Goal: Task Accomplishment & Management: Manage account settings

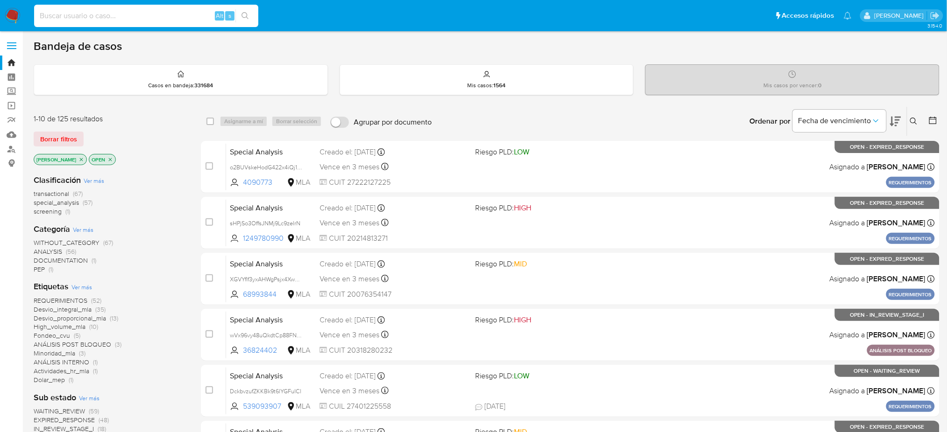
click at [170, 12] on input at bounding box center [146, 16] width 224 height 12
paste input "qgOKLs2o9VxPi3N5n1z4P5Tb"
type input "qgOKLs2o9VxPi3N5n1z4P5Tb"
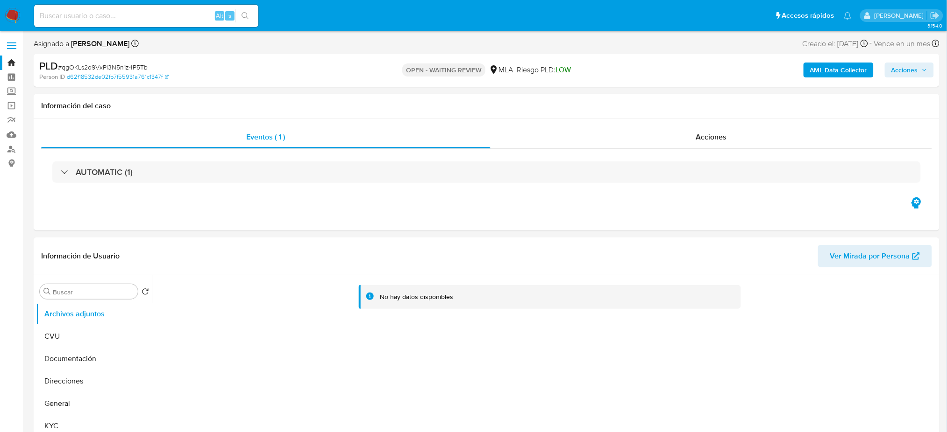
select select "10"
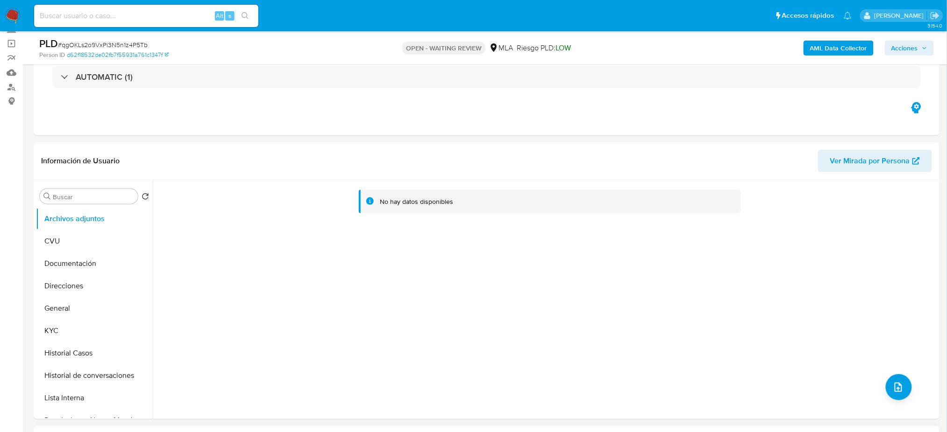
scroll to position [311, 0]
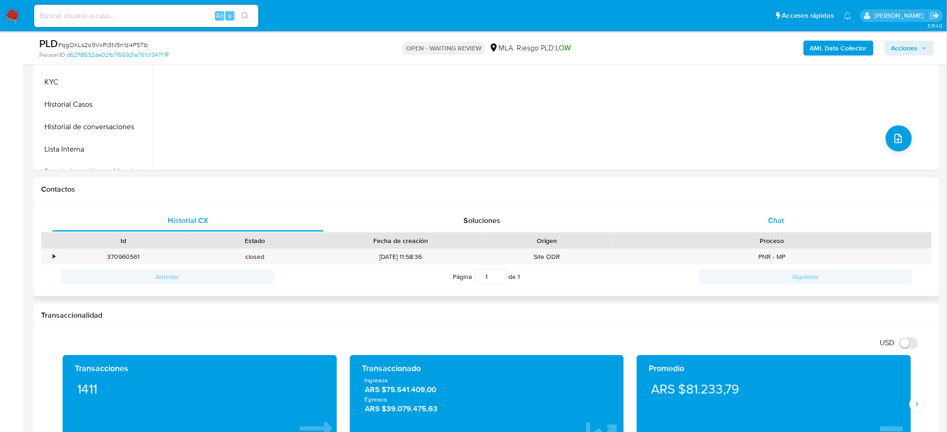
click at [782, 222] on span "Chat" at bounding box center [776, 220] width 16 height 11
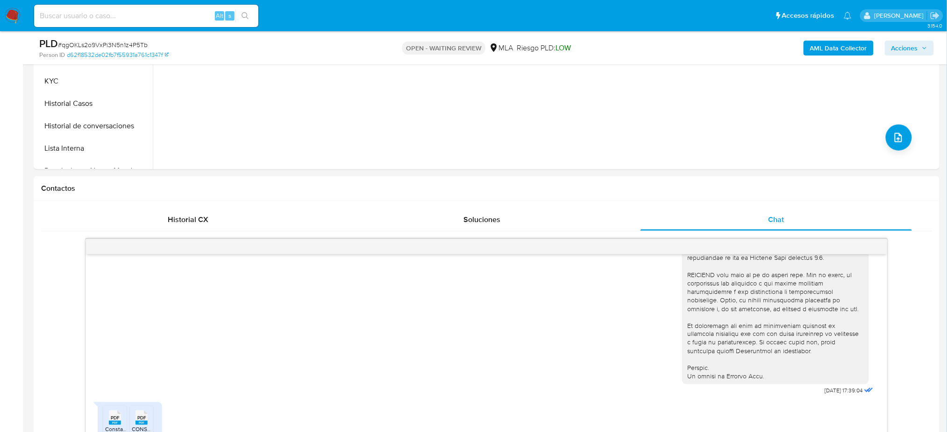
scroll to position [187, 0]
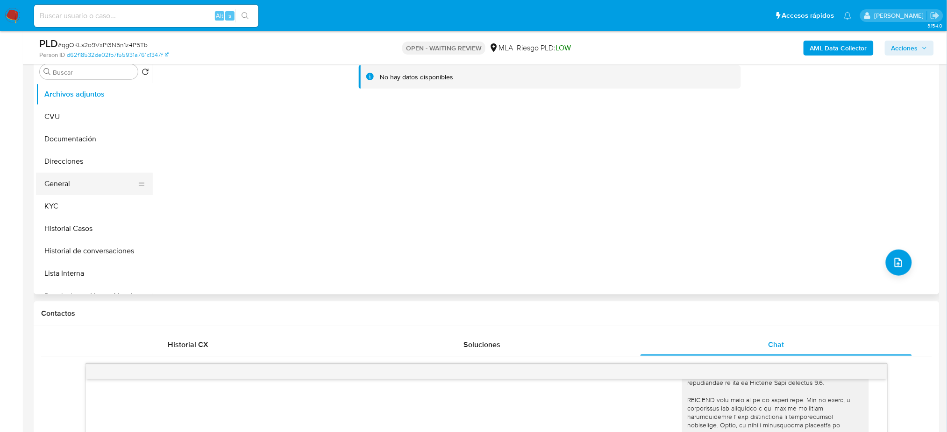
click at [55, 182] on button "General" at bounding box center [90, 184] width 109 height 22
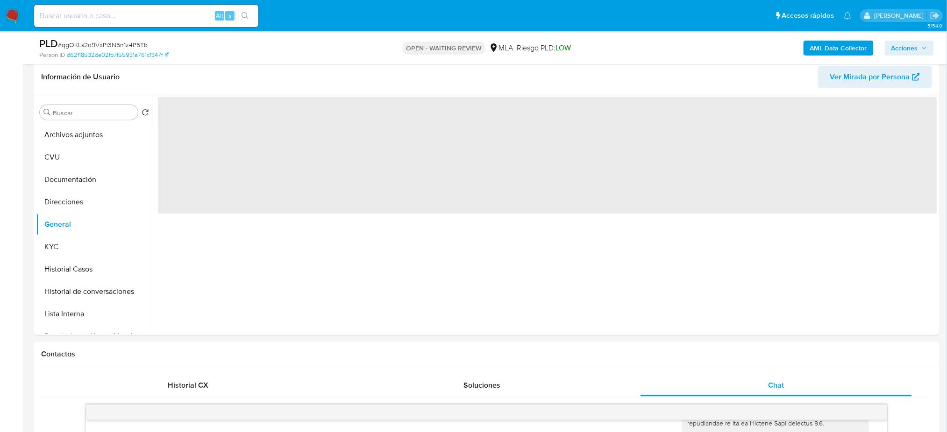
scroll to position [62, 0]
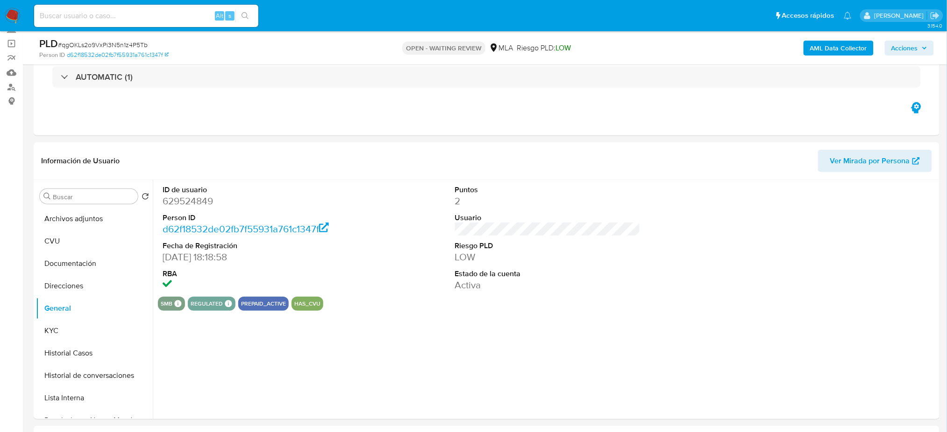
click at [178, 201] on dd "629524849" at bounding box center [255, 201] width 185 height 13
copy dd "629524849"
click at [107, 48] on span "# qgOKLs2o9VxPi3N5n1z4P5Tb" at bounding box center [103, 44] width 90 height 9
click at [107, 47] on span "# qgOKLs2o9VxPi3N5n1z4P5Tb" at bounding box center [103, 44] width 90 height 9
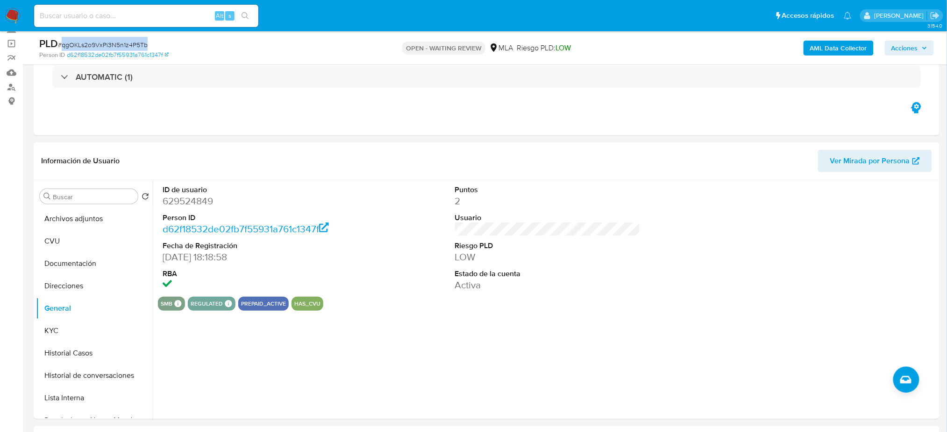
copy span "qgOKLs2o9VxPi3N5n1z4P5Tb"
click at [103, 322] on button "KYC" at bounding box center [90, 331] width 109 height 22
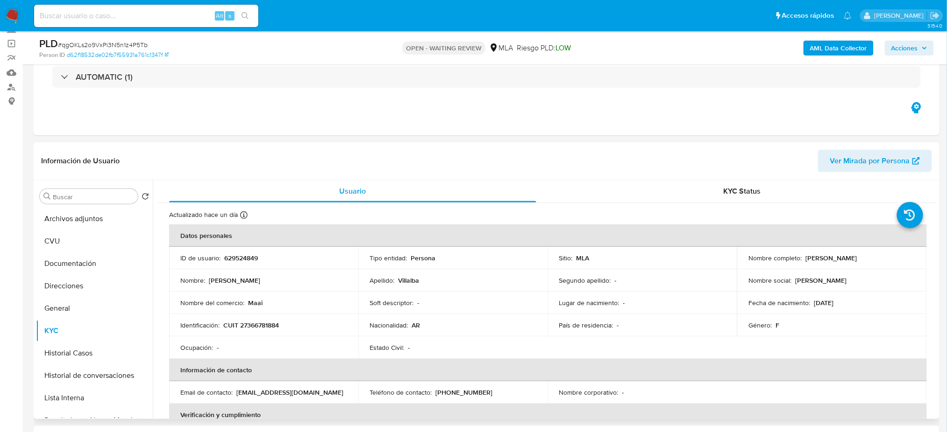
click at [258, 319] on td "Identificación : CUIT 27366781884" at bounding box center [263, 325] width 189 height 22
click at [265, 324] on p "CUIT 27366781884" at bounding box center [251, 325] width 56 height 8
copy p "27366781884"
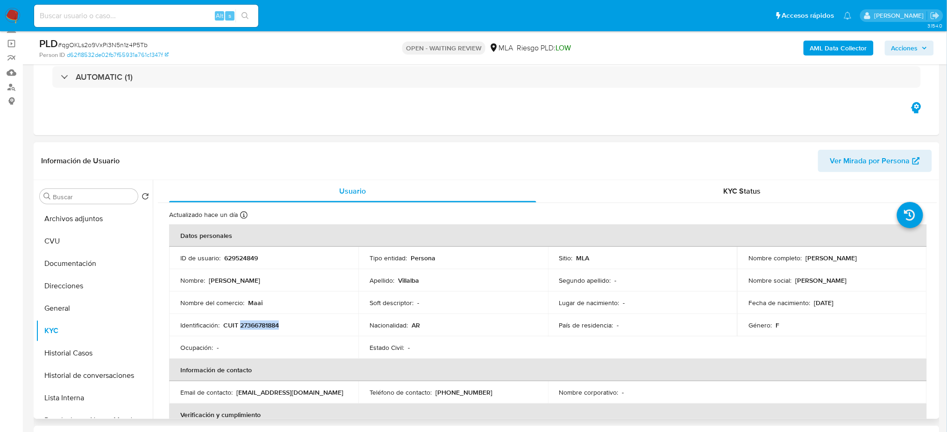
copy p "27366781884"
click at [266, 311] on td "Nombre del comercio : Maai" at bounding box center [263, 303] width 189 height 22
drag, startPoint x: 246, startPoint y: 327, endPoint x: 275, endPoint y: 326, distance: 29.0
click at [275, 326] on p "CUIT 27366781884" at bounding box center [251, 325] width 56 height 8
copy p "36678188"
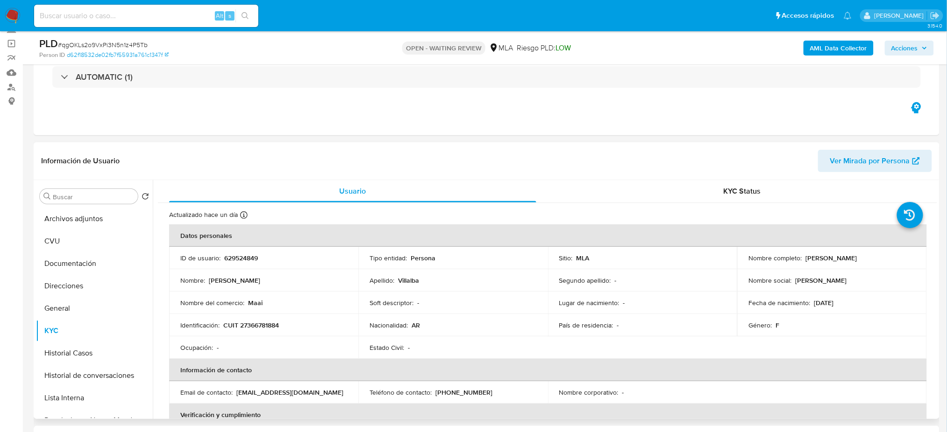
click at [237, 260] on p "629524849" at bounding box center [241, 258] width 34 height 8
copy p "629524849"
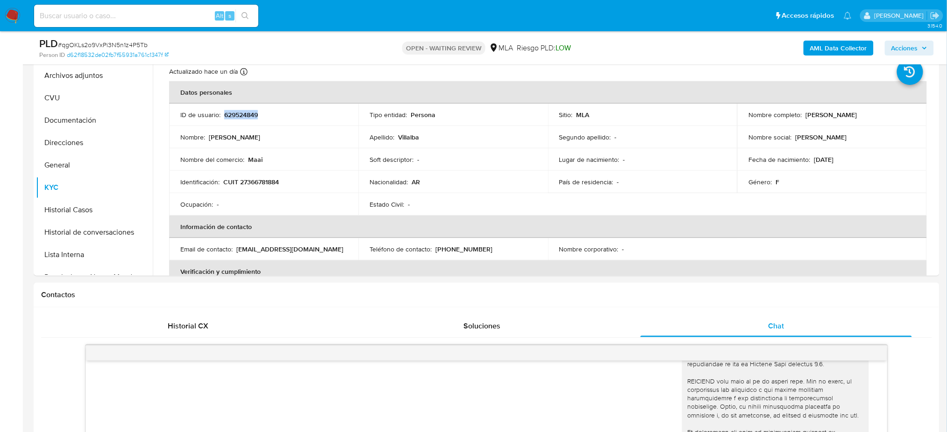
scroll to position [68, 0]
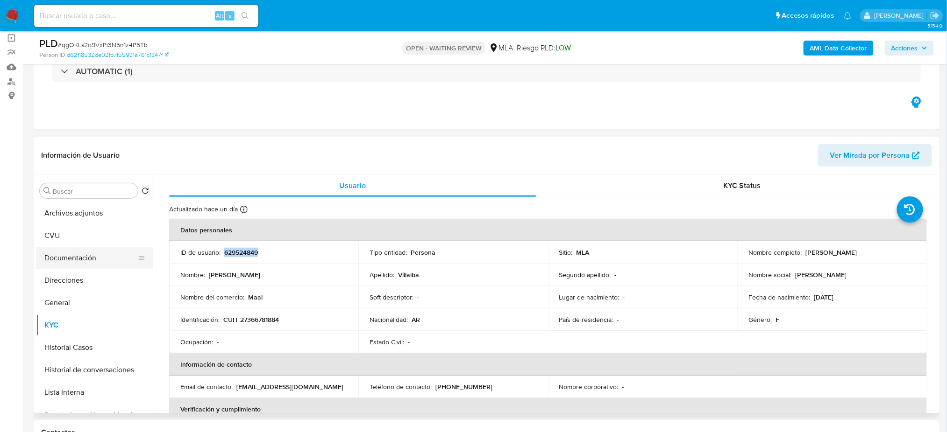
click at [69, 247] on button "Documentación" at bounding box center [90, 258] width 109 height 22
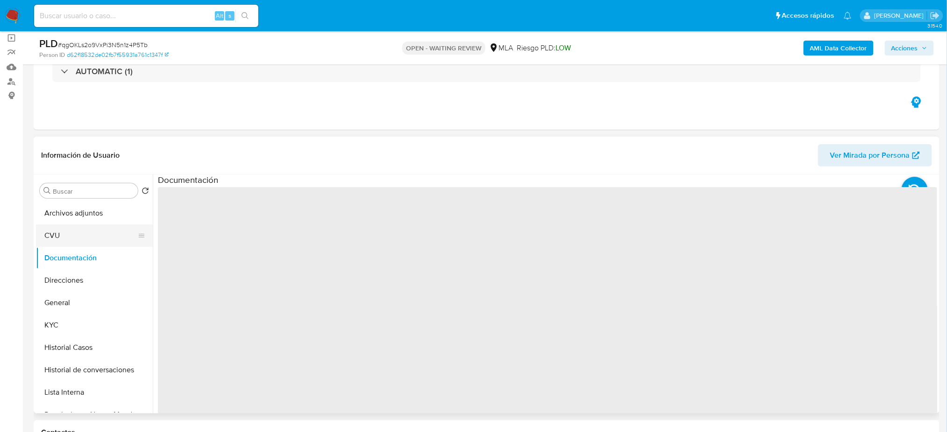
click at [70, 239] on button "CVU" at bounding box center [90, 236] width 109 height 22
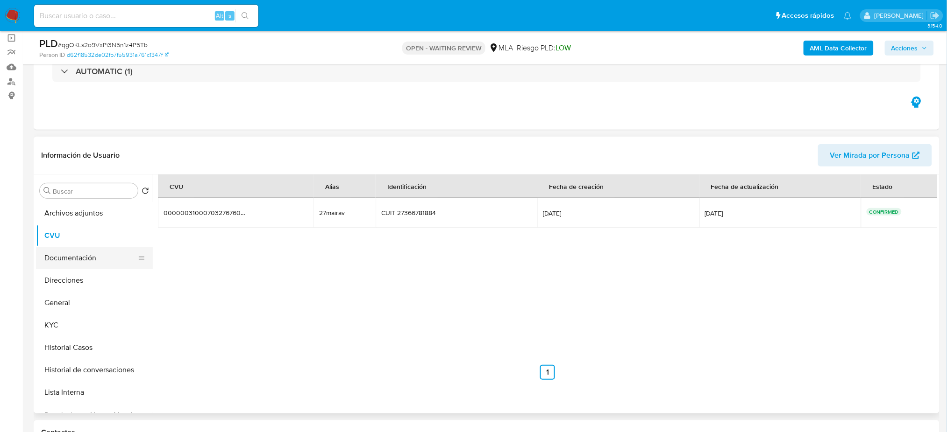
click at [83, 261] on button "Documentación" at bounding box center [90, 258] width 109 height 22
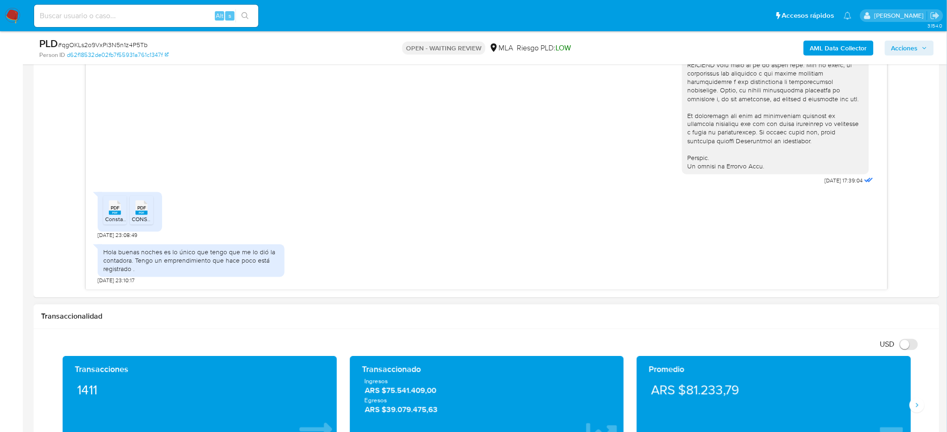
scroll to position [503, 0]
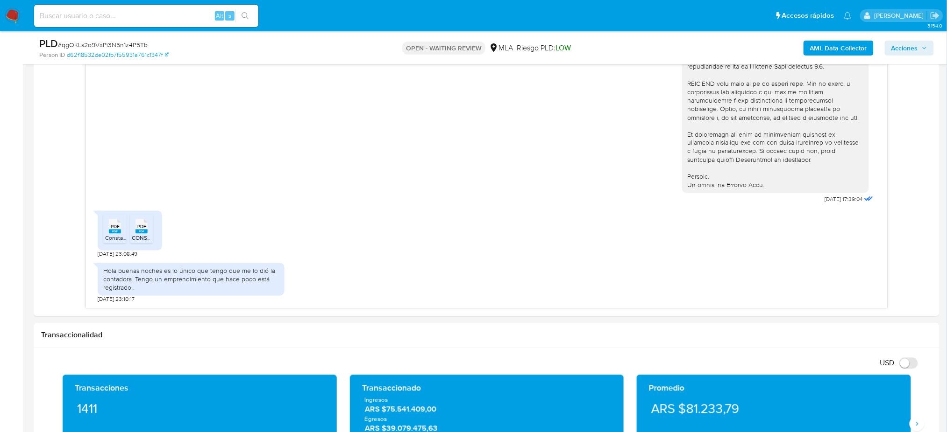
click at [0, 199] on aside "Bandeja Tablero Screening Búsqueda en Listas Watchlist Herramientas Operaciones…" at bounding box center [11, 400] width 23 height 1807
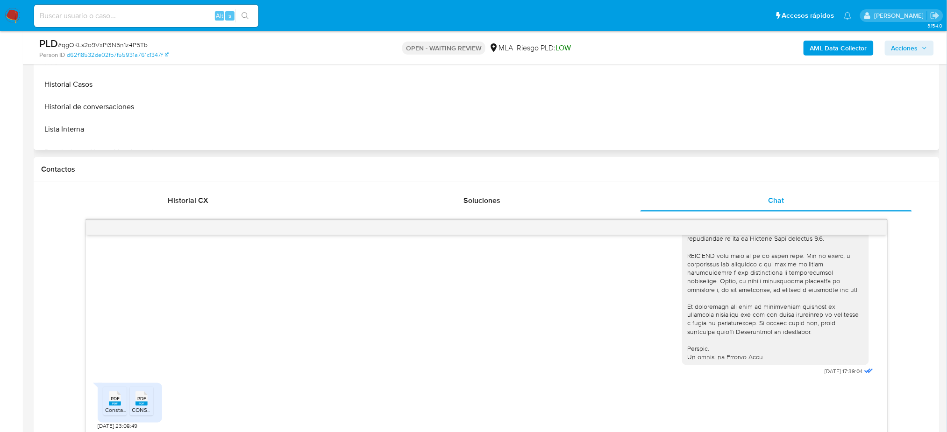
scroll to position [192, 0]
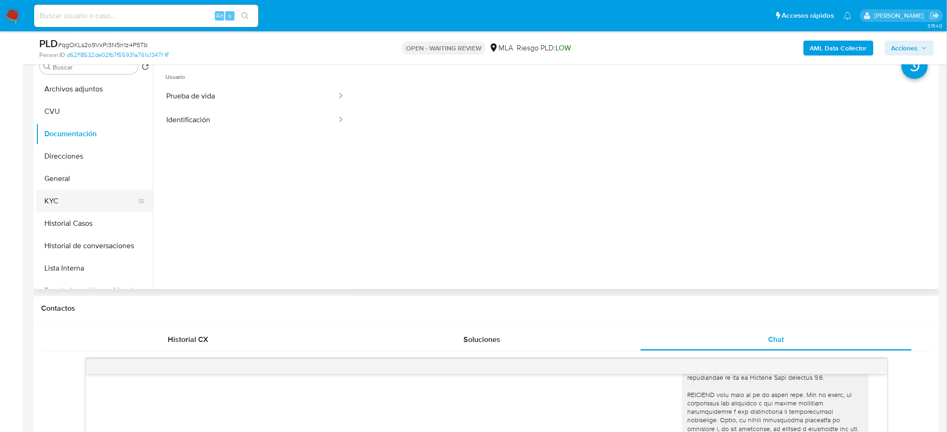
click at [85, 206] on button "KYC" at bounding box center [90, 201] width 109 height 22
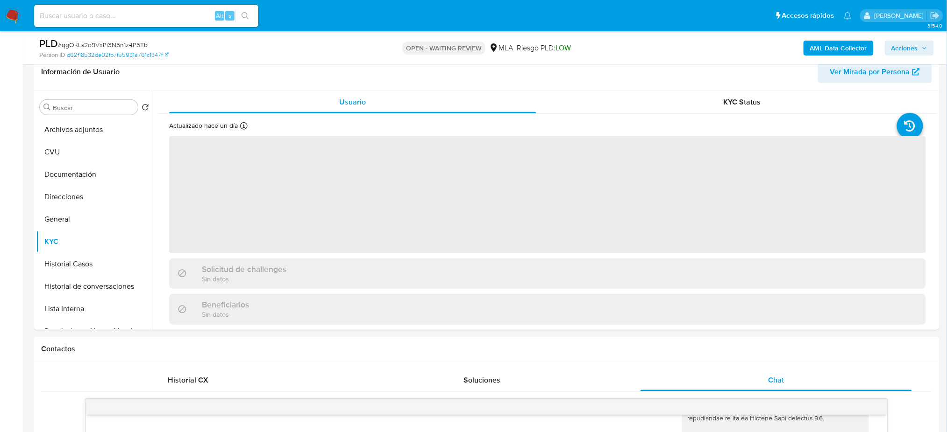
scroll to position [130, 0]
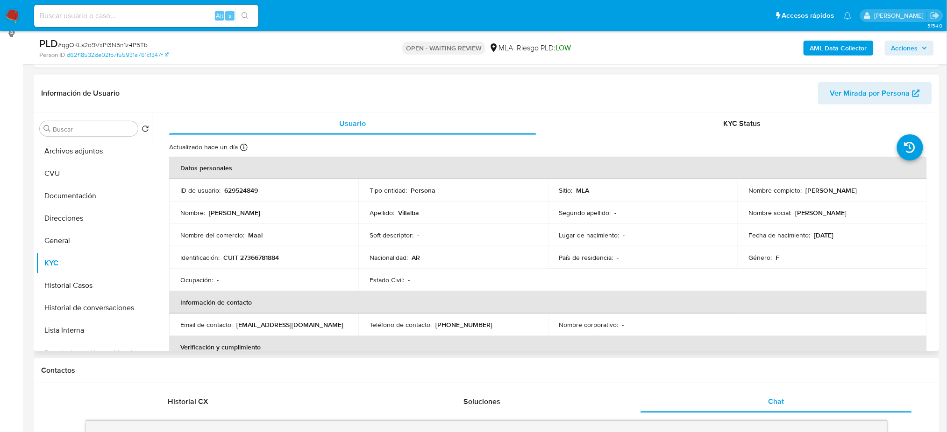
drag, startPoint x: 802, startPoint y: 191, endPoint x: 888, endPoint y: 191, distance: 86.4
click at [888, 191] on div "Nombre completo : Maira Elizabeth Villalba" at bounding box center [831, 190] width 167 height 8
copy p "[PERSON_NAME]"
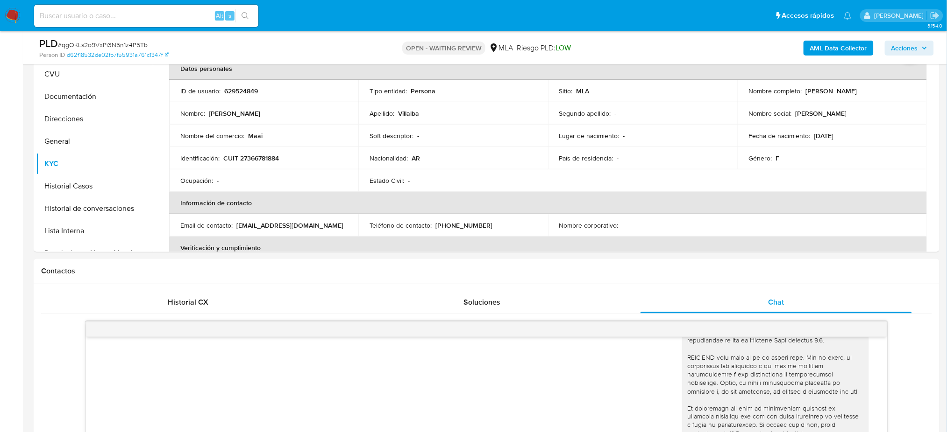
scroll to position [441, 0]
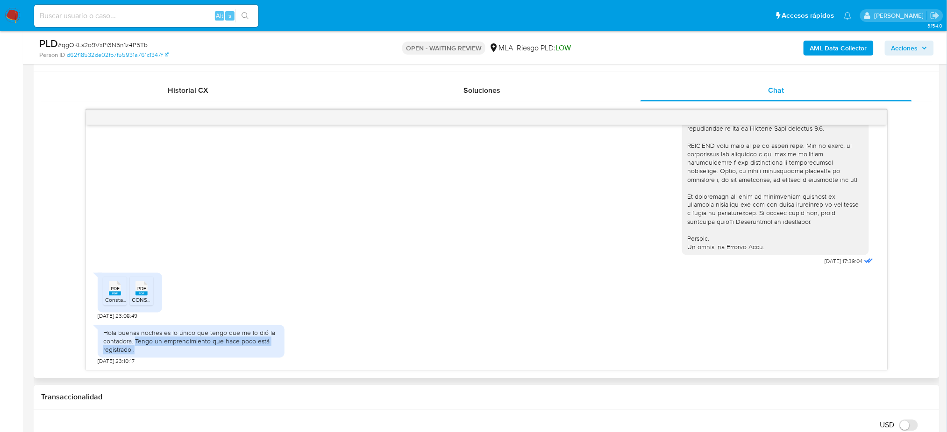
drag, startPoint x: 136, startPoint y: 343, endPoint x: 162, endPoint y: 356, distance: 29.4
click at [162, 356] on div "Hola buenas noches es lo único que tengo que me lo dió la contadora. Tengo un e…" at bounding box center [191, 341] width 187 height 33
copy div "Tengo un emprendimiento que hace poco está registrado ."
click at [162, 356] on div "Hola buenas noches es lo único que tengo que me lo dió la contadora. Tengo un e…" at bounding box center [191, 341] width 187 height 33
drag, startPoint x: 120, startPoint y: 294, endPoint x: 131, endPoint y: 295, distance: 11.2
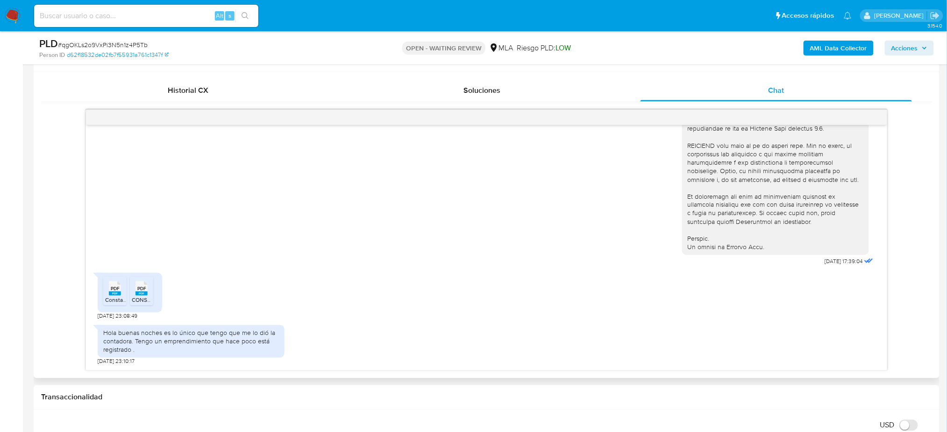
click at [120, 295] on rect at bounding box center [115, 294] width 12 height 4
click at [135, 295] on icon "PDF" at bounding box center [141, 289] width 12 height 16
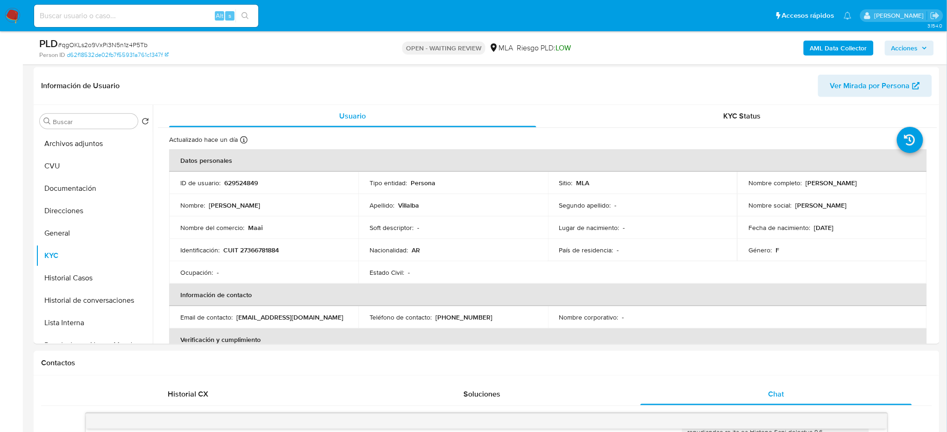
scroll to position [130, 0]
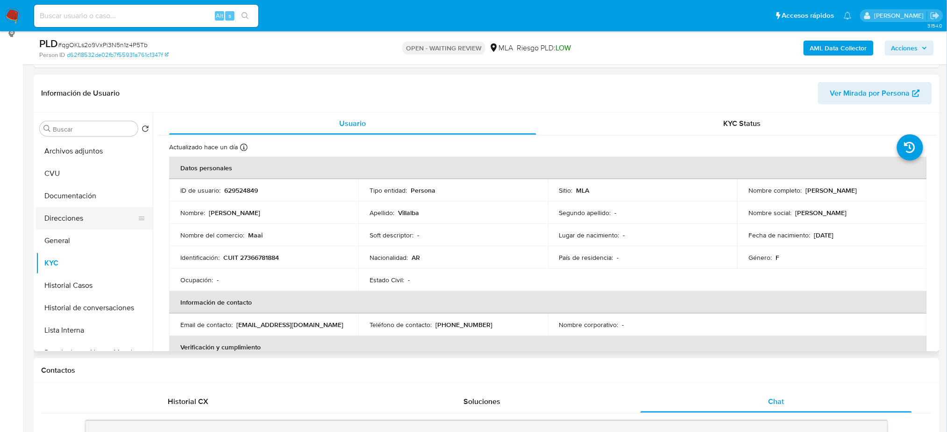
click at [87, 215] on button "Direcciones" at bounding box center [90, 218] width 109 height 22
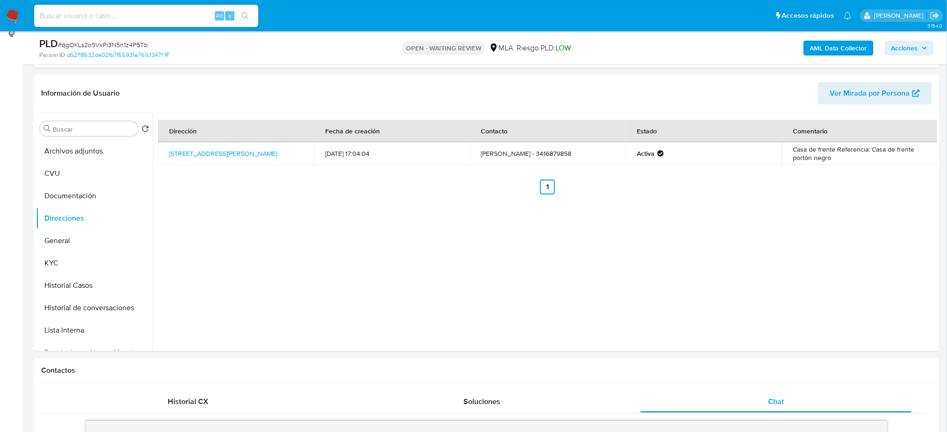
click at [120, 42] on span "# qgOKLs2o9VxPi3N5n1z4P5Tb" at bounding box center [103, 44] width 90 height 9
copy span "qgOKLs2o9VxPi3N5n1z4P5Tb"
click at [11, 13] on img at bounding box center [13, 16] width 16 height 16
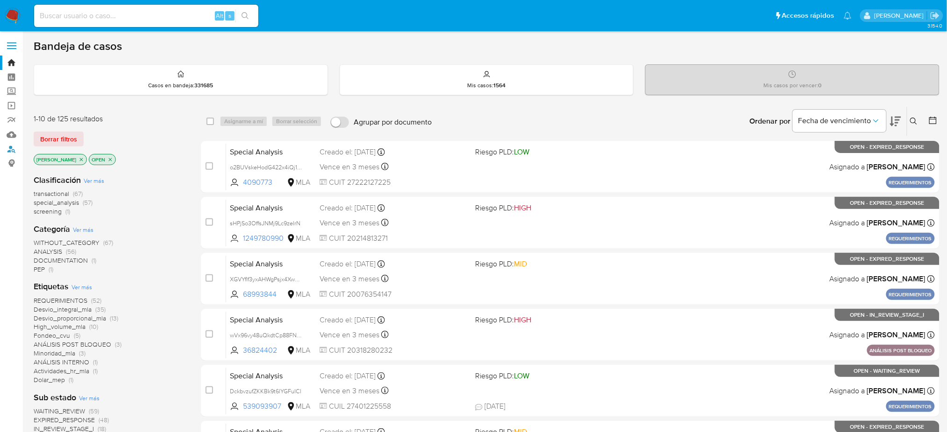
drag, startPoint x: 6, startPoint y: 150, endPoint x: 98, endPoint y: 154, distance: 91.6
click at [6, 150] on link "Buscador de personas" at bounding box center [55, 149] width 111 height 14
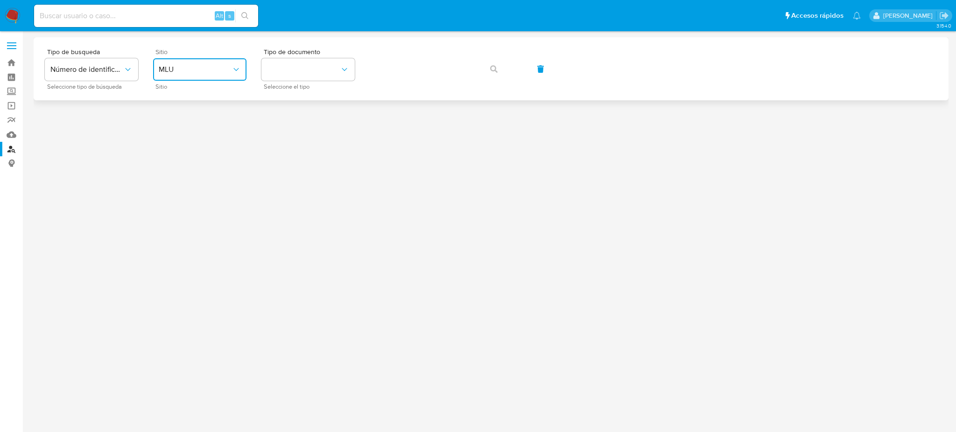
click at [202, 68] on span "MLU" at bounding box center [195, 69] width 73 height 9
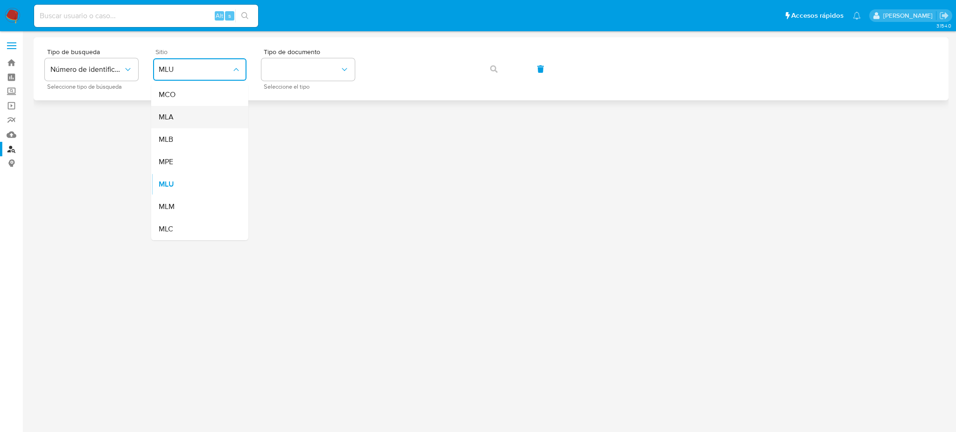
click at [214, 109] on div "MLA" at bounding box center [197, 117] width 77 height 22
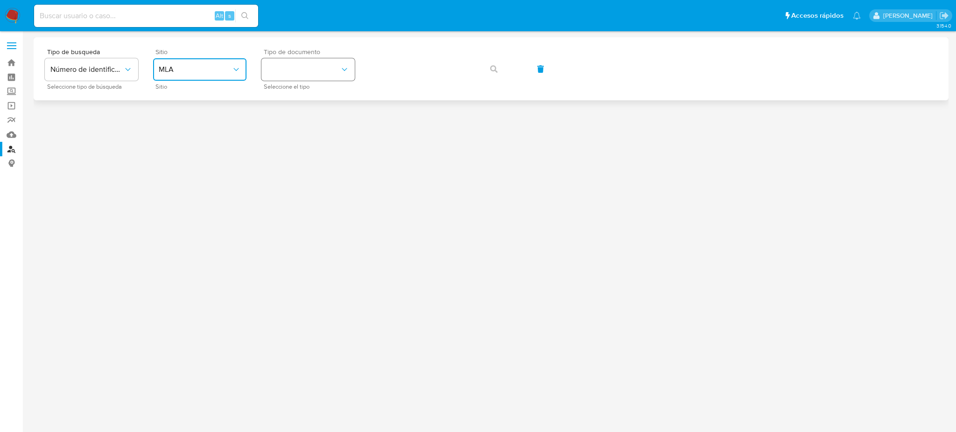
click at [291, 78] on button "identificationType" at bounding box center [307, 69] width 93 height 22
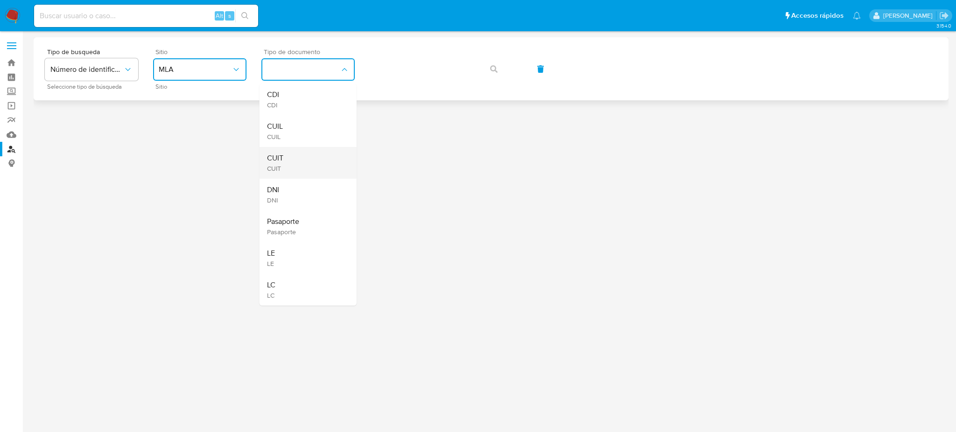
click at [319, 156] on div "CUIT CUIT" at bounding box center [305, 163] width 77 height 32
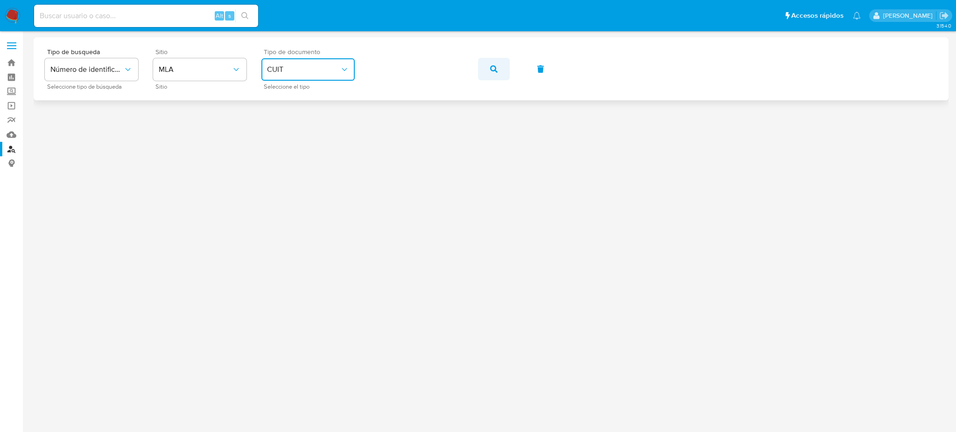
click at [499, 61] on button "button" at bounding box center [494, 69] width 32 height 22
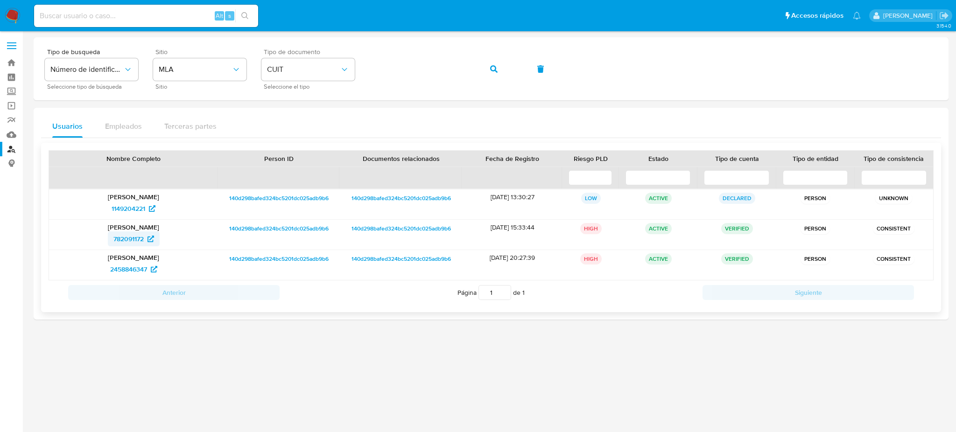
click at [128, 243] on span "782091172" at bounding box center [128, 239] width 30 height 15
click at [356, 78] on div "Tipo de busqueda Número de identificación Seleccione tipo de búsqueda Sitio MLA…" at bounding box center [491, 69] width 893 height 41
click at [477, 74] on div "Tipo de busqueda Número de identificación Seleccione tipo de búsqueda Sitio MLA…" at bounding box center [491, 69] width 893 height 41
click at [490, 73] on span "button" at bounding box center [493, 69] width 7 height 21
click at [113, 213] on span "1064113009" at bounding box center [128, 208] width 35 height 15
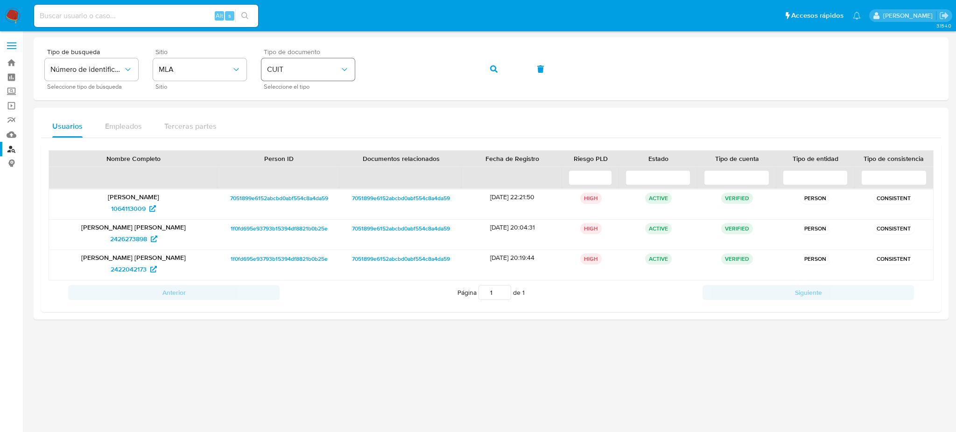
click at [330, 71] on div "Tipo de busqueda Número de identificación Seleccione tipo de búsqueda Sitio MLA…" at bounding box center [491, 69] width 893 height 41
click at [486, 66] on button "button" at bounding box center [494, 69] width 32 height 22
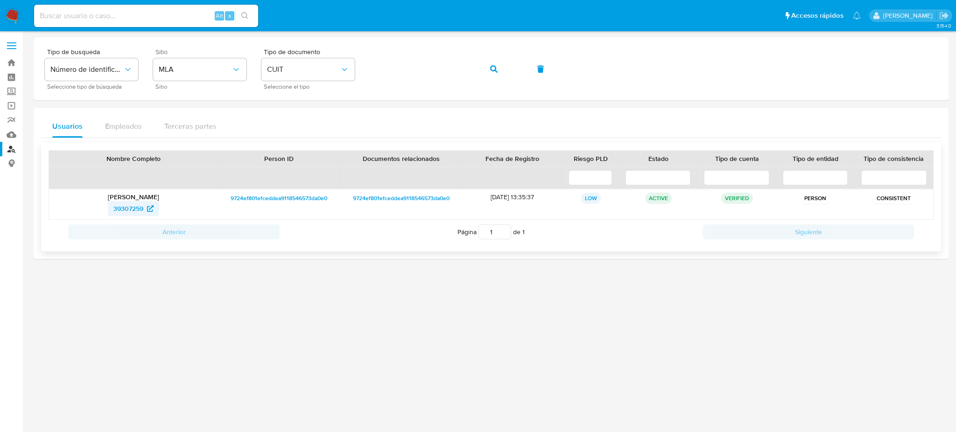
click at [110, 206] on link "39307259" at bounding box center [133, 208] width 51 height 15
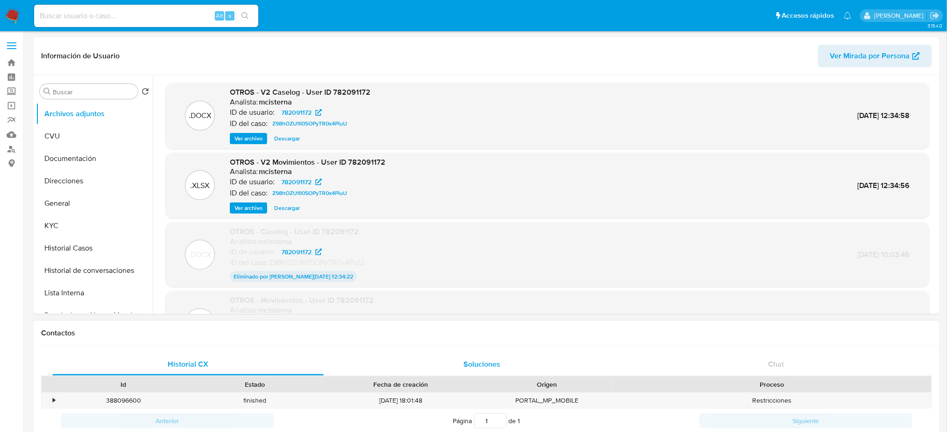
select select "10"
click at [78, 244] on button "Historial Casos" at bounding box center [90, 248] width 109 height 22
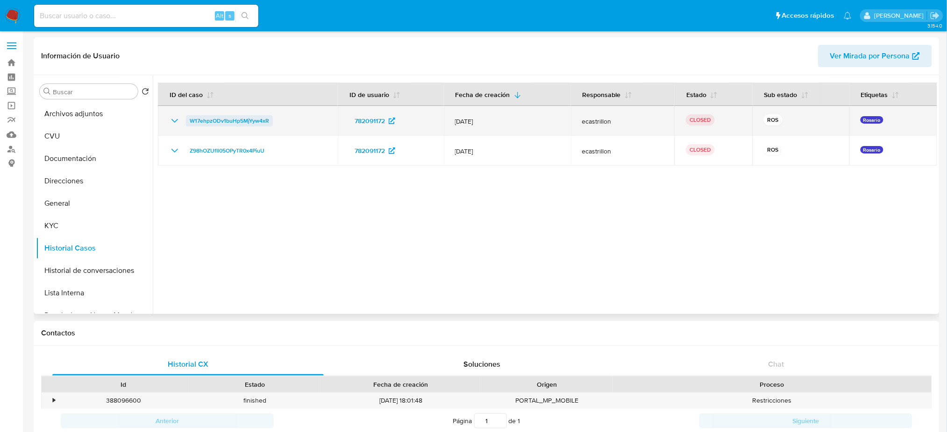
click at [219, 123] on span "W17ehpzODv1buHp5MjYyw4xR" at bounding box center [229, 120] width 79 height 11
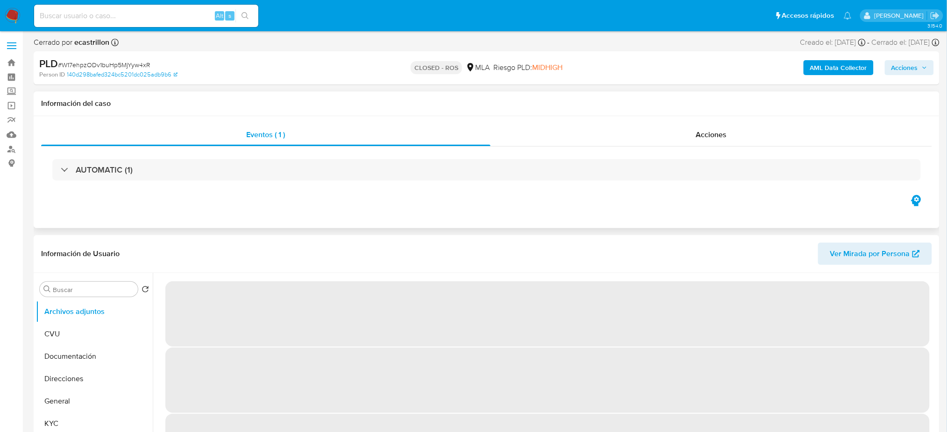
select select "10"
click at [813, 149] on div "AUTOMATIC (1)" at bounding box center [486, 170] width 890 height 47
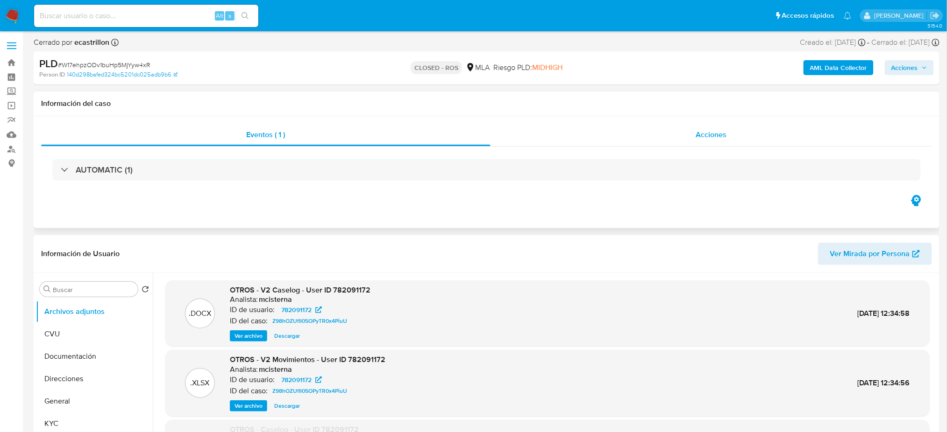
click at [756, 135] on div "Acciones" at bounding box center [710, 135] width 441 height 22
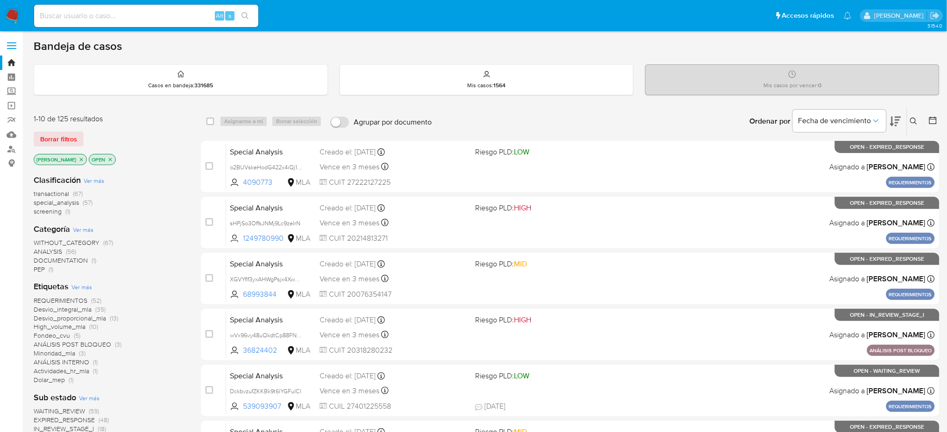
click at [914, 119] on icon at bounding box center [913, 121] width 7 height 7
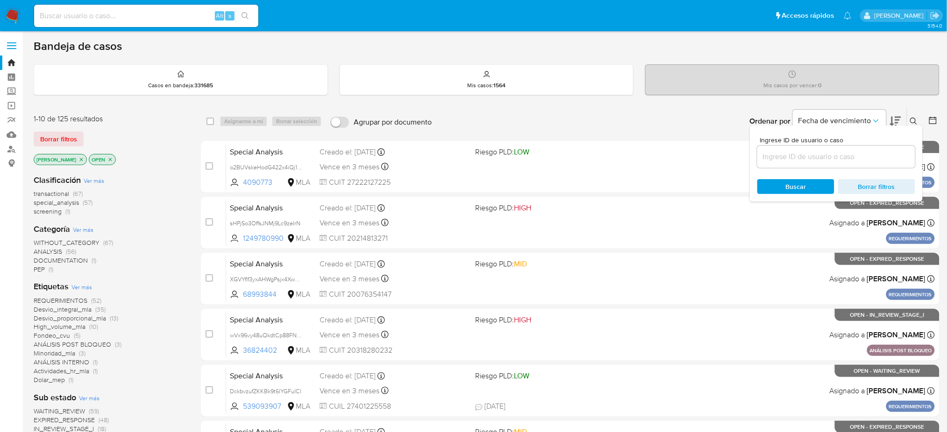
click at [842, 153] on input at bounding box center [836, 157] width 158 height 12
type input "qgOKLs2o9VxPi3N5n1z4P5Tb"
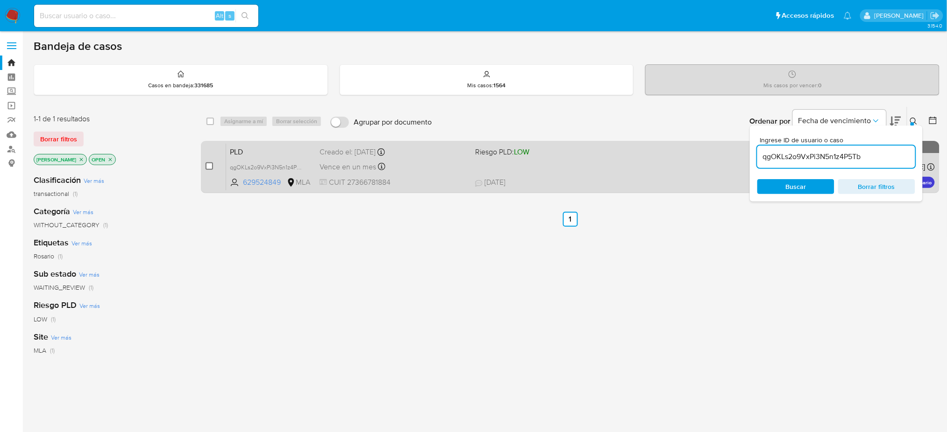
click at [208, 163] on input "checkbox" at bounding box center [208, 166] width 7 height 7
checkbox input "true"
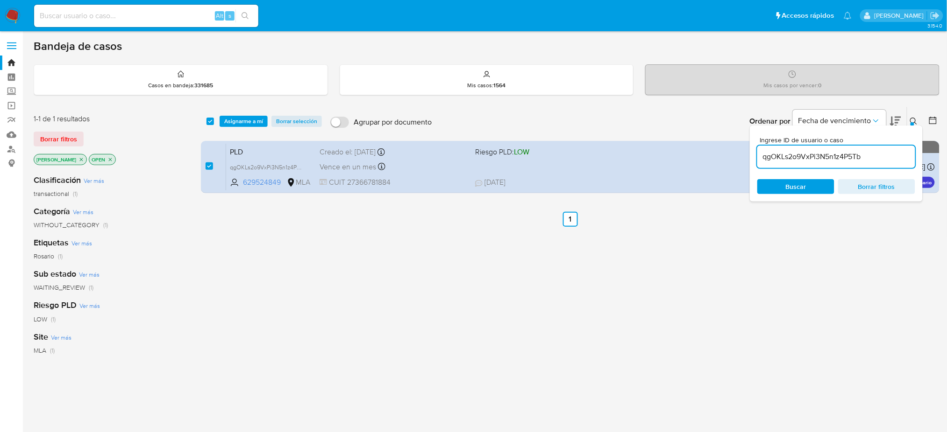
click at [250, 126] on span "Asignarme a mí" at bounding box center [243, 121] width 39 height 9
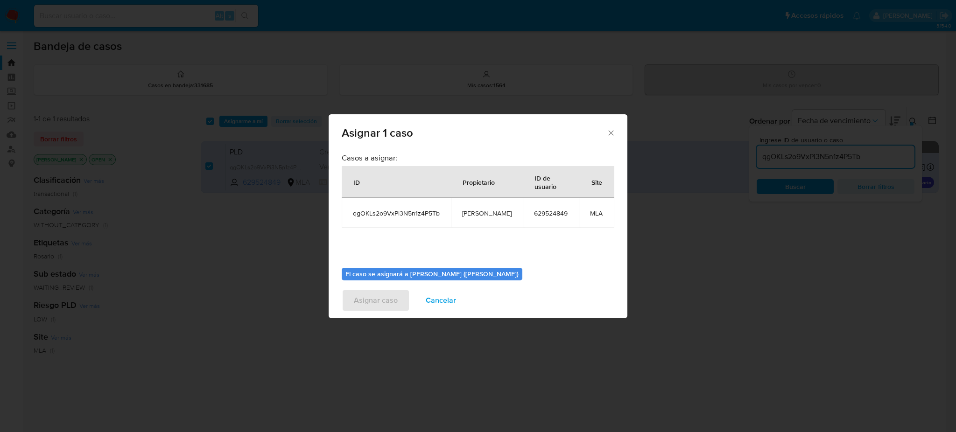
click at [477, 217] on span "[PERSON_NAME]" at bounding box center [486, 213] width 49 height 8
copy span "[PERSON_NAME]"
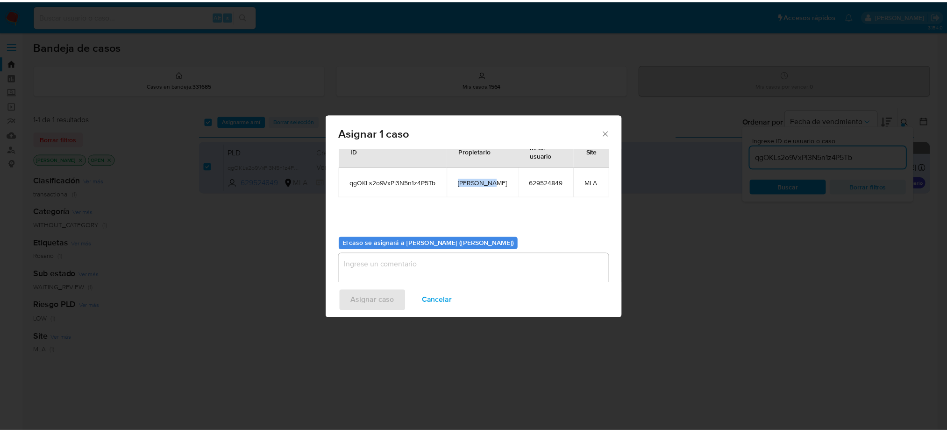
scroll to position [48, 0]
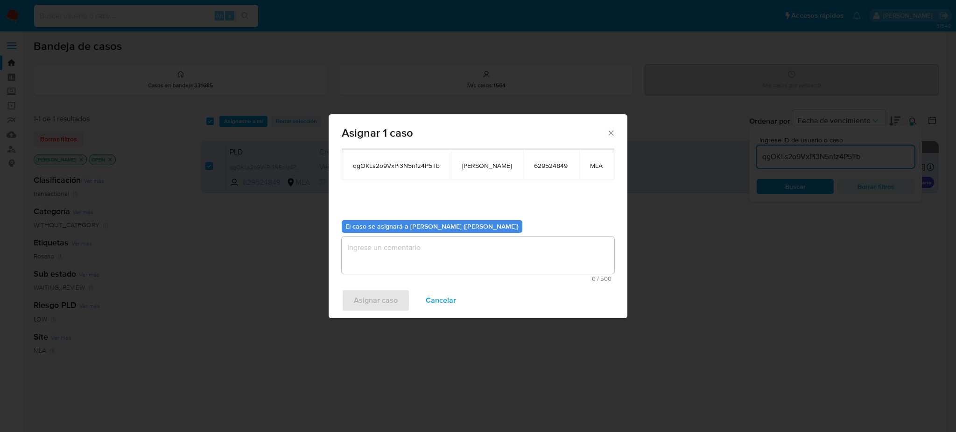
click at [430, 252] on textarea "assign-modal" at bounding box center [478, 255] width 273 height 37
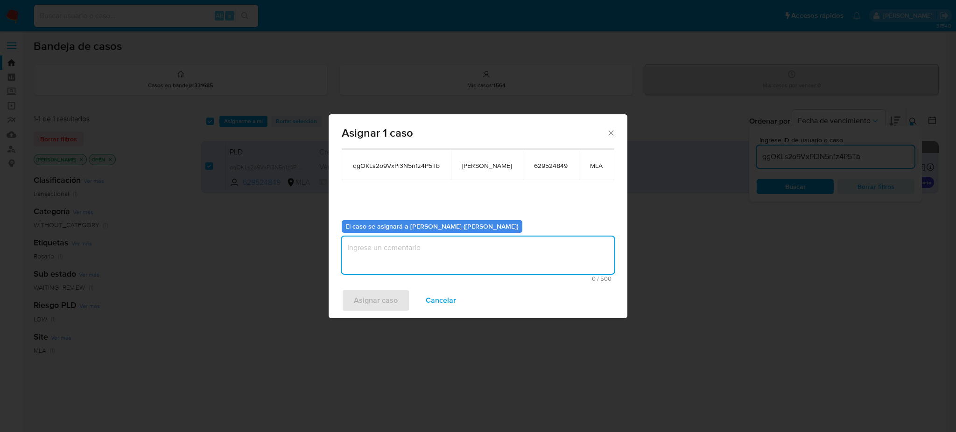
paste textarea "[PERSON_NAME]"
type textarea "[PERSON_NAME]"
click at [384, 294] on span "Asignar caso" at bounding box center [376, 300] width 44 height 21
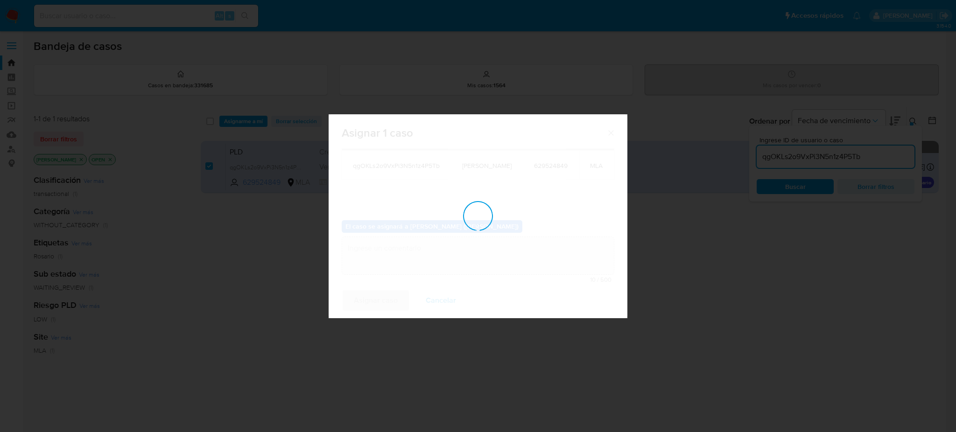
checkbox input "false"
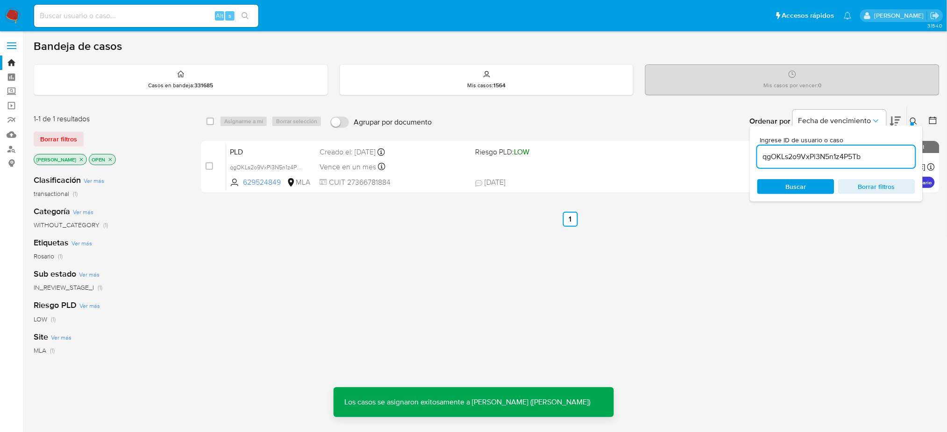
click at [305, 143] on div "PLD qgOKLs2o9VxPi3N5n1z4P5Tb 629524849 MLA Riesgo PLD: LOW Creado el: 12/08/202…" at bounding box center [580, 166] width 708 height 47
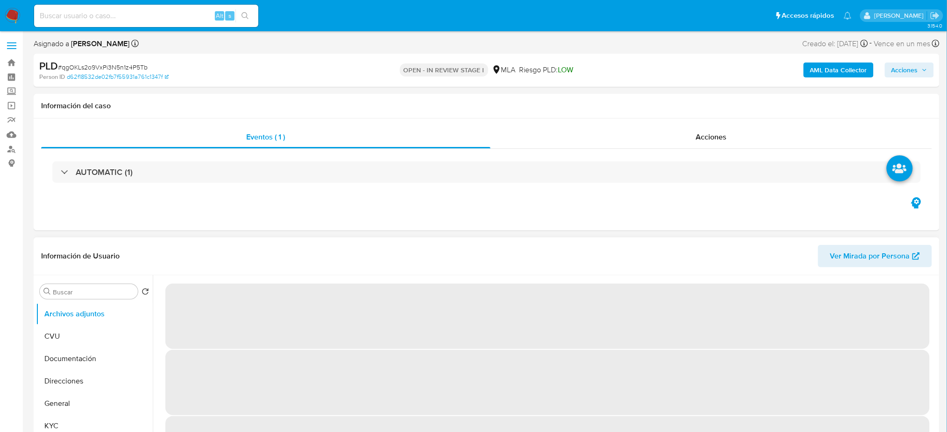
select select "10"
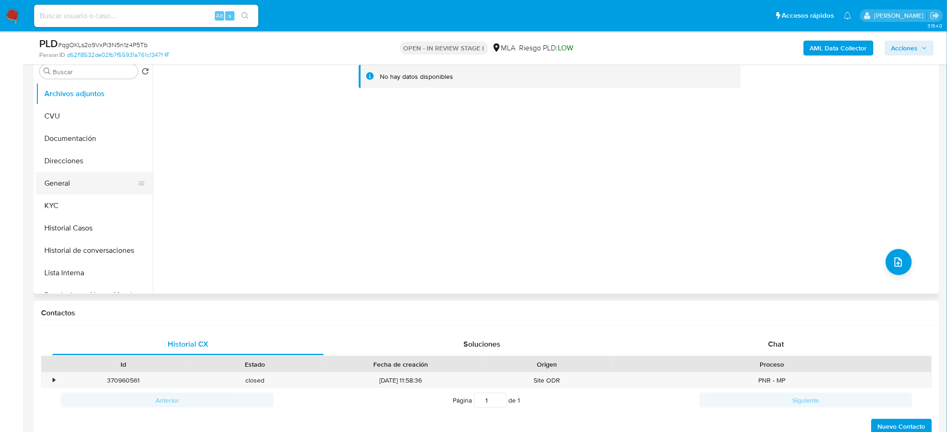
scroll to position [187, 0]
click at [77, 207] on button "KYC" at bounding box center [90, 206] width 109 height 22
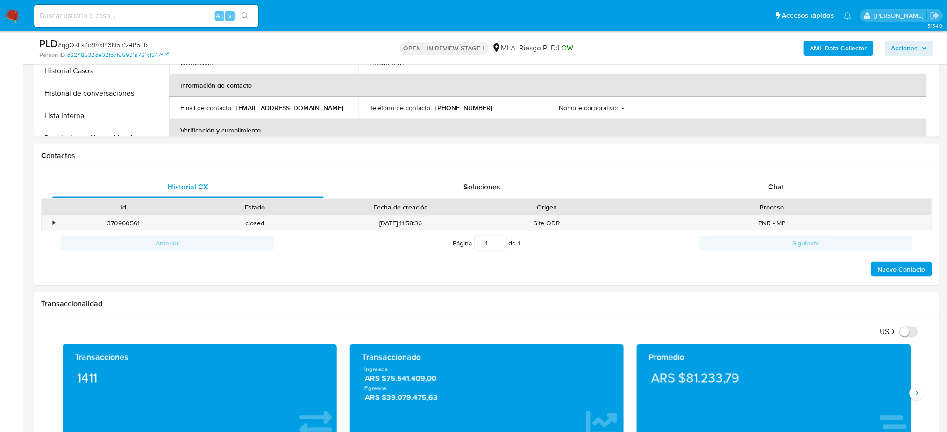
scroll to position [374, 0]
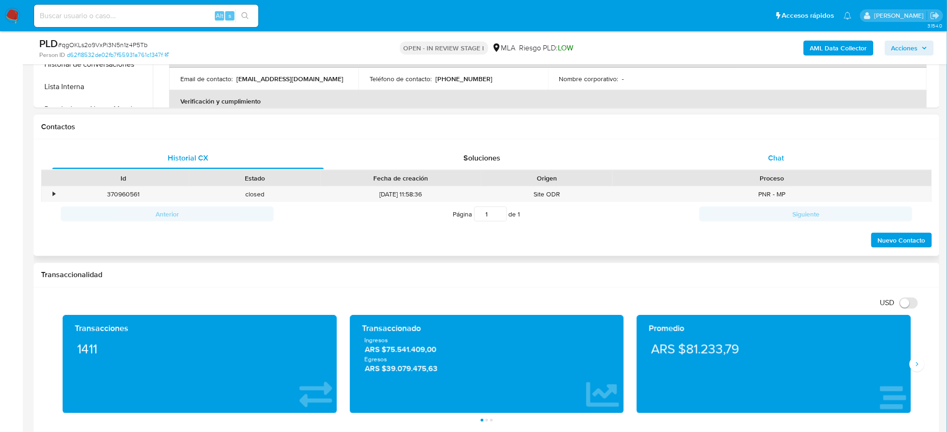
click at [777, 150] on div "Chat" at bounding box center [775, 158] width 271 height 22
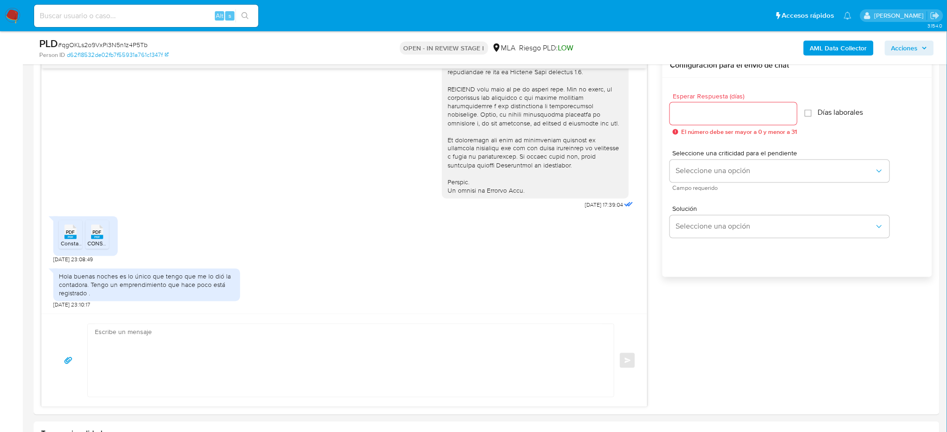
scroll to position [436, 0]
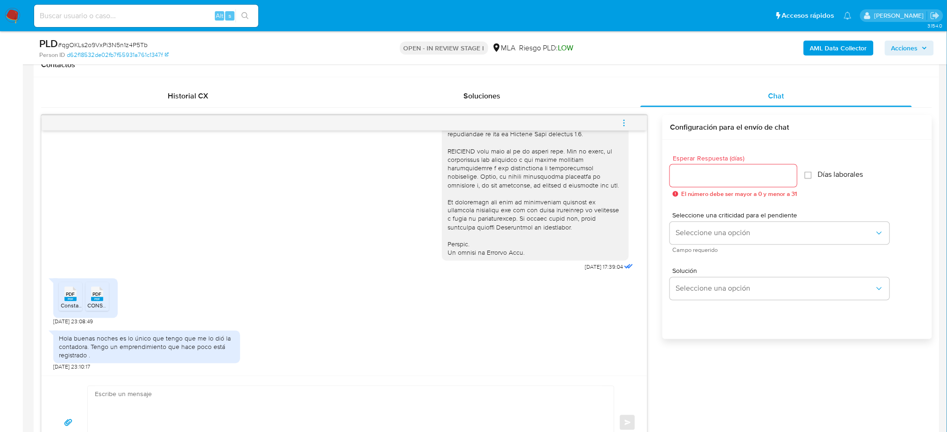
click at [698, 175] on input "Esperar Respuesta (días)" at bounding box center [733, 176] width 127 height 12
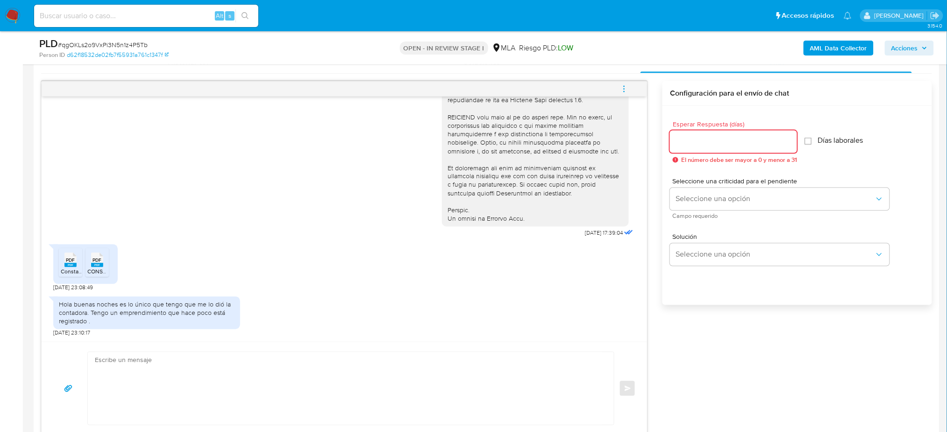
scroll to position [498, 0]
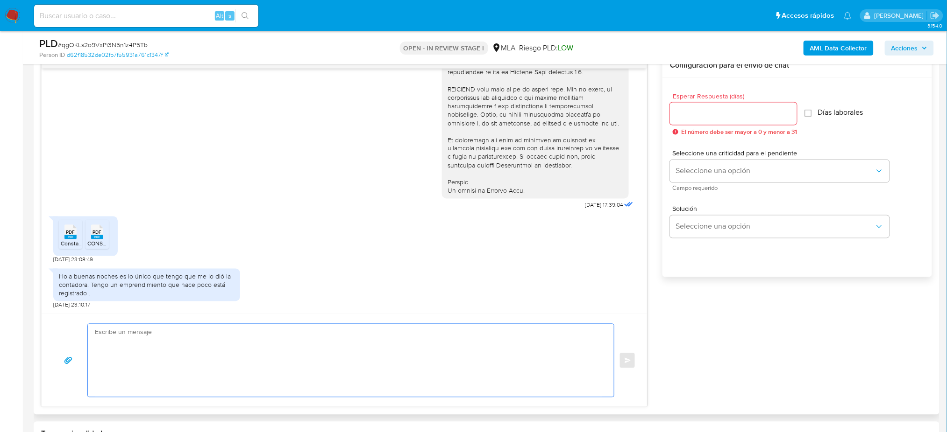
click at [106, 330] on textarea at bounding box center [348, 361] width 507 height 73
paste textarea "Hola, ¡Muchas gracias por tu respuesta! Sin embargo, te pedimos que nos envíes …"
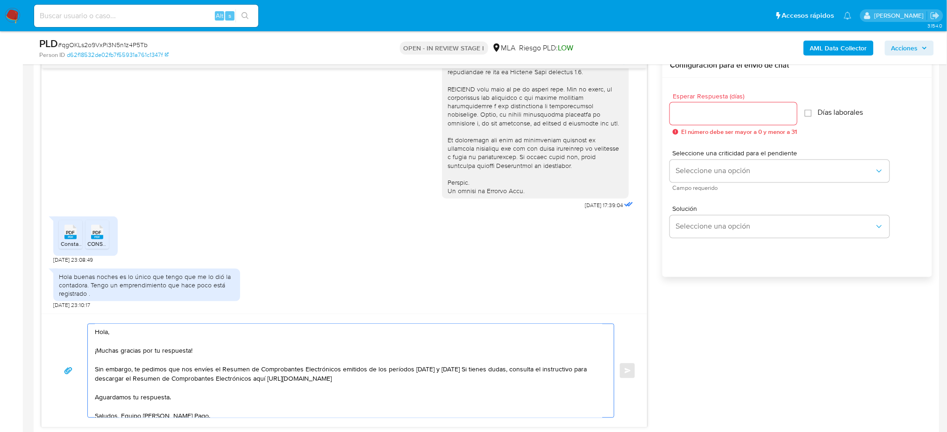
scroll to position [24, 0]
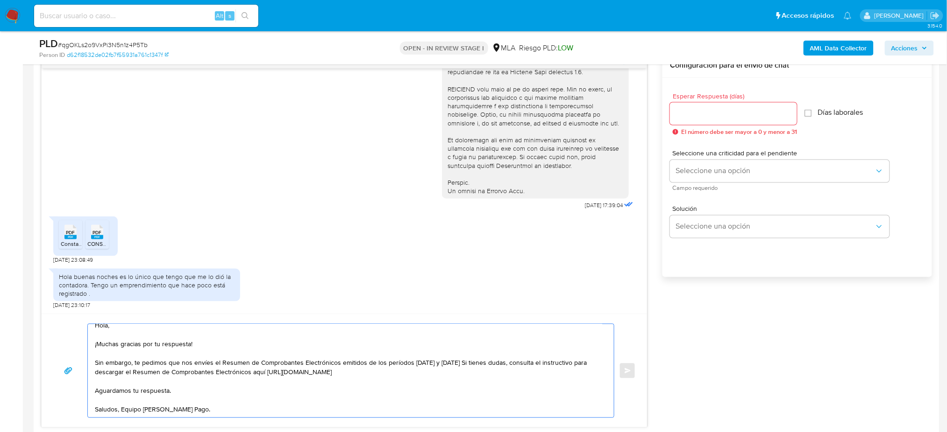
type textarea "Hola, ¡Muchas gracias por tu respuesta! Sin embargo, te pedimos que nos envíes …"
click at [697, 110] on input "Esperar Respuesta (días)" at bounding box center [733, 114] width 127 height 12
type input "2"
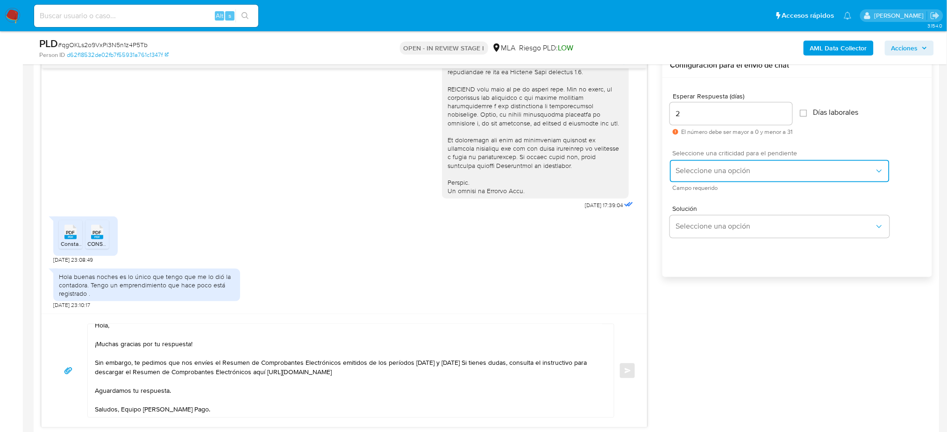
click at [685, 162] on button "Seleccione una opción" at bounding box center [779, 171] width 219 height 22
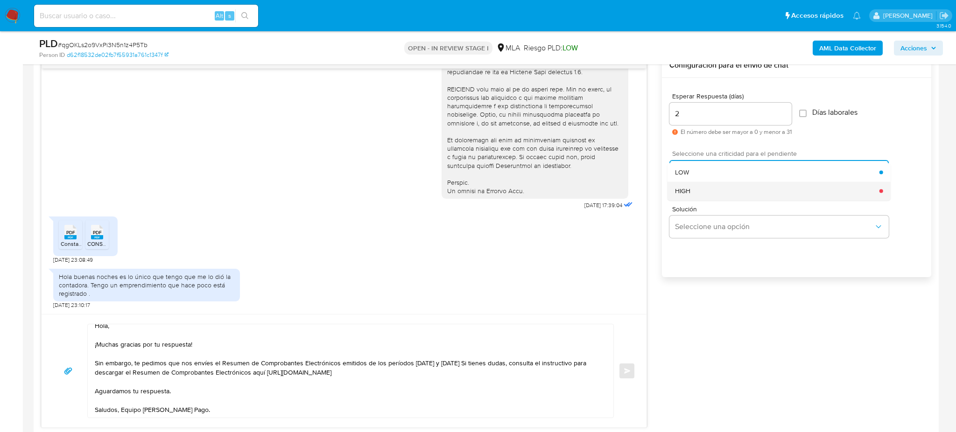
click at [693, 190] on div "HIGH" at bounding box center [777, 191] width 205 height 19
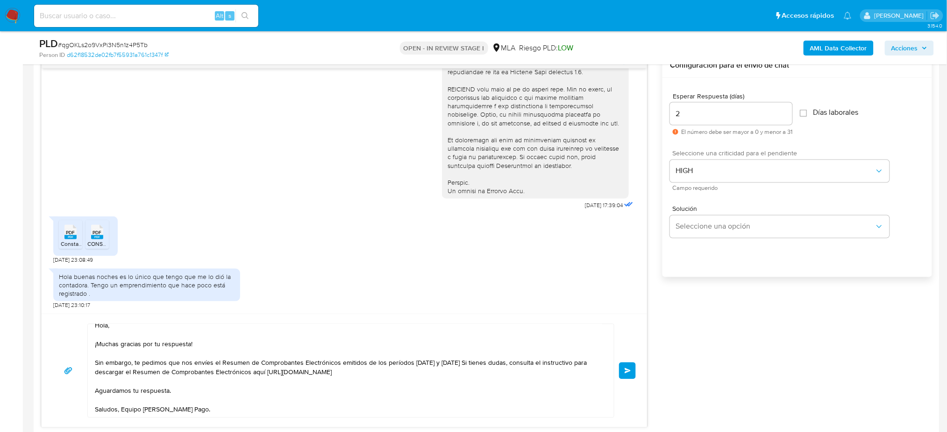
click at [631, 370] on button "Enviar" at bounding box center [627, 371] width 17 height 17
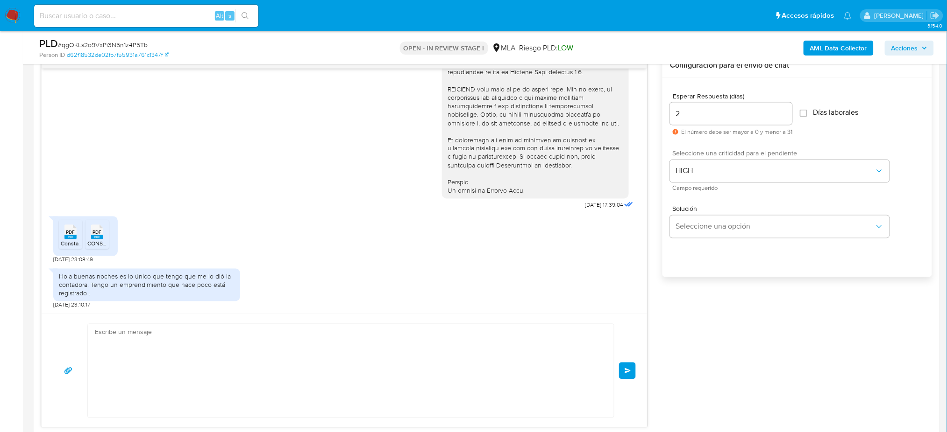
scroll to position [535, 0]
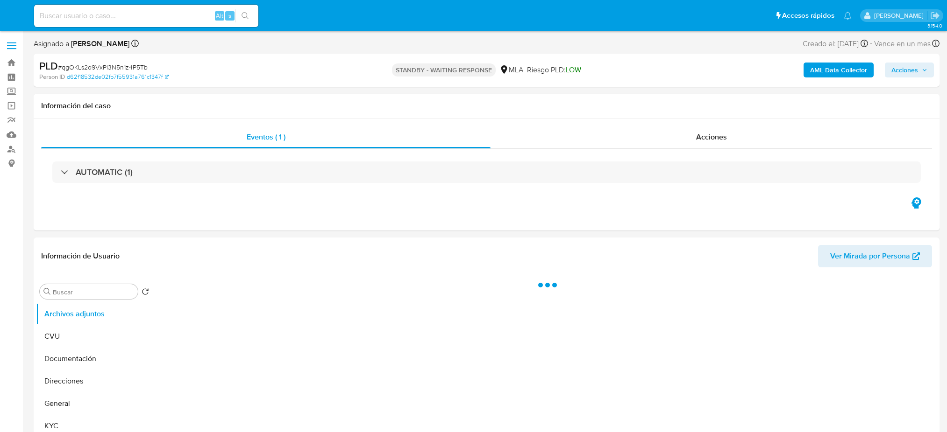
select select "10"
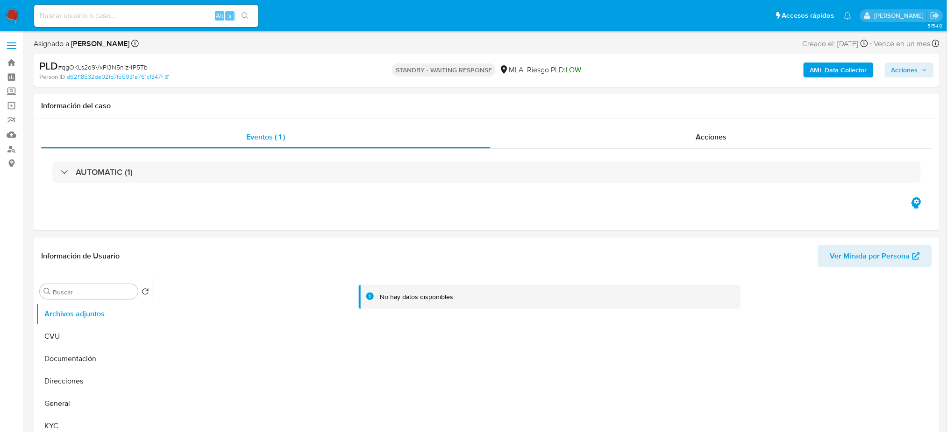
click at [170, 13] on input at bounding box center [146, 16] width 224 height 12
paste input "wJUdwwUdljyz9OcmwpuqjnSc"
type input "wJUdwwUdljyz9OcmwpuqjnSc"
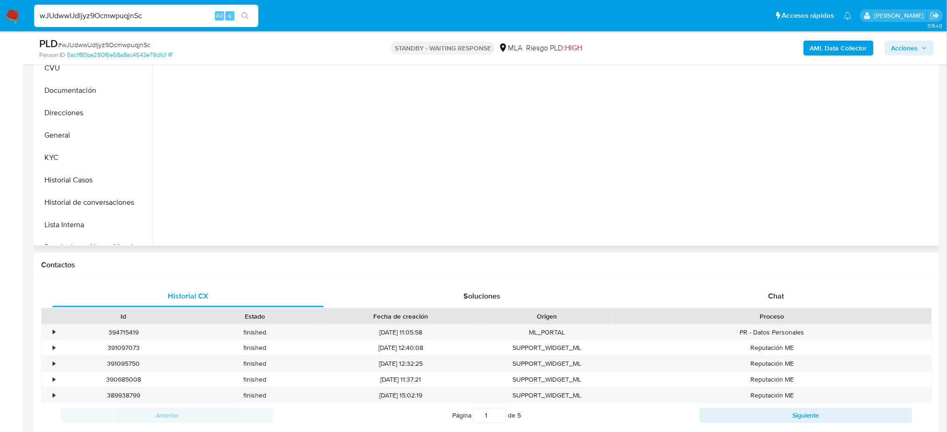
scroll to position [249, 0]
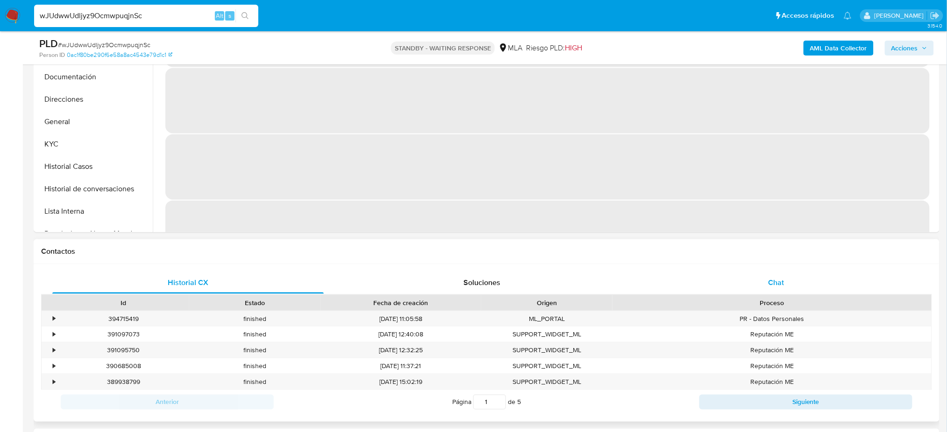
click at [790, 289] on div "Chat" at bounding box center [775, 283] width 271 height 22
select select "10"
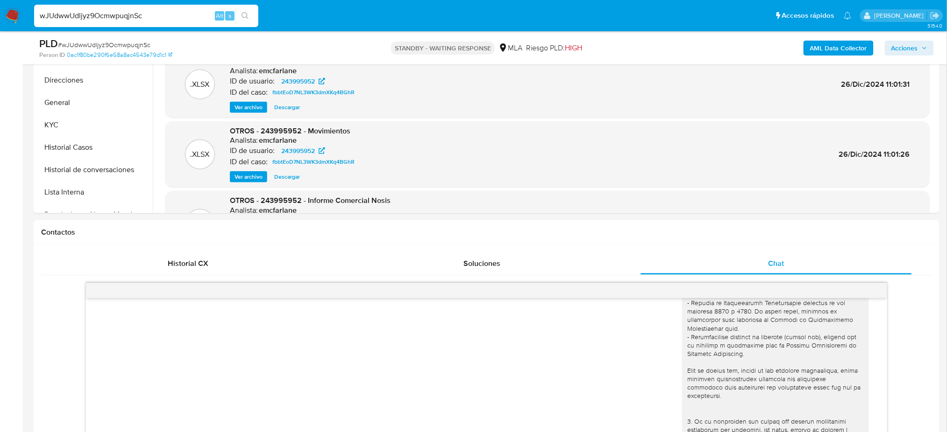
scroll to position [124, 0]
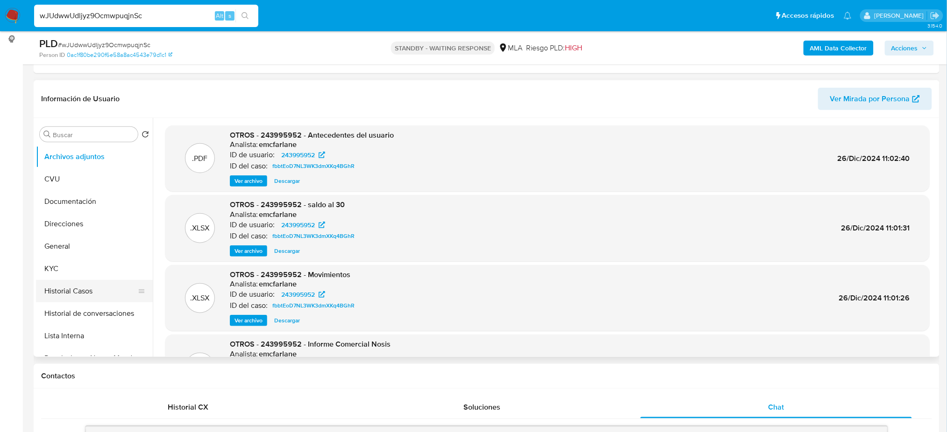
click at [61, 289] on button "Historial Casos" at bounding box center [90, 291] width 109 height 22
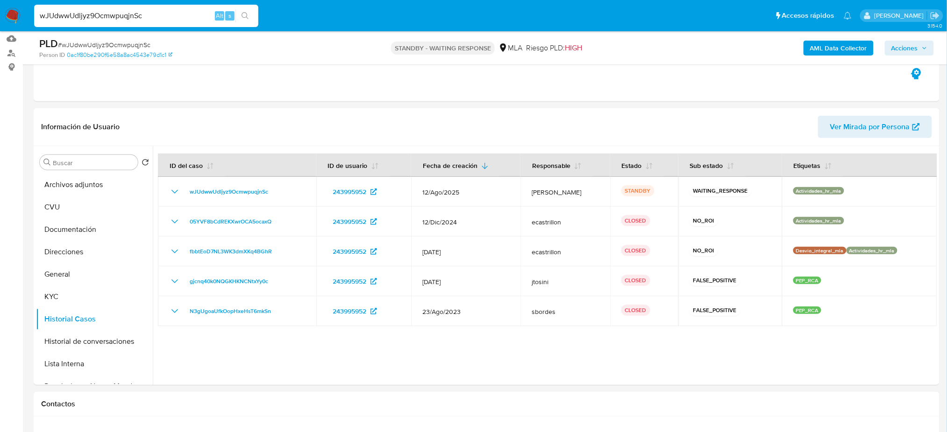
scroll to position [96, 0]
click at [100, 271] on button "General" at bounding box center [90, 275] width 109 height 22
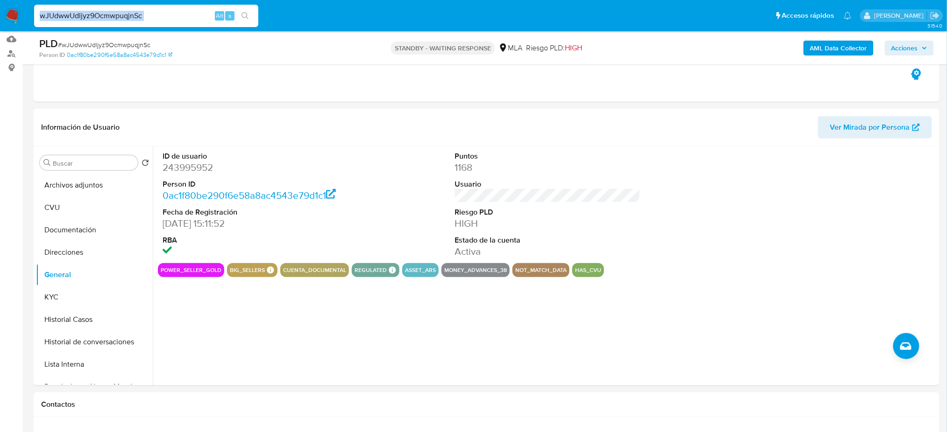
drag, startPoint x: 151, startPoint y: 22, endPoint x: 134, endPoint y: 21, distance: 16.8
click at [134, 21] on div "wJUdwwUdljyz9OcmwpuqjnSc Alt s" at bounding box center [146, 16] width 224 height 22
drag, startPoint x: 144, startPoint y: 14, endPoint x: 0, endPoint y: 26, distance: 144.8
click at [0, 26] on nav "Pausado Ver notificaciones wJUdwwUdljyz9OcmwpuqjnSc Alt s Accesos rápidos Presi…" at bounding box center [473, 15] width 947 height 31
paste input "x5ypncOO64A44oKzw3SqCRU6"
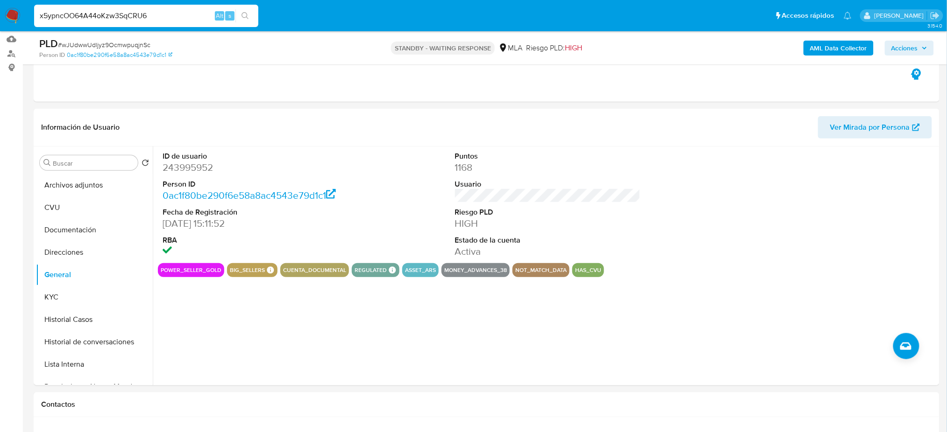
type input "x5ypncOO64A44oKzw3SqCRU6"
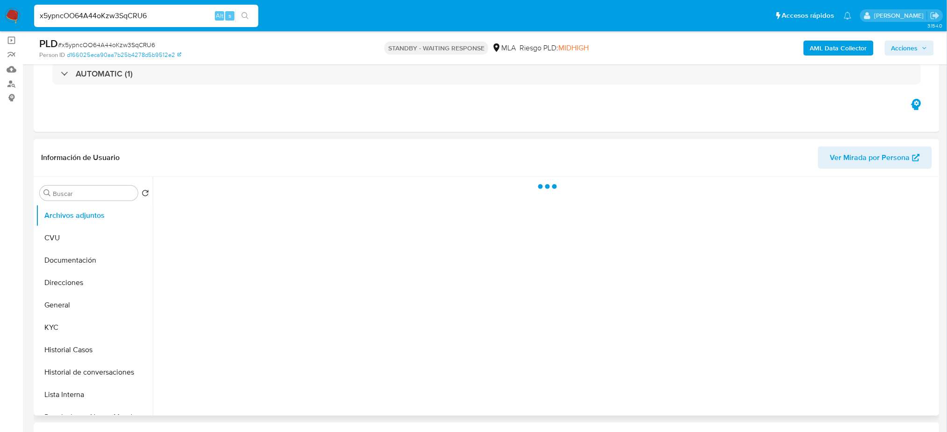
scroll to position [124, 0]
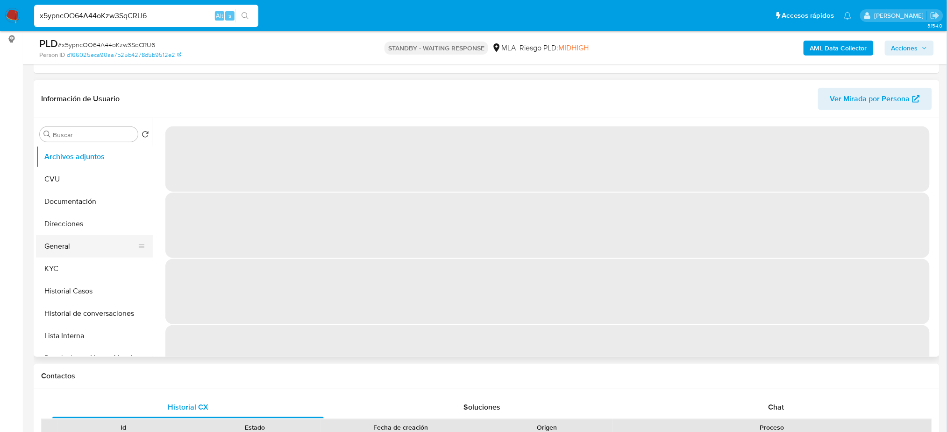
click at [72, 240] on button "General" at bounding box center [90, 246] width 109 height 22
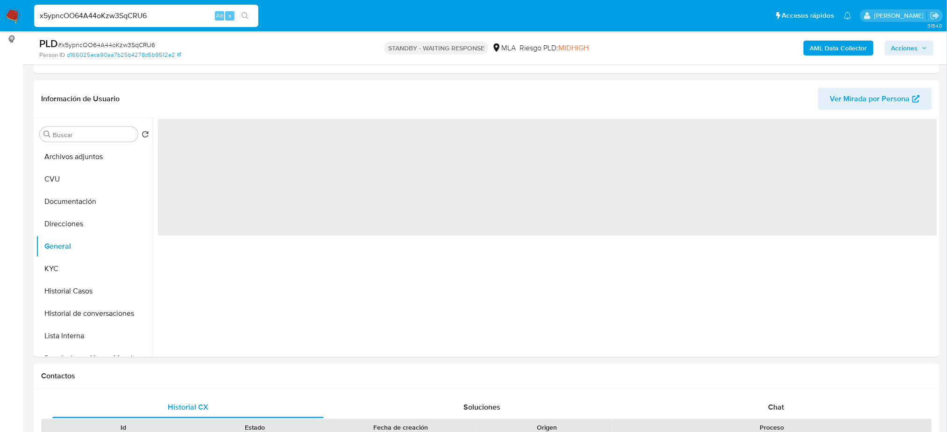
select select "10"
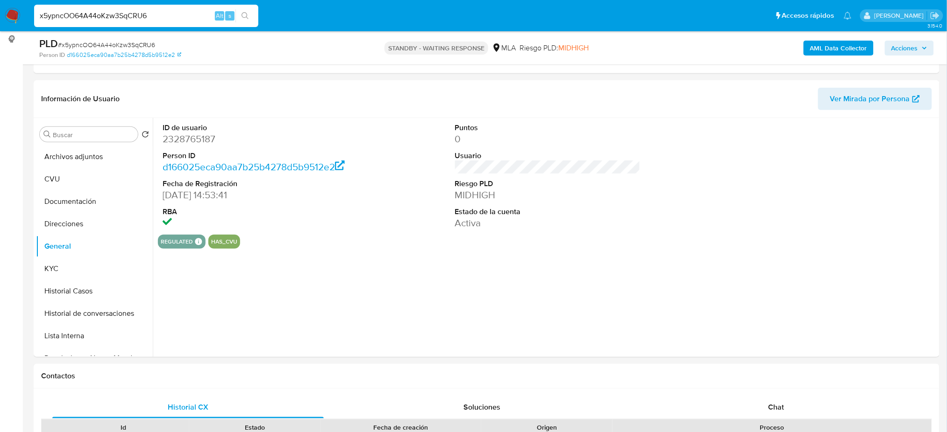
click at [180, 134] on dd "2328765187" at bounding box center [255, 139] width 185 height 13
copy dd "2328765187"
click at [71, 275] on button "KYC" at bounding box center [90, 269] width 109 height 22
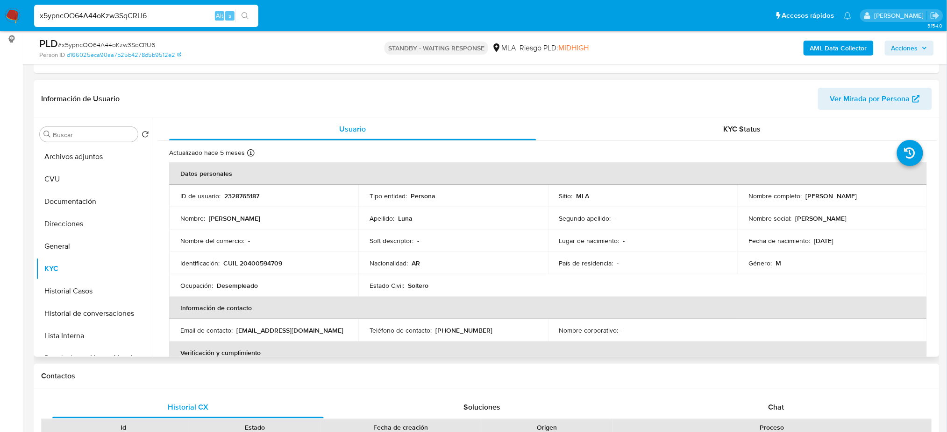
click at [256, 265] on p "CUIL 20400594709" at bounding box center [252, 263] width 59 height 8
copy p "20400594709"
click at [238, 290] on td "Ocupación : Desempleado" at bounding box center [263, 286] width 189 height 22
drag, startPoint x: 247, startPoint y: 261, endPoint x: 278, endPoint y: 261, distance: 30.8
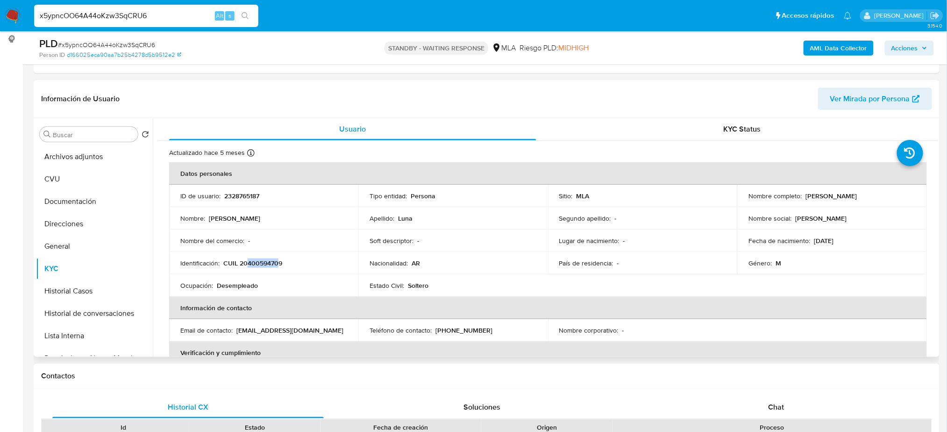
click at [278, 261] on p "CUIL 20400594709" at bounding box center [252, 263] width 59 height 8
copy p "40059470"
drag, startPoint x: 802, startPoint y: 195, endPoint x: 892, endPoint y: 196, distance: 89.7
click at [892, 196] on div "Nombre completo : Diego Emanuel Luna" at bounding box center [831, 196] width 167 height 8
copy p "Diego Emanuel Luna"
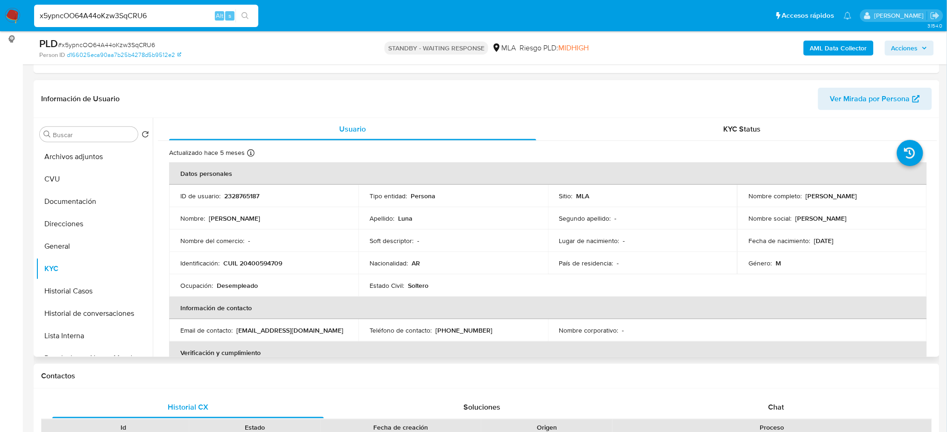
click at [242, 190] on td "ID de usuario : 2328765187" at bounding box center [263, 196] width 189 height 22
copy p "2328765187"
click at [75, 198] on button "Documentación" at bounding box center [90, 202] width 109 height 22
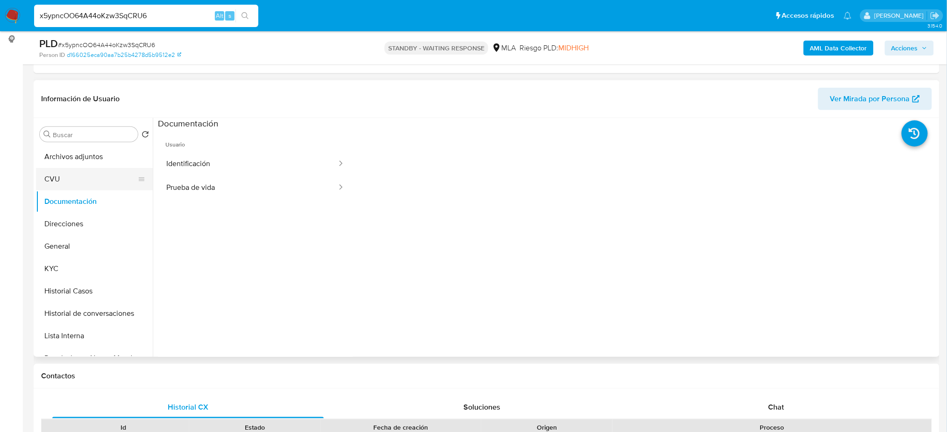
click at [71, 180] on button "CVU" at bounding box center [90, 179] width 109 height 22
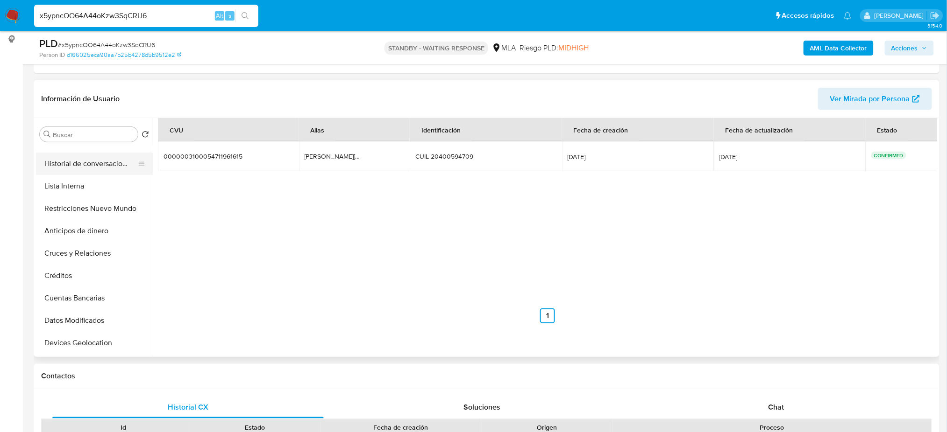
scroll to position [62, 0]
click at [88, 207] on button "KYC" at bounding box center [94, 207] width 117 height 22
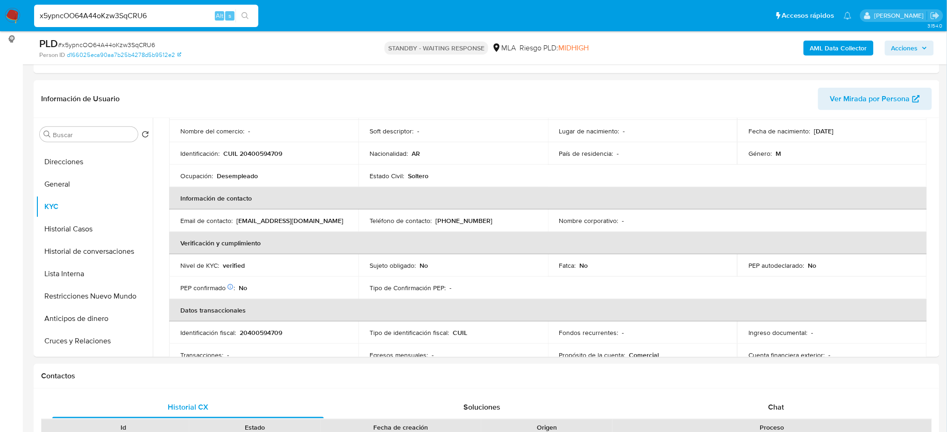
scroll to position [0, 0]
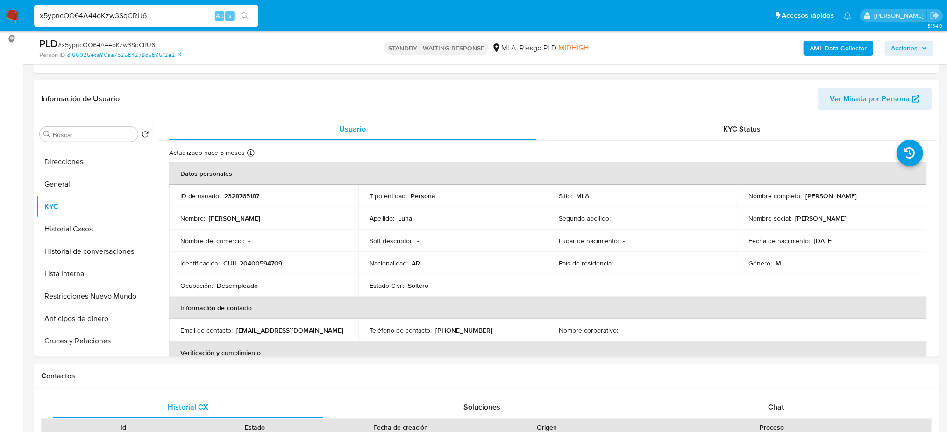
click at [130, 45] on span "# x5ypncOO64A44oKzw3SqCRU6" at bounding box center [106, 44] width 97 height 9
copy span "x5ypncOO64A44oKzw3SqCRU6"
drag, startPoint x: 163, startPoint y: 20, endPoint x: 0, endPoint y: 24, distance: 163.5
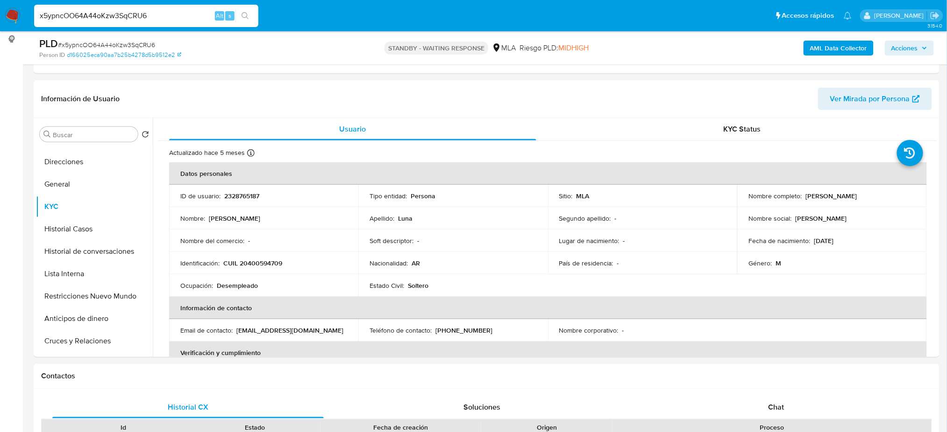
click at [0, 24] on nav "Pausado Ver notificaciones x5ypncOO64A44oKzw3SqCRU6 Alt s Accesos rápidos Presi…" at bounding box center [473, 15] width 947 height 31
paste input "wTWQQwJa77Yndm1WaJgXgydh"
type input "wTWQQwJa77Yndm1WaJgXgydh"
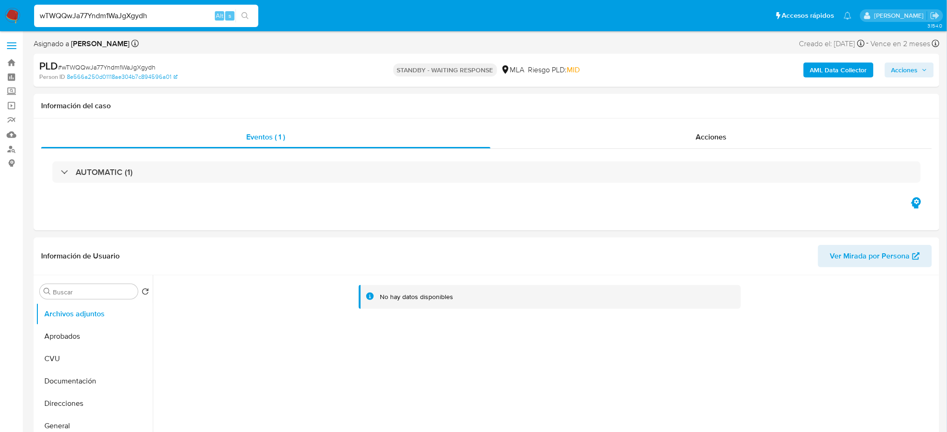
select select "10"
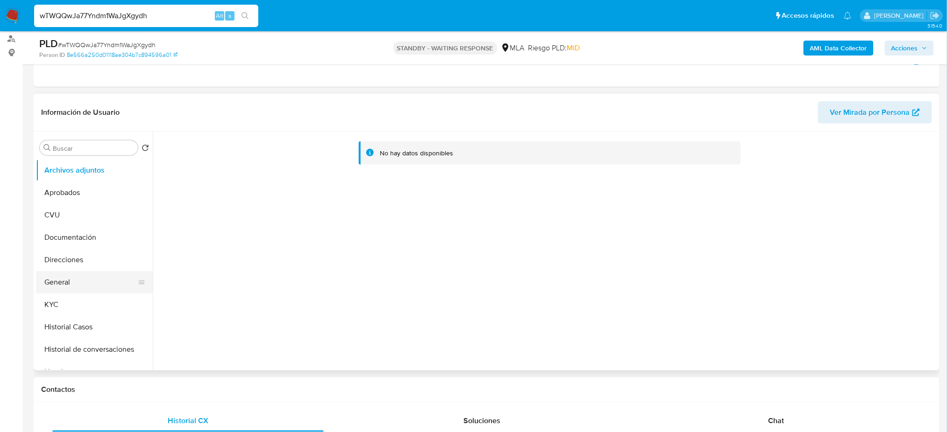
scroll to position [124, 0]
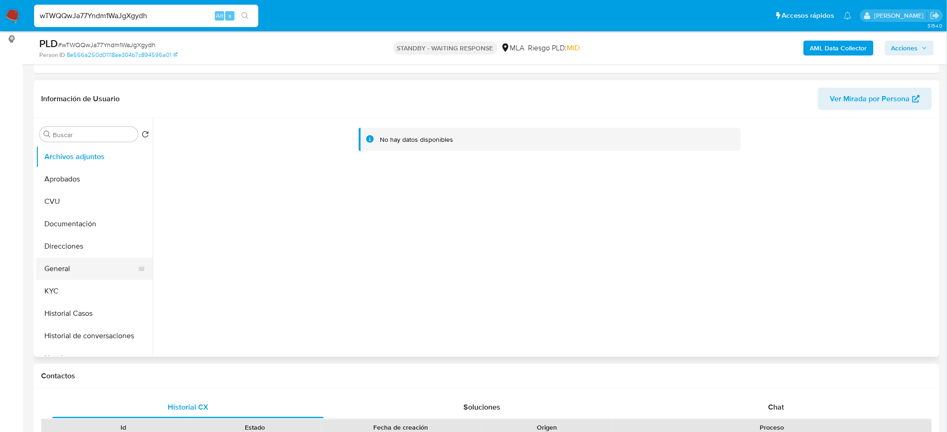
click at [66, 265] on button "General" at bounding box center [90, 269] width 109 height 22
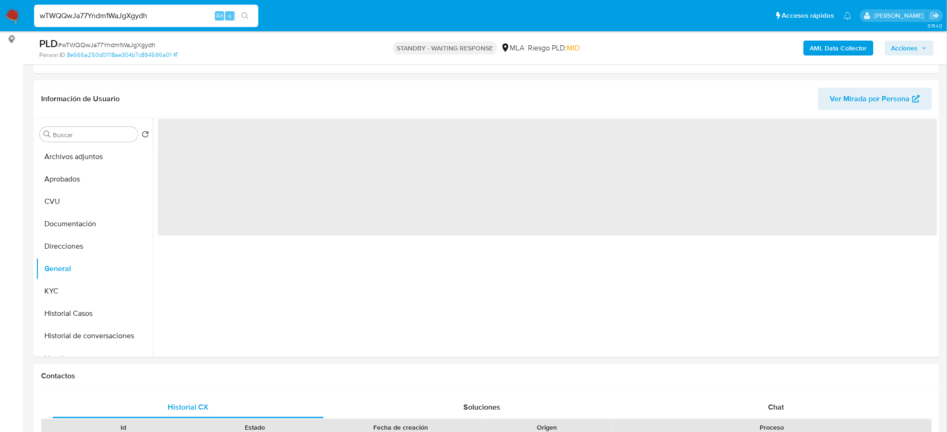
scroll to position [62, 0]
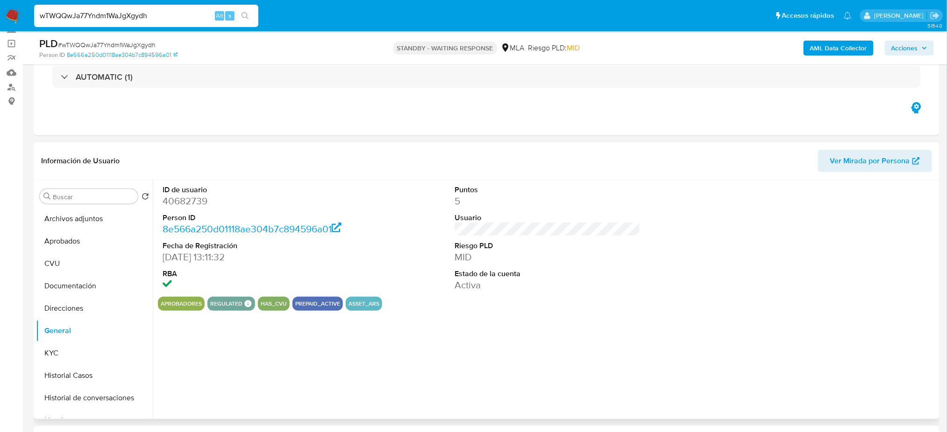
click at [176, 201] on dd "40682739" at bounding box center [255, 201] width 185 height 13
copy dd "40682739"
click at [73, 353] on button "KYC" at bounding box center [90, 353] width 109 height 22
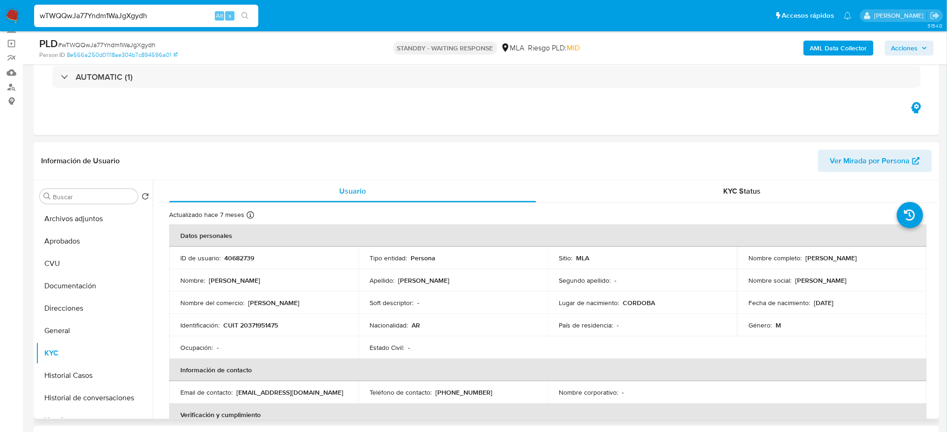
click at [257, 326] on p "CUIT 20371951475" at bounding box center [250, 325] width 55 height 8
copy p "20371951475"
click at [252, 282] on div "Nombre : Mariano Uriel" at bounding box center [263, 280] width 167 height 8
click at [272, 326] on p "CUIT 20371951475" at bounding box center [250, 325] width 55 height 8
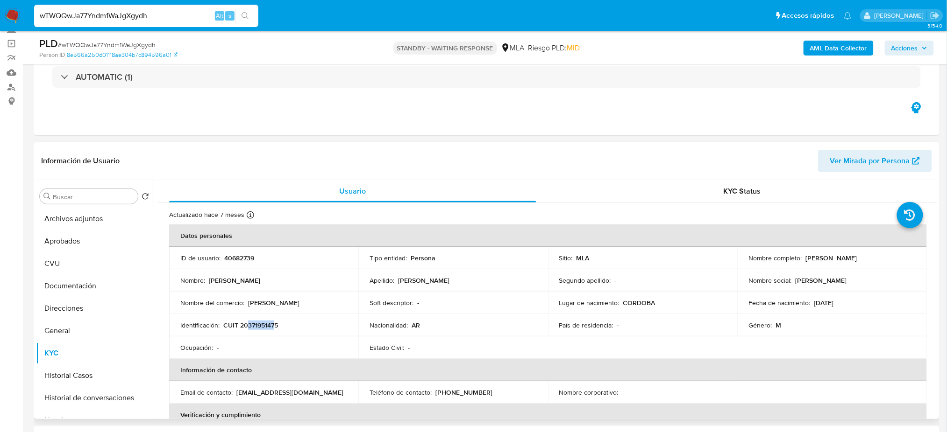
drag, startPoint x: 248, startPoint y: 326, endPoint x: 273, endPoint y: 325, distance: 25.2
click at [273, 325] on p "CUIT 20371951475" at bounding box center [250, 325] width 55 height 8
copy p "37195147"
drag, startPoint x: 802, startPoint y: 261, endPoint x: 872, endPoint y: 256, distance: 70.7
click at [872, 256] on div "Nombre completo : Mariano Uriel Delgado" at bounding box center [831, 258] width 167 height 8
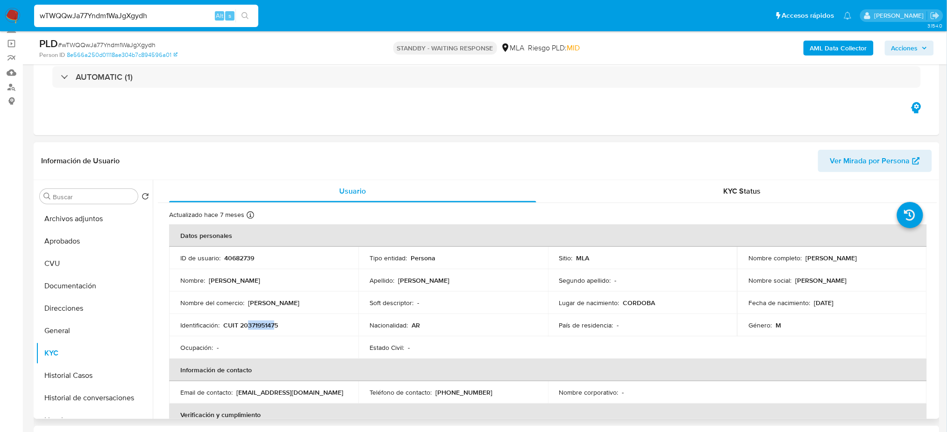
copy p "Mariano Uriel Delgado"
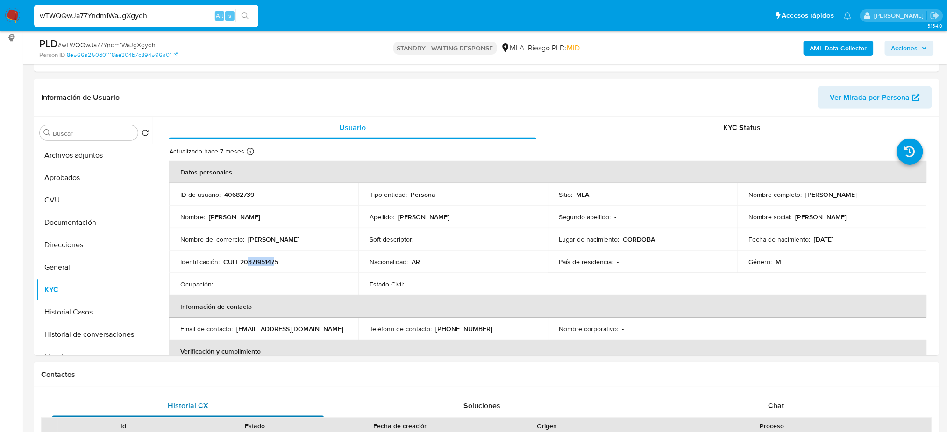
scroll to position [105, 0]
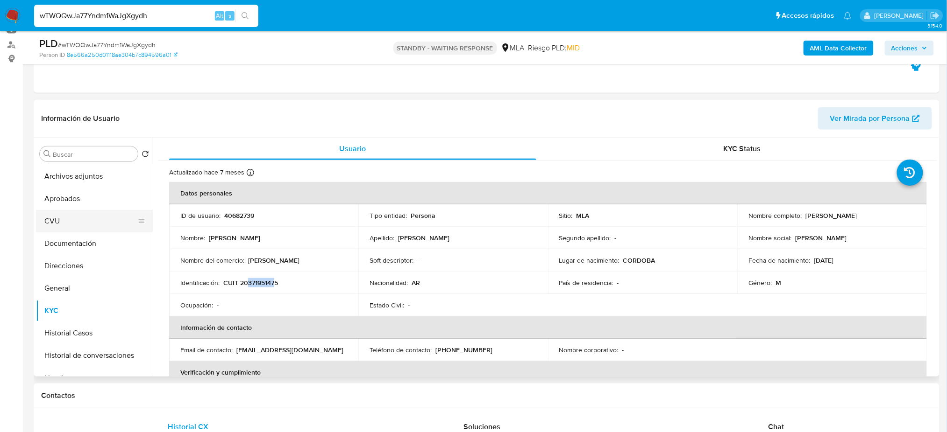
click at [63, 220] on button "CVU" at bounding box center [90, 221] width 109 height 22
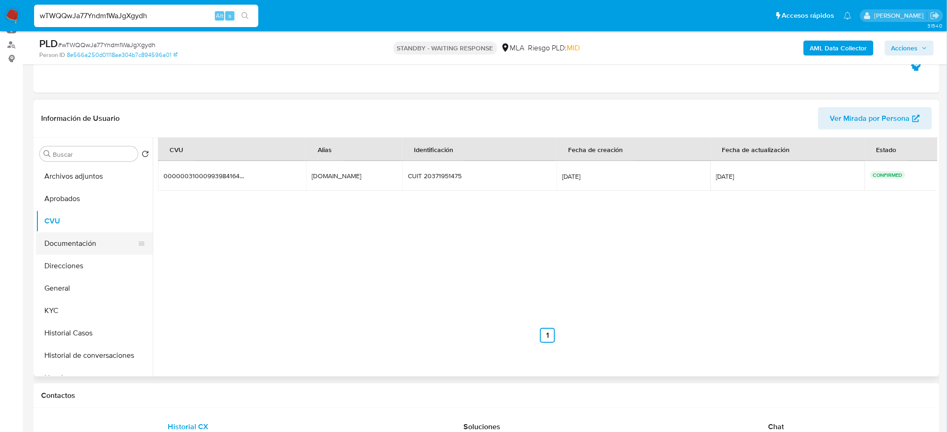
click at [69, 243] on button "Documentación" at bounding box center [90, 244] width 109 height 22
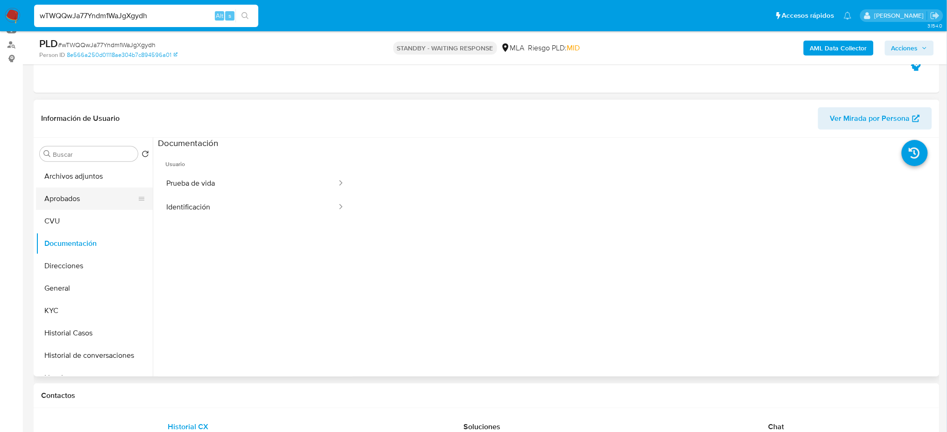
click at [71, 200] on button "Aprobados" at bounding box center [90, 199] width 109 height 22
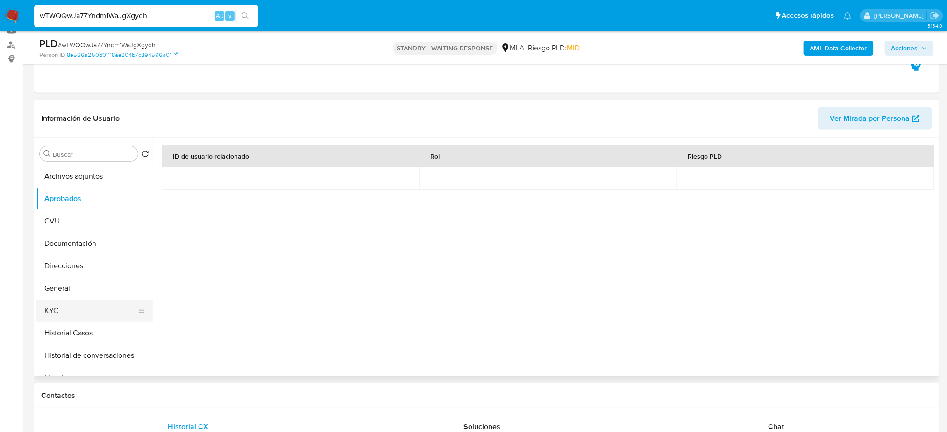
click at [72, 310] on button "KYC" at bounding box center [90, 311] width 109 height 22
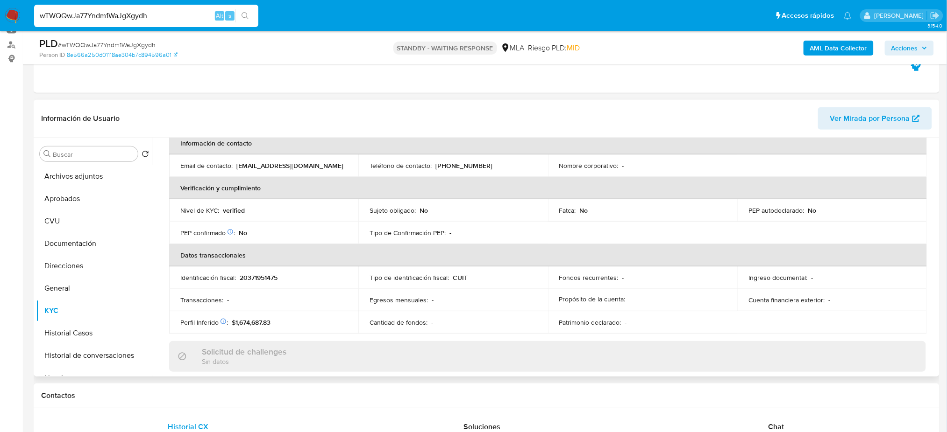
scroll to position [483, 0]
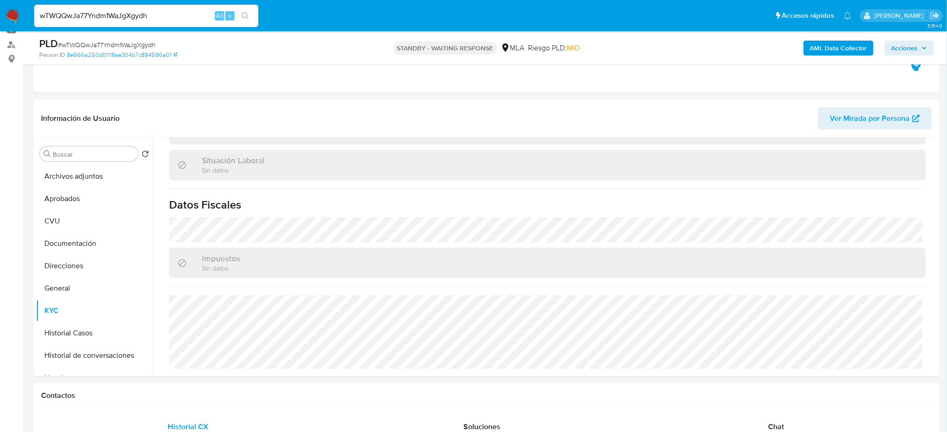
click at [90, 44] on span "# wTWQQwJa77Yndm1WaJgXgydh" at bounding box center [107, 44] width 98 height 9
drag, startPoint x: 0, startPoint y: 223, endPoint x: 55, endPoint y: 42, distance: 188.8
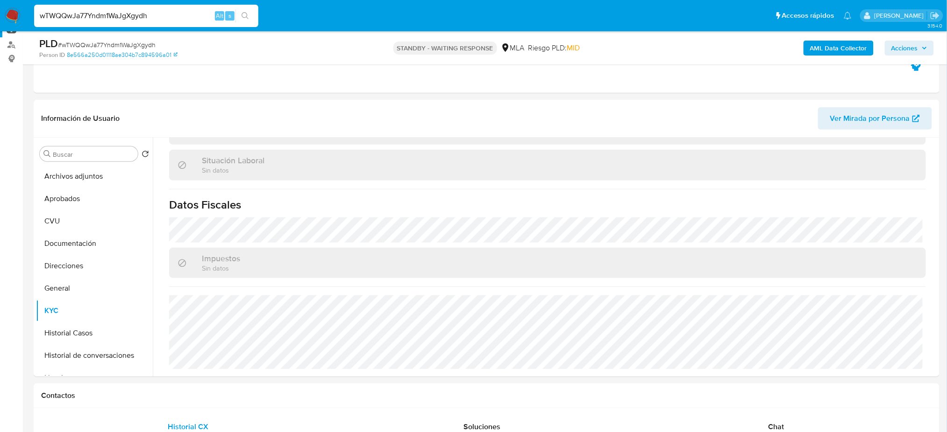
drag, startPoint x: 181, startPoint y: 11, endPoint x: 0, endPoint y: 32, distance: 182.3
paste input "F9EL7aBq1q5g1splCtKNZfCF"
type input "F9EL7aBq1q5g1splCtKNZfCF"
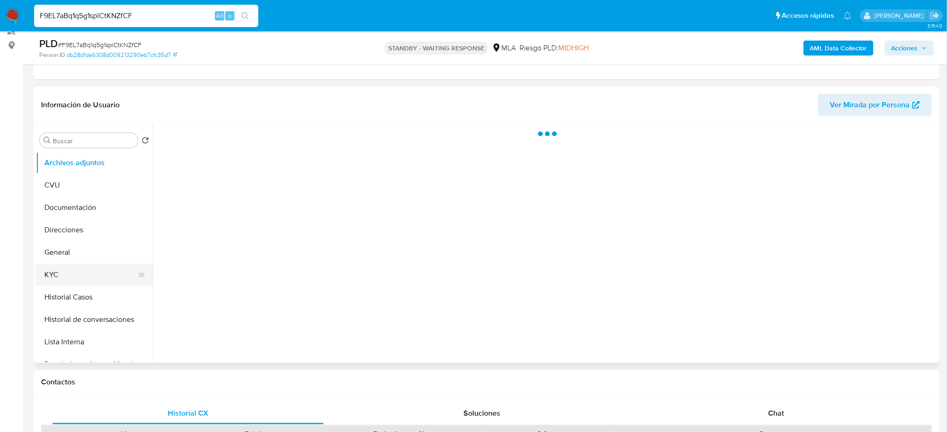
scroll to position [124, 0]
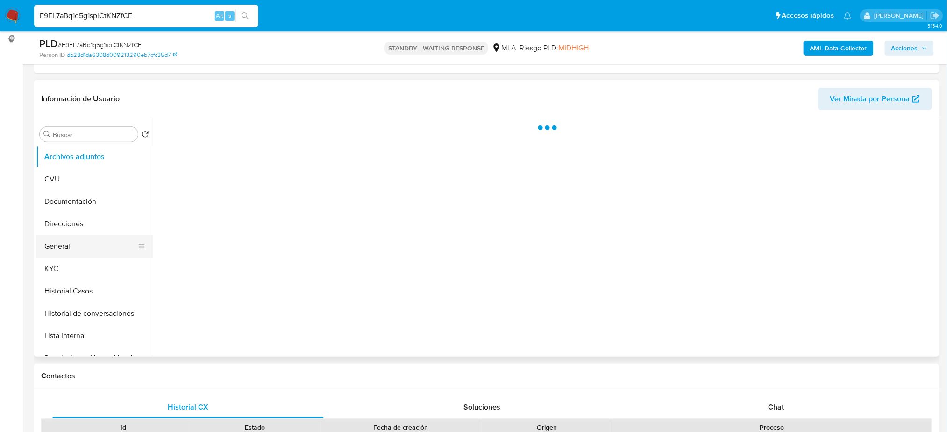
click at [83, 241] on button "General" at bounding box center [90, 246] width 109 height 22
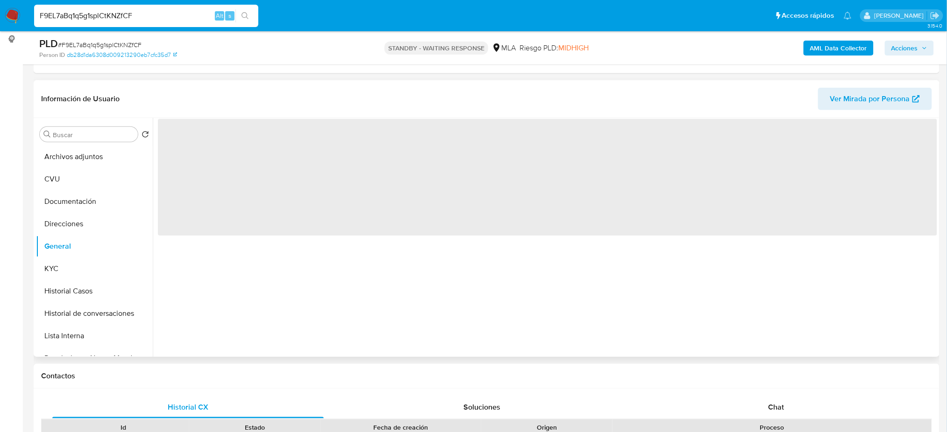
select select "10"
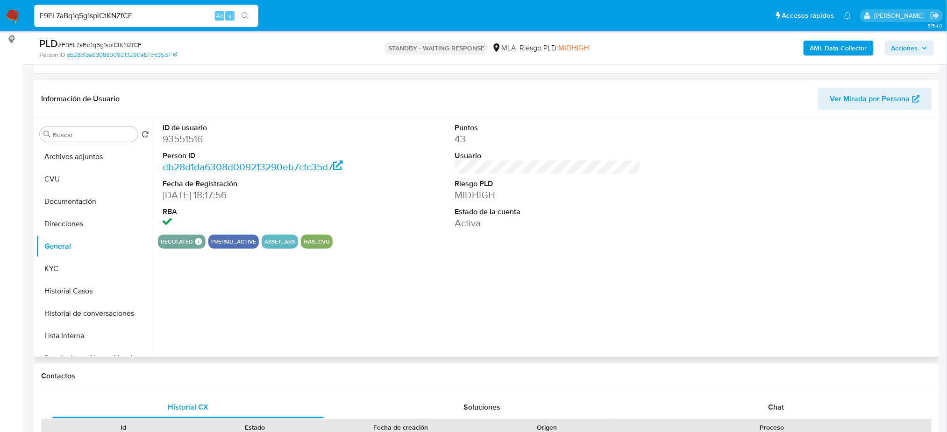
click at [184, 140] on dd "93551516" at bounding box center [255, 139] width 185 height 13
drag, startPoint x: 148, startPoint y: 18, endPoint x: 0, endPoint y: 32, distance: 148.2
drag, startPoint x: 110, startPoint y: 283, endPoint x: 0, endPoint y: 311, distance: 113.4
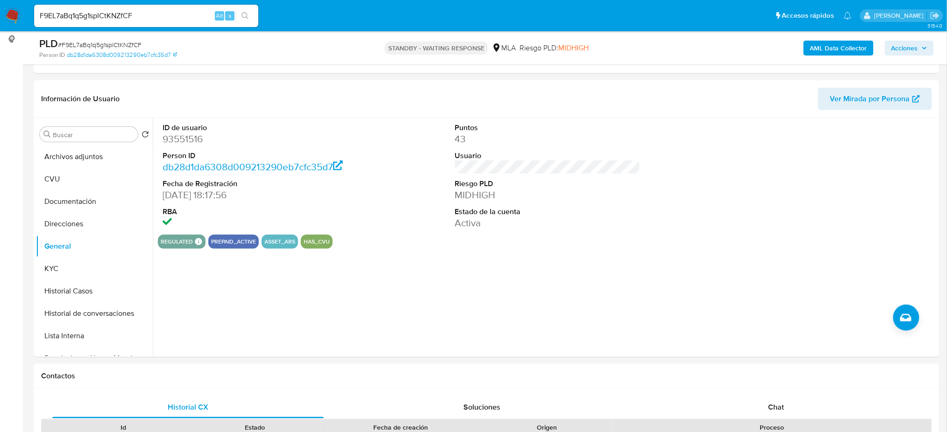
click at [110, 283] on button "Historial Casos" at bounding box center [94, 291] width 117 height 22
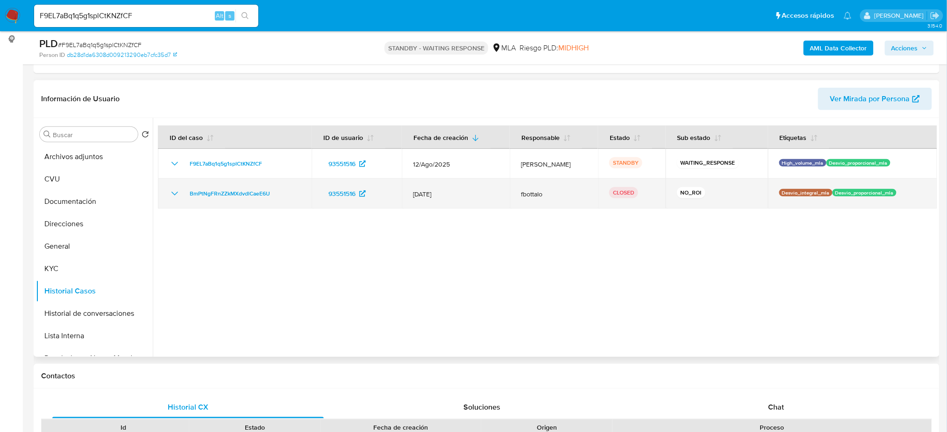
drag, startPoint x: 473, startPoint y: 190, endPoint x: 390, endPoint y: 189, distance: 82.7
click at [390, 189] on tr "BmPtNgFRnZZkMXdvdlCaeE6U 93551516 12/Jul/2025 fbottalo CLOSED NO_ROI Desvio_int…" at bounding box center [547, 194] width 779 height 30
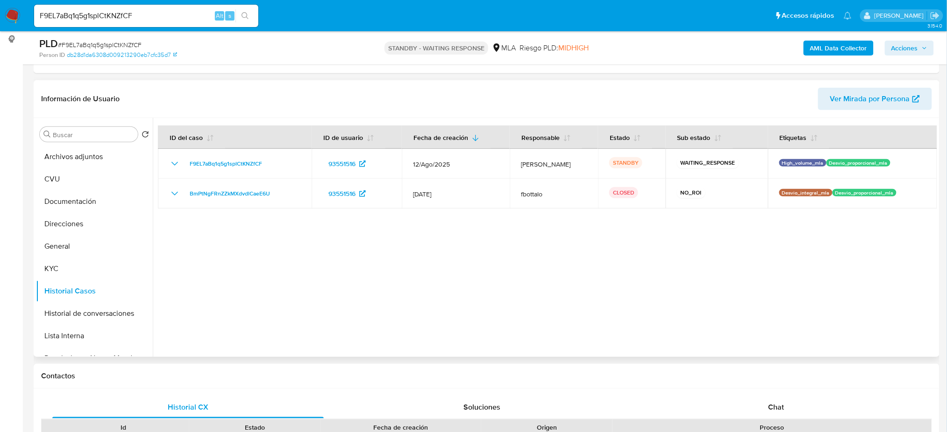
click at [520, 273] on div at bounding box center [545, 237] width 784 height 239
drag, startPoint x: 159, startPoint y: 13, endPoint x: 0, endPoint y: 30, distance: 160.2
click at [0, 30] on nav "Pausado Ver notificaciones F9EL7aBq1q5g1splCtKNZfCF Alt s Accesos rápidos Presi…" at bounding box center [473, 15] width 947 height 31
paste input "wTWQQwJa77Yndm1WaJgXgydh"
type input "wTWQQwJa77Yndm1WaJgXgydh"
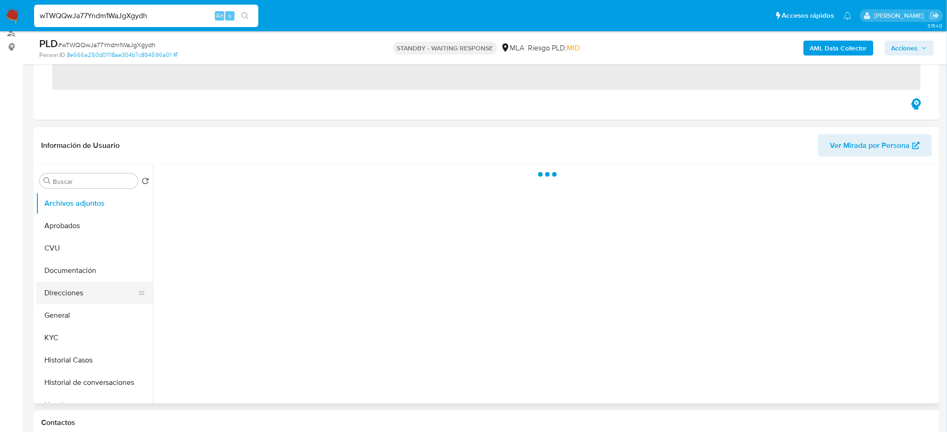
scroll to position [124, 0]
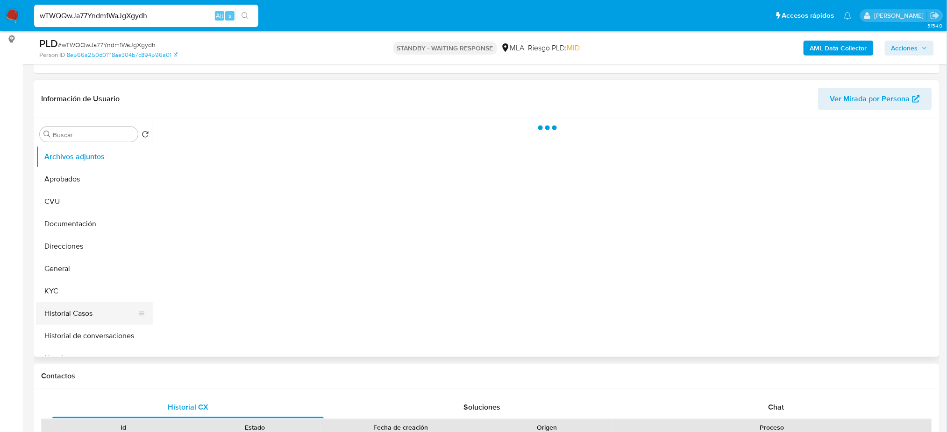
click at [93, 303] on button "Historial Casos" at bounding box center [90, 314] width 109 height 22
select select "10"
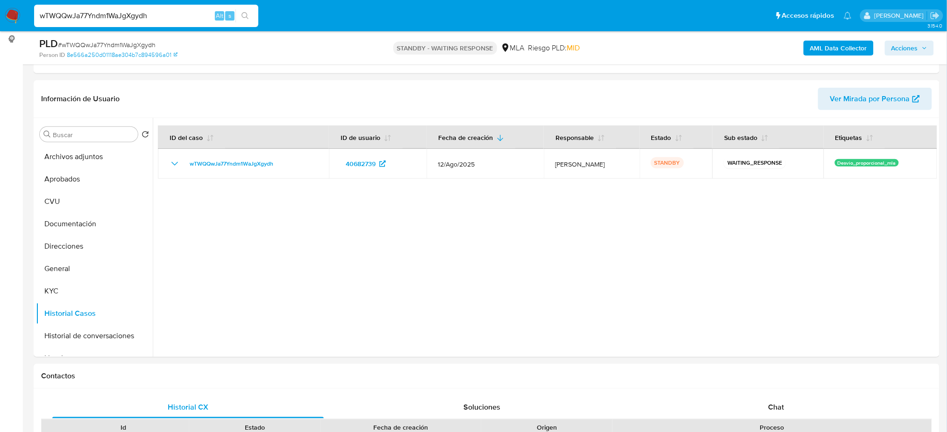
drag, startPoint x: 155, startPoint y: 16, endPoint x: 0, endPoint y: 28, distance: 156.0
click at [0, 28] on nav "Pausado Ver notificaciones wTWQQwJa77Yndm1WaJgXgydh Alt s Accesos rápidos Presi…" at bounding box center [473, 15] width 947 height 31
paste input "x5ypncOO64A44oKzw3SqCRU6"
type input "x5ypncOO64A44oKzw3SqCRU6"
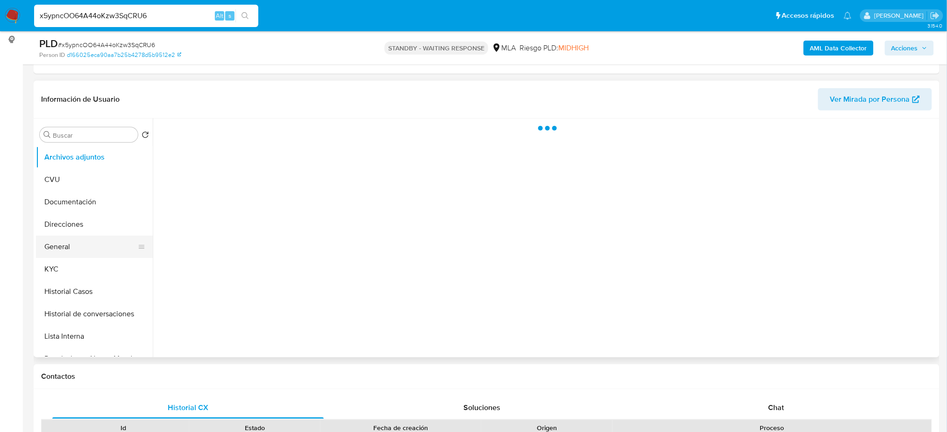
scroll to position [124, 0]
click at [94, 290] on button "Historial Casos" at bounding box center [90, 291] width 109 height 22
select select "10"
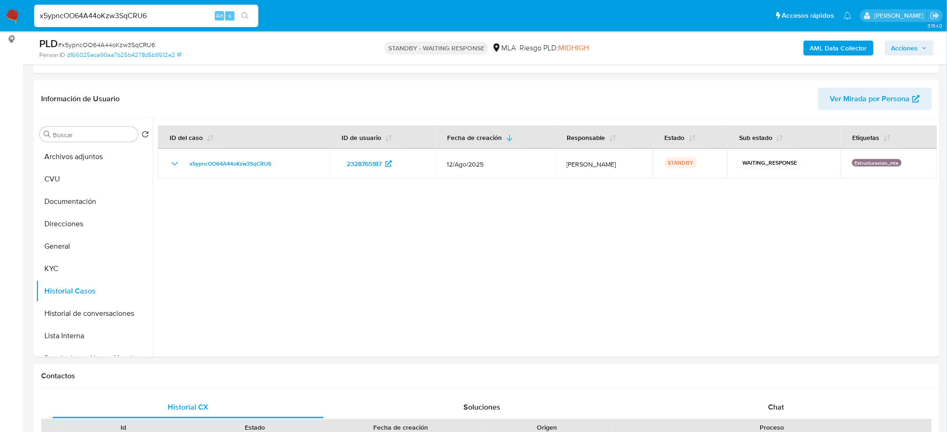
drag, startPoint x: 163, startPoint y: 12, endPoint x: 0, endPoint y: 28, distance: 163.8
click at [0, 28] on nav "Pausado Ver notificaciones x5ypncOO64A44oKzw3SqCRU6 Alt s Accesos rápidos Presi…" at bounding box center [473, 15] width 947 height 31
paste input "qgOKLs2o9VxPi3N5n1z4P5Tb"
type input "qgOKLs2o9VxPi3N5n1z4P5Tb"
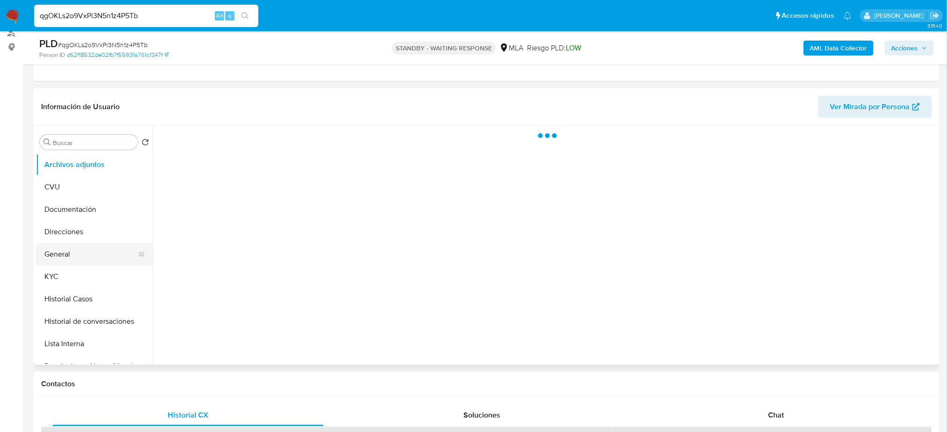
scroll to position [124, 0]
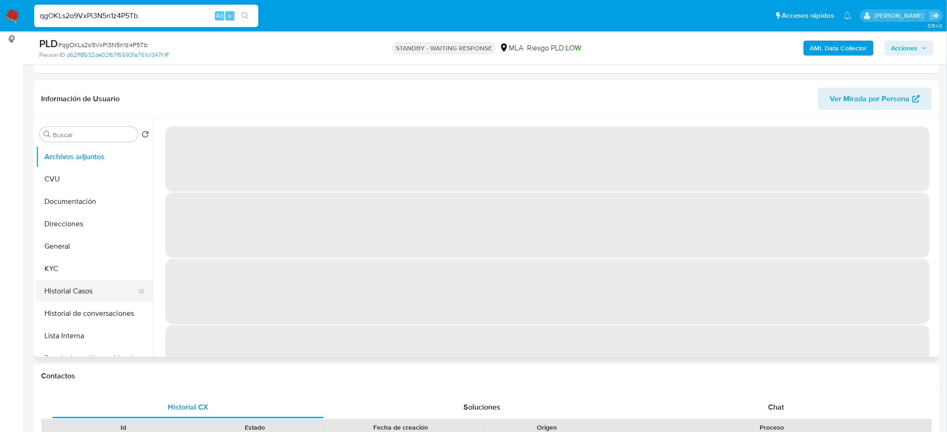
click at [92, 286] on button "Historial Casos" at bounding box center [90, 291] width 109 height 22
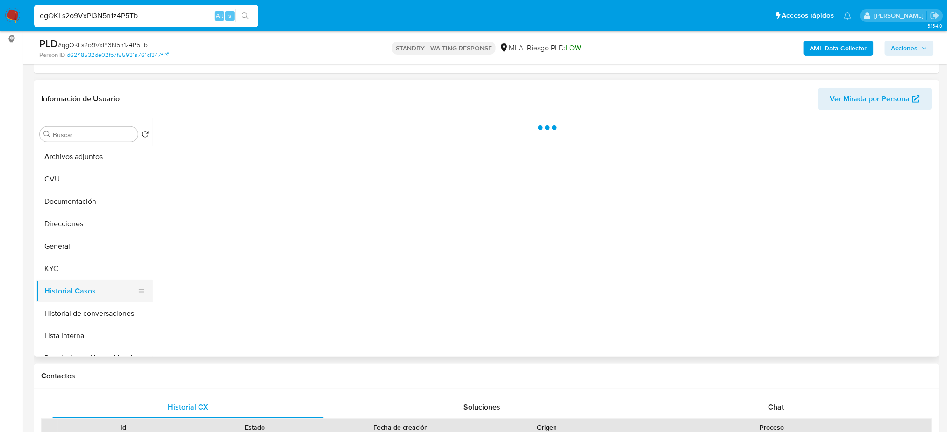
select select "10"
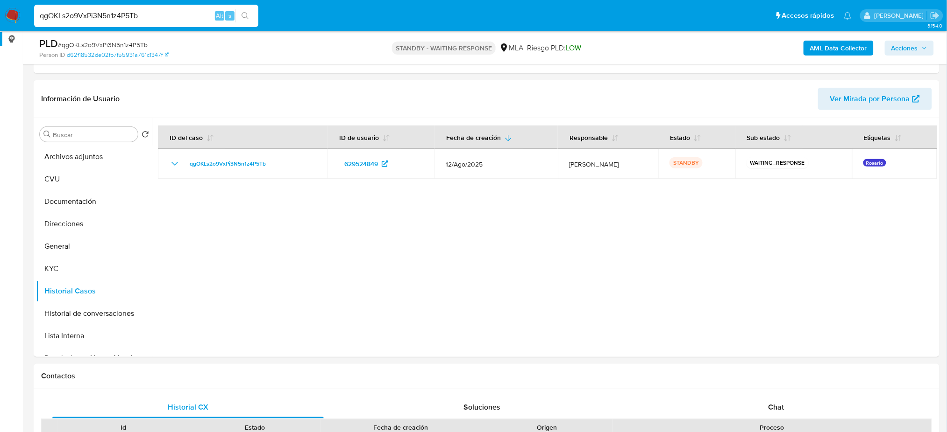
drag, startPoint x: 162, startPoint y: 17, endPoint x: 0, endPoint y: 34, distance: 162.9
paste input "gZW2kTpyi6w7TdESsBFKhSuT"
type input "gZW2kTpyi6w7TdESsBFKhSuT"
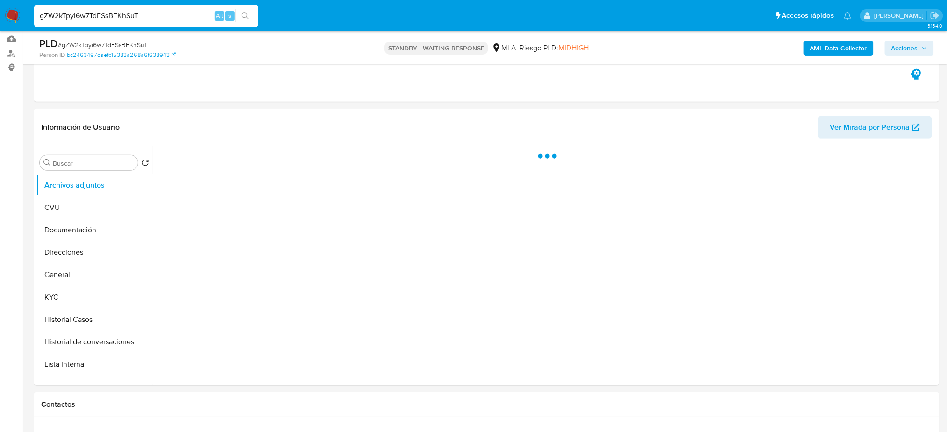
scroll to position [124, 0]
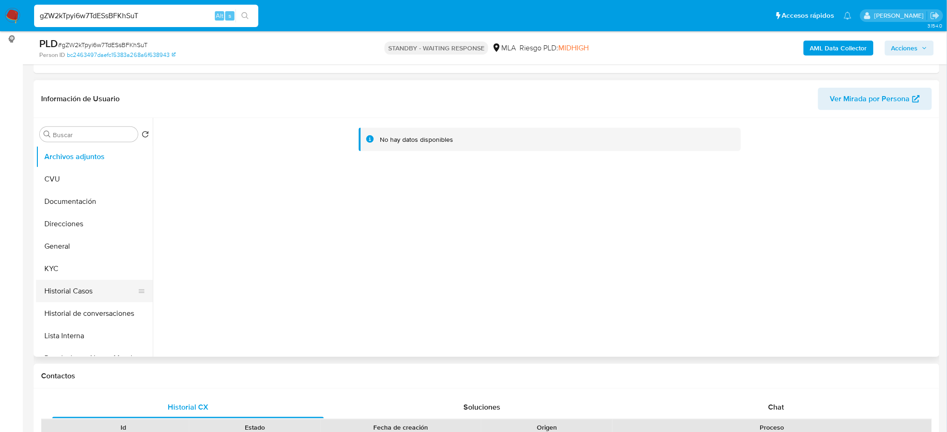
select select "10"
click at [87, 287] on button "Historial Casos" at bounding box center [90, 291] width 109 height 22
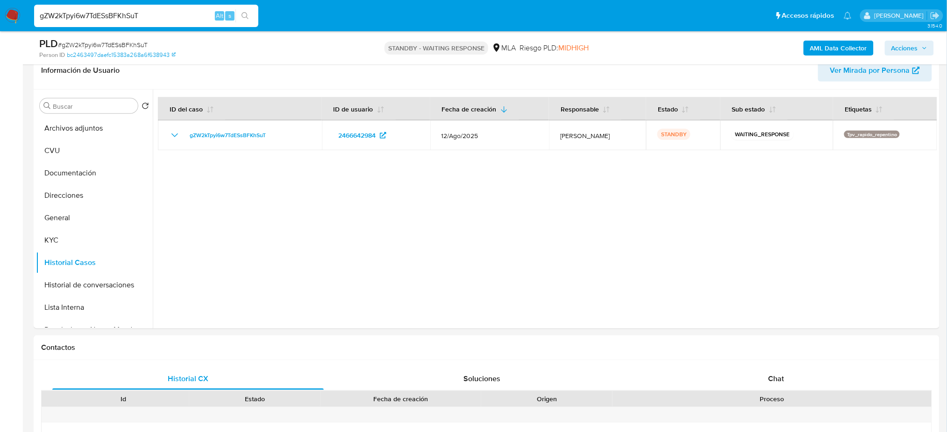
scroll to position [43, 0]
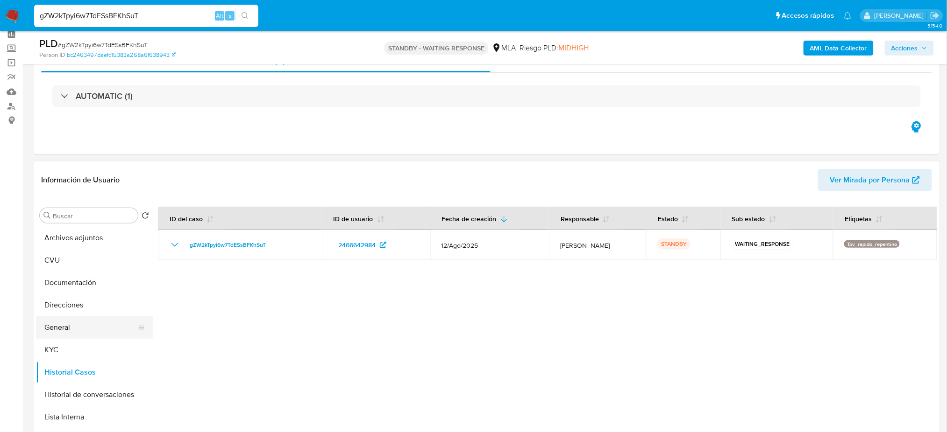
click at [77, 326] on button "General" at bounding box center [90, 328] width 109 height 22
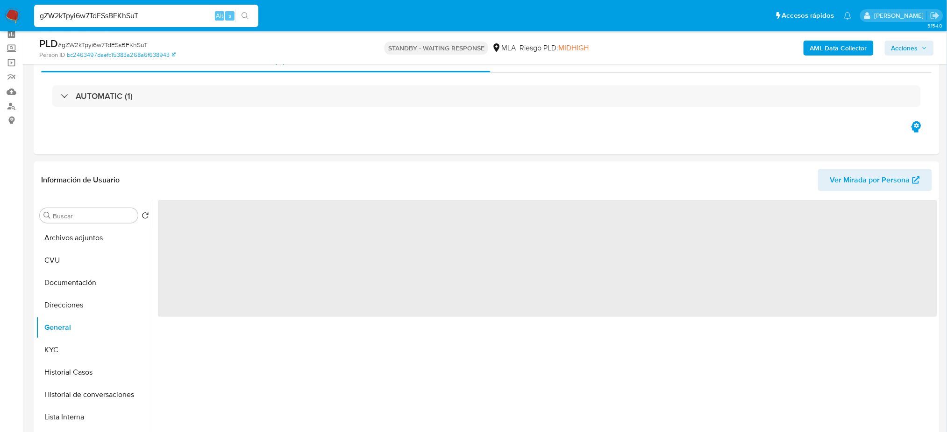
scroll to position [106, 0]
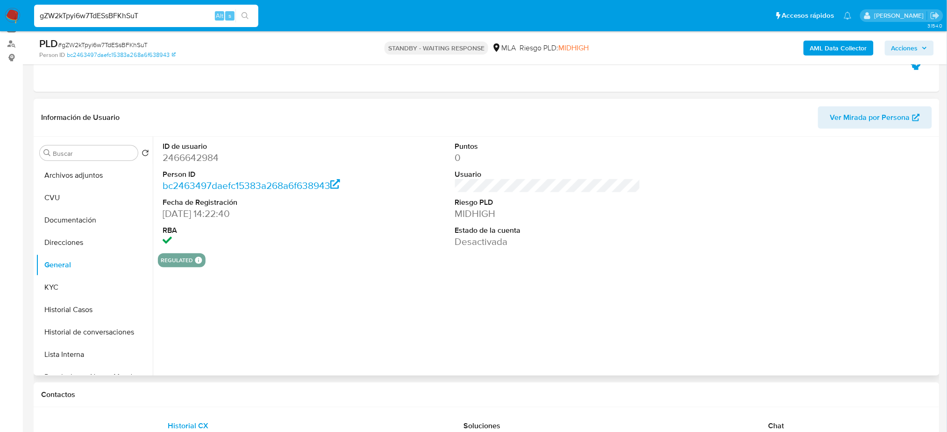
click at [184, 160] on dd "2466642984" at bounding box center [255, 157] width 185 height 13
click at [126, 39] on div "PLD # gZW2kTpyi6w7TdESsBFKhSuT" at bounding box center [186, 44] width 295 height 14
click at [134, 47] on span "# gZW2kTpyi6w7TdESsBFKhSuT" at bounding box center [103, 44] width 90 height 9
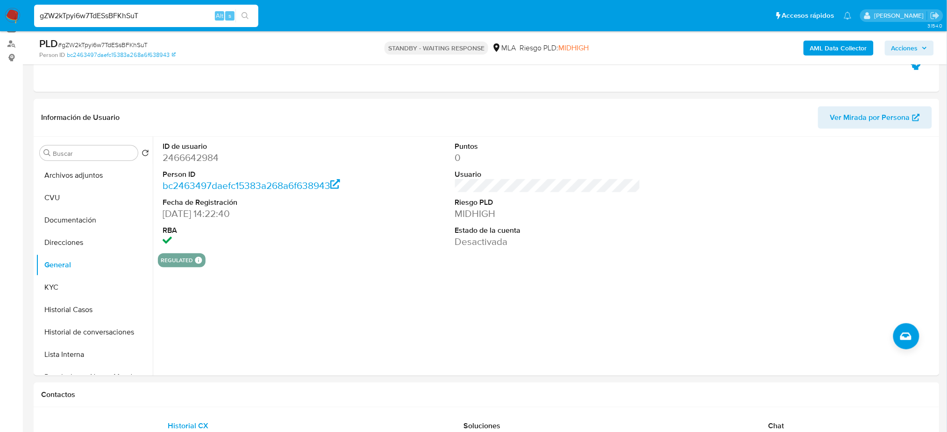
click at [157, 7] on div "gZW2kTpyi6w7TdESsBFKhSuT Alt s" at bounding box center [146, 16] width 224 height 22
drag, startPoint x: 164, startPoint y: 14, endPoint x: 0, endPoint y: 22, distance: 164.6
click at [0, 22] on nav "Pausado Ver notificaciones gZW2kTpyi6w7TdESsBFKhSuT Alt s Accesos rápidos Presi…" at bounding box center [473, 15] width 947 height 31
paste input "vwvAdGYXr6kkQ2jqVOCa8AG6"
type input "vwvAdGYXr6kkQ2jqVOCa8AG6"
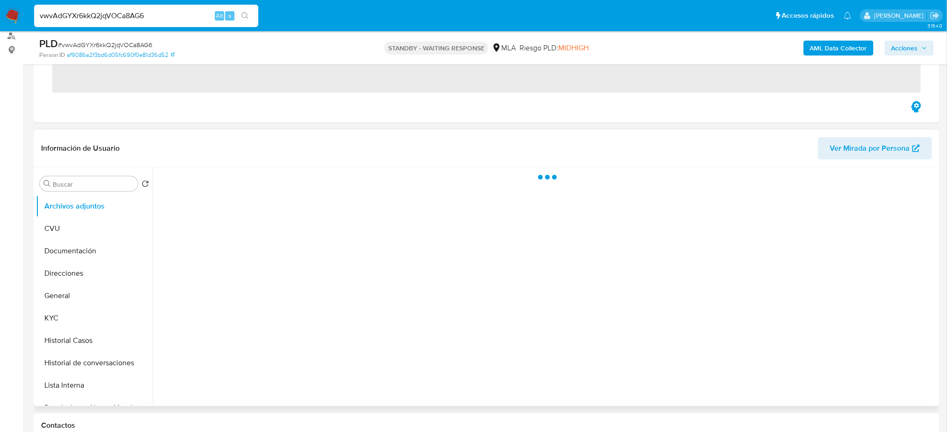
scroll to position [124, 0]
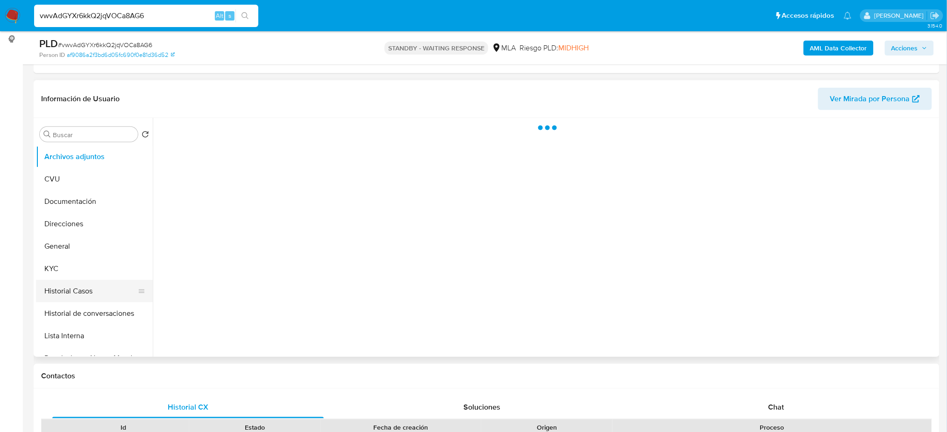
click at [86, 291] on button "Historial Casos" at bounding box center [90, 291] width 109 height 22
select select "10"
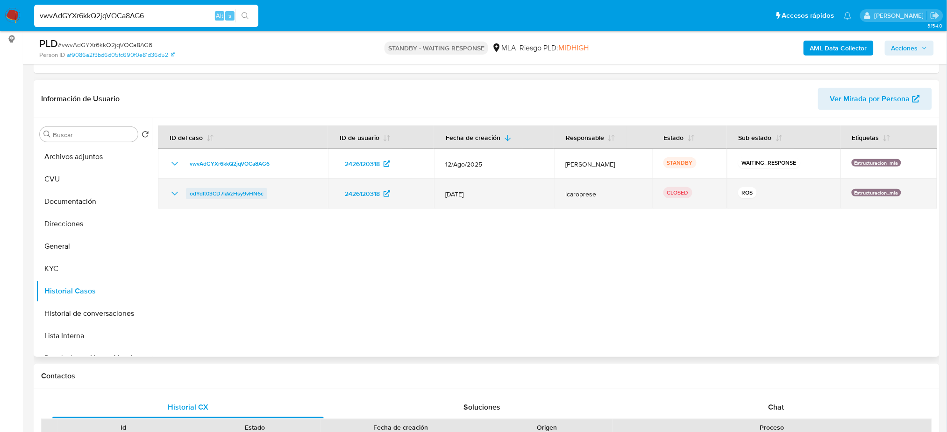
click at [210, 194] on span "odYdIt03CD7laVzHsy9vHN6c" at bounding box center [227, 193] width 74 height 11
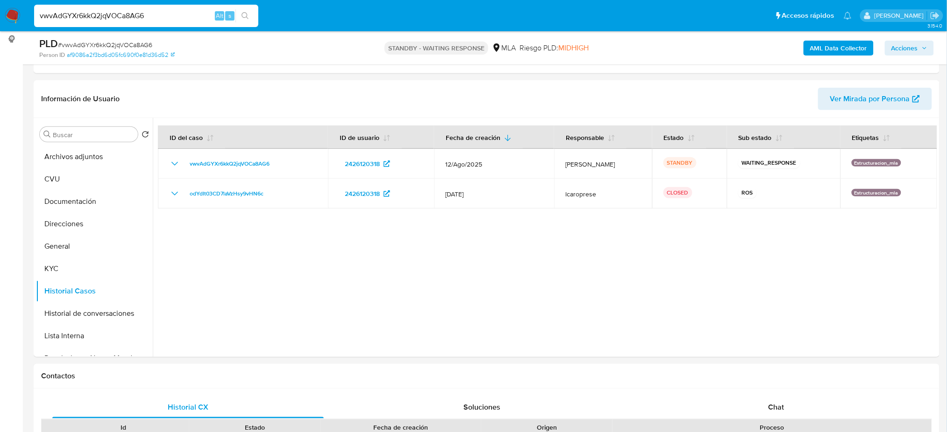
drag, startPoint x: 179, startPoint y: 21, endPoint x: 0, endPoint y: 22, distance: 179.3
click at [0, 22] on nav "Pausado Ver notificaciones vwvAdGYXr6kkQ2jqVOCa8AG6 Alt s Accesos rápidos Presi…" at bounding box center [473, 15] width 947 height 31
paste input "wWw7kFkRUpl2zq6BOXv8KO0l"
type input "wWw7kFkRUpl2zq6BOXv8KO0l"
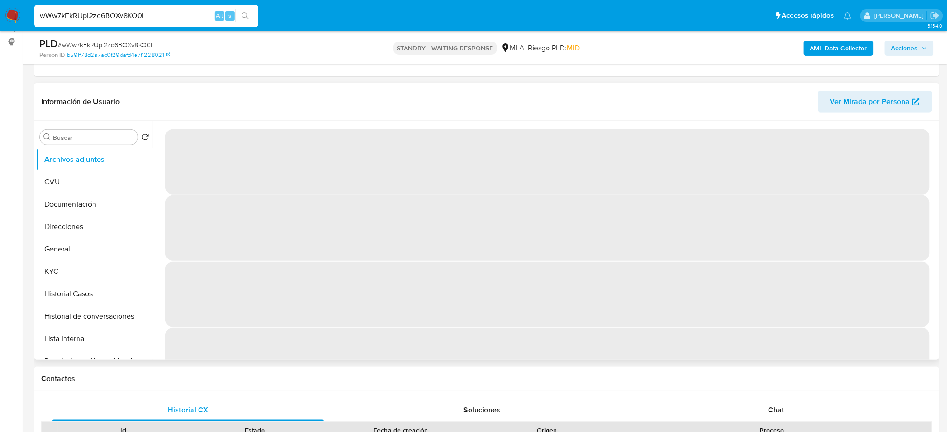
scroll to position [124, 0]
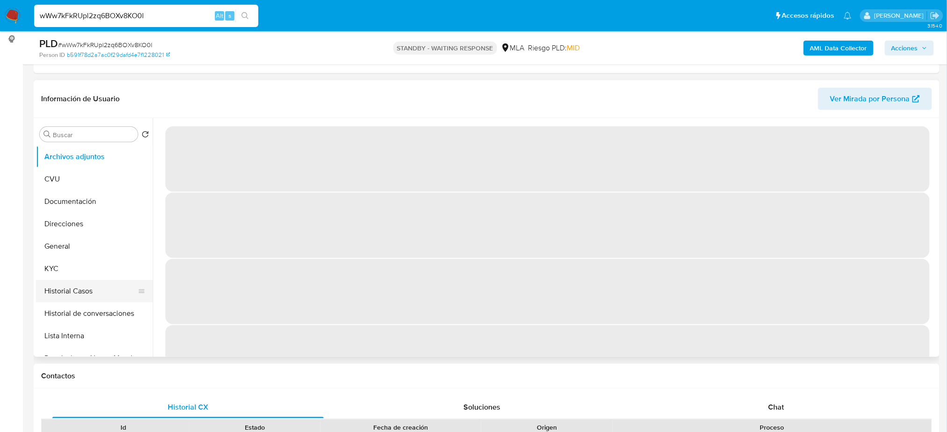
select select "10"
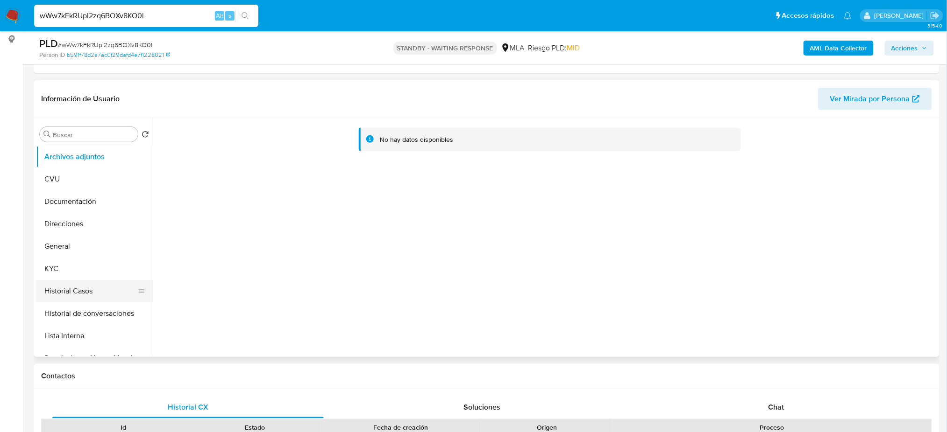
click at [59, 292] on button "Historial Casos" at bounding box center [90, 291] width 109 height 22
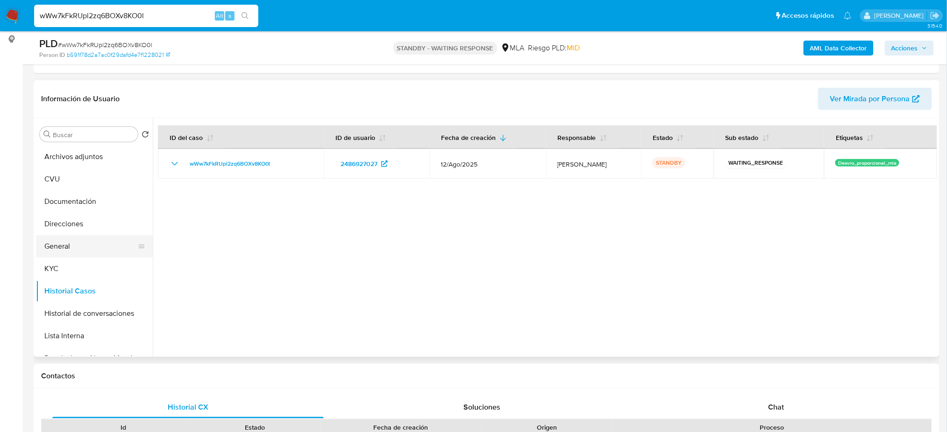
click at [60, 249] on button "General" at bounding box center [90, 246] width 109 height 22
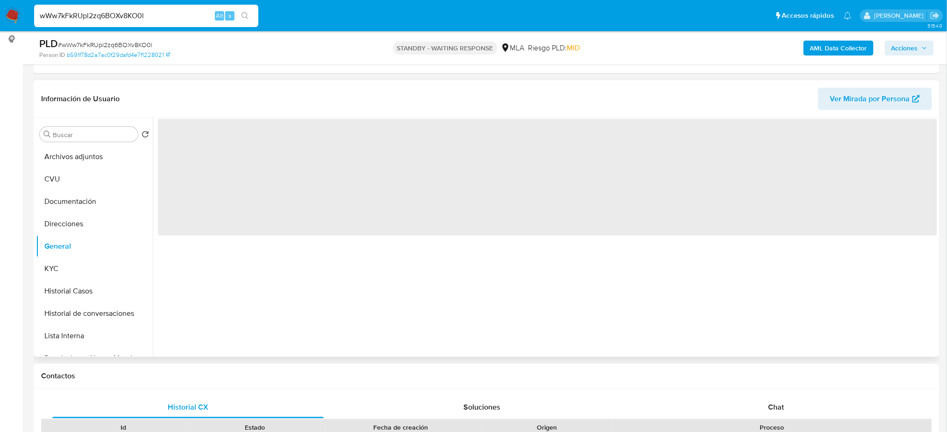
click at [180, 134] on span "‌" at bounding box center [547, 177] width 779 height 117
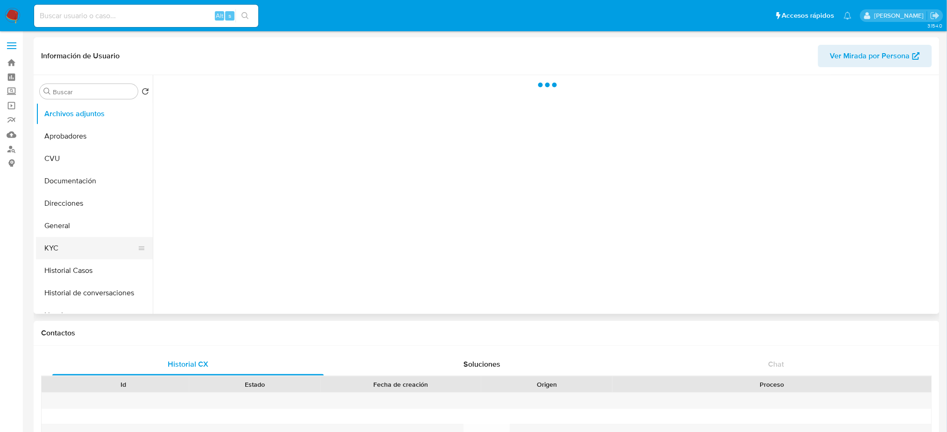
click at [66, 255] on button "KYC" at bounding box center [90, 248] width 109 height 22
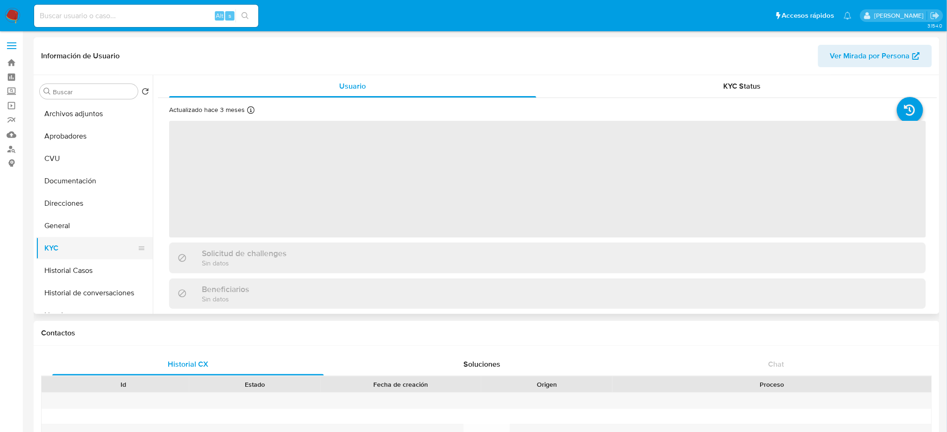
select select "10"
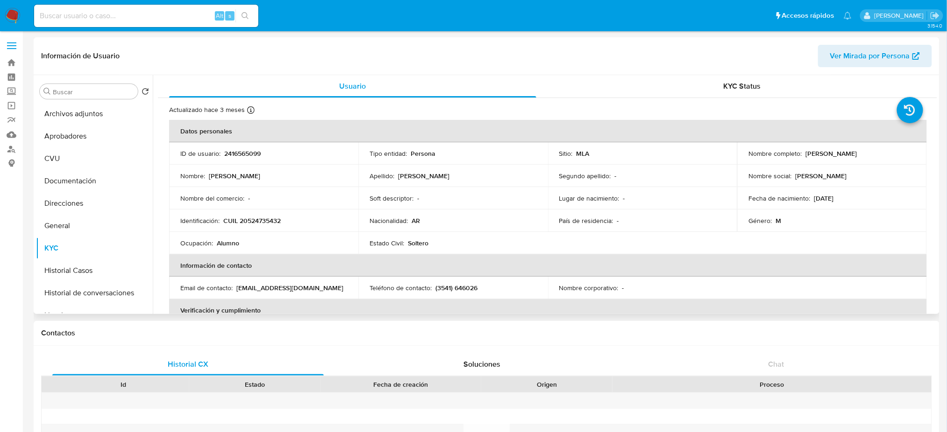
drag, startPoint x: 804, startPoint y: 156, endPoint x: 869, endPoint y: 157, distance: 65.8
click at [869, 157] on div "Nombre completo : [PERSON_NAME]" at bounding box center [831, 153] width 167 height 8
copy p "[PERSON_NAME]"
click at [253, 217] on p "CUIL 20524735432" at bounding box center [251, 221] width 57 height 8
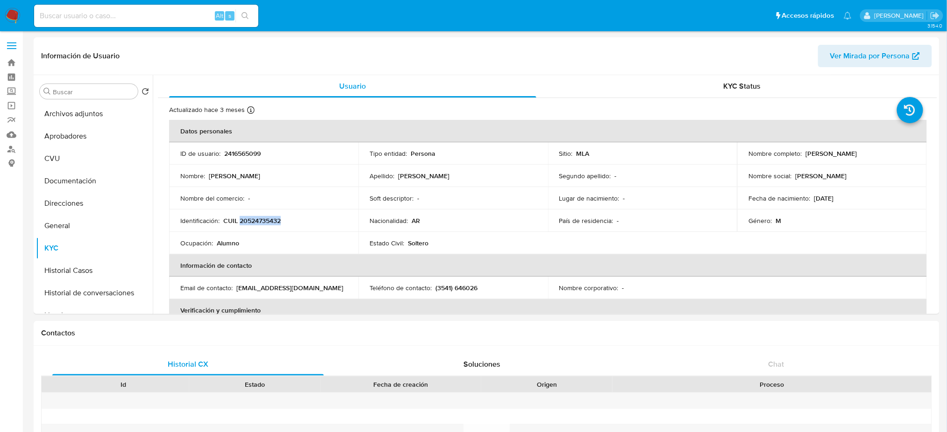
copy p "20524735432"
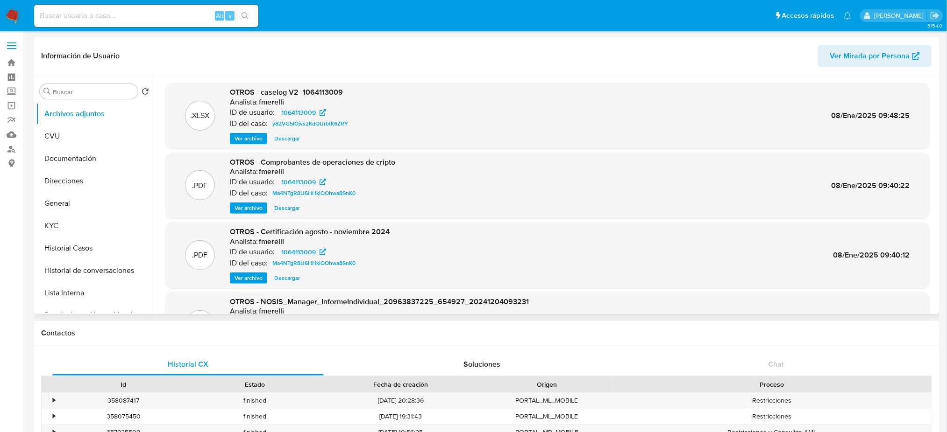
select select "10"
click at [62, 252] on button "Historial Casos" at bounding box center [90, 248] width 109 height 22
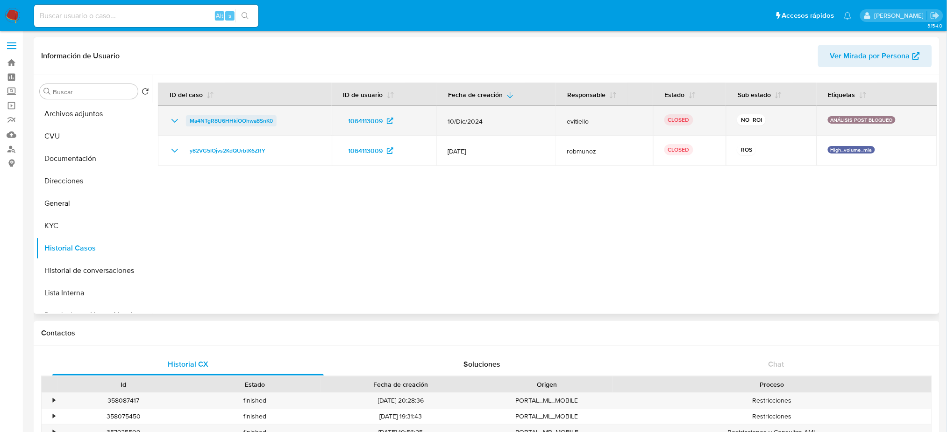
click at [237, 120] on span "Ma4NTgR8U6HHkiOOhwa8SnK0" at bounding box center [231, 120] width 83 height 11
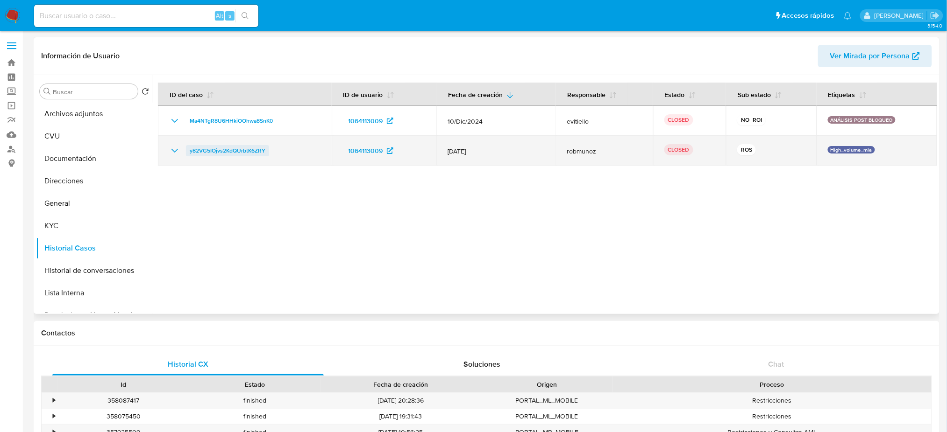
click at [251, 152] on span "y82VG5IOjvs2KdQUrbtK6ZRY" at bounding box center [228, 150] width 76 height 11
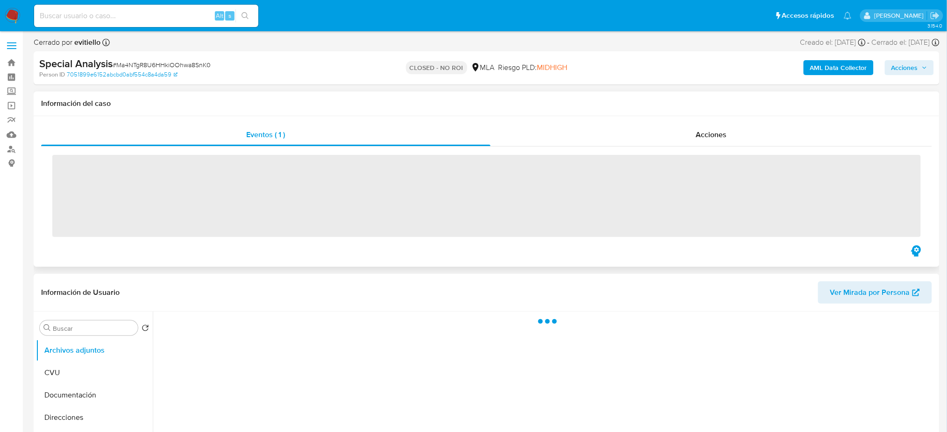
click at [714, 147] on div "‌" at bounding box center [486, 195] width 890 height 97
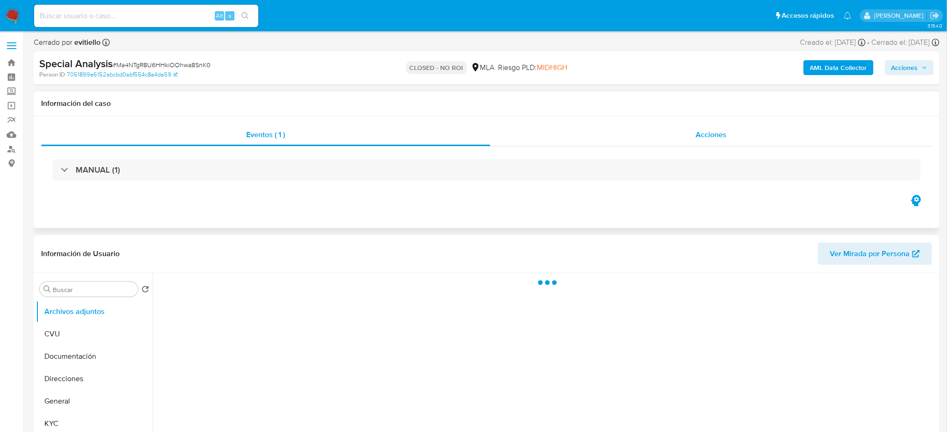
click at [714, 130] on span "Acciones" at bounding box center [711, 134] width 31 height 11
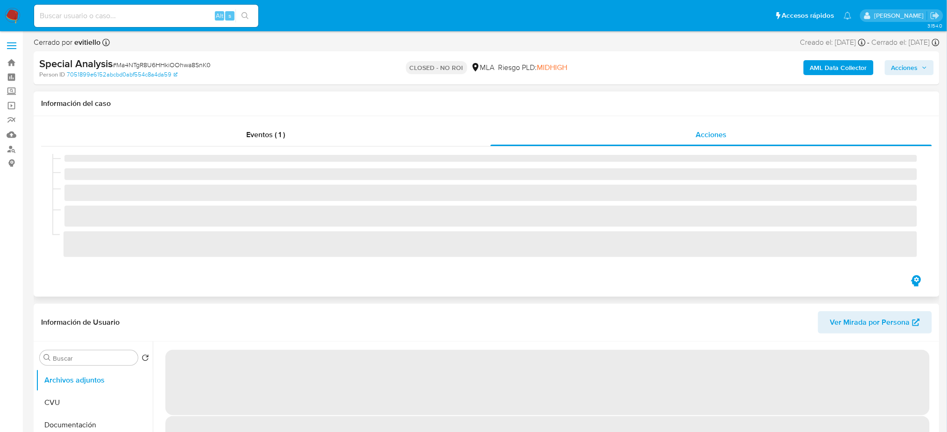
select select "10"
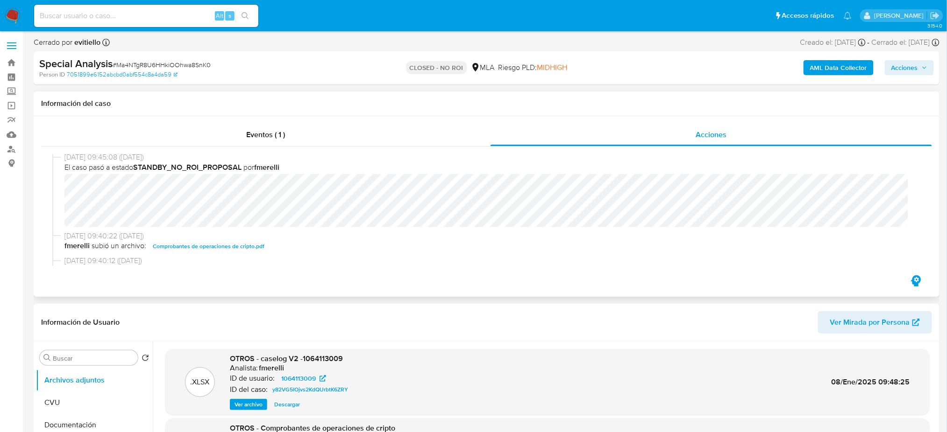
scroll to position [124, 0]
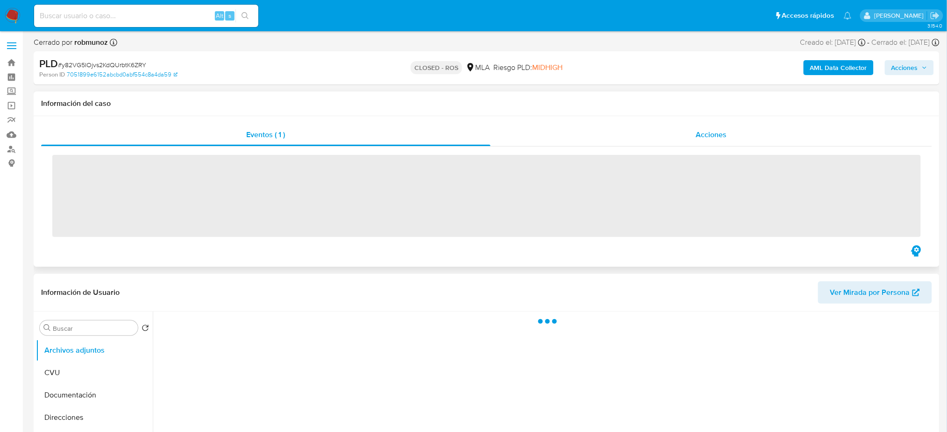
click at [719, 133] on span "Acciones" at bounding box center [711, 134] width 31 height 11
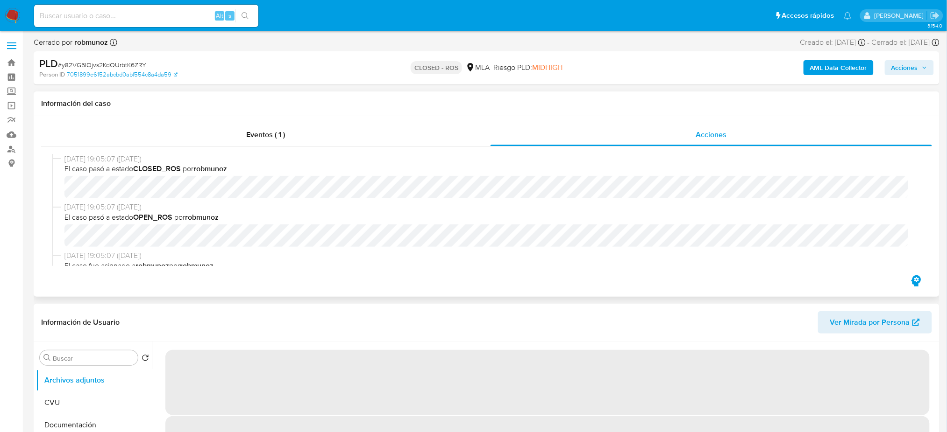
select select "10"
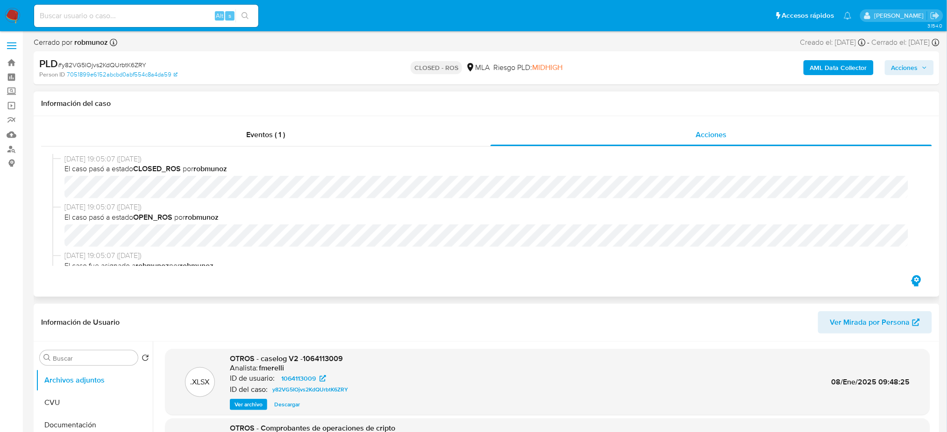
click at [231, 148] on div "[DATE] 19:05:07 ([DATE]) El caso pasó a estado CLOSED_ROS por robmunoz [DATE] 1…" at bounding box center [486, 210] width 890 height 127
click at [177, 114] on div "Información del caso" at bounding box center [486, 104] width 905 height 25
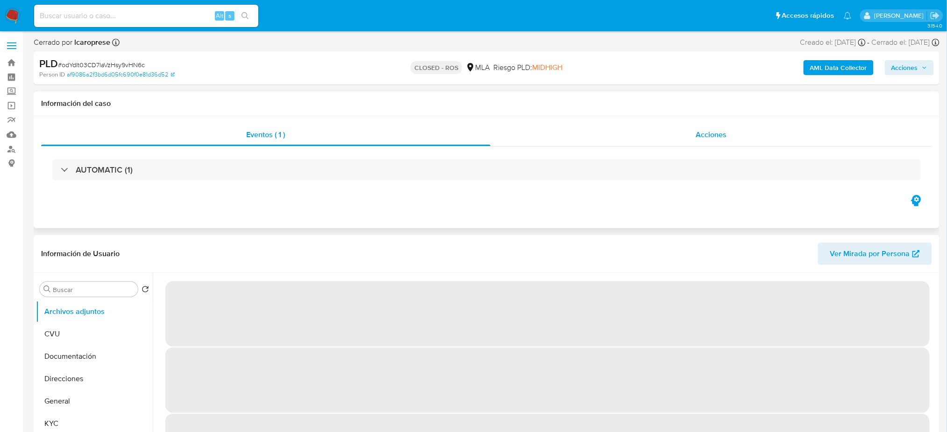
click at [723, 132] on span "Acciones" at bounding box center [711, 134] width 31 height 11
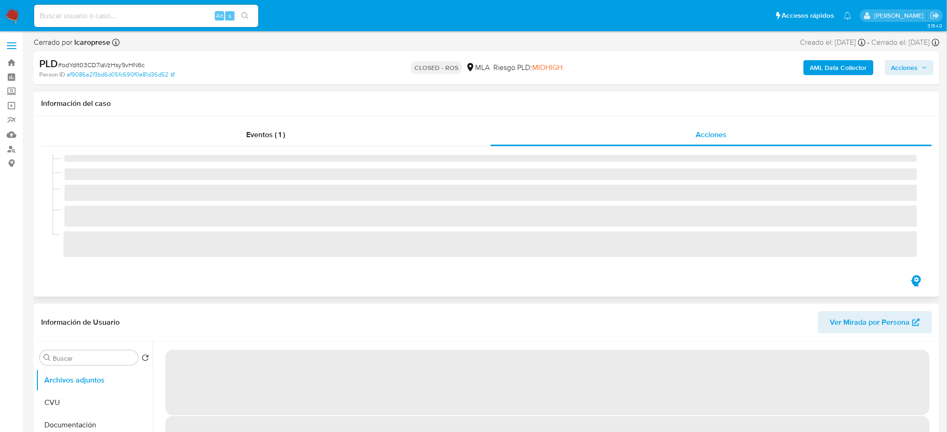
select select "10"
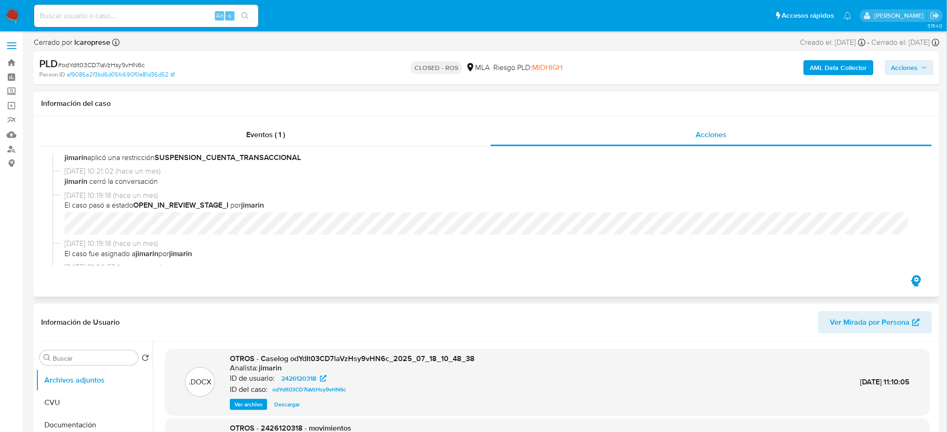
scroll to position [498, 0]
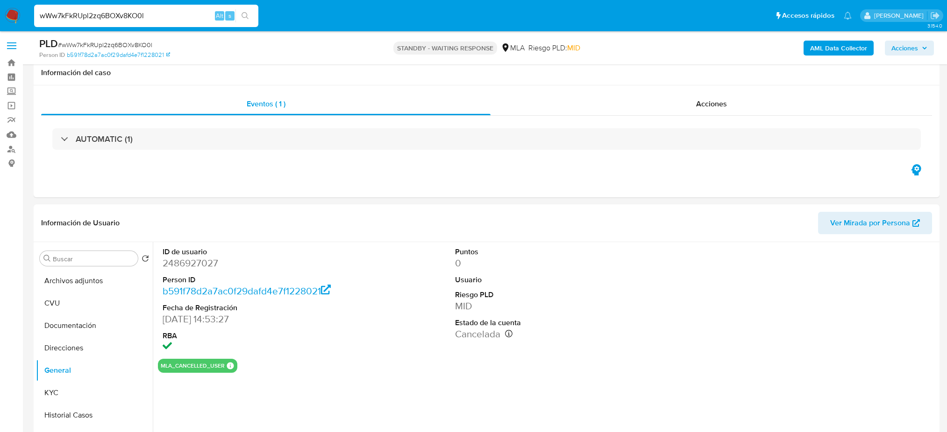
select select "10"
click at [180, 257] on dd "2486927027" at bounding box center [255, 263] width 185 height 13
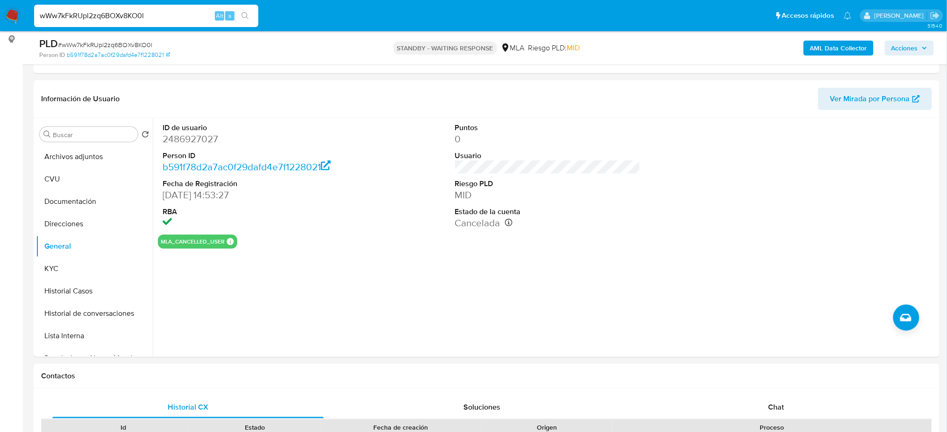
click at [125, 40] on div "PLD # wWw7kFkRUpl2zq6BOXv8KO0l" at bounding box center [186, 44] width 295 height 14
copy span "wWw7kFkRUpl2zq6BOXv8KO0l"
drag, startPoint x: 164, startPoint y: 17, endPoint x: 0, endPoint y: 25, distance: 164.5
click at [0, 25] on nav "Pausado Ver notificaciones wWw7kFkRUpl2zq6BOXv8KO0l Alt s Accesos rápidos Presi…" at bounding box center [473, 15] width 947 height 31
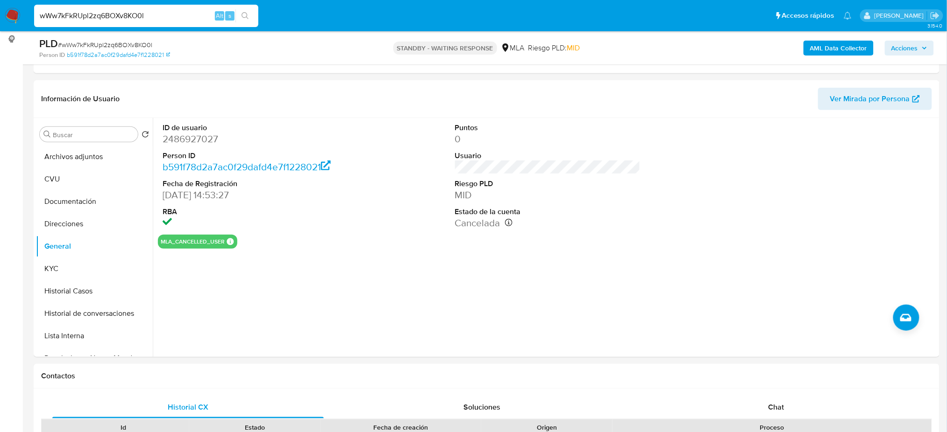
paste input "ueKh4Dw372y3uGtclIceHIbj"
type input "ueKh4Dw372y3uGtclIceHIbj"
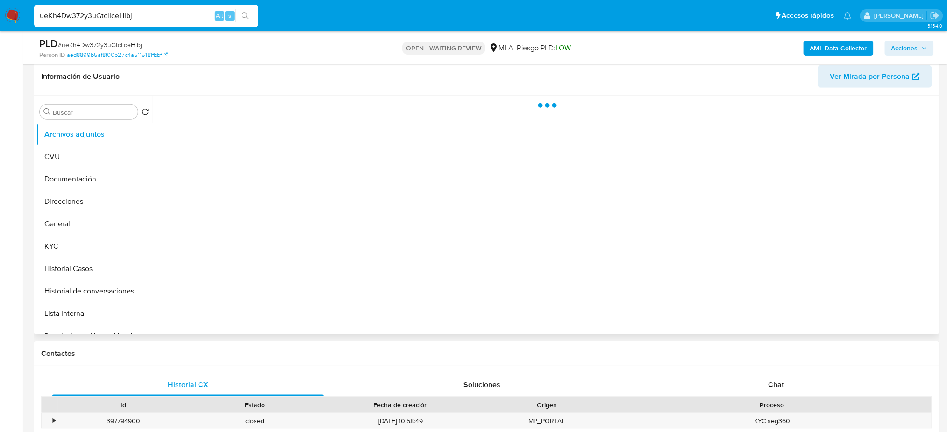
scroll to position [187, 0]
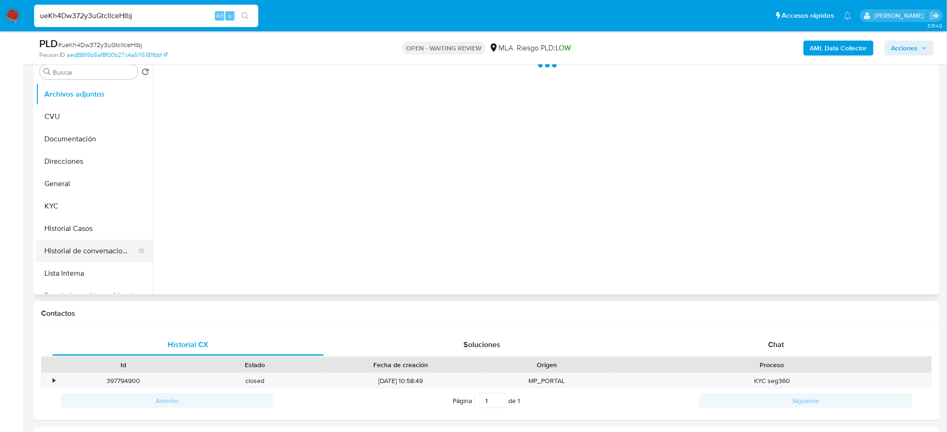
click at [70, 261] on button "Historial de conversaciones" at bounding box center [90, 251] width 109 height 22
click at [85, 220] on button "Historial Casos" at bounding box center [90, 229] width 109 height 22
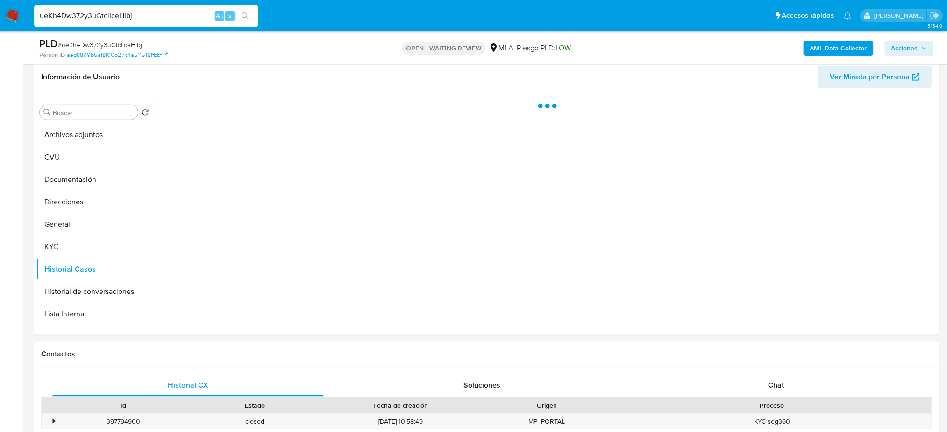
scroll to position [124, 0]
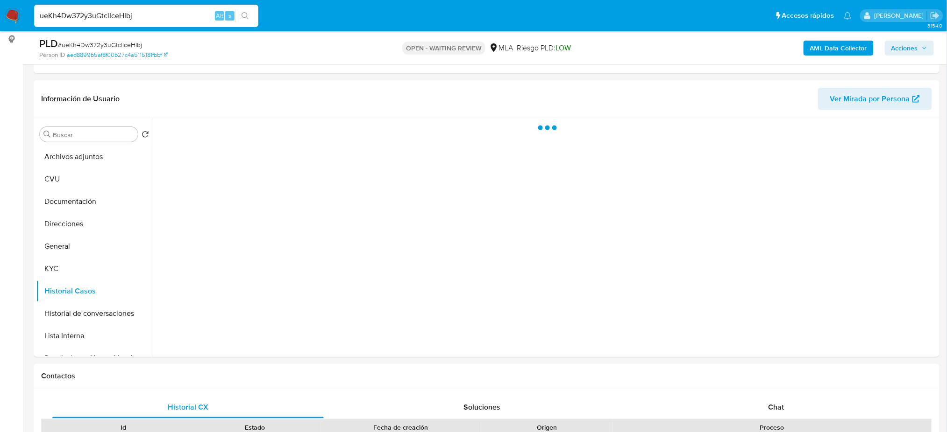
select select "10"
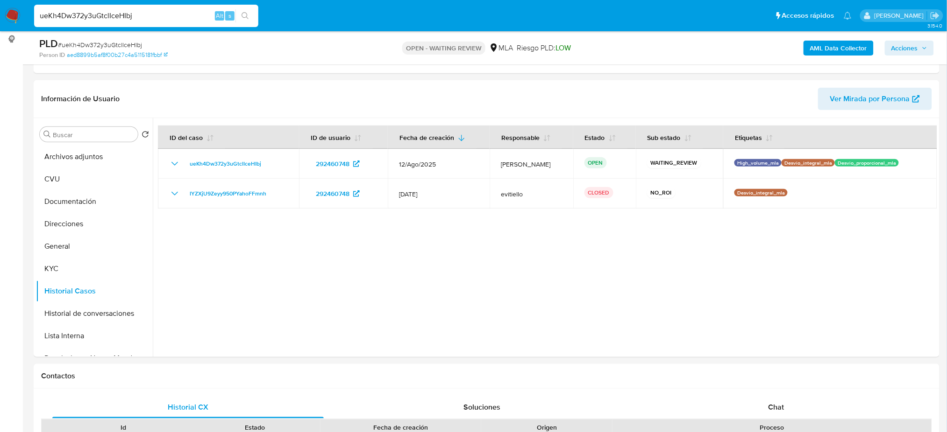
drag, startPoint x: 188, startPoint y: 15, endPoint x: 0, endPoint y: 25, distance: 188.4
click at [0, 25] on nav "Pausado Ver notificaciones ueKh4Dw372y3uGtclIceHIbj Alt s Accesos rápidos Presi…" at bounding box center [473, 15] width 947 height 31
paste input "NxbPxFnGJRH6TZ9TIAzHpxEH"
type input "NxbPxFnGJRH6TZ9TIAzHpxEH"
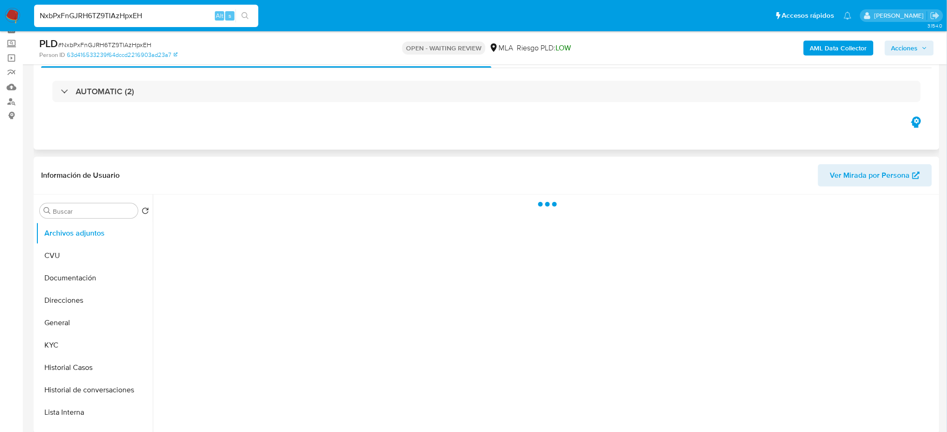
scroll to position [124, 0]
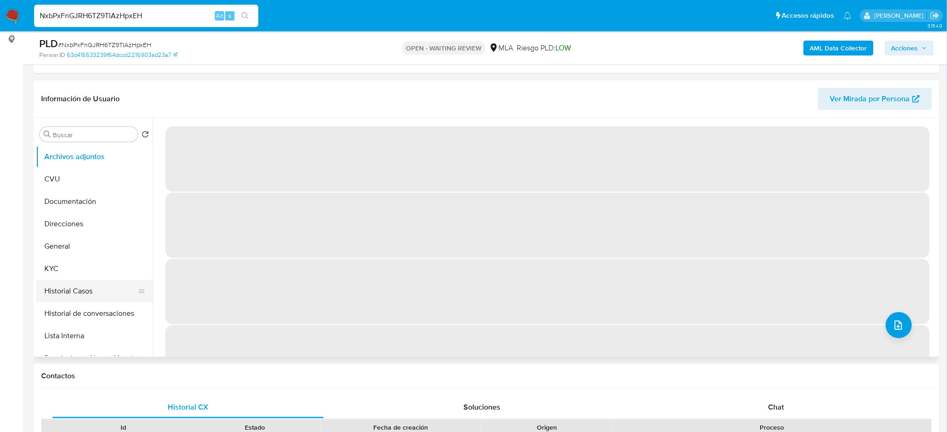
click at [101, 289] on button "Historial Casos" at bounding box center [90, 291] width 109 height 22
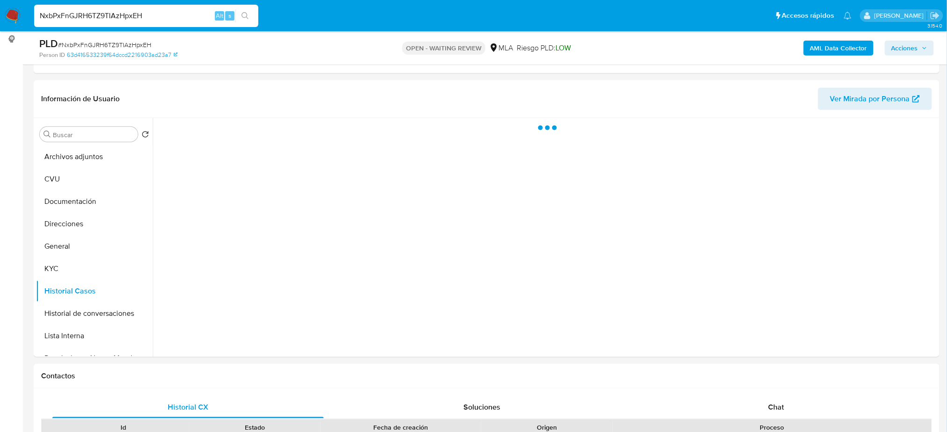
select select "10"
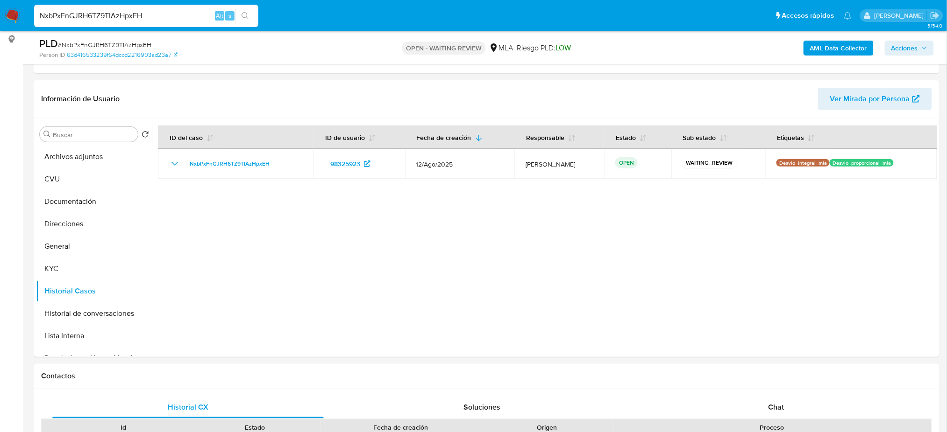
click at [122, 41] on span "# NxbPxFnGJRH6TZ9TIAzHpxEH" at bounding box center [104, 44] width 93 height 9
copy span "NxbPxFnGJRH6TZ9TIAzHpxEH"
click at [71, 245] on button "General" at bounding box center [90, 246] width 109 height 22
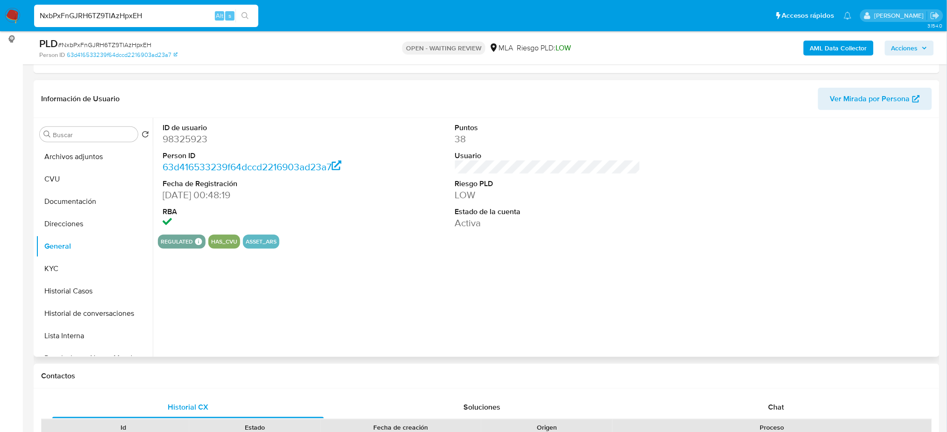
click at [182, 141] on dd "98325923" at bounding box center [255, 139] width 185 height 13
copy dd "98325923"
click at [42, 276] on button "KYC" at bounding box center [90, 269] width 109 height 22
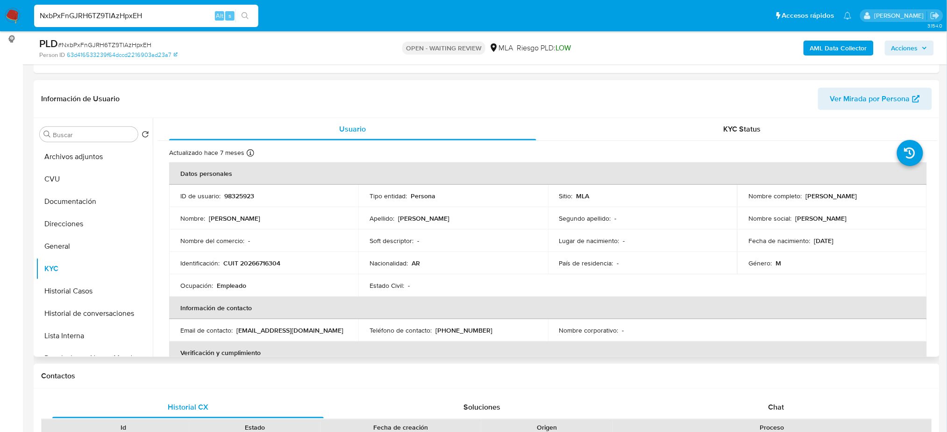
click at [268, 262] on p "CUIT 20266716304" at bounding box center [251, 263] width 57 height 8
copy p "20266716304"
click at [270, 245] on div "Nombre del comercio : -" at bounding box center [263, 241] width 167 height 8
drag, startPoint x: 248, startPoint y: 263, endPoint x: 275, endPoint y: 266, distance: 27.2
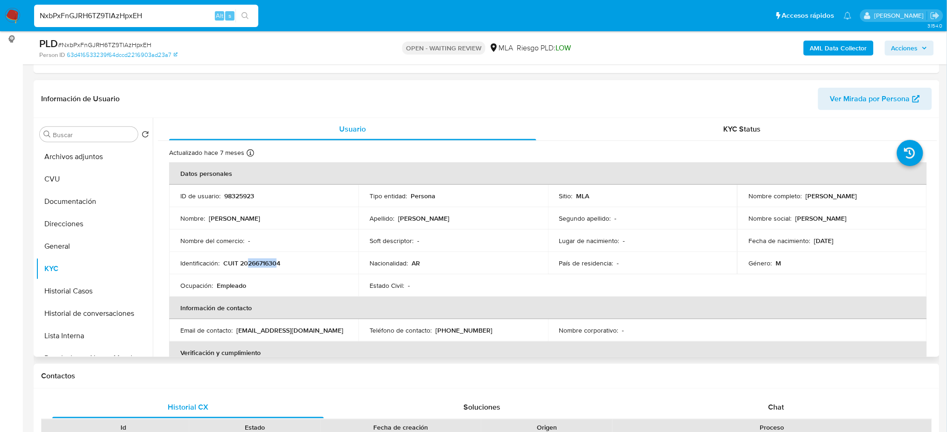
click at [275, 266] on p "CUIT 20266716304" at bounding box center [251, 263] width 57 height 8
copy p "26671630"
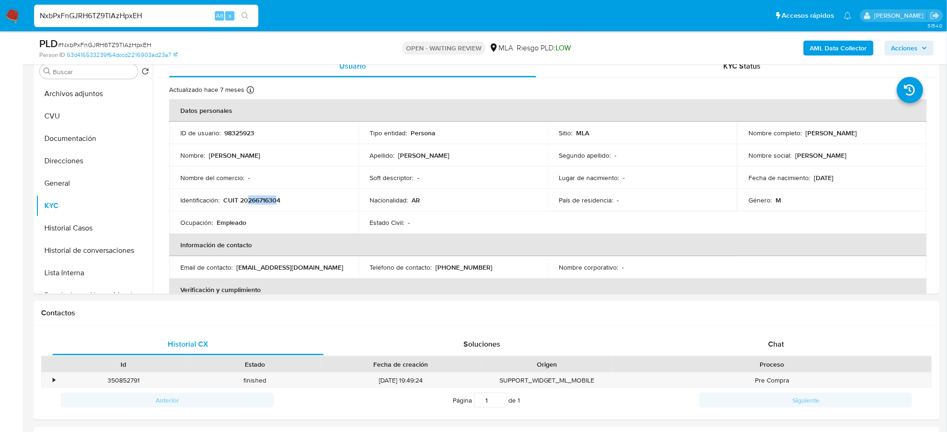
scroll to position [167, 0]
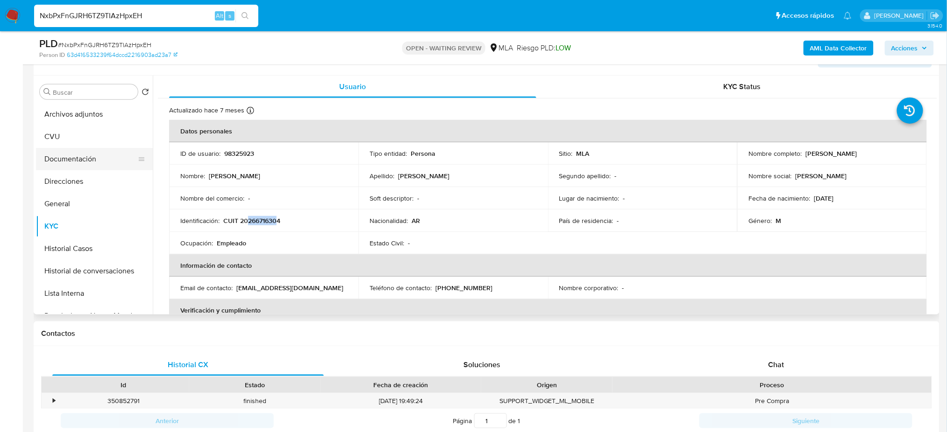
click at [63, 160] on button "Documentación" at bounding box center [90, 159] width 109 height 22
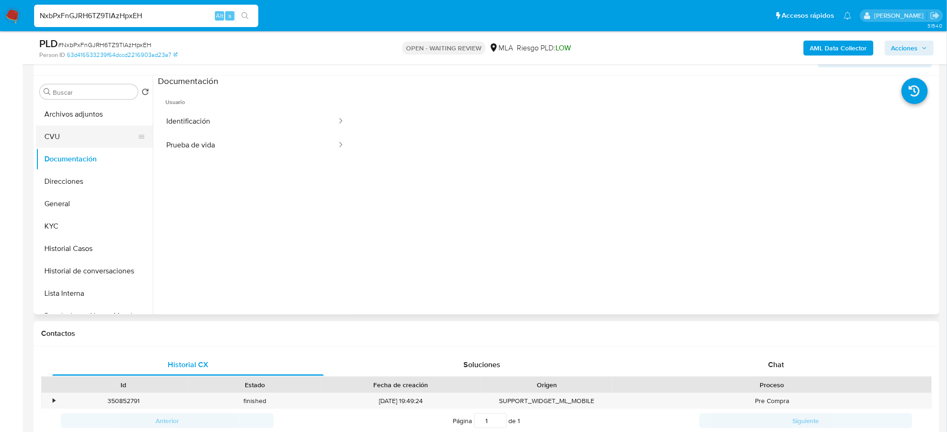
click at [66, 135] on button "CVU" at bounding box center [90, 137] width 109 height 22
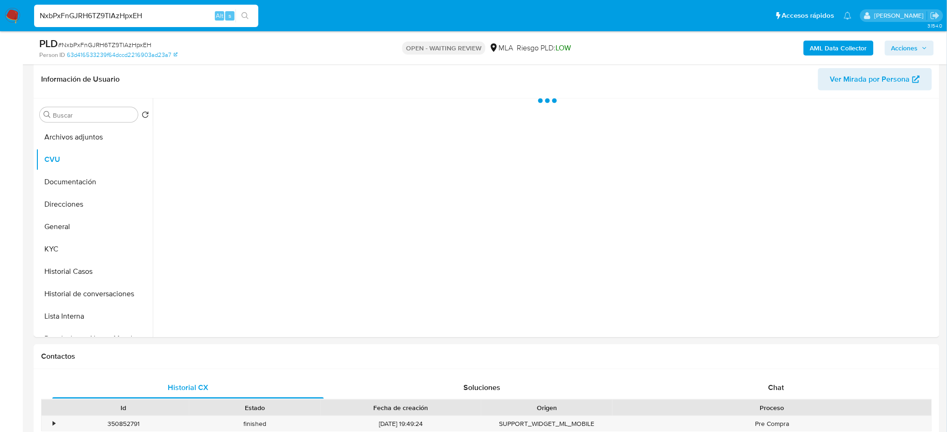
scroll to position [105, 0]
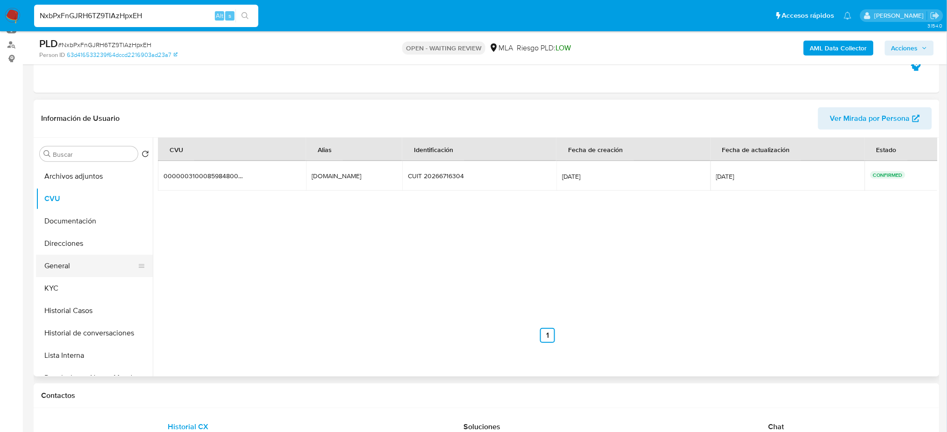
click at [64, 262] on button "General" at bounding box center [90, 266] width 109 height 22
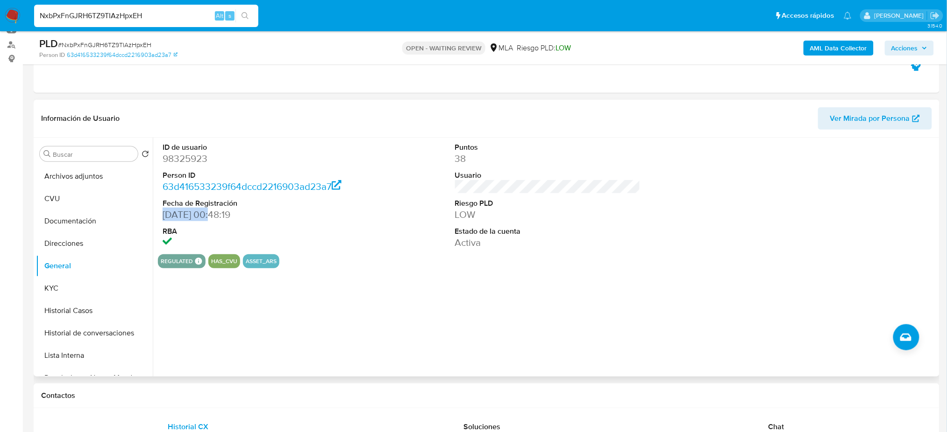
drag, startPoint x: 211, startPoint y: 216, endPoint x: 160, endPoint y: 220, distance: 51.1
click at [160, 220] on div "ID de usuario 98325923 Person ID 63d416533239f64dccd2216903ad23a7 Fecha de Regi…" at bounding box center [255, 196] width 195 height 117
copy dd "21/09/2006"
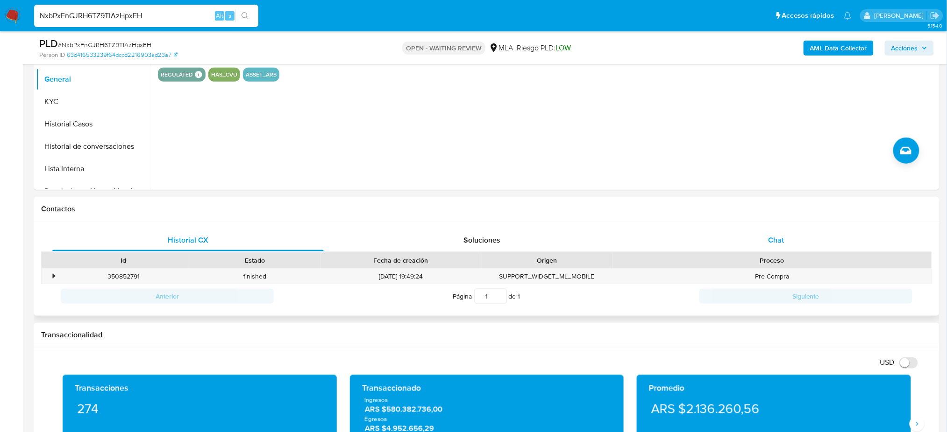
click at [796, 235] on div "Chat" at bounding box center [775, 240] width 271 height 22
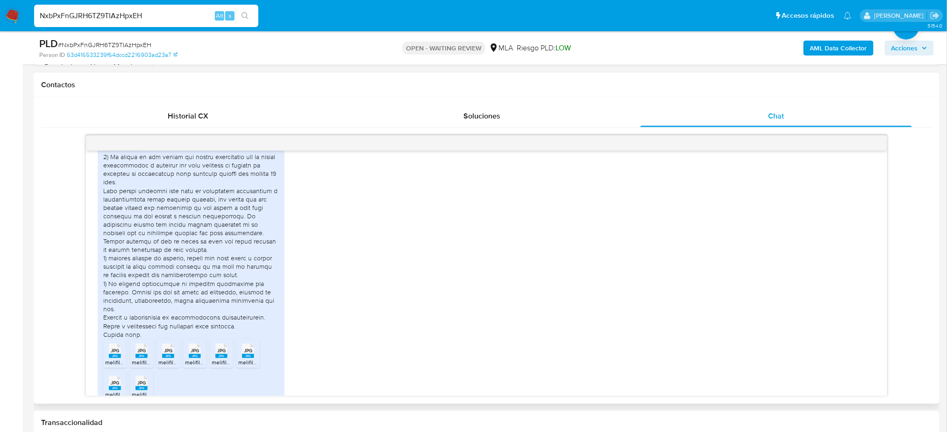
scroll to position [518, 0]
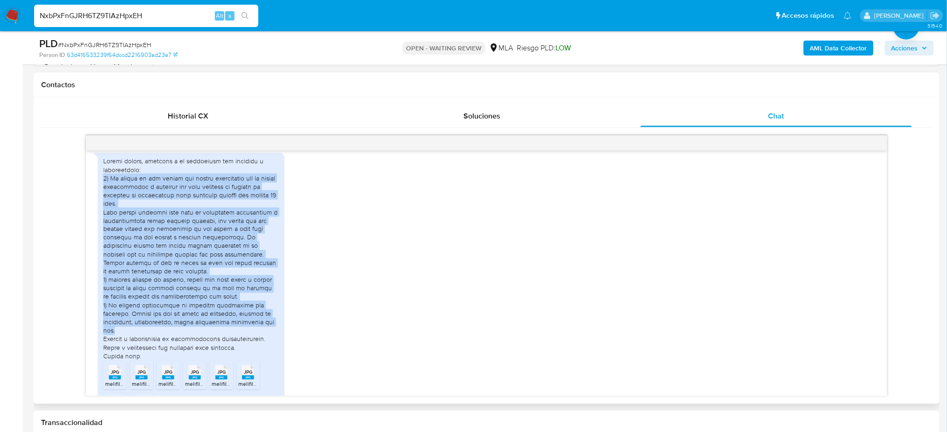
drag, startPoint x: 103, startPoint y: 197, endPoint x: 187, endPoint y: 351, distance: 175.9
click at [187, 351] on div at bounding box center [191, 259] width 176 height 204
copy div "1) El origen de los fondos que fueron canalizados por la cuenta corresponden a …"
click at [236, 283] on div at bounding box center [191, 259] width 176 height 204
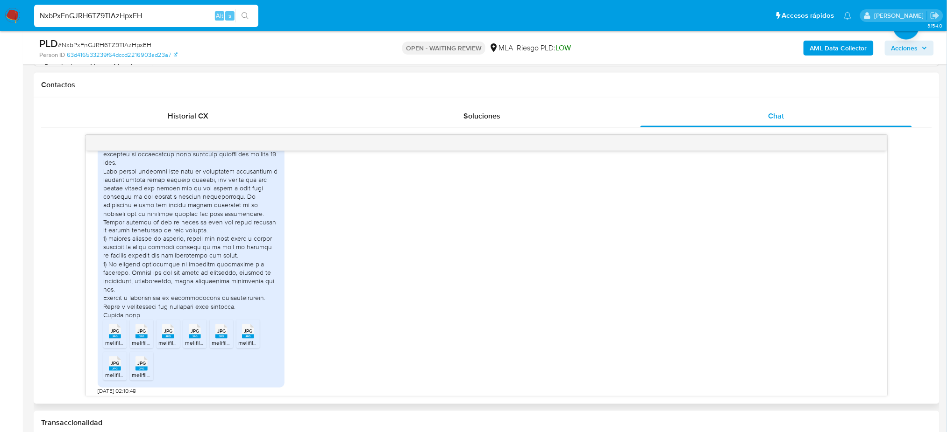
scroll to position [580, 0]
click at [120, 325] on icon at bounding box center [115, 327] width 12 height 14
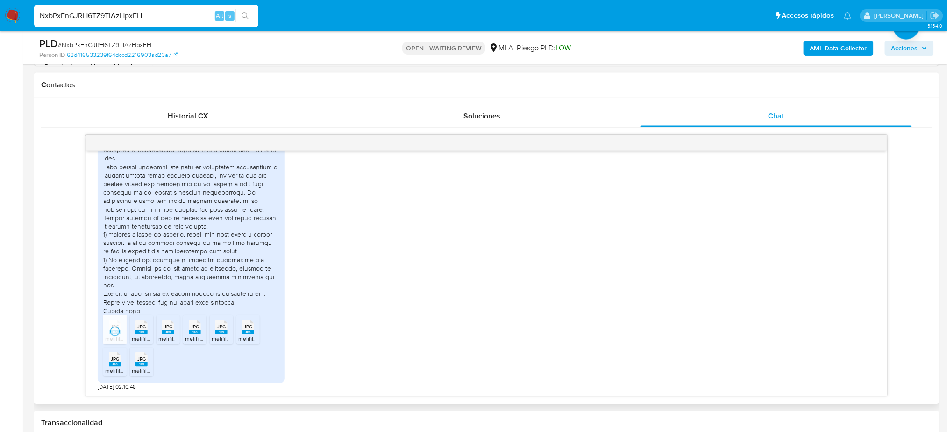
click at [121, 327] on icon at bounding box center [115, 327] width 12 height 14
click at [160, 332] on div "JPG JPG" at bounding box center [168, 327] width 20 height 18
click at [187, 334] on div "JPG JPG" at bounding box center [195, 327] width 20 height 18
click at [211, 332] on li "JPG JPG melifile5563803557652568459.jpg" at bounding box center [221, 330] width 23 height 29
drag, startPoint x: 239, startPoint y: 329, endPoint x: 222, endPoint y: 330, distance: 16.8
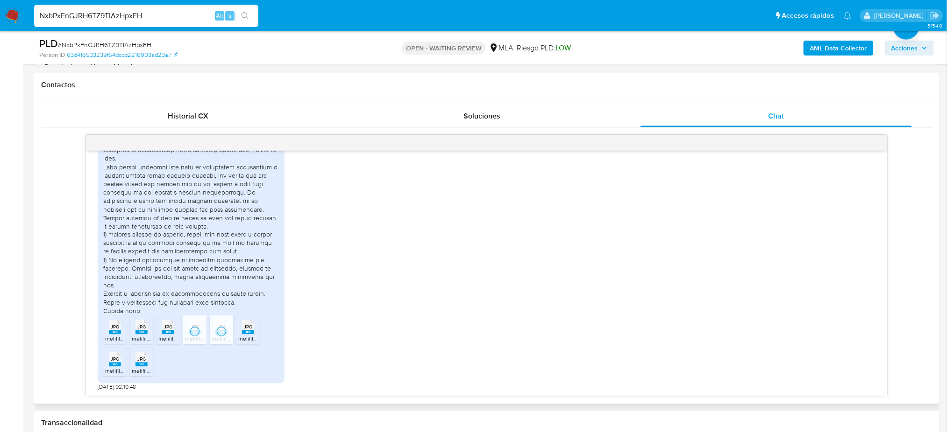
click at [239, 329] on div "JPG JPG" at bounding box center [248, 327] width 20 height 18
click at [140, 363] on span "JPG" at bounding box center [141, 360] width 8 height 6
click at [116, 366] on rect at bounding box center [115, 365] width 12 height 4
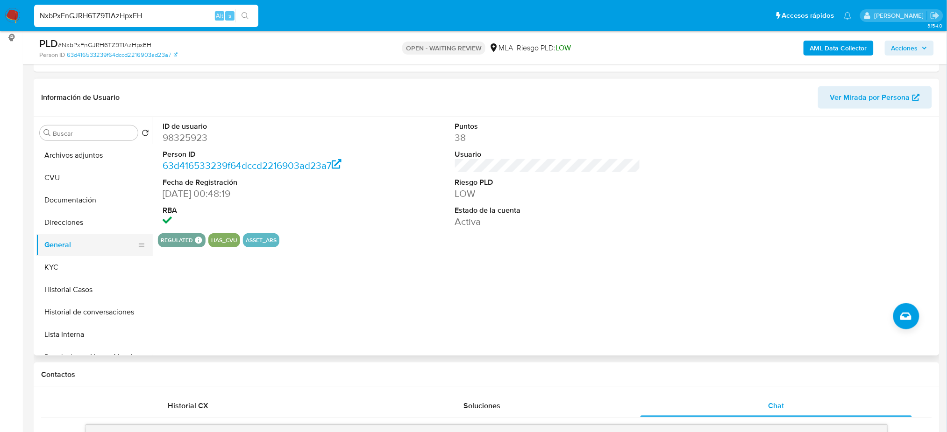
scroll to position [105, 0]
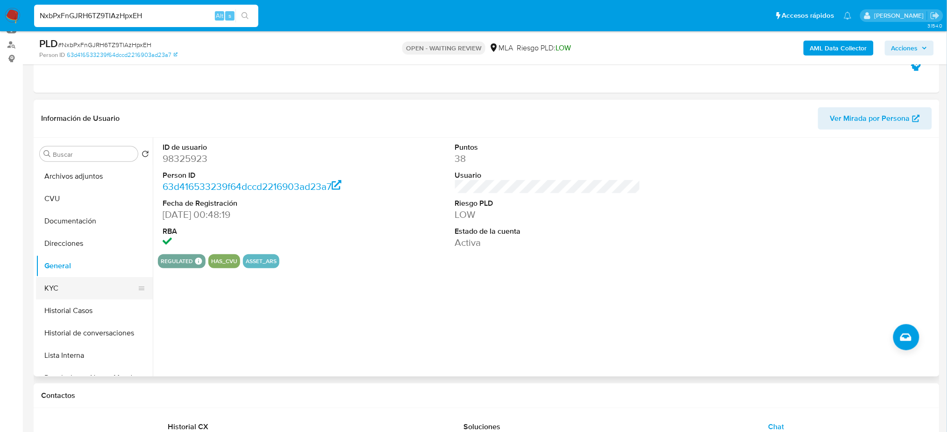
click at [76, 284] on button "KYC" at bounding box center [90, 288] width 109 height 22
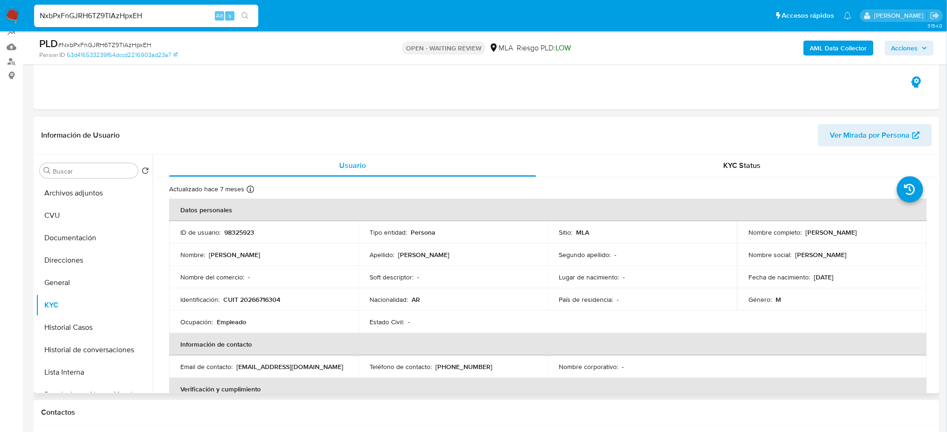
scroll to position [42, 0]
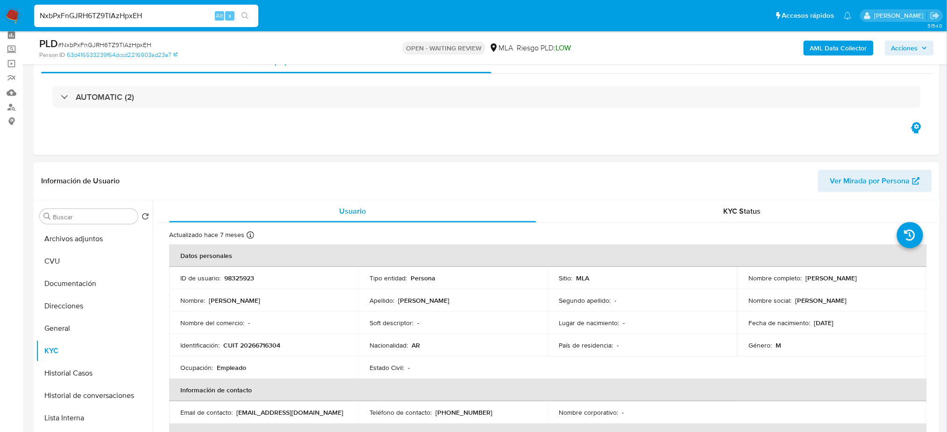
drag, startPoint x: 804, startPoint y: 278, endPoint x: 878, endPoint y: 275, distance: 74.3
click at [878, 275] on div "Nombre completo : Gaston Daniel Pagliaretto" at bounding box center [831, 278] width 167 height 8
copy p "Gaston Daniel Pagliaretto"
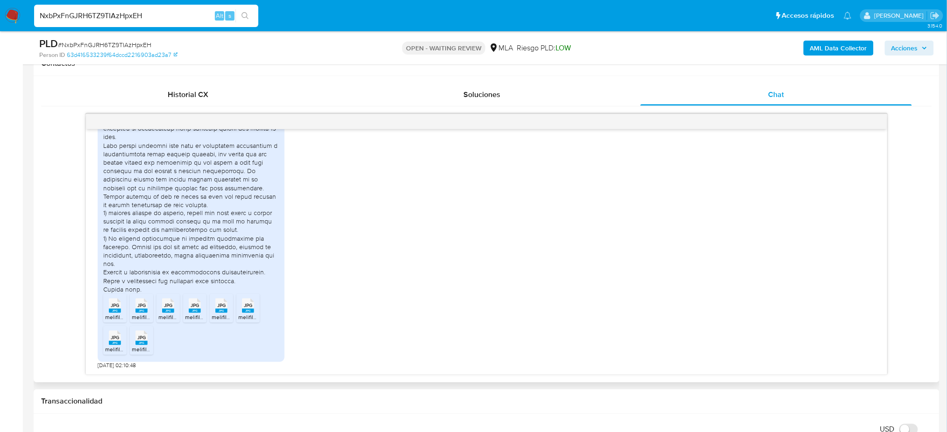
scroll to position [416, 0]
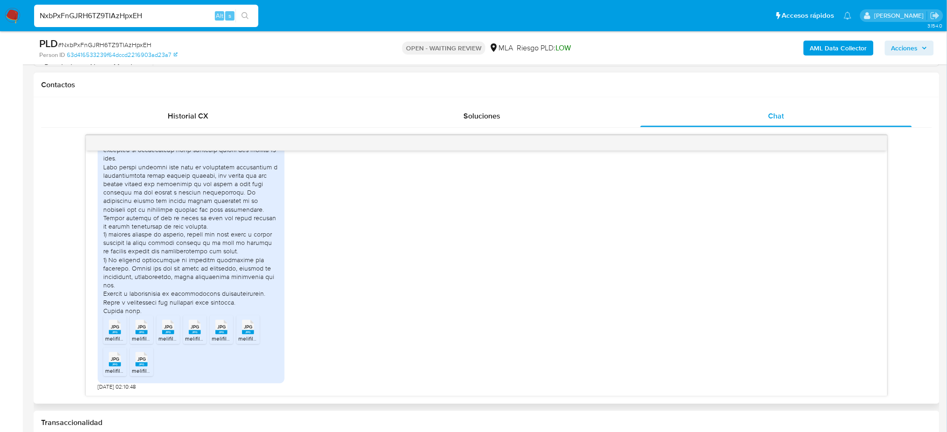
click at [159, 251] on div at bounding box center [191, 214] width 176 height 204
drag, startPoint x: 126, startPoint y: 216, endPoint x: 174, endPoint y: 229, distance: 50.2
click at [174, 229] on div at bounding box center [191, 214] width 176 height 204
click at [178, 245] on div at bounding box center [191, 214] width 176 height 204
click at [137, 42] on span "# NxbPxFnGJRH6TZ9TIAzHpxEH" at bounding box center [104, 44] width 93 height 9
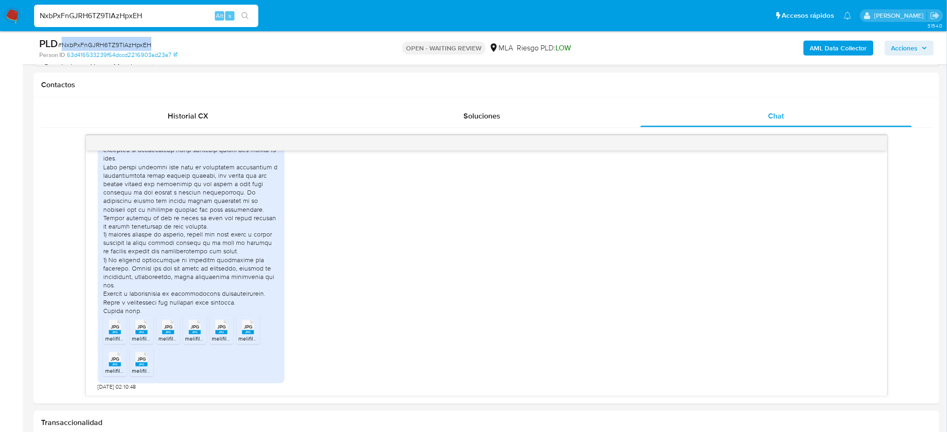
click at [137, 41] on span "# NxbPxFnGJRH6TZ9TIAzHpxEH" at bounding box center [104, 44] width 93 height 9
copy span "NxbPxFnGJRH6TZ9TIAzHpxEH"
drag, startPoint x: 0, startPoint y: 208, endPoint x: 69, endPoint y: 51, distance: 171.9
drag, startPoint x: 177, startPoint y: 18, endPoint x: 0, endPoint y: 34, distance: 177.7
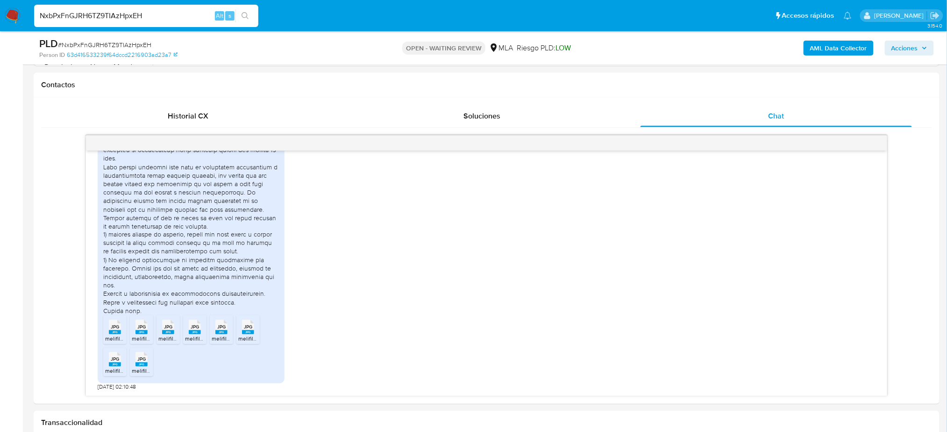
paste input "Xmg3mDv6fTmHM0rfTWofNJMJ"
type input "Xmg3mDv6fTmHM0rfTWofNJMJ"
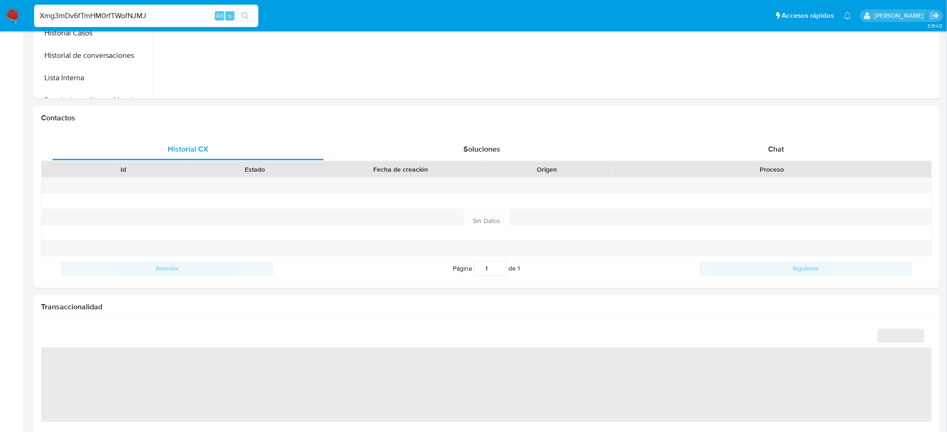
select select "10"
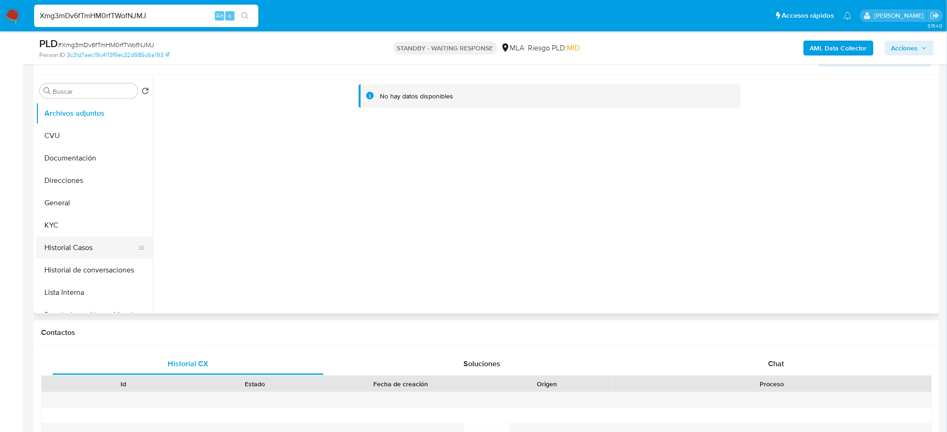
click at [42, 252] on button "Historial Casos" at bounding box center [90, 248] width 109 height 22
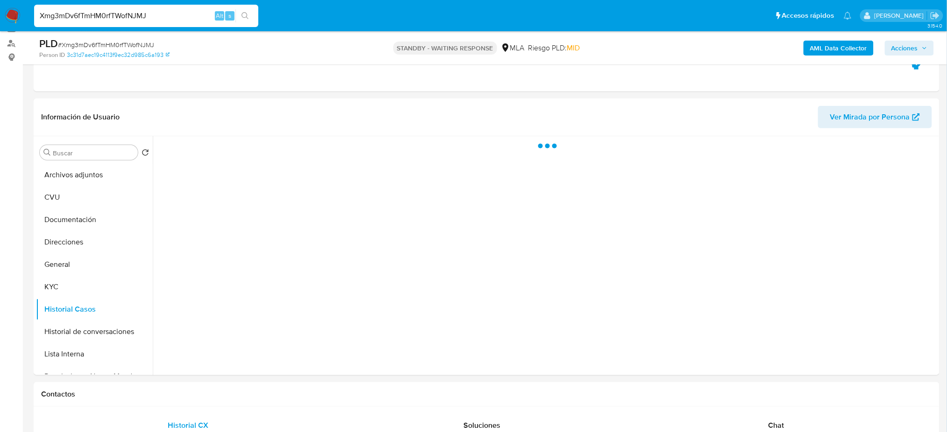
scroll to position [106, 0]
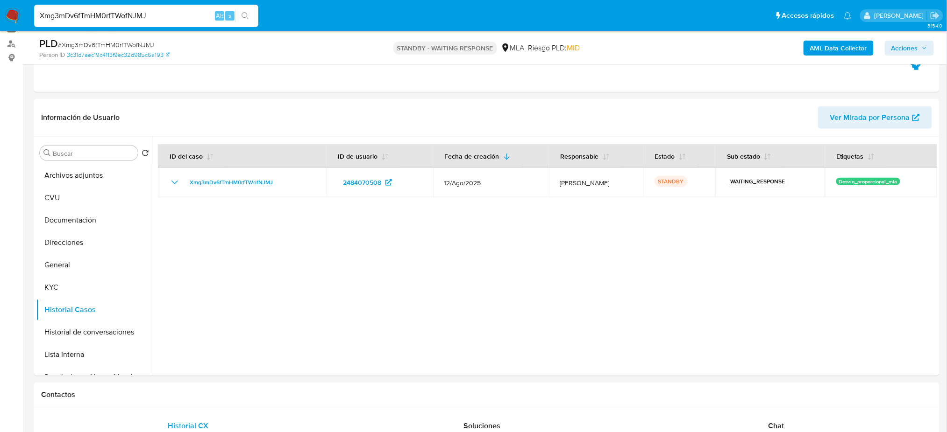
click at [109, 38] on div "PLD # Xmg3mDv6fTmHM0rfTWofNJMJ" at bounding box center [186, 44] width 295 height 14
click at [66, 269] on button "General" at bounding box center [90, 265] width 109 height 22
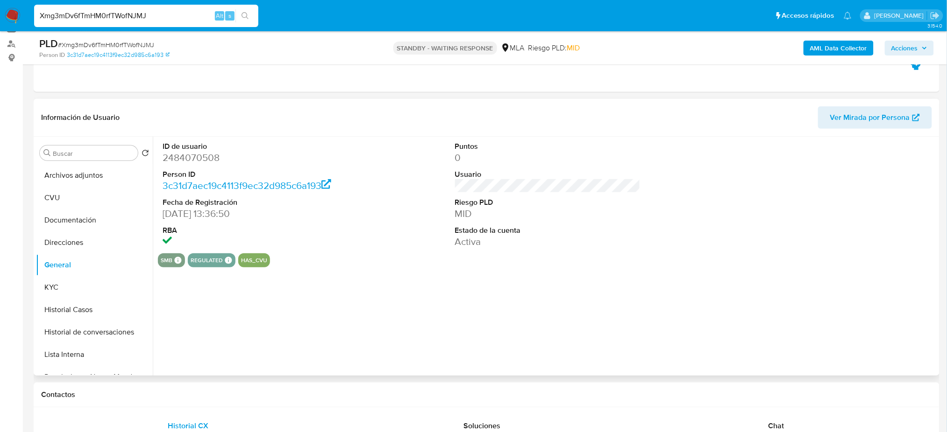
click at [179, 159] on dd "2484070508" at bounding box center [255, 157] width 185 height 13
click at [111, 276] on button "General" at bounding box center [90, 265] width 109 height 22
click at [113, 281] on button "KYC" at bounding box center [90, 287] width 109 height 22
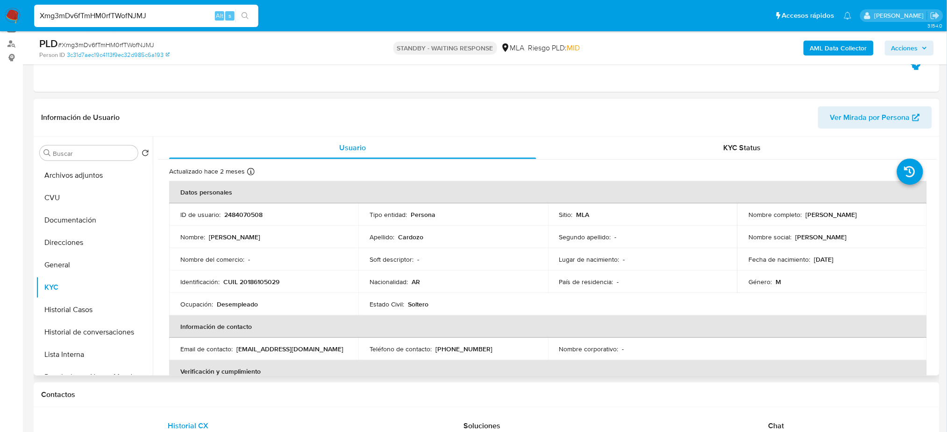
click at [261, 282] on p "CUIL 20186105029" at bounding box center [251, 282] width 56 height 8
click at [261, 281] on p "CUIL 20186105029" at bounding box center [251, 282] width 56 height 8
click at [279, 250] on td "Nombre del comercio : -" at bounding box center [263, 259] width 189 height 22
drag, startPoint x: 247, startPoint y: 283, endPoint x: 303, endPoint y: 247, distance: 66.3
click at [276, 283] on p "CUIL 20186105029" at bounding box center [251, 282] width 56 height 8
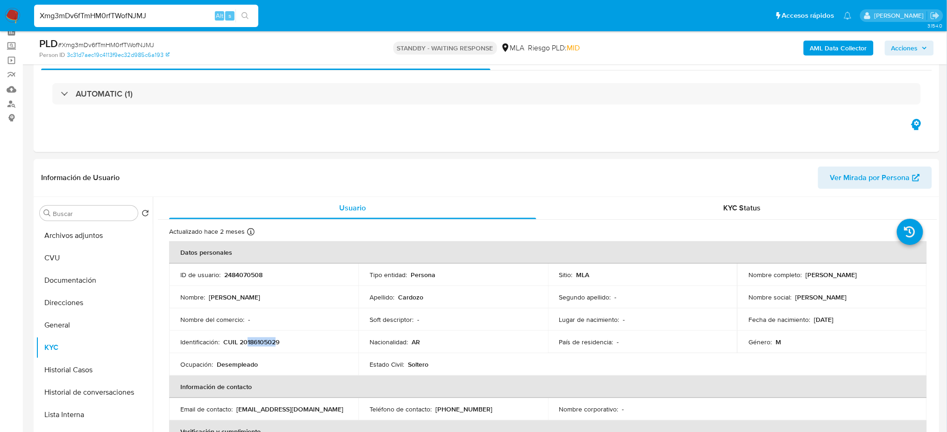
scroll to position [43, 0]
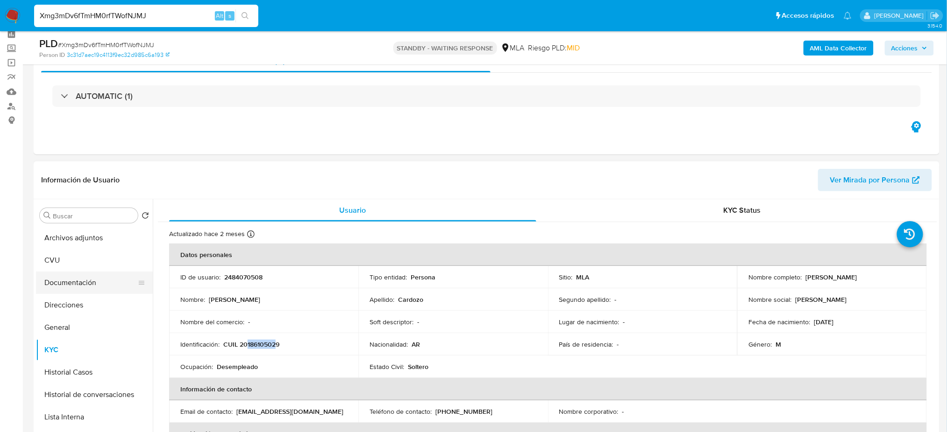
click at [72, 288] on button "Documentación" at bounding box center [90, 283] width 109 height 22
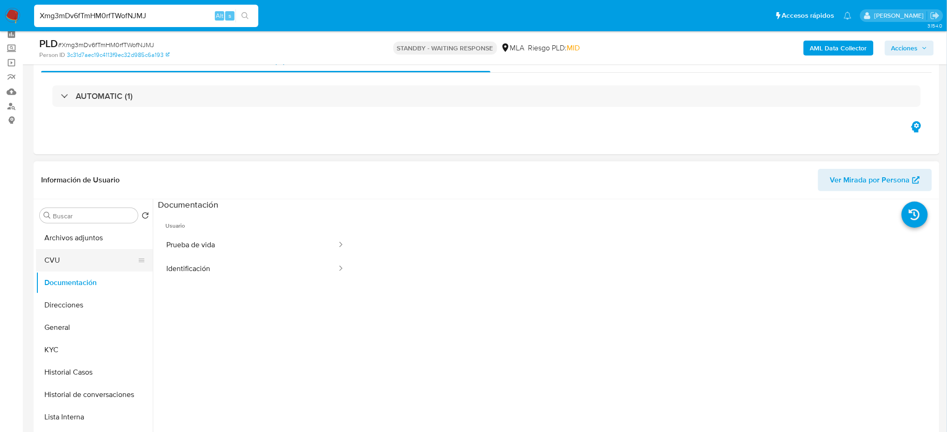
click at [66, 264] on button "CVU" at bounding box center [90, 260] width 109 height 22
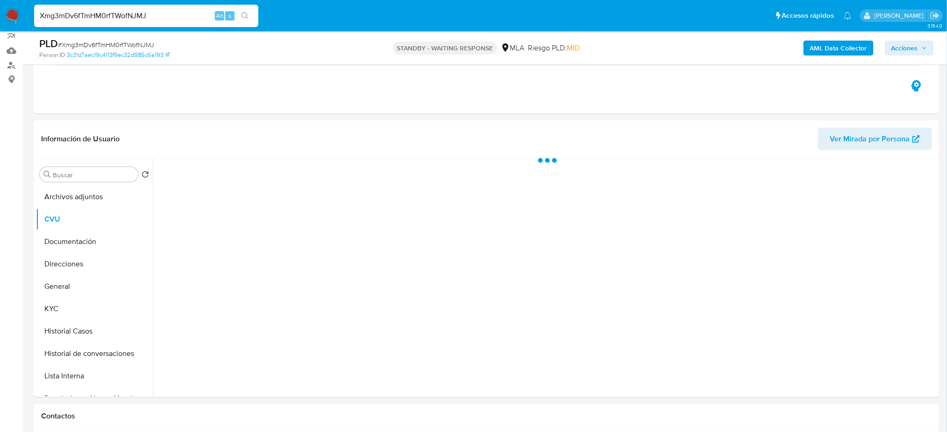
scroll to position [106, 0]
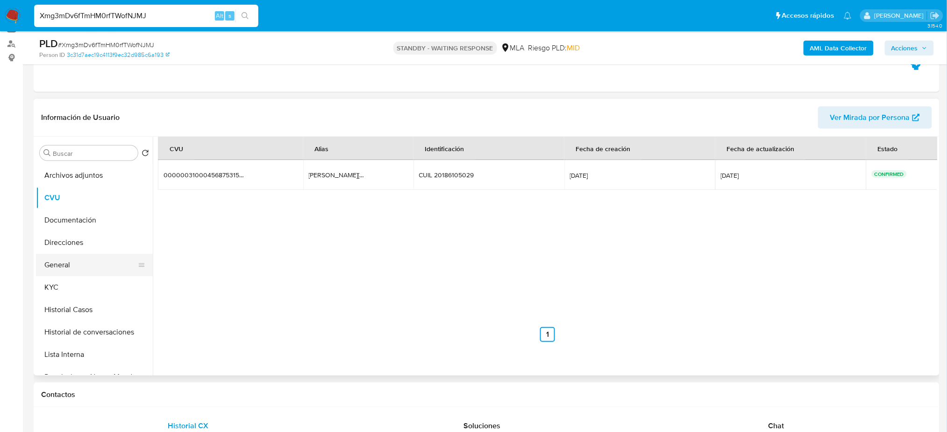
click at [83, 258] on button "General" at bounding box center [90, 265] width 109 height 22
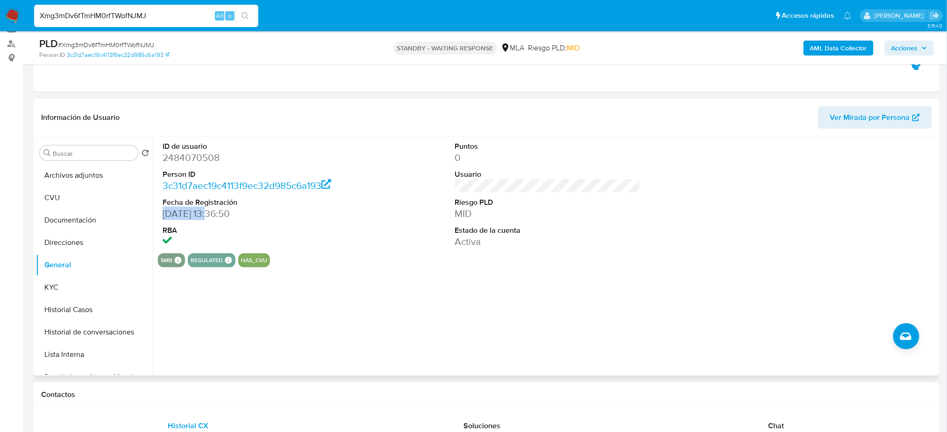
drag, startPoint x: 214, startPoint y: 211, endPoint x: 159, endPoint y: 217, distance: 54.9
click at [159, 217] on div "ID de usuario 2484070508 Person ID 3c31d7aec19c4113f9ec32d985c6a193 Fecha de Re…" at bounding box center [255, 195] width 195 height 117
click at [52, 287] on button "KYC" at bounding box center [90, 287] width 109 height 22
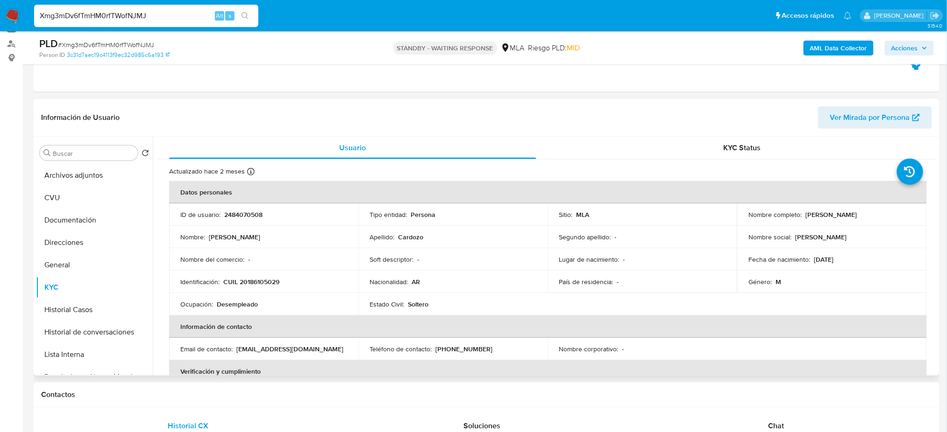
drag, startPoint x: 803, startPoint y: 213, endPoint x: 905, endPoint y: 213, distance: 102.7
click at [905, 213] on div "Nombre completo : Daniel Armando Cardozo" at bounding box center [831, 215] width 167 height 8
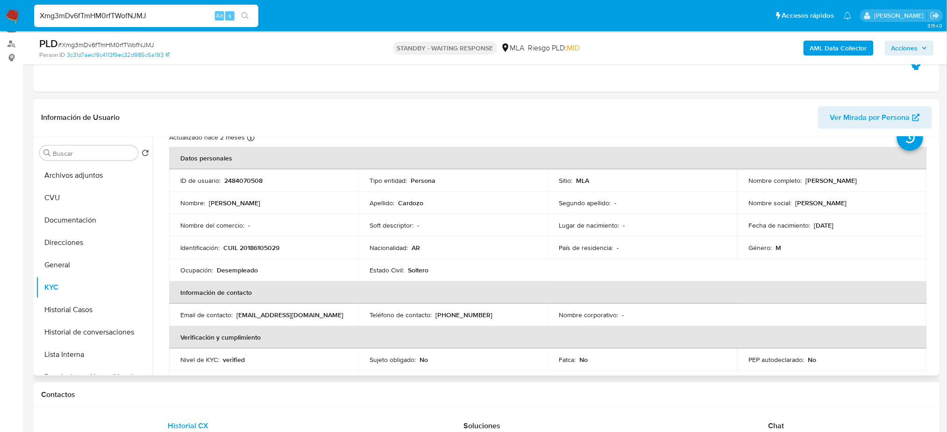
scroll to position [0, 0]
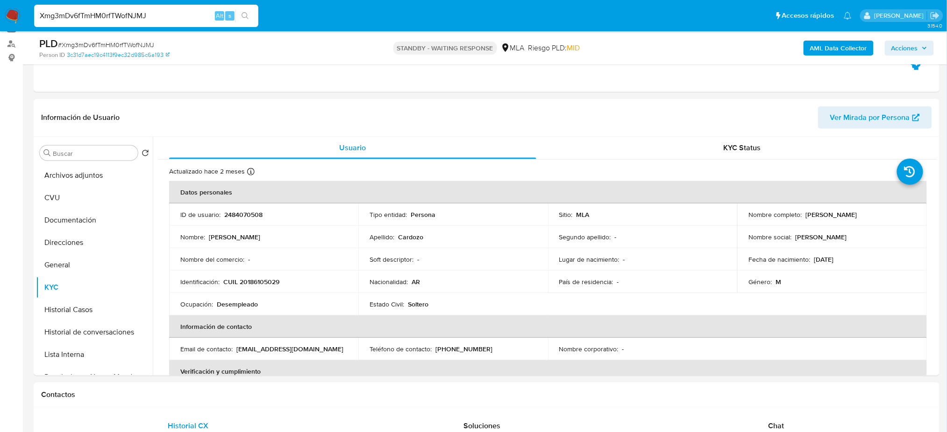
click at [15, 9] on img at bounding box center [13, 16] width 16 height 16
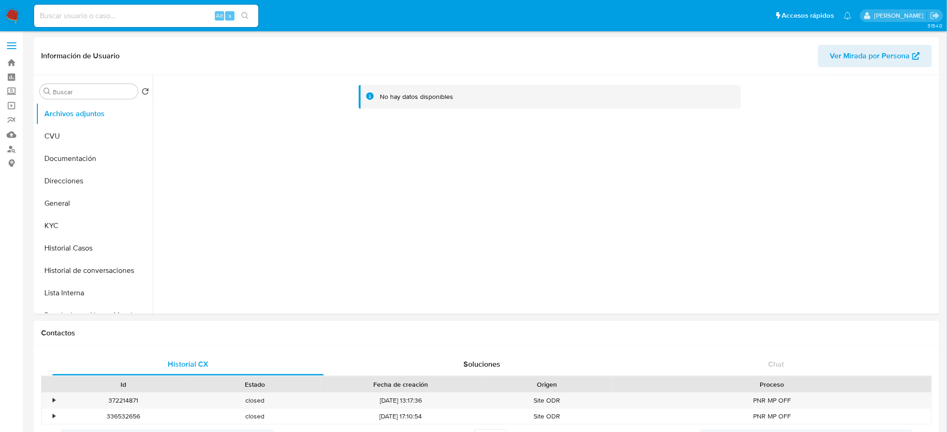
select select "10"
click at [85, 233] on button "KYC" at bounding box center [90, 226] width 109 height 22
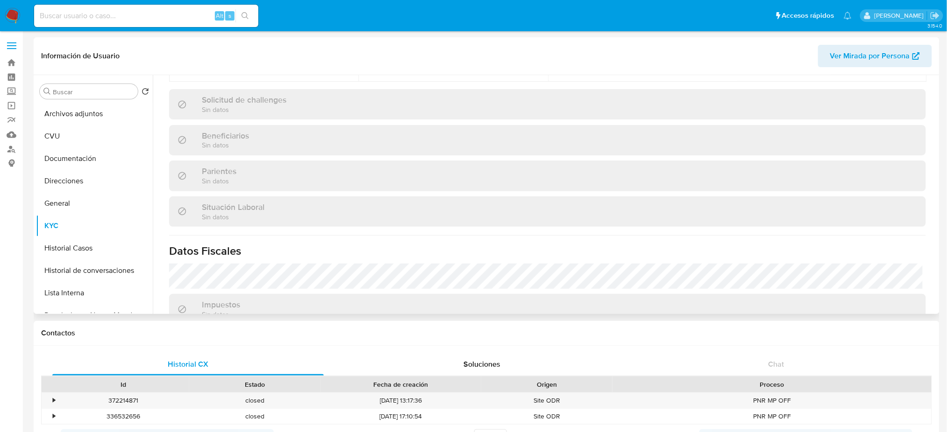
scroll to position [483, 0]
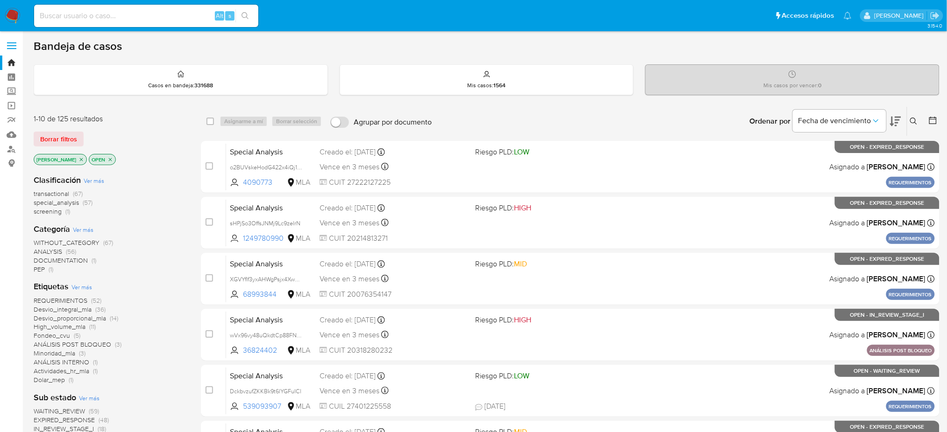
click at [129, 18] on input at bounding box center [146, 16] width 224 height 12
paste input "gZW2kTpyi6w7TdESsBFKhSuT"
type input "gZW2kTpyi6w7TdESsBFKhSuT"
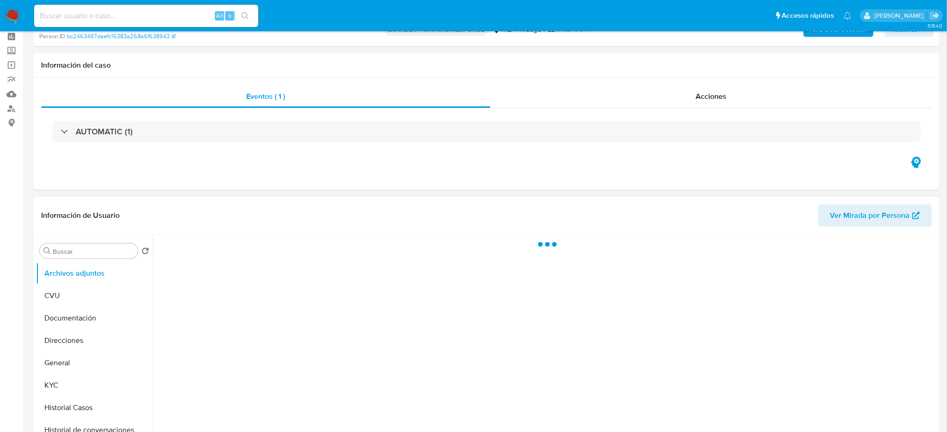
scroll to position [62, 0]
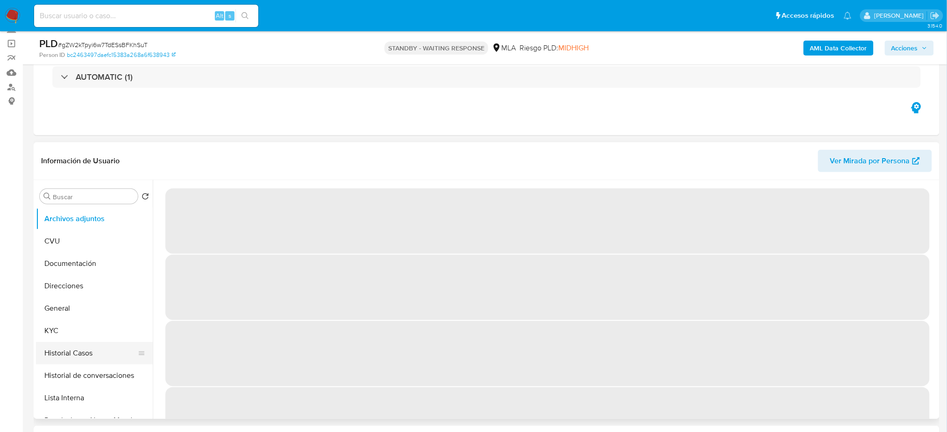
select select "10"
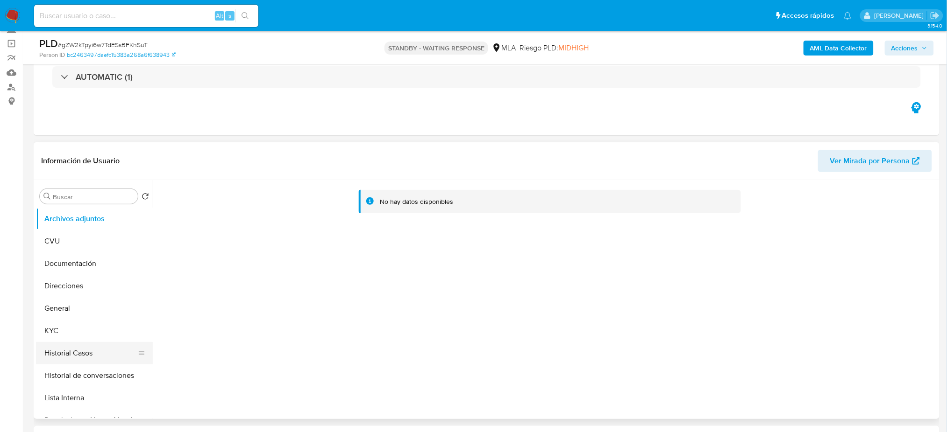
click at [83, 352] on button "Historial Casos" at bounding box center [90, 353] width 109 height 22
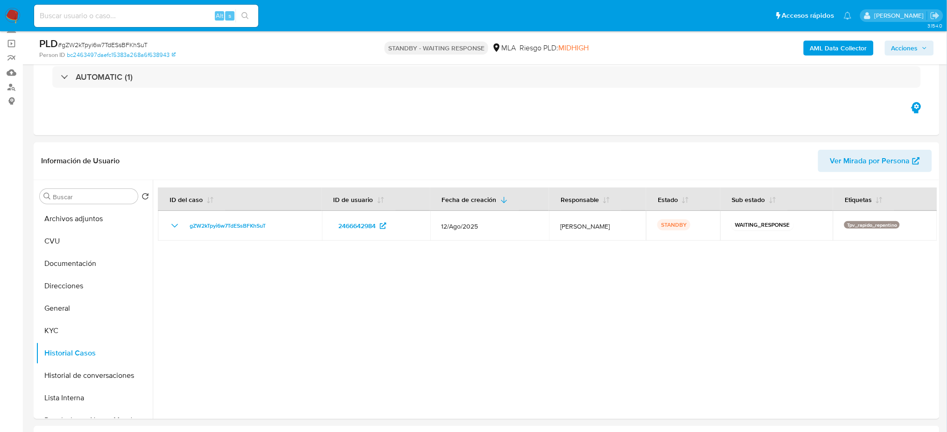
click at [160, 12] on input at bounding box center [146, 16] width 224 height 12
paste input "F9EL7aBq1q5g1splCtKNZfCF"
type input "F9EL7aBq1q5g1splCtKNZfCF"
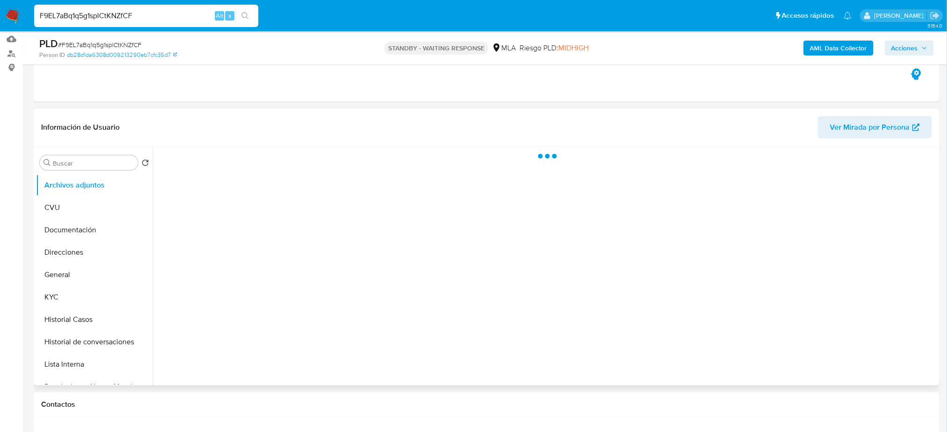
scroll to position [124, 0]
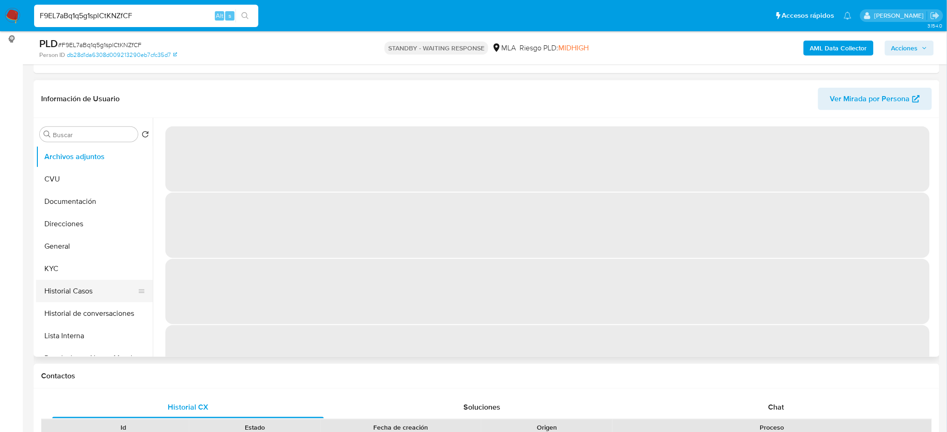
select select "10"
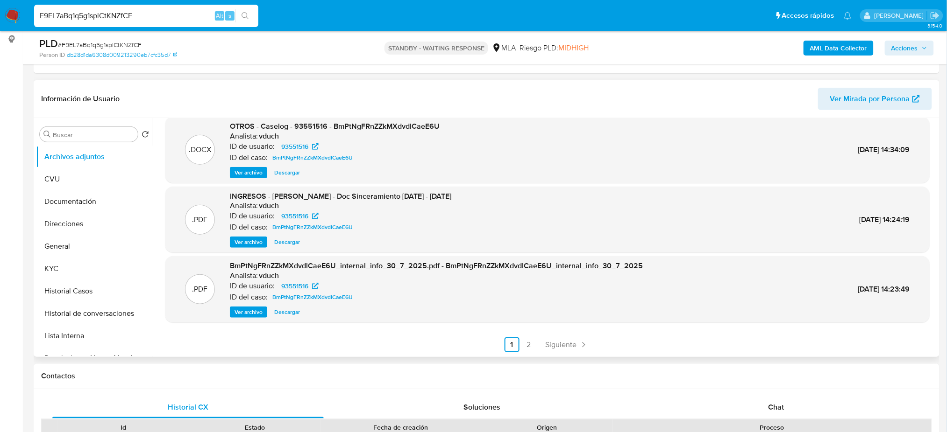
scroll to position [0, 0]
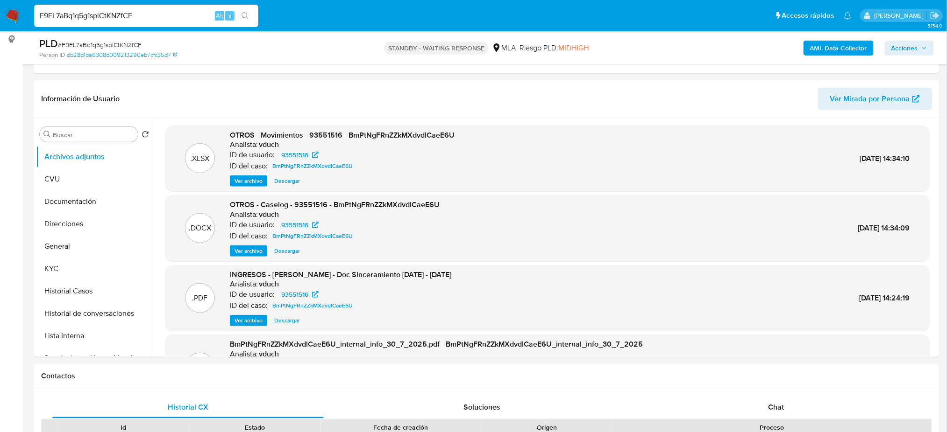
drag, startPoint x: 178, startPoint y: 15, endPoint x: 0, endPoint y: 23, distance: 178.1
click at [0, 23] on nav "Pausado Ver notificaciones F9EL7aBq1q5g1splCtKNZfCF Alt s Accesos rápidos Presi…" at bounding box center [473, 15] width 947 height 31
paste input "juPjLipzUirfNqA3SUQZS3BQ"
type input "juPjLipzUirfNqA3SUQZS3BQ"
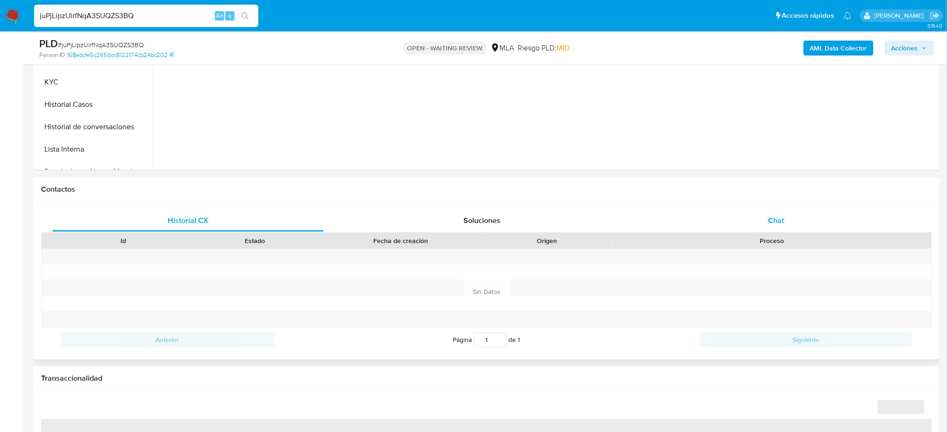
click at [789, 211] on div "Chat" at bounding box center [775, 221] width 271 height 22
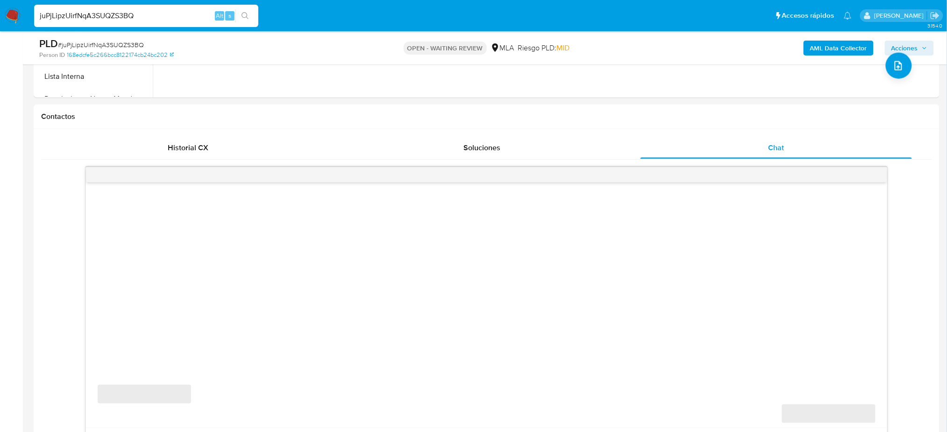
scroll to position [498, 0]
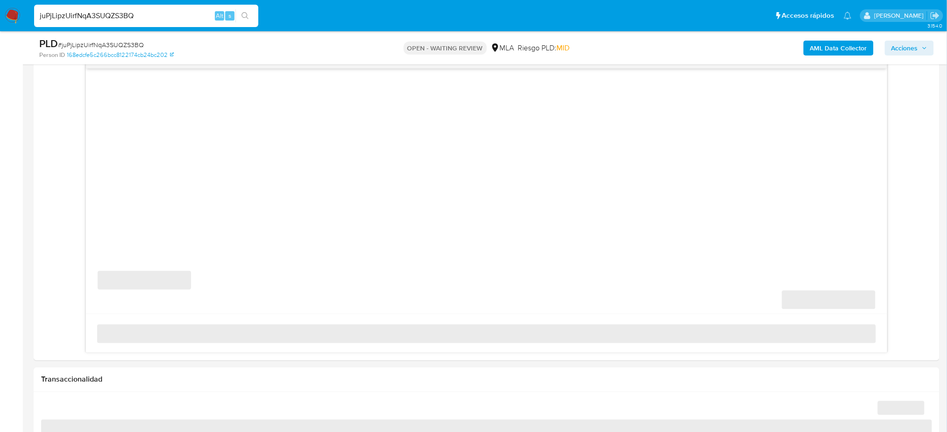
select select "10"
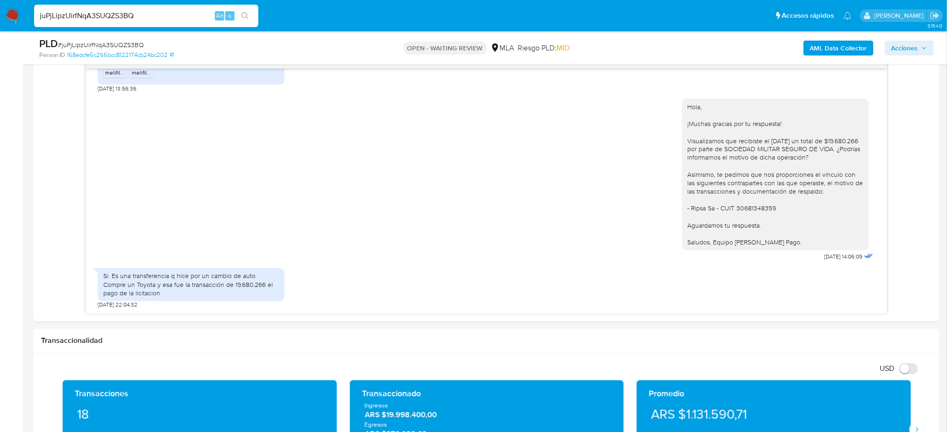
scroll to position [436, 0]
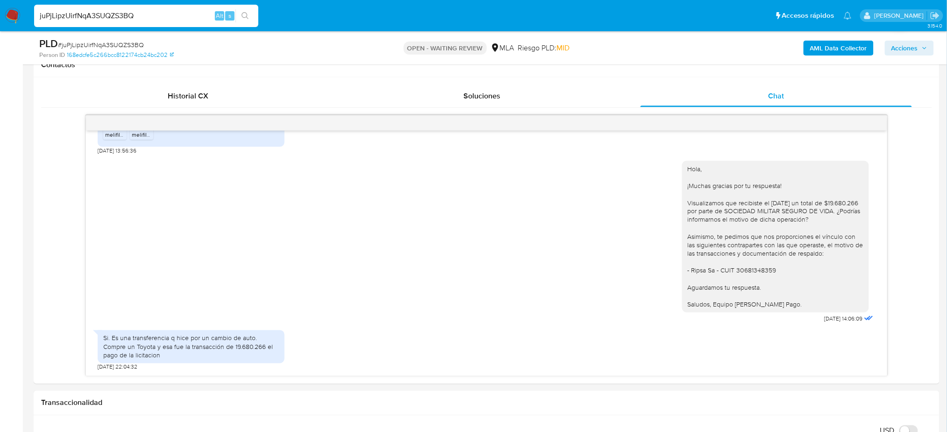
click at [116, 47] on span "# juPjLipzUirfNqA3SUQZS3BQ" at bounding box center [101, 44] width 86 height 9
copy span "juPjLipzUirfNqA3SUQZS3BQ"
click at [14, 13] on img at bounding box center [13, 16] width 16 height 16
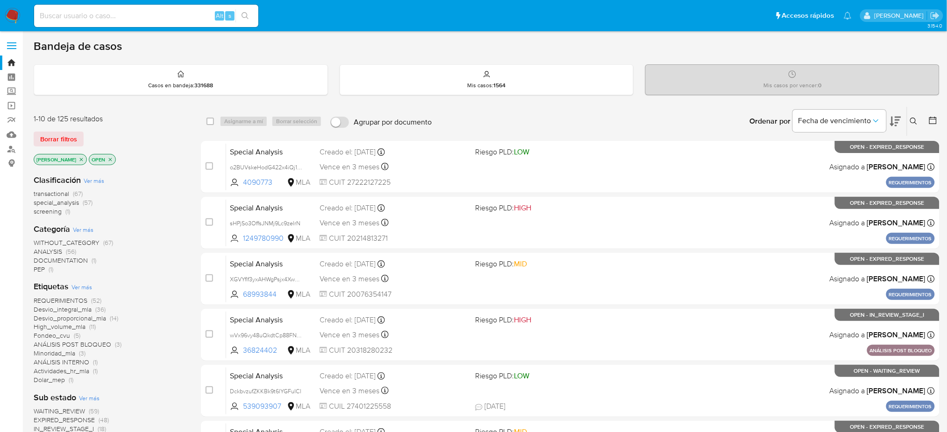
click at [915, 122] on icon at bounding box center [913, 121] width 7 height 7
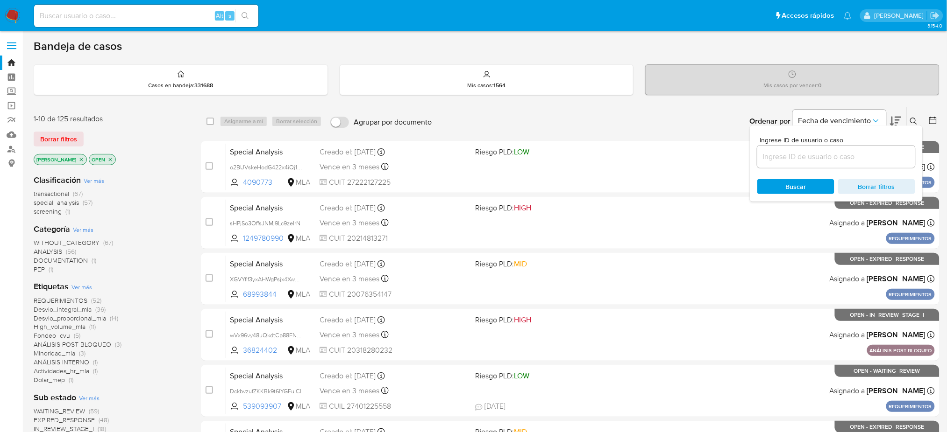
click at [877, 157] on input at bounding box center [836, 157] width 158 height 12
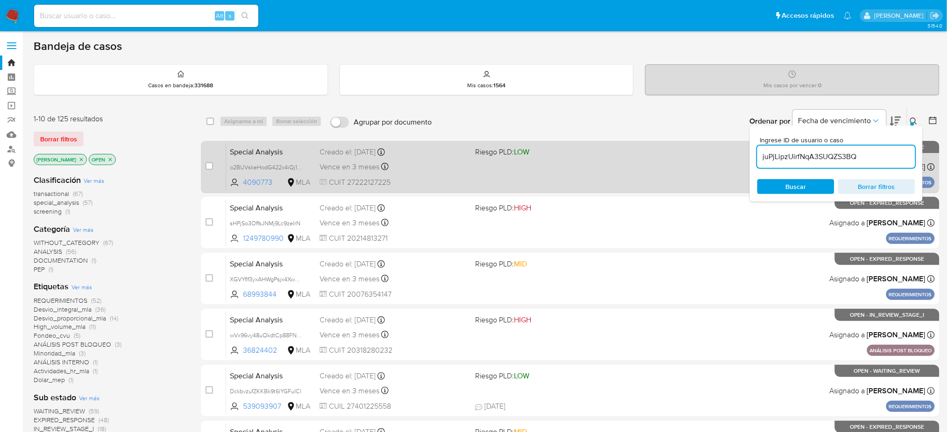
type input "juPjLipzUirfNqA3SUQZS3BQ"
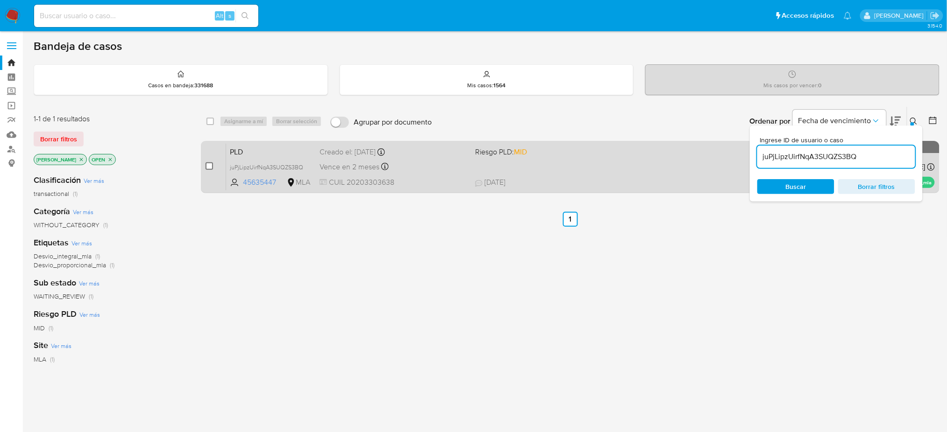
click at [212, 166] on input "checkbox" at bounding box center [208, 166] width 7 height 7
checkbox input "true"
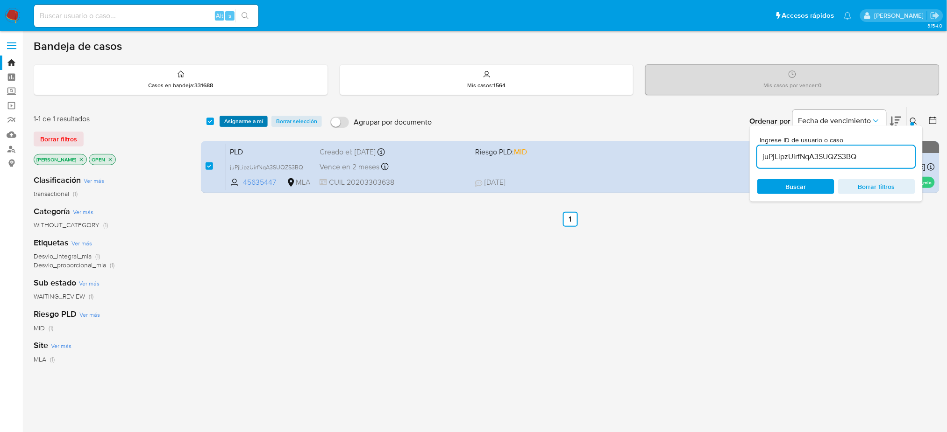
click at [248, 117] on span "Asignarme a mí" at bounding box center [243, 121] width 39 height 9
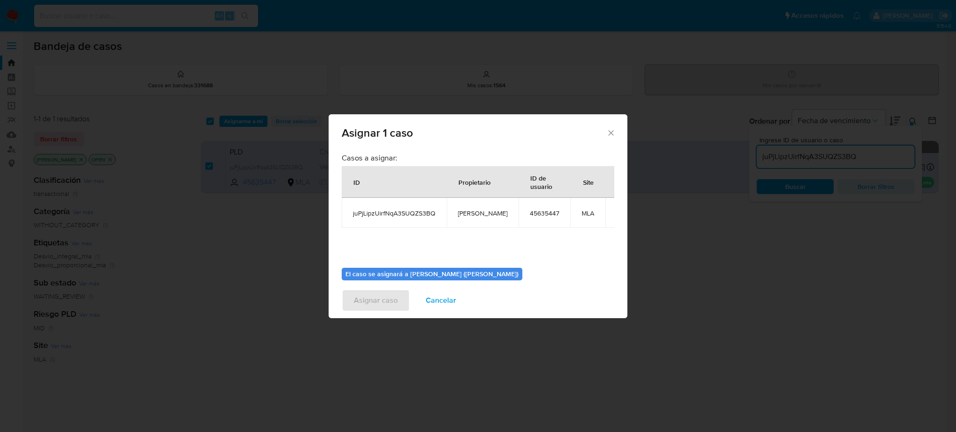
click at [468, 212] on span "[PERSON_NAME]" at bounding box center [482, 213] width 49 height 8
copy span "[PERSON_NAME]"
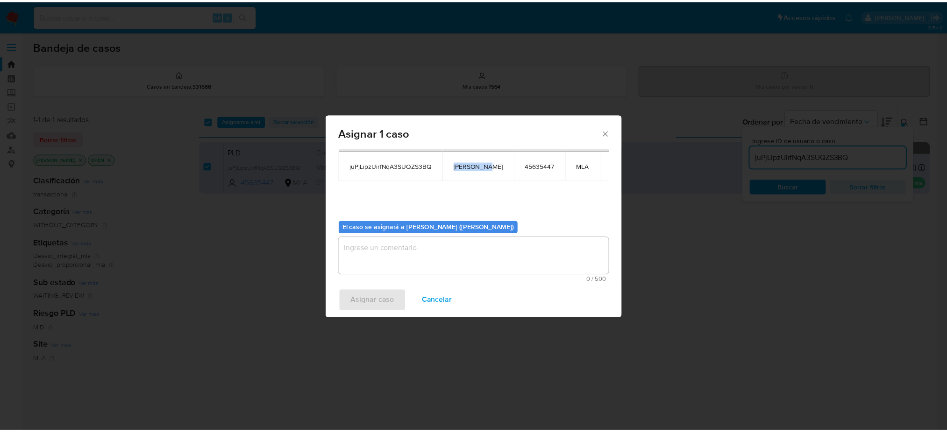
scroll to position [48, 0]
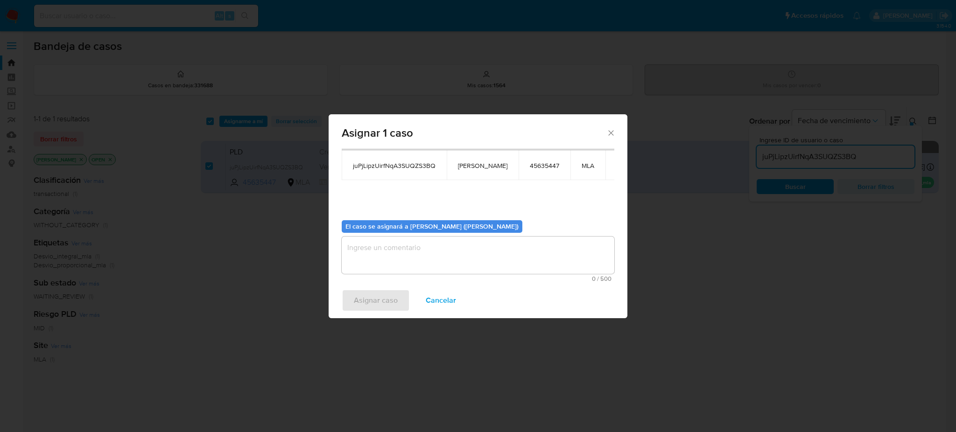
click at [412, 257] on textarea "assign-modal" at bounding box center [478, 255] width 273 height 37
paste textarea "[PERSON_NAME]"
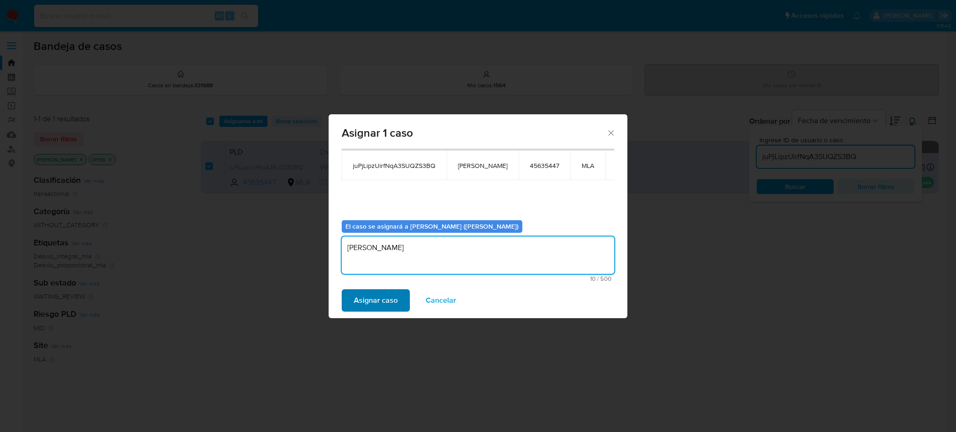
type textarea "[PERSON_NAME]"
click at [390, 295] on span "Asignar caso" at bounding box center [376, 300] width 44 height 21
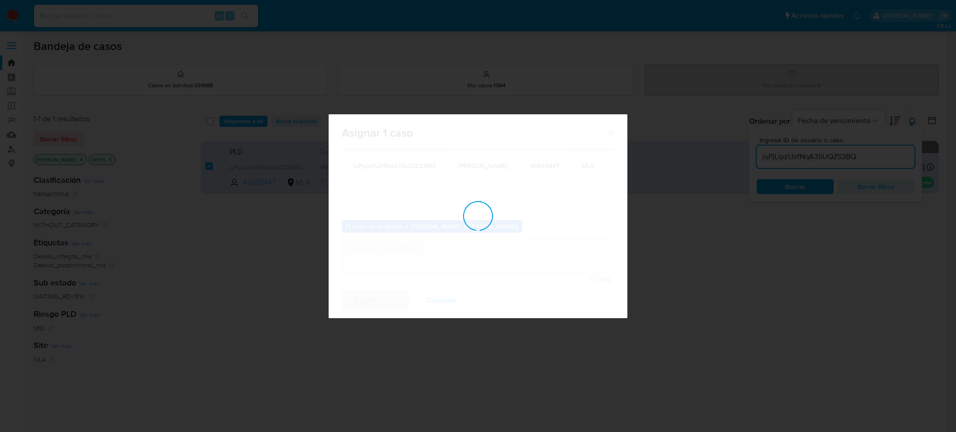
checkbox input "false"
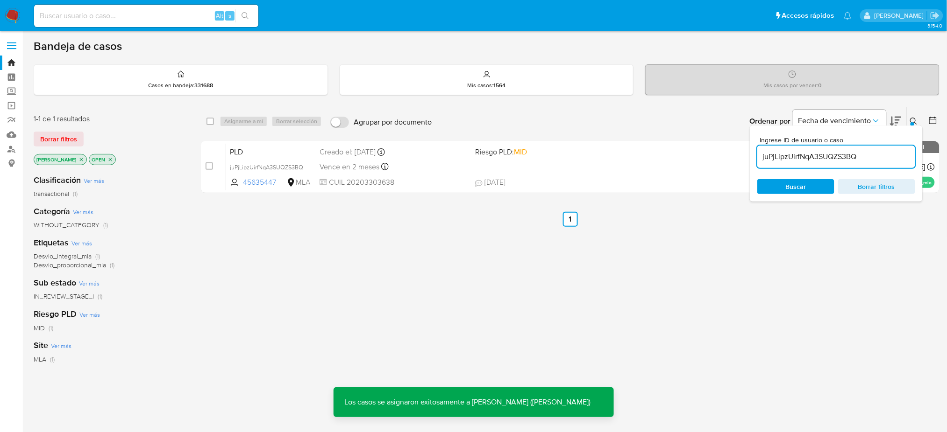
click at [293, 149] on span "PLD" at bounding box center [271, 151] width 82 height 12
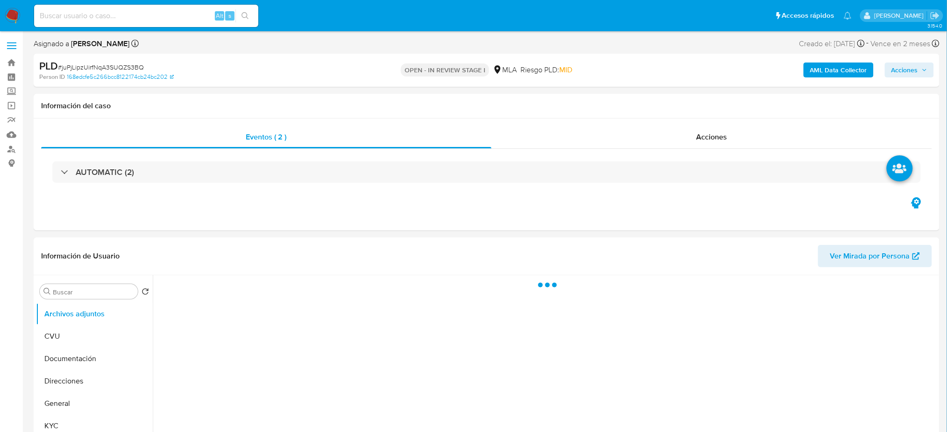
select select "10"
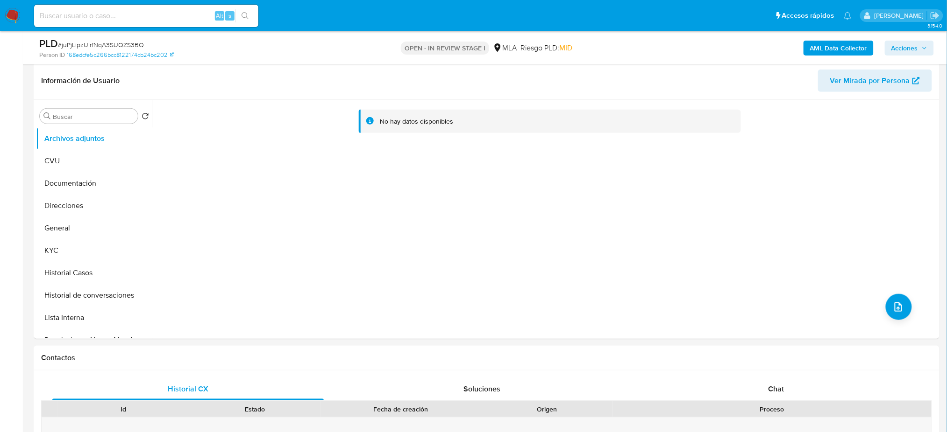
scroll to position [374, 0]
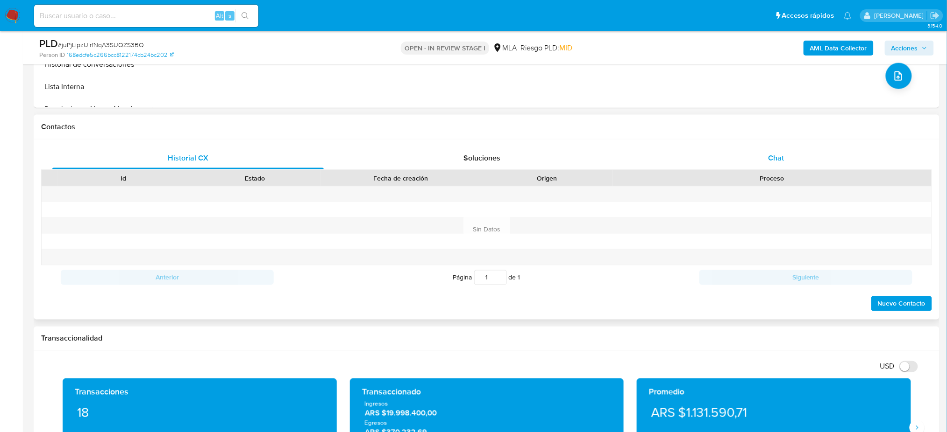
click at [816, 159] on div "Chat" at bounding box center [775, 158] width 271 height 22
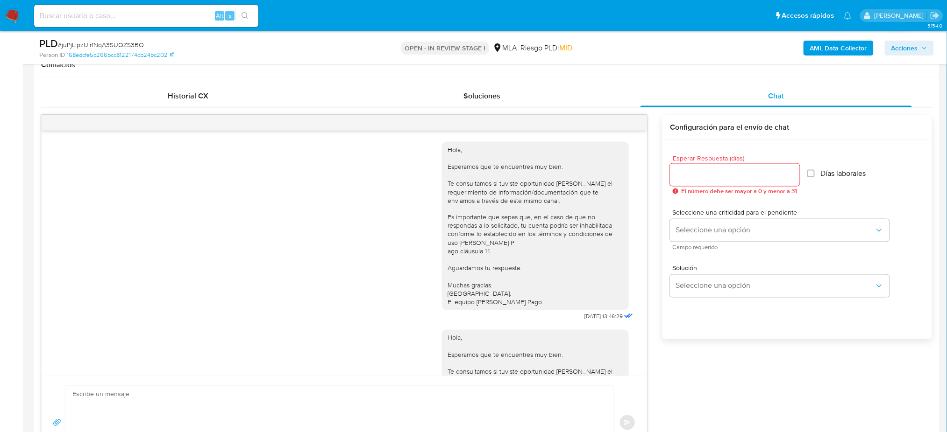
scroll to position [1194, 0]
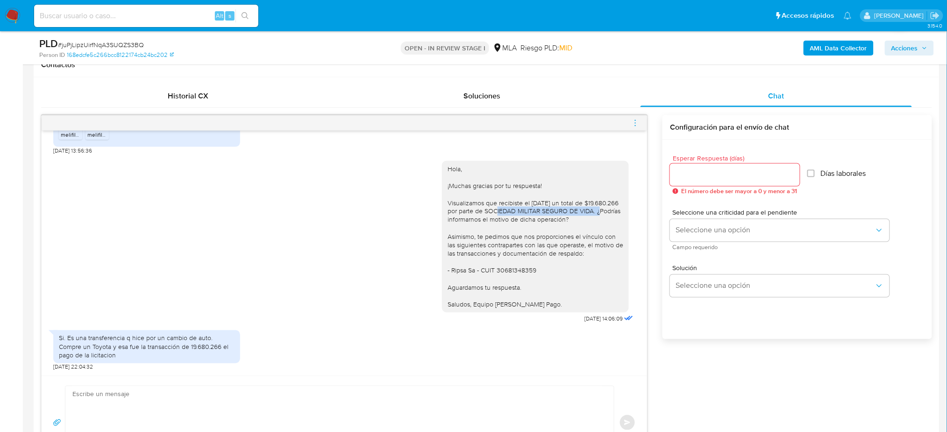
drag, startPoint x: 512, startPoint y: 202, endPoint x: 451, endPoint y: 213, distance: 62.6
click at [451, 213] on div "Hola, ¡Muchas gracias por tu respuesta! Visualizamos que recibiste el [DATE] un…" at bounding box center [535, 237] width 176 height 144
copy div "SOCIEDAD MILITAR SEGURO DE VIDA"
drag, startPoint x: 440, startPoint y: 203, endPoint x: 471, endPoint y: 205, distance: 31.4
click at [471, 205] on div "Hola, ¡Muchas gracias por tu respuesta! Visualizamos que recibiste el [DATE] un…" at bounding box center [535, 237] width 176 height 144
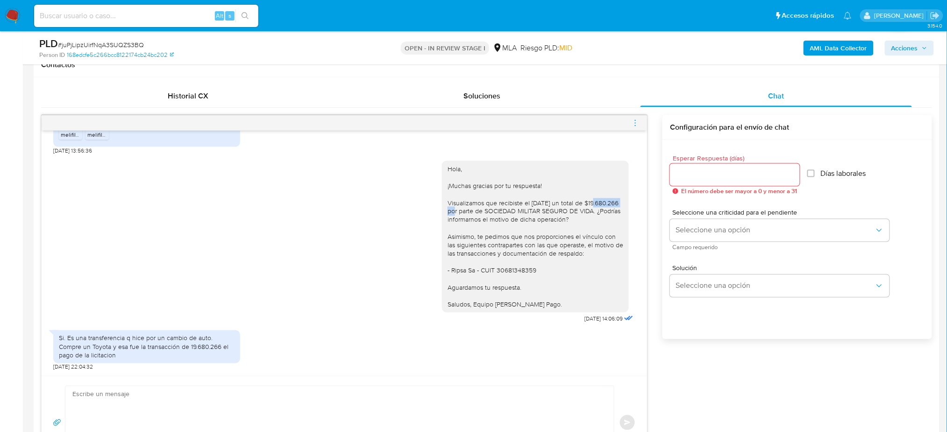
drag, startPoint x: 437, startPoint y: 205, endPoint x: 472, endPoint y: 200, distance: 35.3
click at [472, 200] on div "Hola, ¡Muchas gracias por tu respuesta! Visualizamos que recibiste el [DATE] un…" at bounding box center [535, 237] width 187 height 152
copy div "$19.680.266"
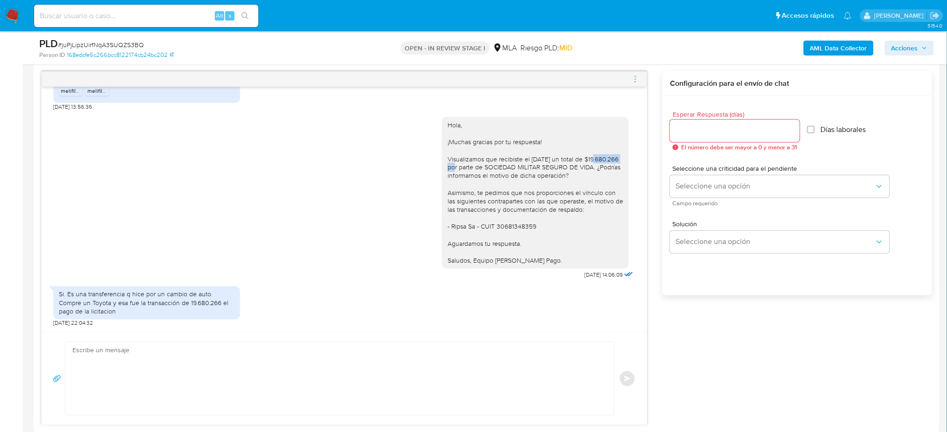
scroll to position [498, 0]
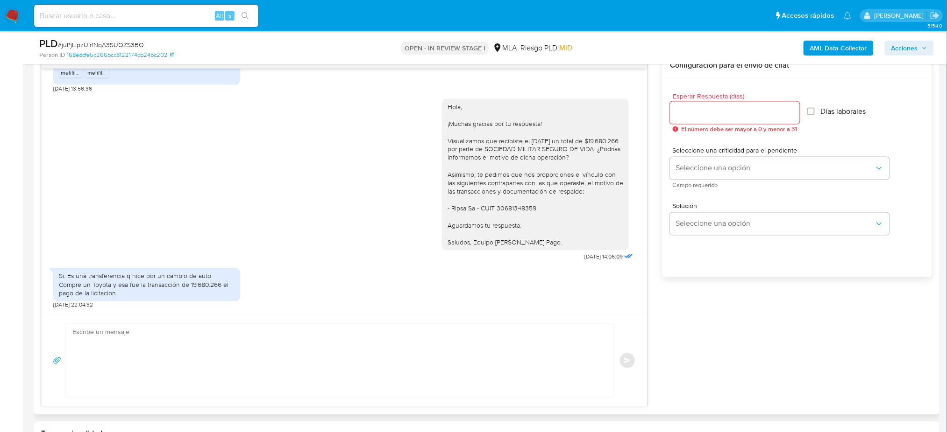
click at [85, 353] on textarea at bounding box center [337, 361] width 530 height 73
paste textarea "Hola, ¡Muchas gracias por tu respuesta! ¿Podrías aportarnos información sobre e…"
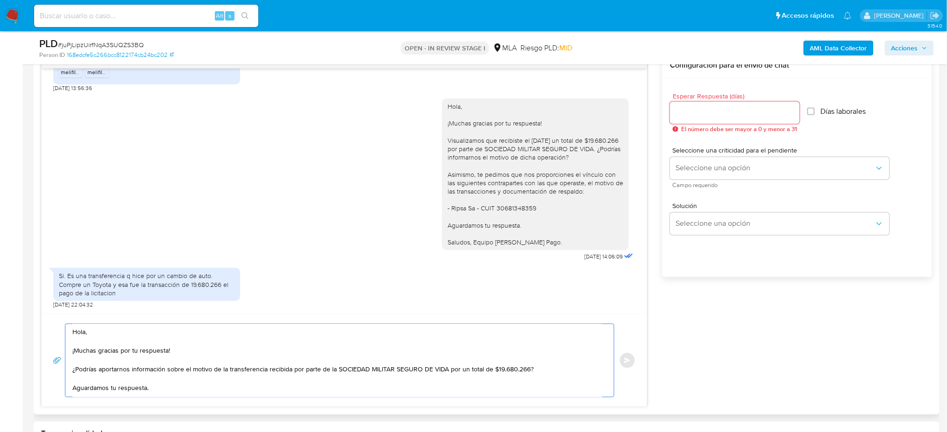
scroll to position [5, 0]
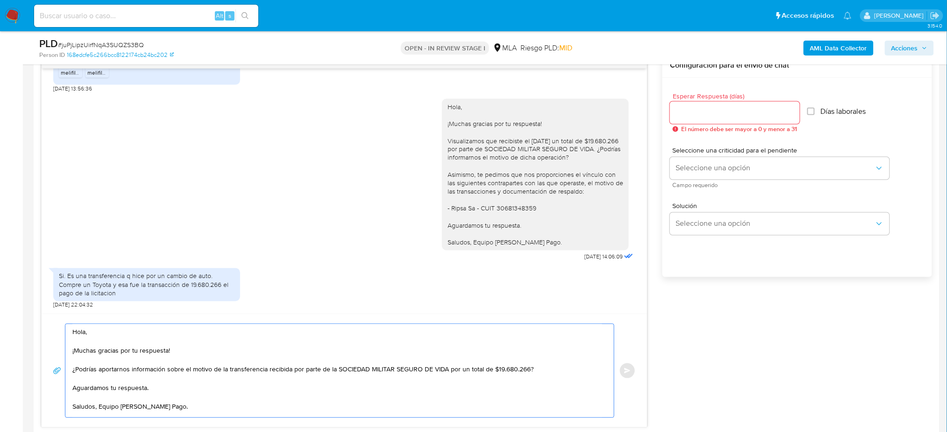
type textarea "Hola, ¡Muchas gracias por tu respuesta! ¿Podrías aportarnos información sobre e…"
click at [688, 115] on input "Esperar Respuesta (días)" at bounding box center [735, 113] width 130 height 12
type input "1"
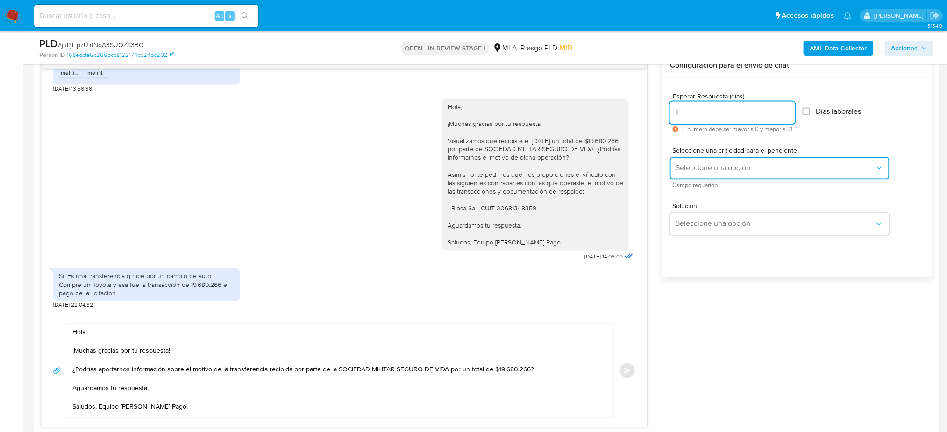
click at [680, 170] on span "Seleccione una opción" at bounding box center [774, 168] width 199 height 9
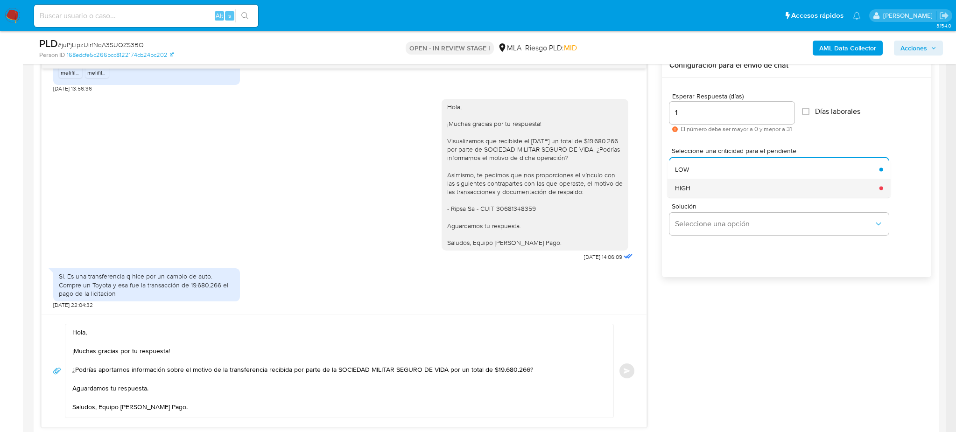
click at [685, 189] on span "HIGH" at bounding box center [682, 188] width 15 height 8
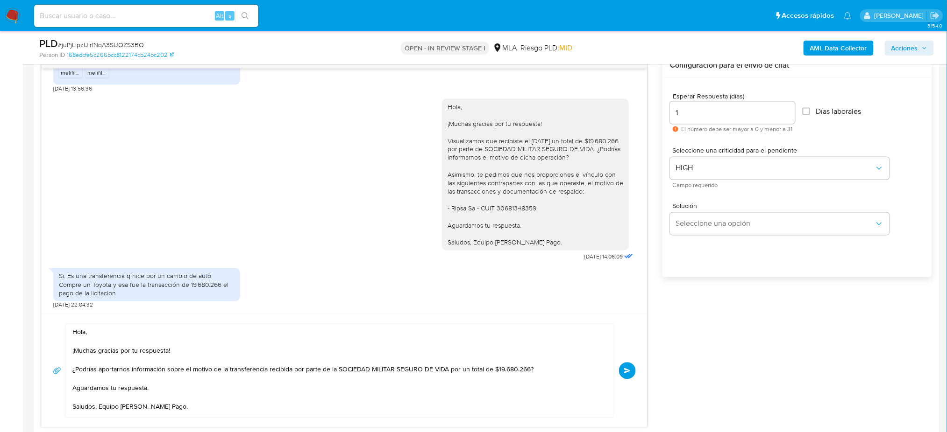
click at [631, 370] on button "Enviar" at bounding box center [627, 371] width 17 height 17
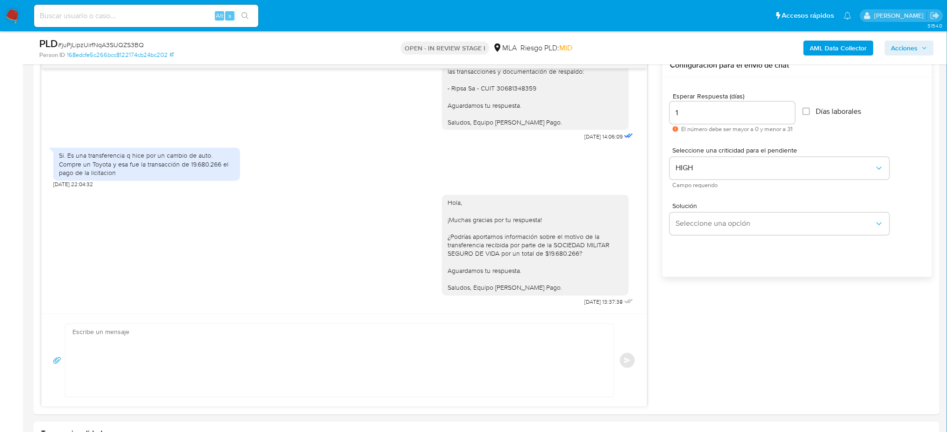
scroll to position [374, 0]
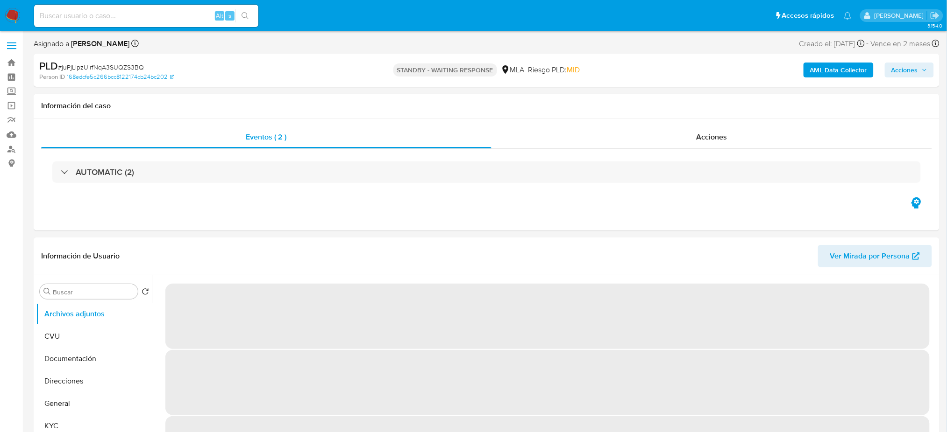
select select "10"
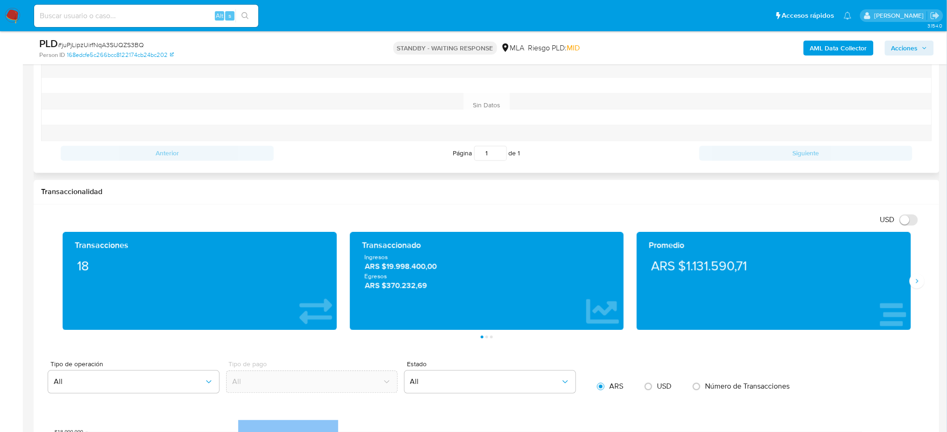
scroll to position [436, 0]
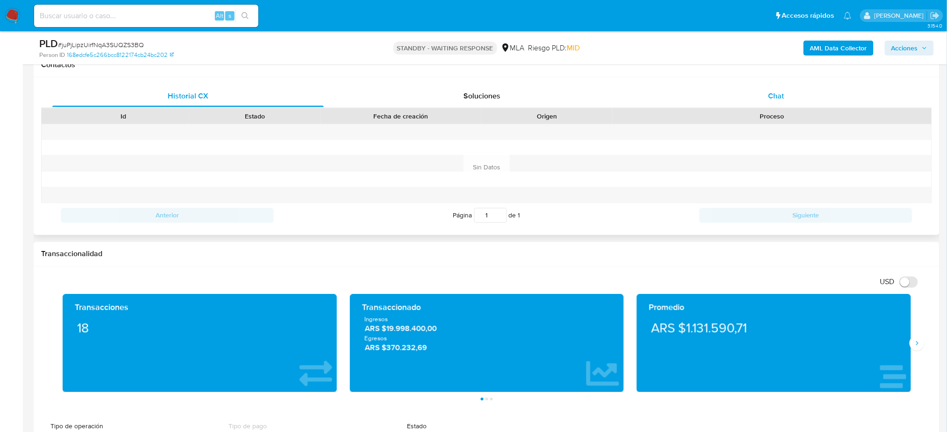
click at [778, 102] on div "Chat" at bounding box center [775, 96] width 271 height 22
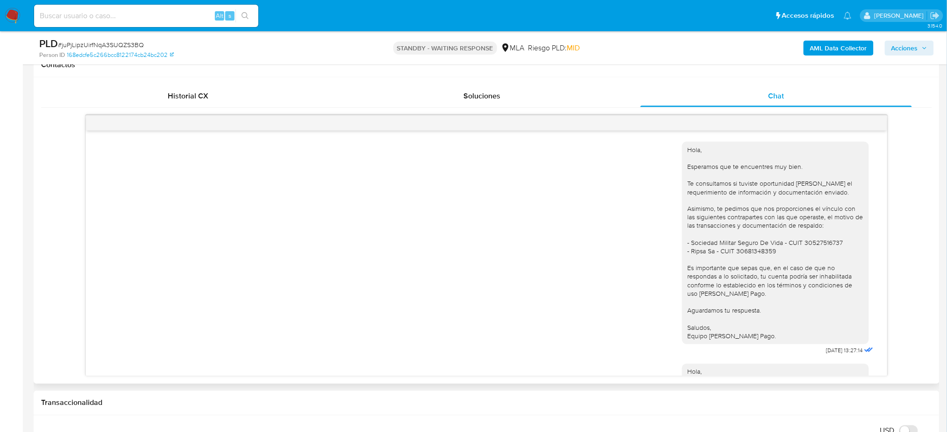
scroll to position [1117, 0]
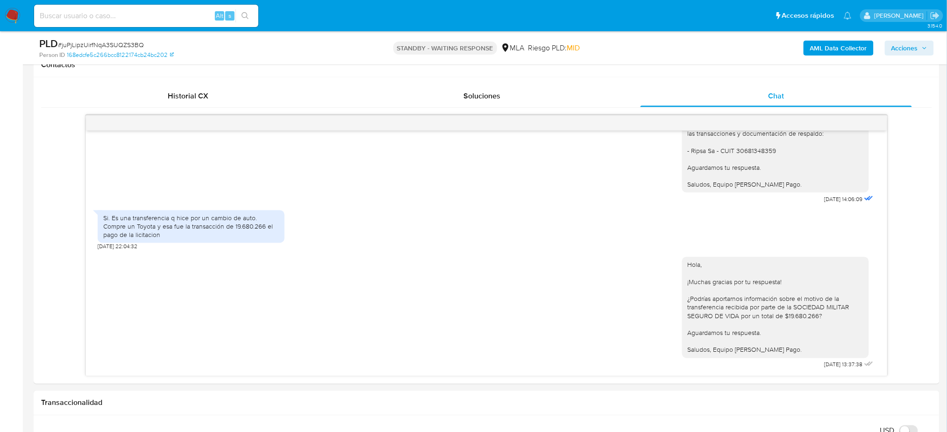
click at [156, 10] on input at bounding box center [146, 16] width 224 height 12
paste input "r8YZhZiishyncEyDl6XRGnJU"
type input "r8YZhZiishyncEyDl6XRGnJU"
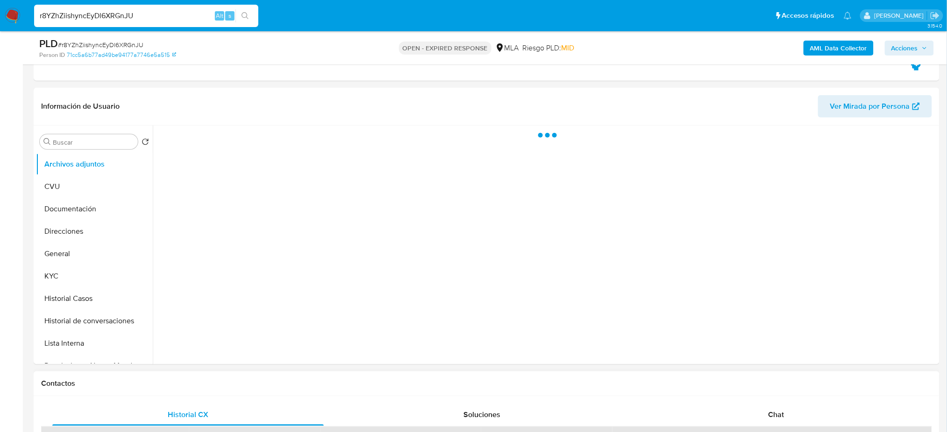
scroll to position [374, 0]
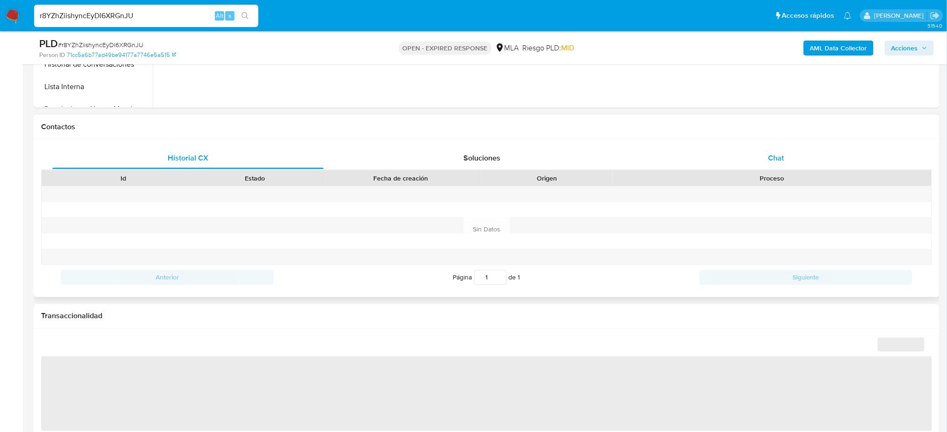
click at [749, 153] on div "Chat" at bounding box center [775, 158] width 271 height 22
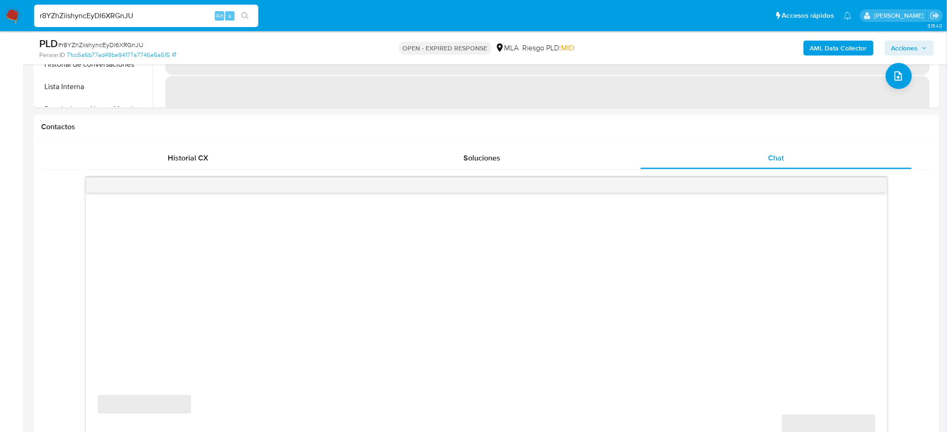
scroll to position [436, 0]
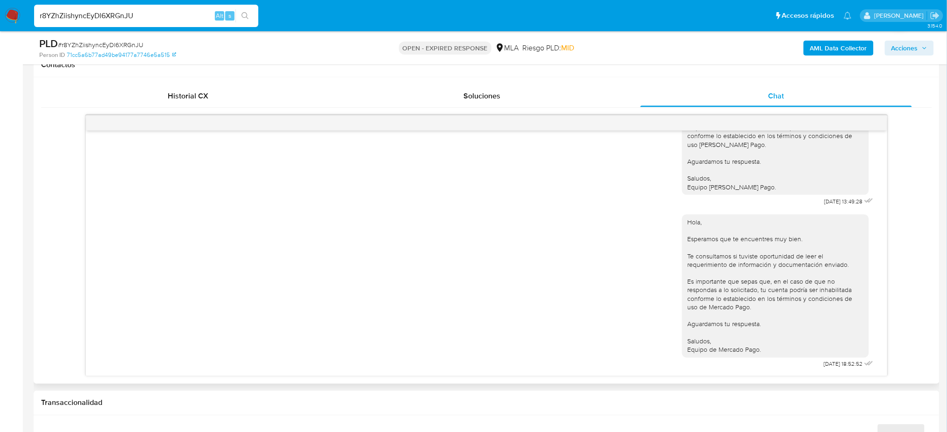
select select "10"
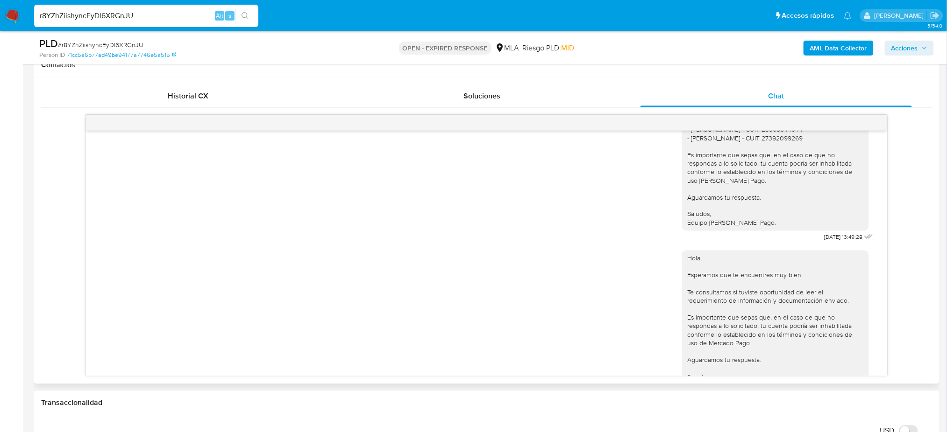
scroll to position [909, 0]
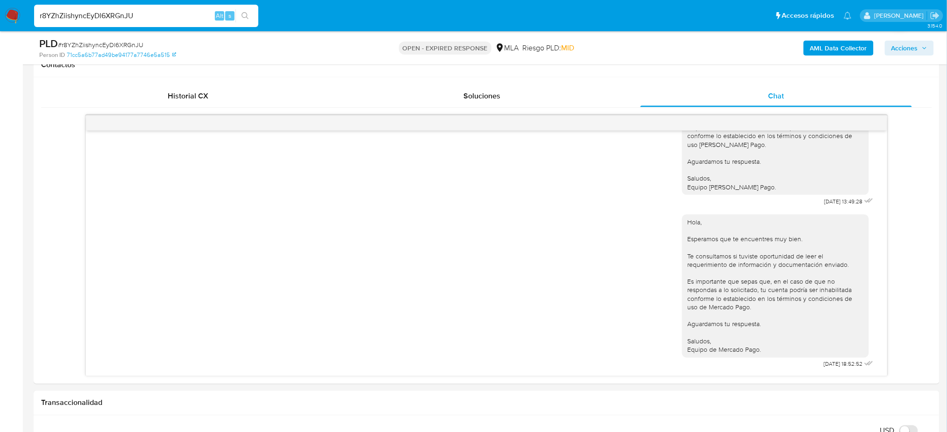
click at [0, 254] on aside "Bandeja Tablero Screening Búsqueda en Listas Watchlist Herramientas Operaciones…" at bounding box center [11, 436] width 23 height 1745
drag, startPoint x: 151, startPoint y: 13, endPoint x: 0, endPoint y: 25, distance: 151.3
click at [0, 25] on nav "Pausado Ver notificaciones r8YZhZiishyncEyDl6XRGnJU Alt s Accesos rápidos Presi…" at bounding box center [473, 15] width 947 height 31
paste input "1Gww7bl1ZMnewWlpOG2iHvhf"
type input "1Gww7bl1ZMnewWlpOG2iHvhf"
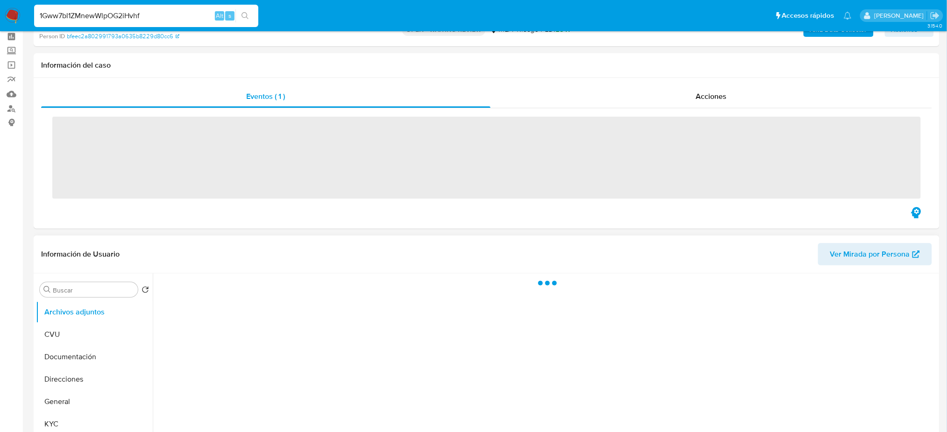
scroll to position [62, 0]
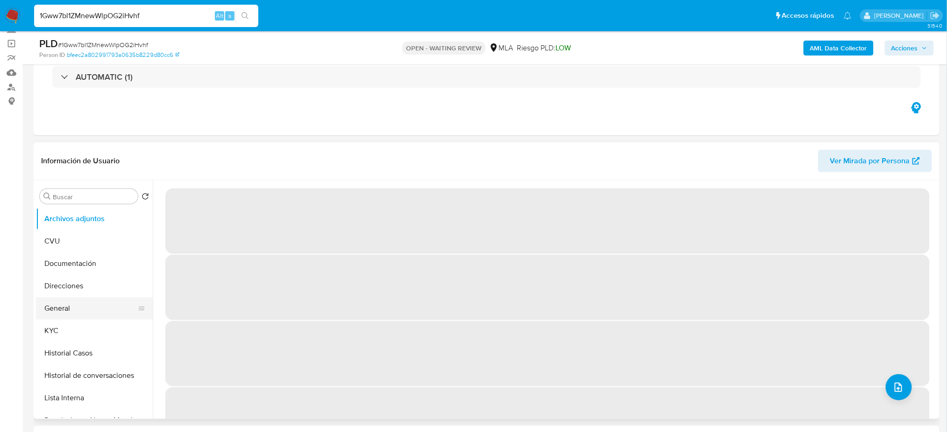
select select "10"
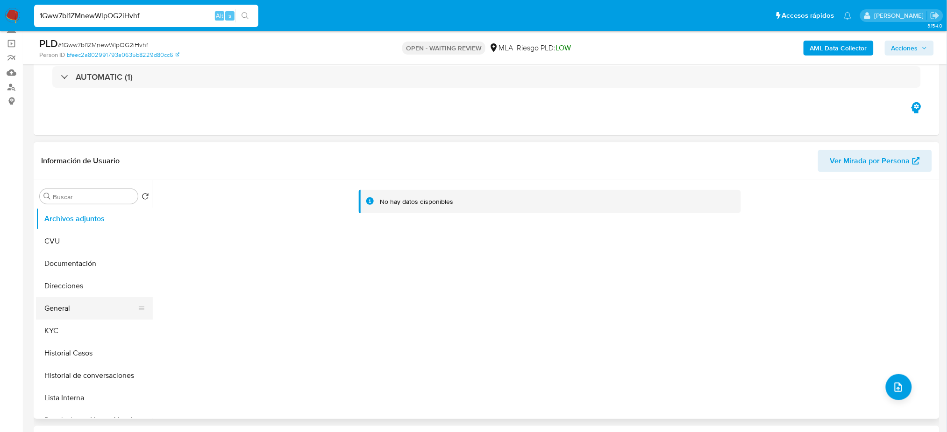
click at [66, 313] on button "General" at bounding box center [90, 308] width 109 height 22
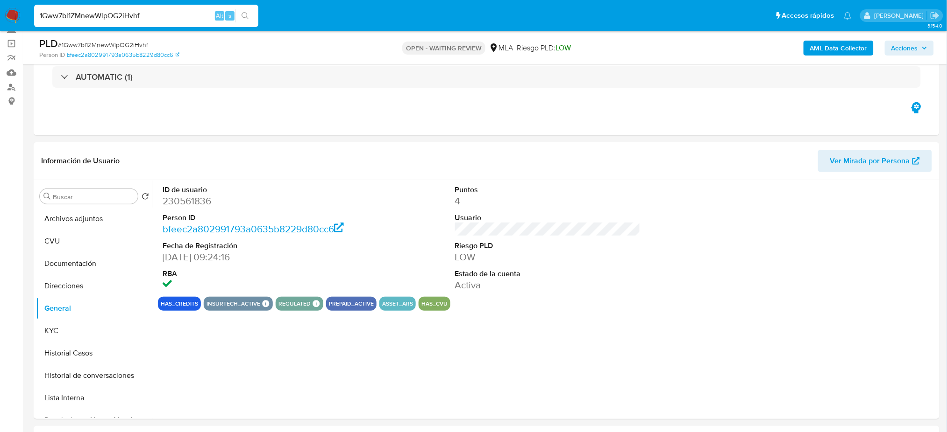
click at [182, 197] on dd "230561836" at bounding box center [255, 201] width 185 height 13
copy dd "230561836"
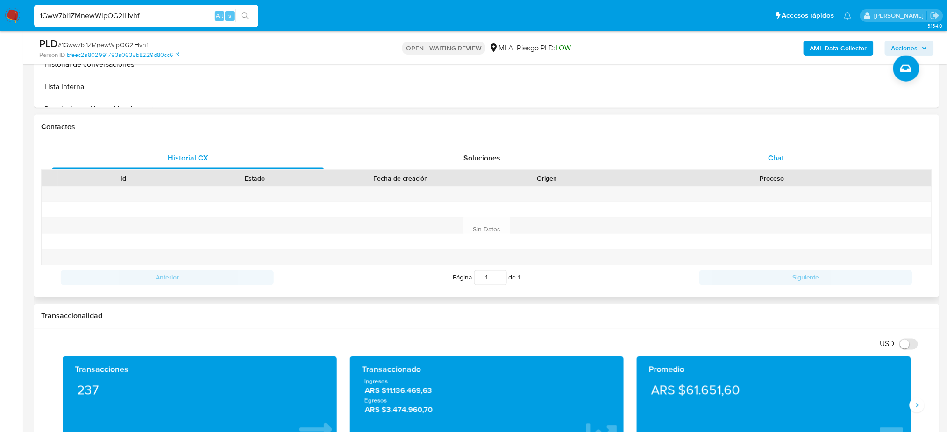
click at [770, 163] on div "Chat" at bounding box center [775, 158] width 271 height 22
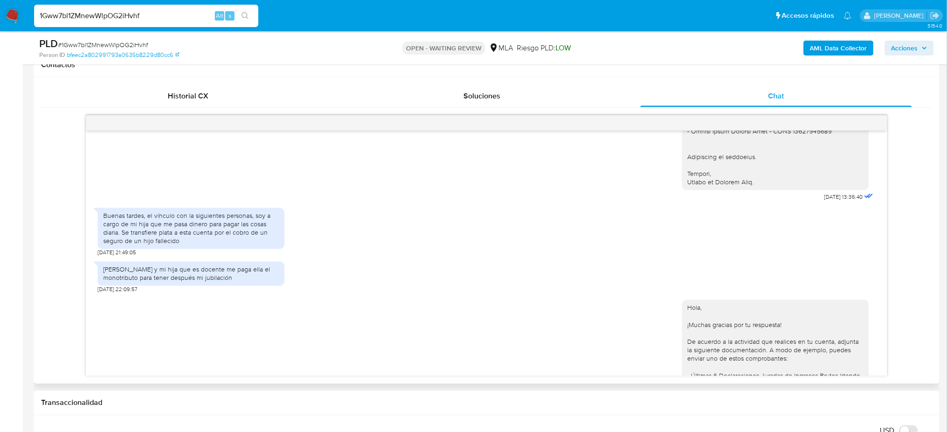
scroll to position [996, 0]
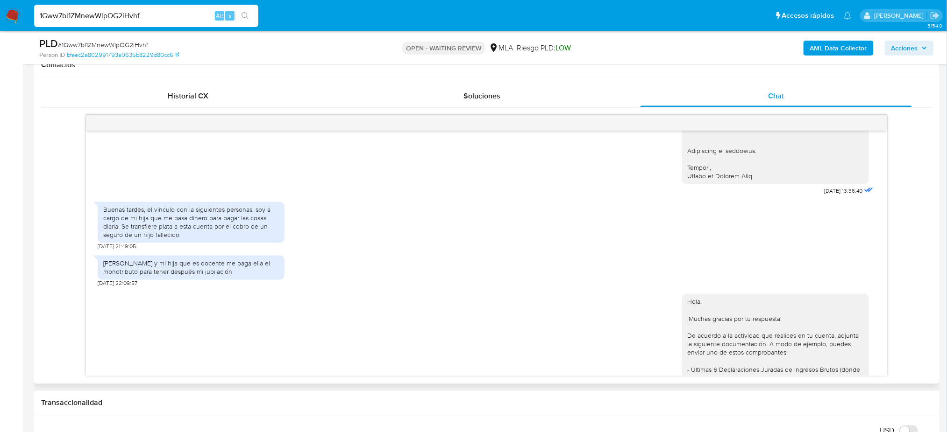
drag, startPoint x: 112, startPoint y: 250, endPoint x: 219, endPoint y: 249, distance: 106.9
click at [219, 240] on div "Buenas tardes, el vínculo con la siguientes personas, soy a cargo de mi hija qu…" at bounding box center [191, 223] width 176 height 34
drag, startPoint x: 123, startPoint y: 254, endPoint x: 206, endPoint y: 255, distance: 83.1
click at [206, 240] on div "Buenas tardes, el vínculo con la siguientes personas, soy a cargo de mi hija qu…" at bounding box center [191, 223] width 176 height 34
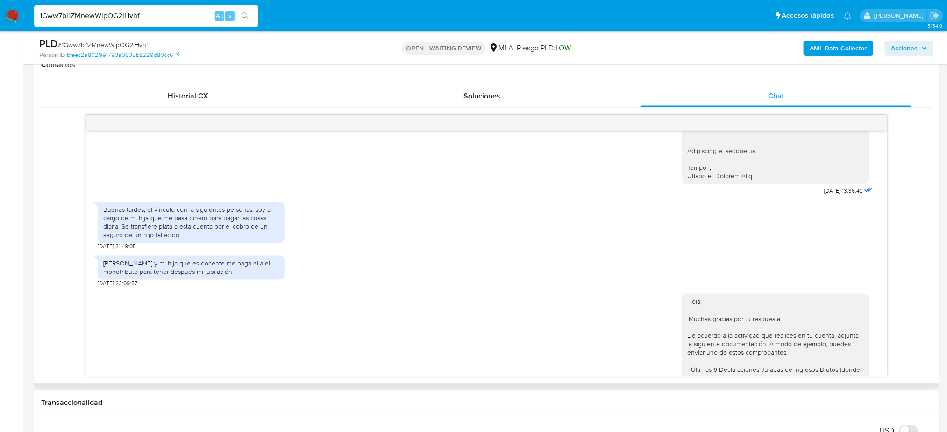
click at [214, 240] on div "Buenas tardes, el vínculo con la siguientes personas, soy a cargo de mi hija qu…" at bounding box center [191, 223] width 176 height 34
drag, startPoint x: 180, startPoint y: 262, endPoint x: 132, endPoint y: 251, distance: 49.8
click at [132, 240] on div "Buenas tardes, el vínculo con la siguientes personas, soy a cargo de mi hija qu…" at bounding box center [191, 223] width 176 height 34
click at [170, 240] on div "Buenas tardes, el vínculo con la siguientes personas, soy a cargo de mi hija qu…" at bounding box center [191, 223] width 176 height 34
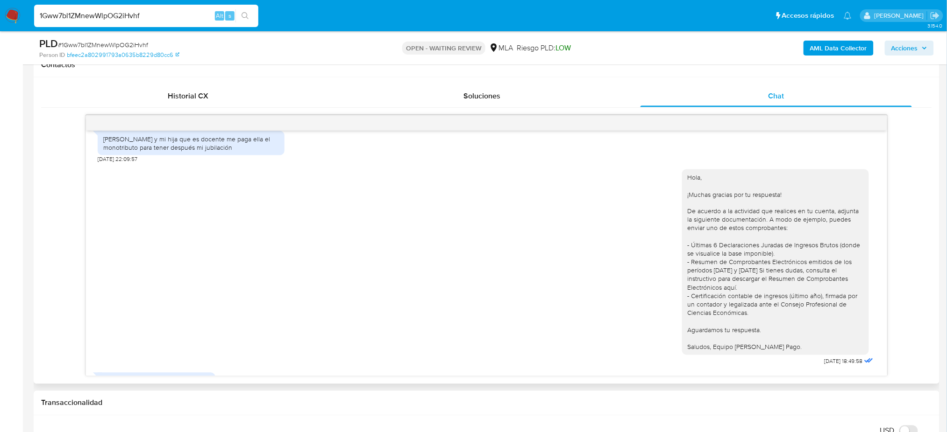
scroll to position [1058, 0]
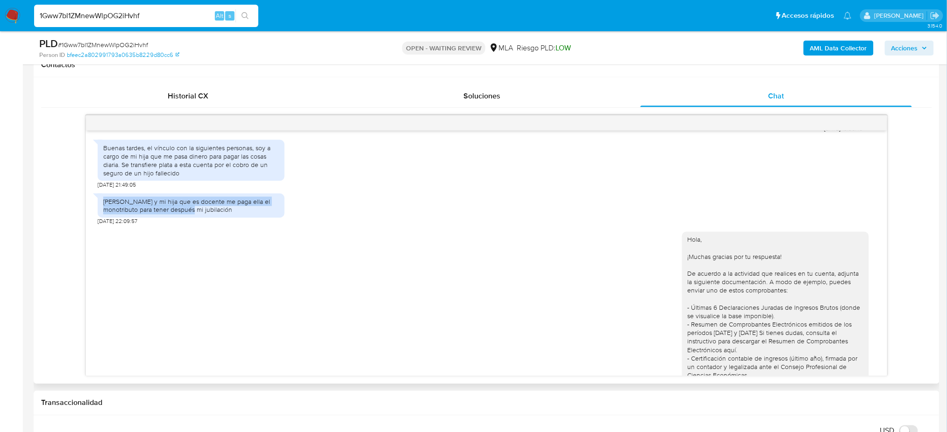
drag, startPoint x: 100, startPoint y: 230, endPoint x: 207, endPoint y: 233, distance: 107.0
click at [198, 218] on div "[PERSON_NAME] y mi hija que es docente me paga ella el monotributo para tener d…" at bounding box center [191, 206] width 187 height 24
click at [244, 214] on div "[PERSON_NAME] y mi hija que es docente me paga ella el monotributo para tener d…" at bounding box center [191, 206] width 176 height 17
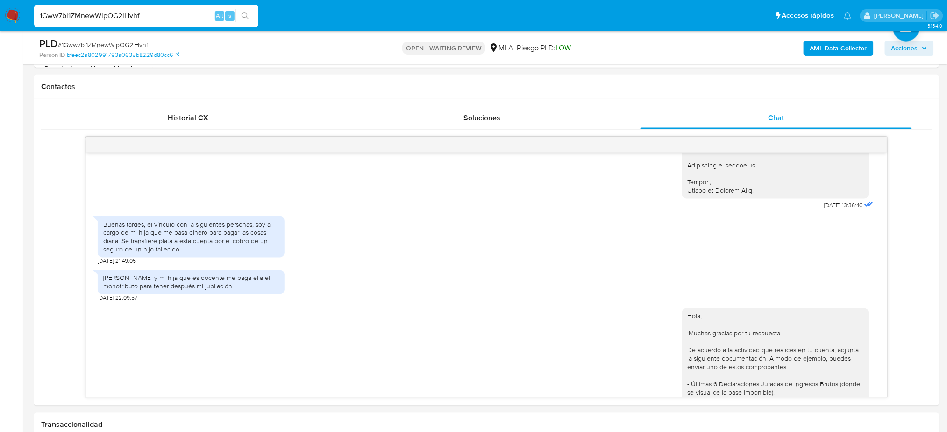
scroll to position [436, 0]
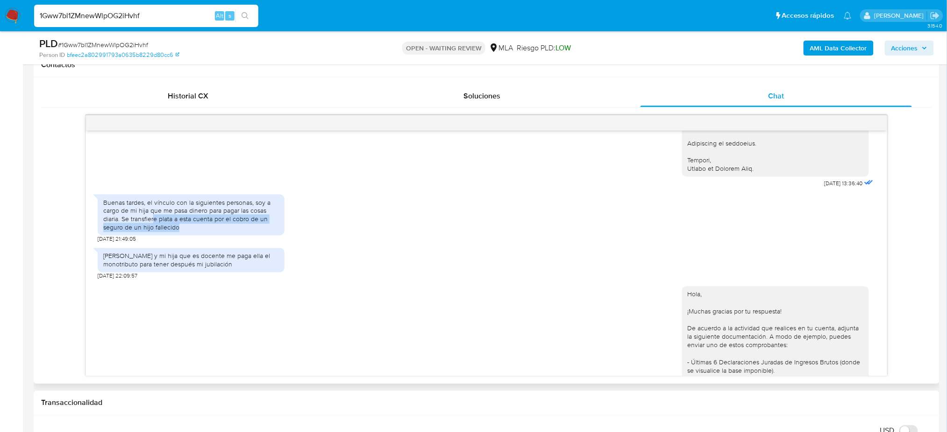
drag, startPoint x: 193, startPoint y: 256, endPoint x: 154, endPoint y: 246, distance: 40.5
click at [154, 233] on div "Buenas tardes, el vínculo con la siguientes personas, soy a cargo de mi hija qu…" at bounding box center [191, 215] width 176 height 34
click at [148, 233] on div "Buenas tardes, el vínculo con la siguientes personas, soy a cargo de mi hija qu…" at bounding box center [191, 215] width 176 height 34
drag, startPoint x: 148, startPoint y: 229, endPoint x: 198, endPoint y: 251, distance: 55.2
click at [198, 233] on div "Buenas tardes, el vínculo con la siguientes personas, soy a cargo de mi hija qu…" at bounding box center [191, 215] width 176 height 34
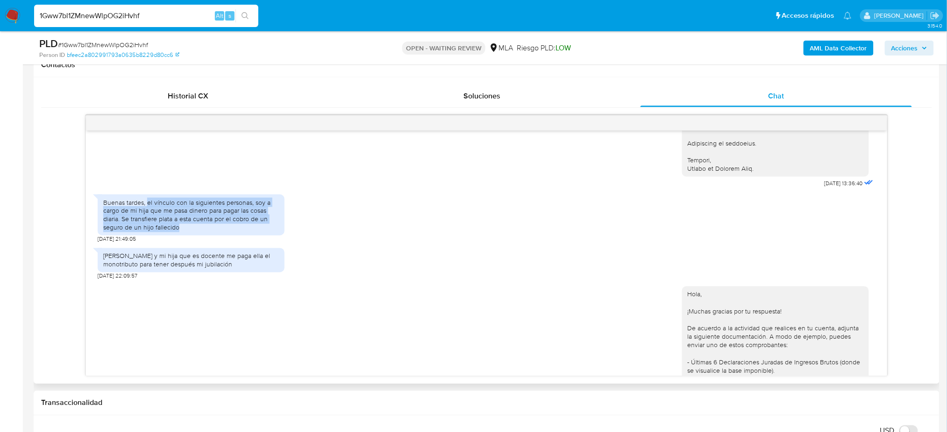
click at [203, 233] on div "Buenas tardes, el vínculo con la siguientes personas, soy a cargo de mi hija qu…" at bounding box center [191, 215] width 176 height 34
drag, startPoint x: 209, startPoint y: 234, endPoint x: 255, endPoint y: 237, distance: 45.9
click at [255, 233] on div "Buenas tardes, el vínculo con la siguientes personas, soy a cargo de mi hija qu…" at bounding box center [191, 215] width 176 height 34
click at [219, 233] on div "Buenas tardes, el vínculo con la siguientes personas, soy a cargo de mi hija qu…" at bounding box center [191, 215] width 176 height 34
drag, startPoint x: 131, startPoint y: 246, endPoint x: 209, endPoint y: 256, distance: 78.7
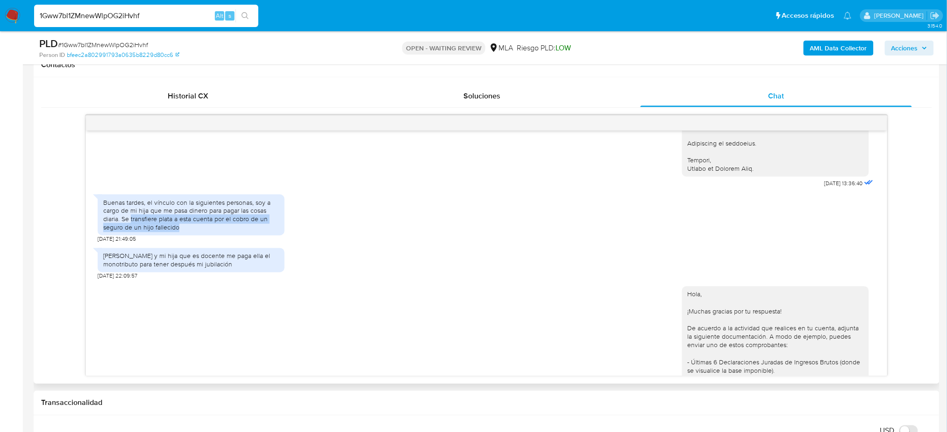
click at [207, 233] on div "Buenas tardes, el vínculo con la siguientes personas, soy a cargo de mi hija qu…" at bounding box center [191, 215] width 176 height 34
click at [211, 233] on div "Buenas tardes, el vínculo con la siguientes personas, soy a cargo de mi hija qu…" at bounding box center [191, 215] width 176 height 34
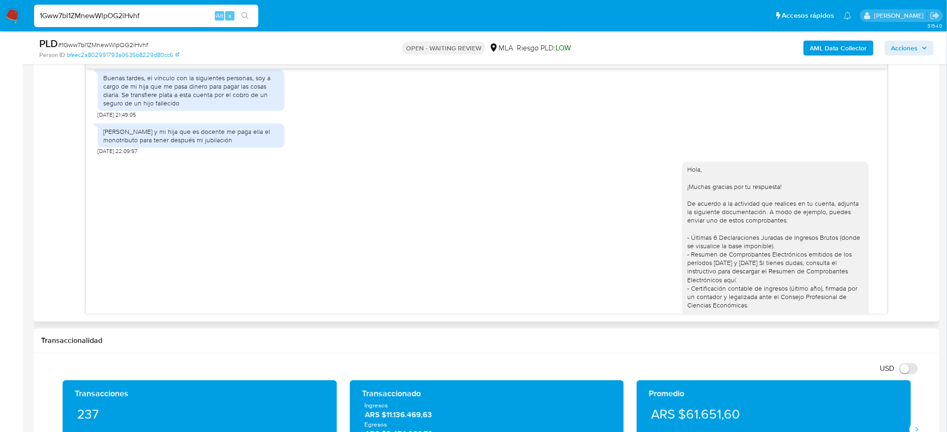
scroll to position [1066, 0]
click at [11, 19] on img at bounding box center [13, 16] width 16 height 16
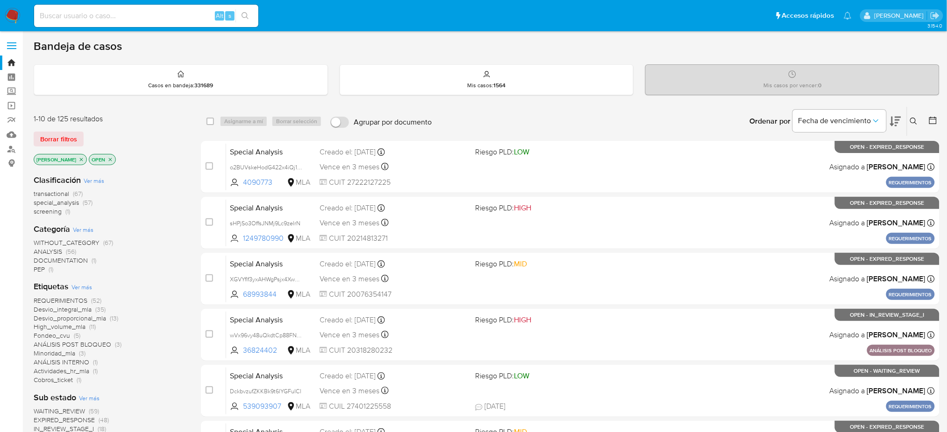
click at [191, 14] on input at bounding box center [146, 16] width 224 height 12
paste input "pLayMtWdZXFzYEe6s91Ho9cw"
type input "pLayMtWdZXFzYEe6s91Ho9cw"
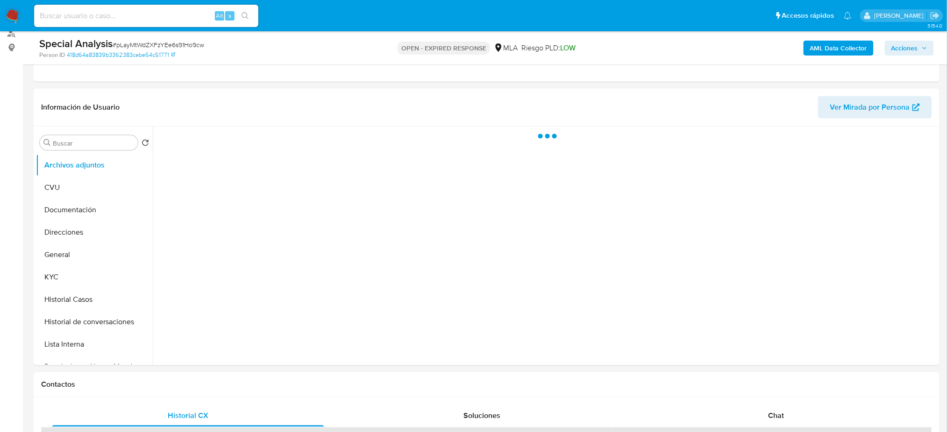
scroll to position [124, 0]
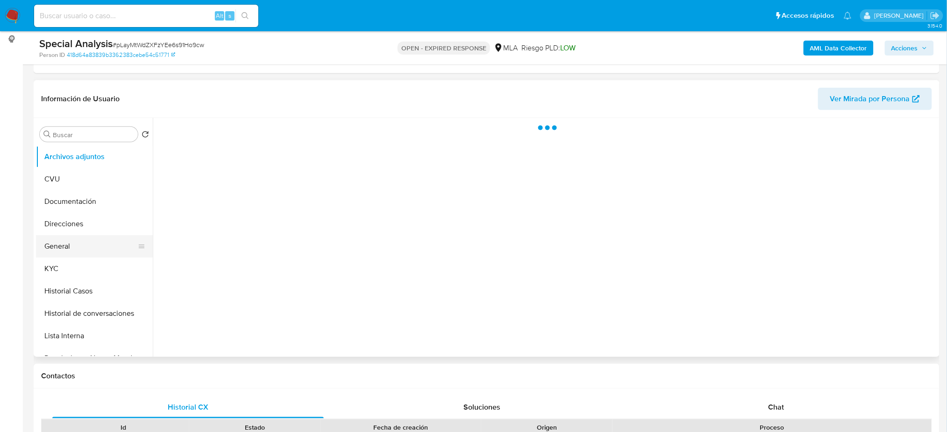
click at [87, 238] on button "General" at bounding box center [90, 246] width 109 height 22
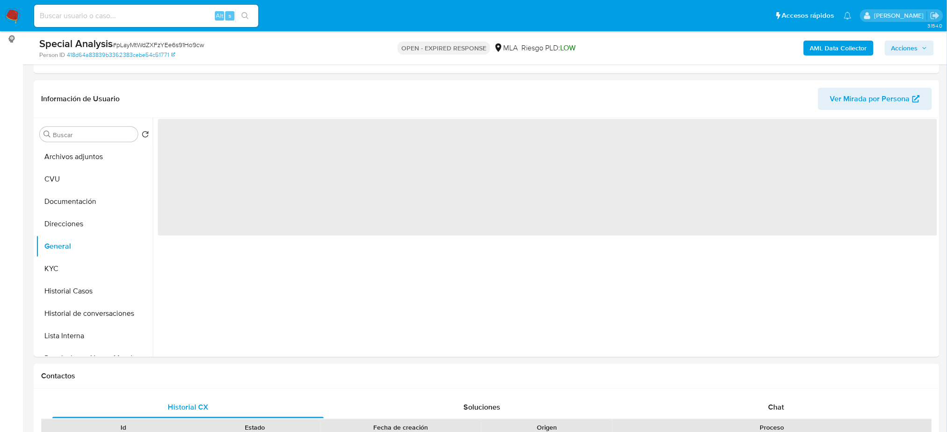
select select "10"
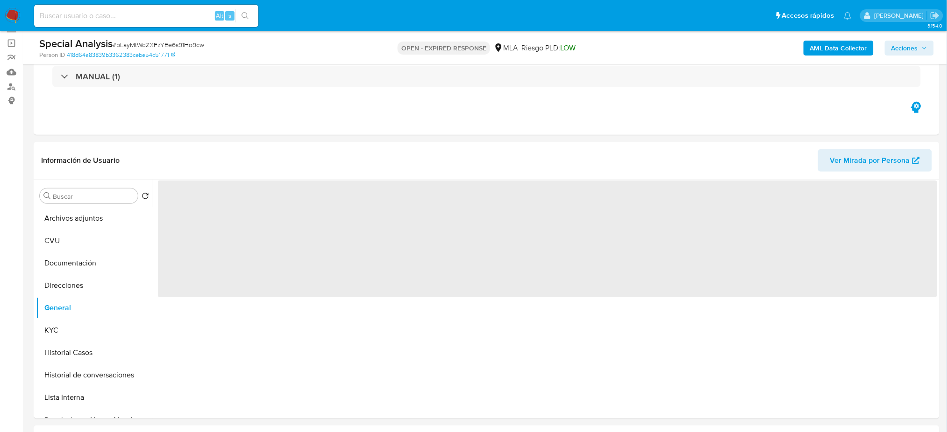
scroll to position [62, 0]
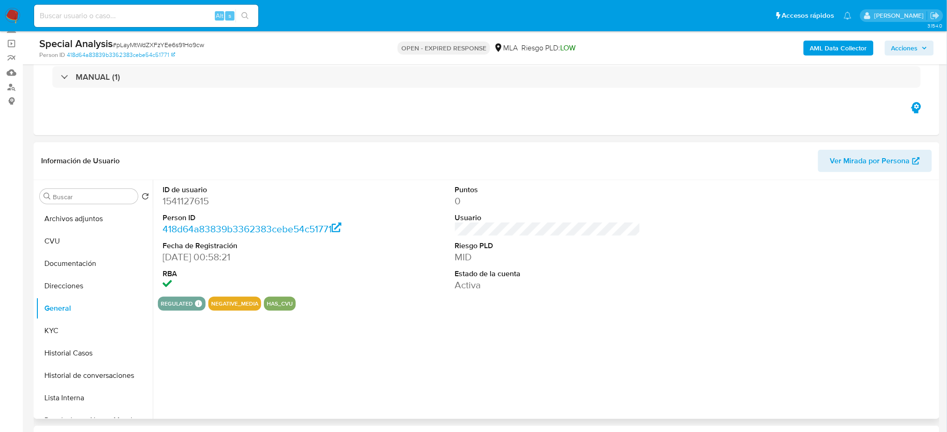
click at [174, 202] on dd "1541127615" at bounding box center [255, 201] width 185 height 13
copy dd "1541127615"
click at [145, 48] on span "# pLayMtWdZXFzYEe6s91Ho9cw" at bounding box center [159, 44] width 92 height 9
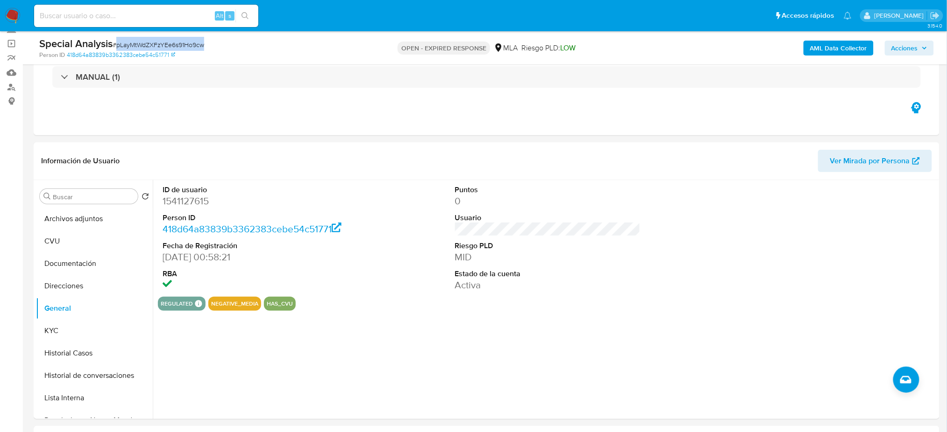
copy span "pLayMtWdZXFzYEe6s91Ho9cw"
click at [50, 328] on button "KYC" at bounding box center [90, 331] width 109 height 22
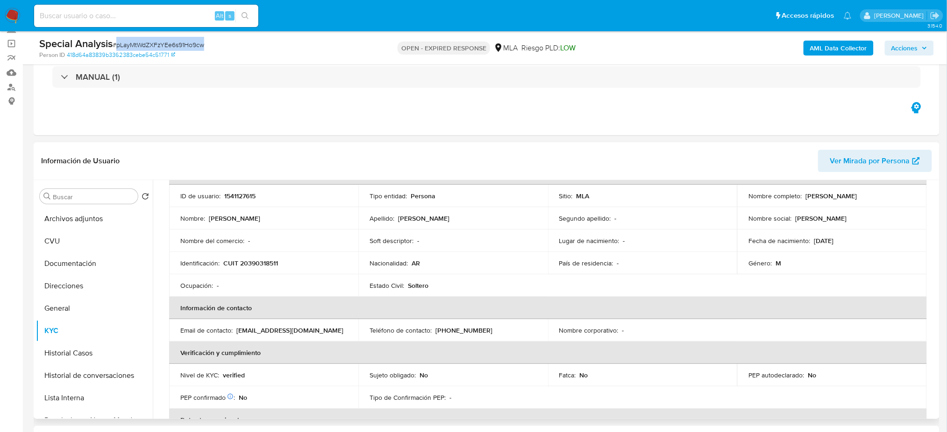
scroll to position [0, 0]
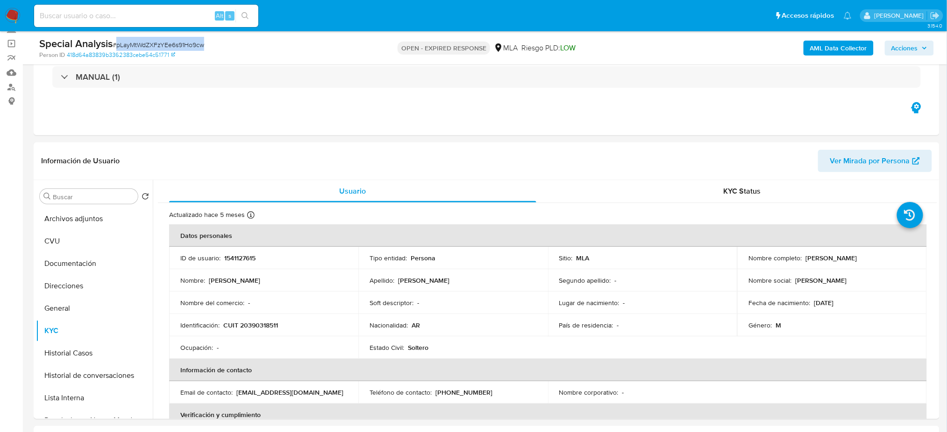
click at [165, 19] on input at bounding box center [146, 16] width 224 height 12
paste input "8uBO6BbV4mKirhyc4J2DxUTa"
type input "8uBO6BbV4mKirhyc4J2DxUTa"
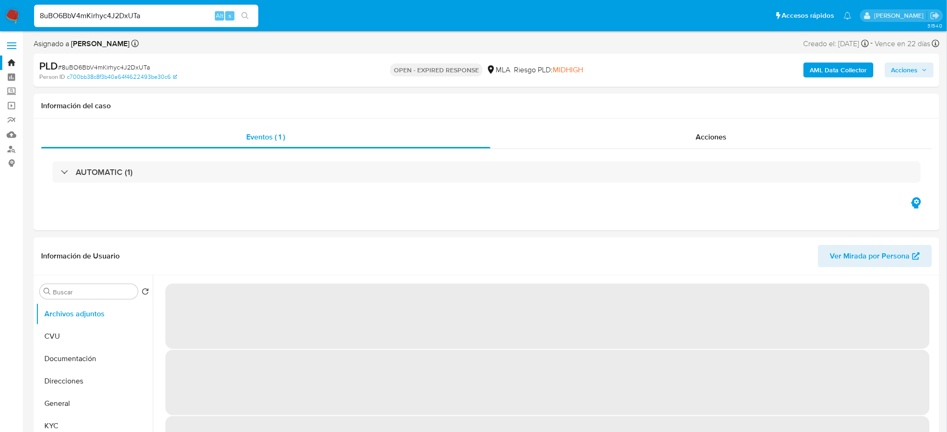
select select "10"
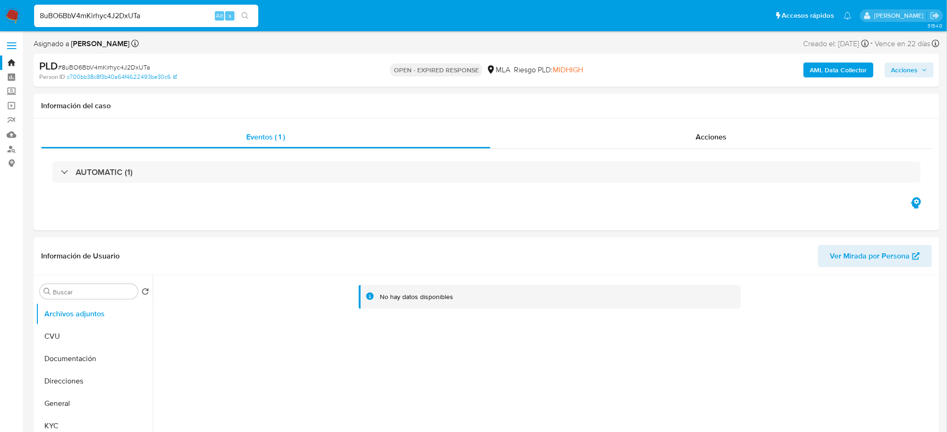
paste input "1Gww7bl1ZMnewWlpOG2iHvhf"
type input "1Gww7bl1ZMnewWlpOG2iHvhf"
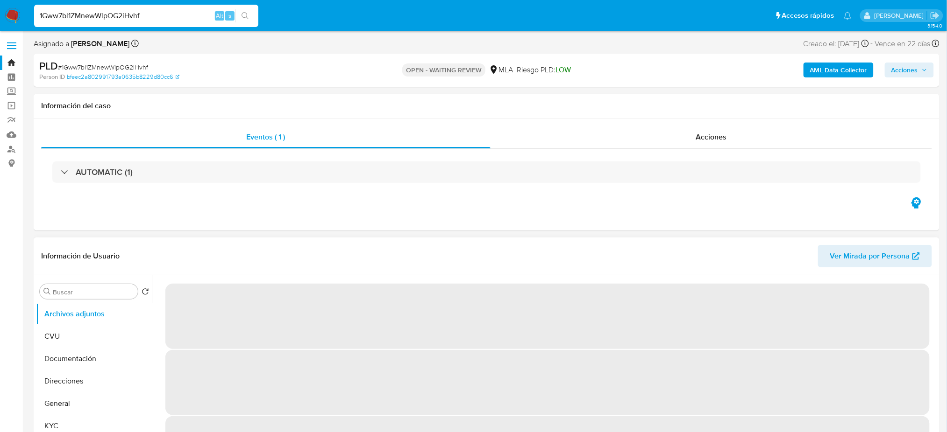
select select "10"
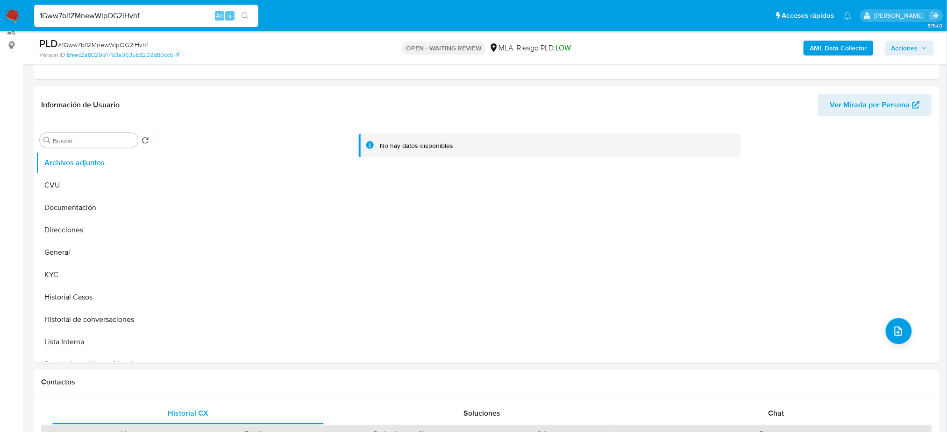
scroll to position [124, 0]
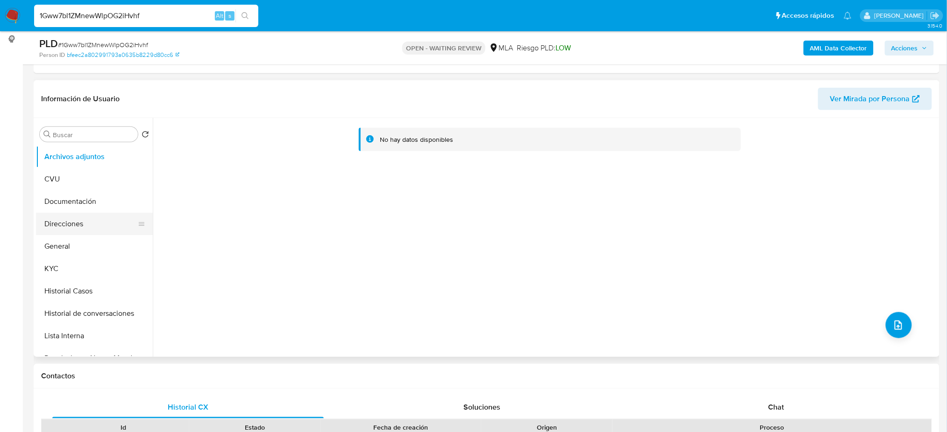
click at [65, 232] on button "Direcciones" at bounding box center [90, 224] width 109 height 22
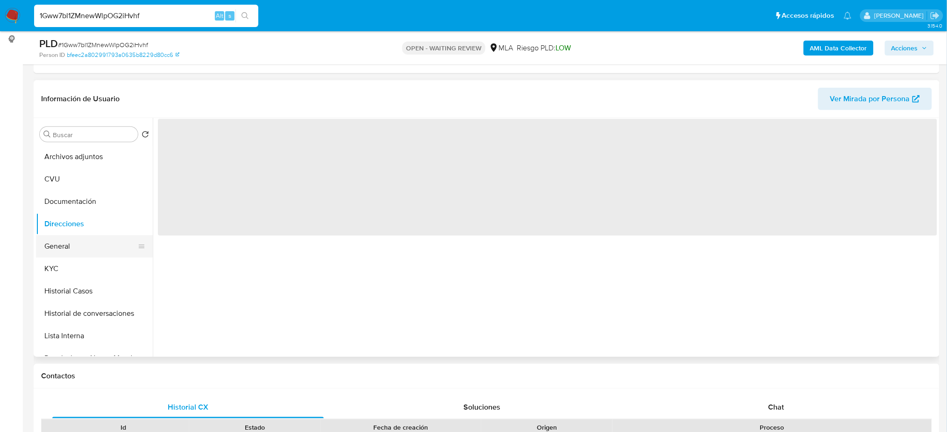
click at [46, 255] on button "General" at bounding box center [90, 246] width 109 height 22
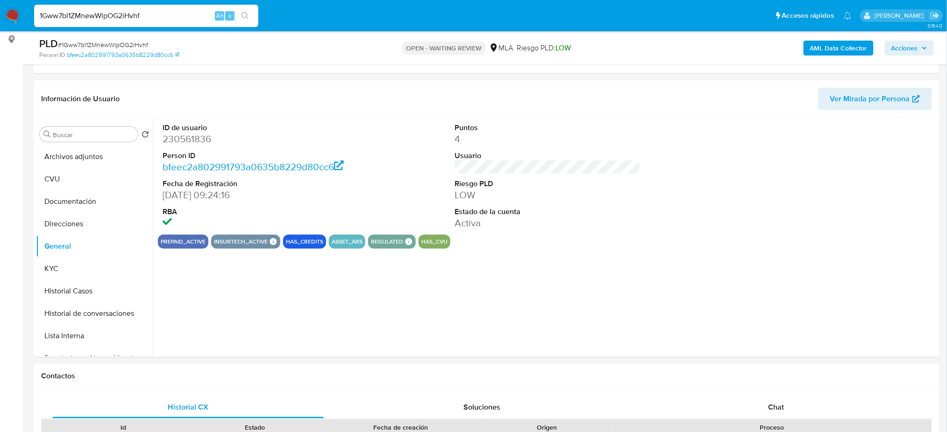
click at [178, 135] on dd "230561836" at bounding box center [255, 139] width 185 height 13
copy dd "230561836"
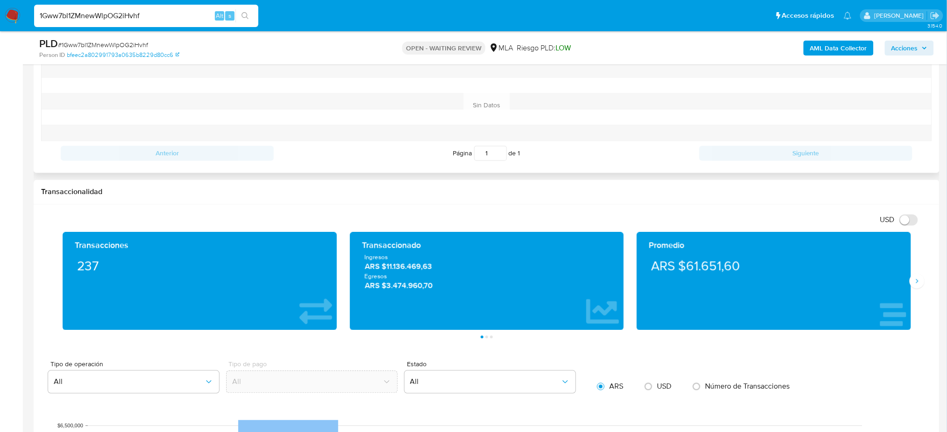
scroll to position [436, 0]
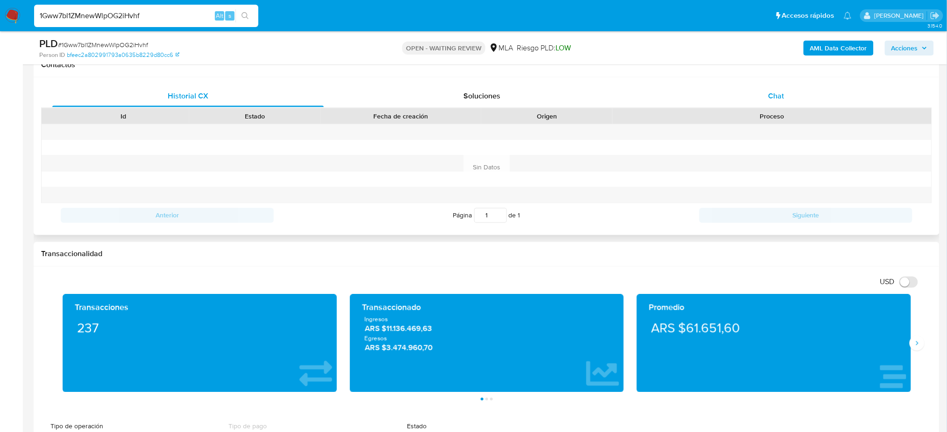
click at [721, 100] on div "Chat" at bounding box center [775, 96] width 271 height 22
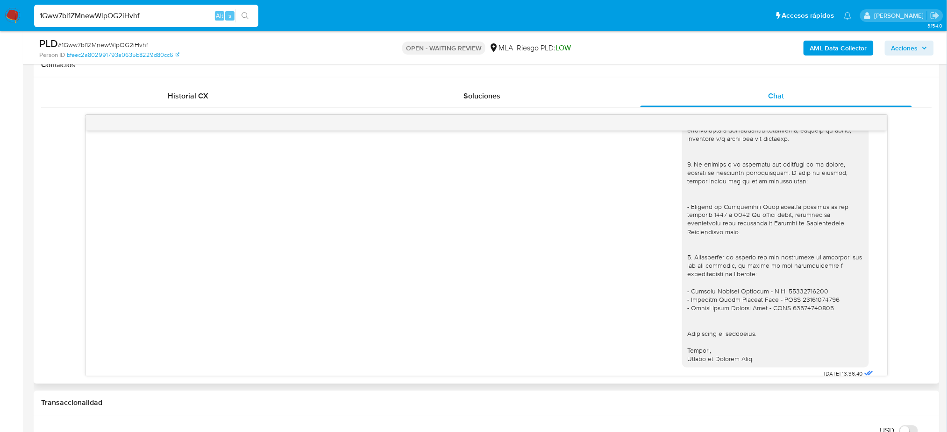
scroll to position [1003, 0]
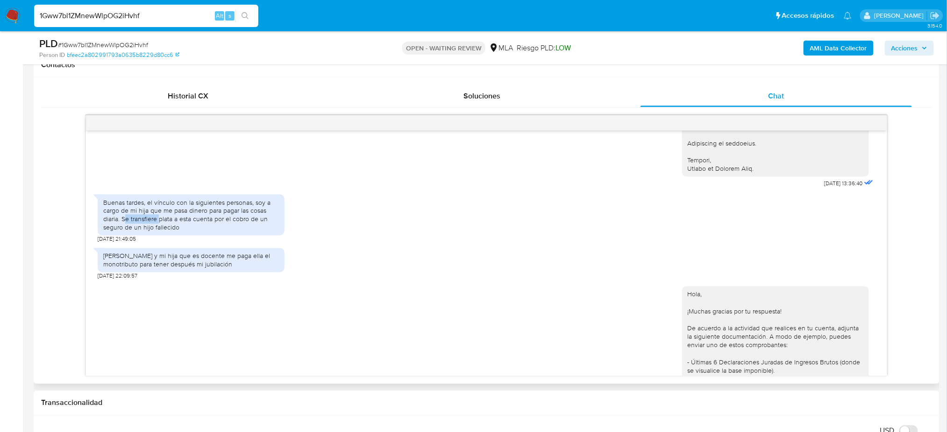
drag, startPoint x: 124, startPoint y: 243, endPoint x: 171, endPoint y: 245, distance: 47.2
click at [162, 233] on div "Buenas tardes, el vínculo con la siguientes personas, soy a cargo de mi hija qu…" at bounding box center [191, 215] width 176 height 34
click at [175, 233] on div "Buenas tardes, el vínculo con la siguientes personas, soy a cargo de mi hija qu…" at bounding box center [191, 215] width 176 height 34
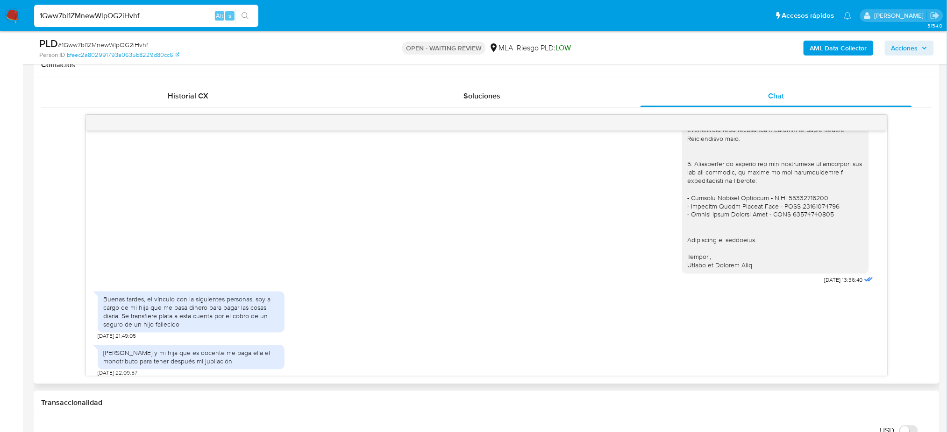
scroll to position [879, 0]
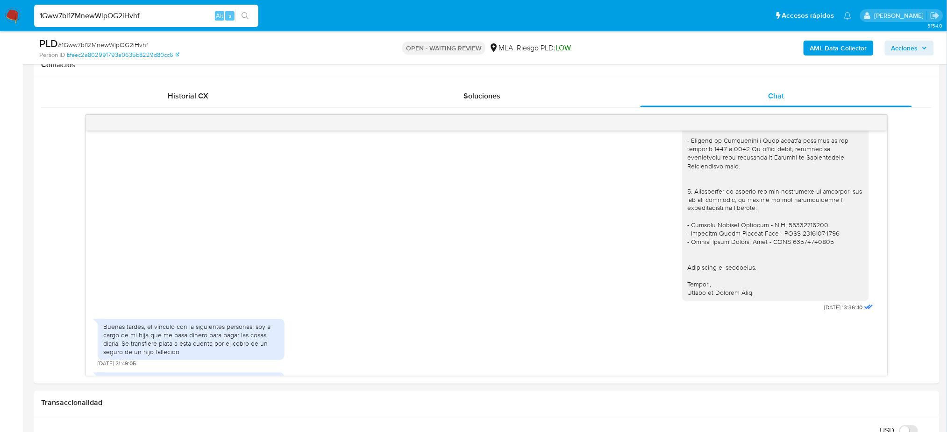
drag, startPoint x: 155, startPoint y: 22, endPoint x: 0, endPoint y: 28, distance: 154.7
click at [0, 28] on nav "Pausado Ver notificaciones 1Gww7bl1ZMnewWlpOG2iHvhf Alt s Accesos rápidos Presi…" at bounding box center [473, 15] width 947 height 31
paste input "wVx96vy48uQkdtCp88FNPS40"
type input "wVx96vy48uQkdtCp88FNPS40"
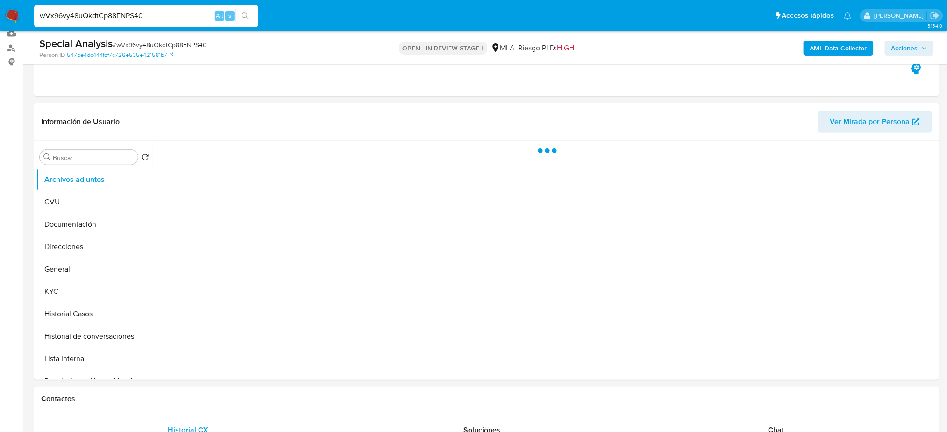
scroll to position [124, 0]
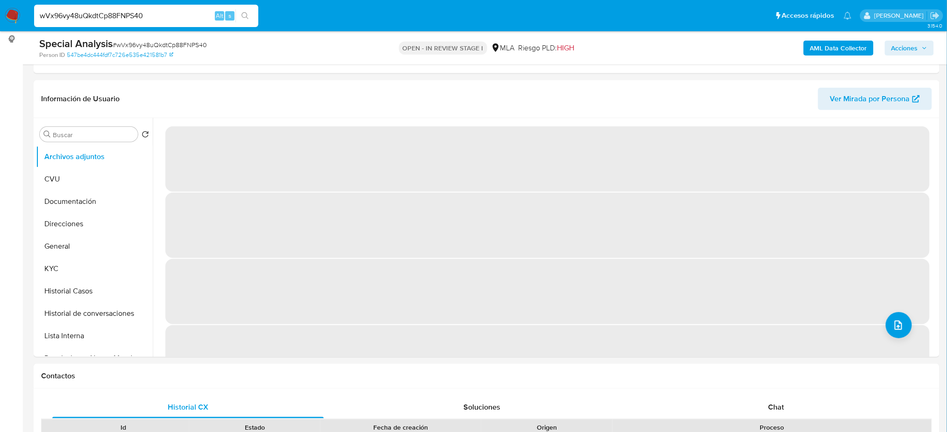
select select "10"
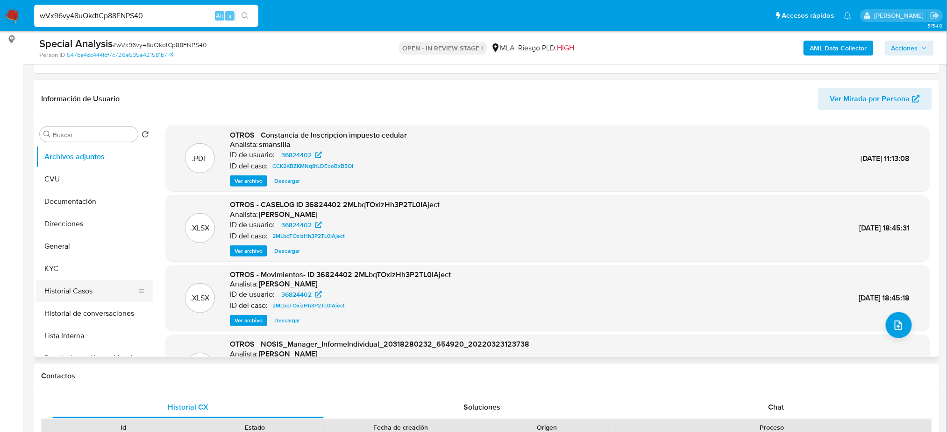
click at [85, 286] on button "Historial Casos" at bounding box center [90, 291] width 109 height 22
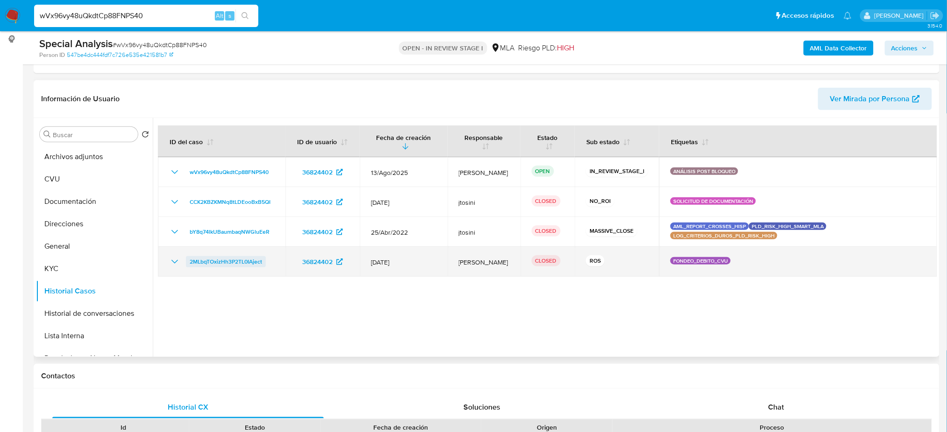
click at [233, 258] on span "2MLbqTOxizHh3P2TL0IAject" at bounding box center [226, 261] width 72 height 11
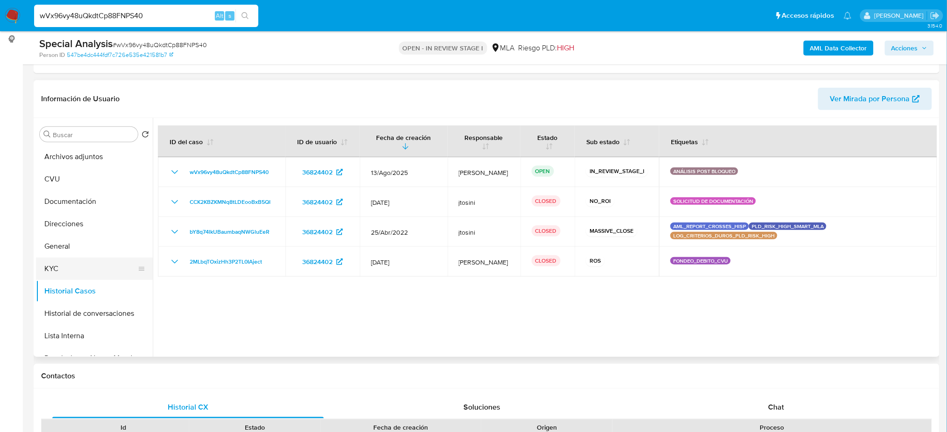
click at [57, 267] on button "KYC" at bounding box center [90, 269] width 109 height 22
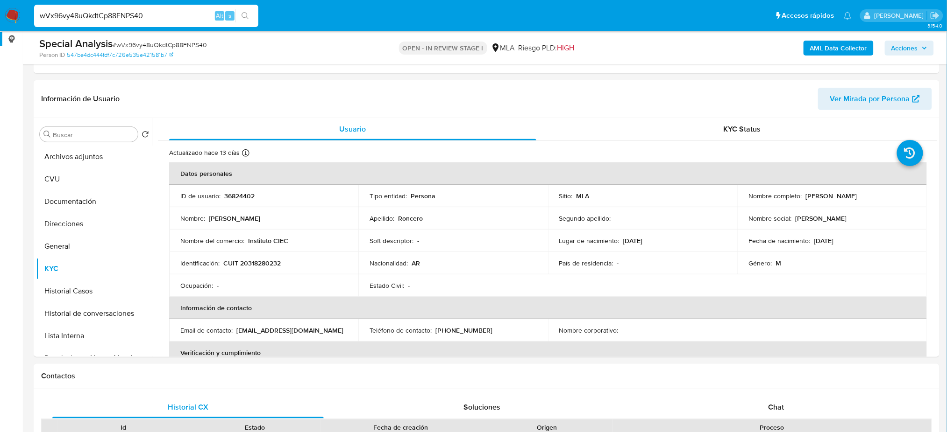
drag, startPoint x: 131, startPoint y: 19, endPoint x: 0, endPoint y: 37, distance: 132.5
paste input "pLayMtWdZXFzYEe6s91Ho9cw"
type input "pLayMtWdZXFzYEe6s91Ho9cw"
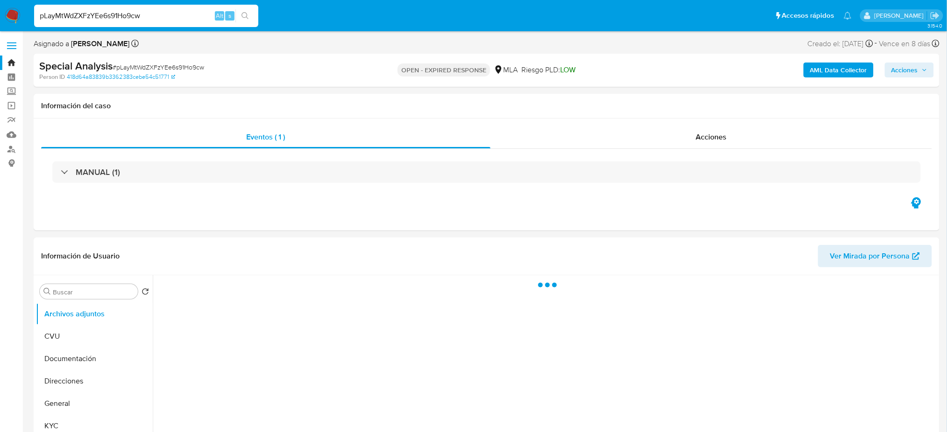
click at [162, 66] on span "# pLayMtWdZXFzYEe6s91Ho9cw" at bounding box center [159, 67] width 92 height 9
click at [162, 65] on span "# pLayMtWdZXFzYEe6s91Ho9cw" at bounding box center [159, 67] width 92 height 9
copy span "pLayMtWdZXFzYEe6s91Ho9cw"
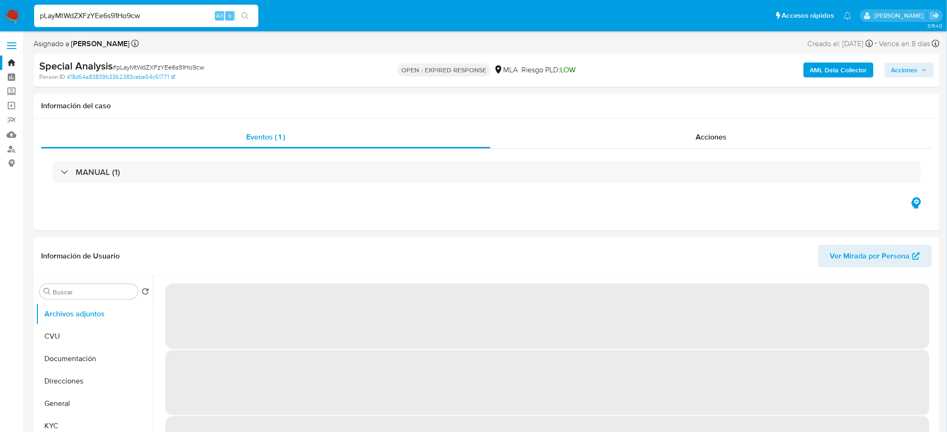
click at [21, 12] on nav "Pausado Ver notificaciones pLayMtWdZXFzYEe6s91Ho9cw Alt s Accesos rápidos Presi…" at bounding box center [473, 15] width 947 height 31
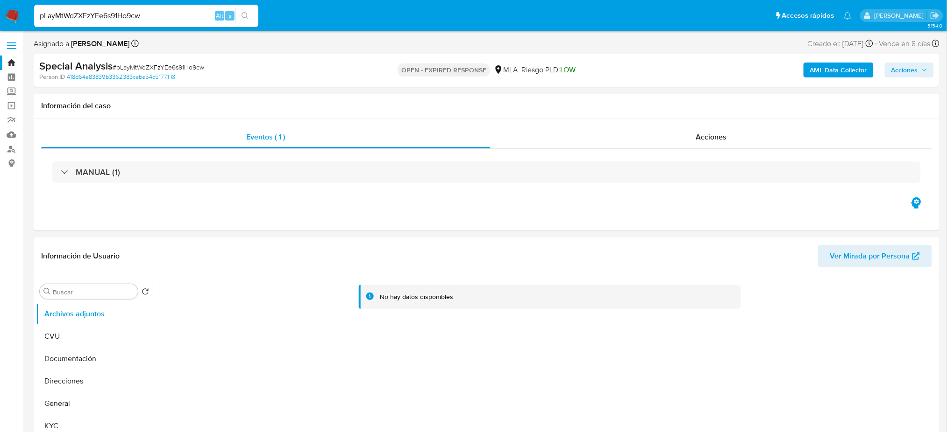
select select "10"
click at [13, 12] on img at bounding box center [13, 16] width 16 height 16
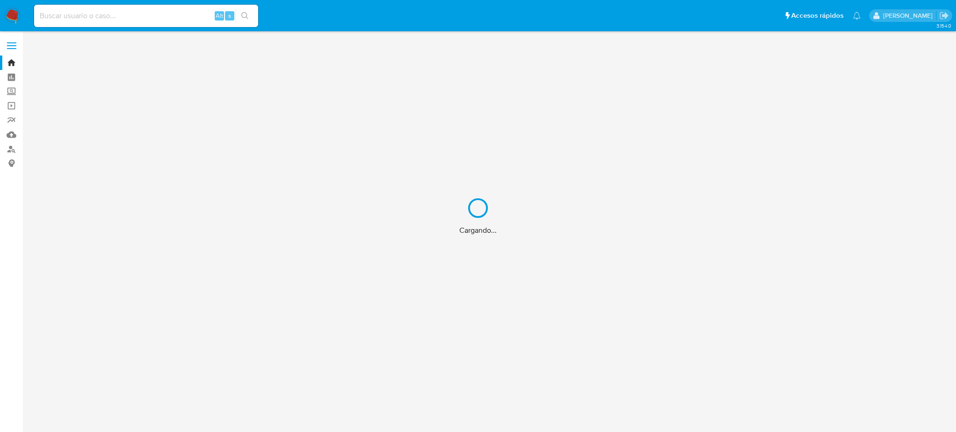
click at [107, 14] on div "Cargando..." at bounding box center [478, 216] width 956 height 432
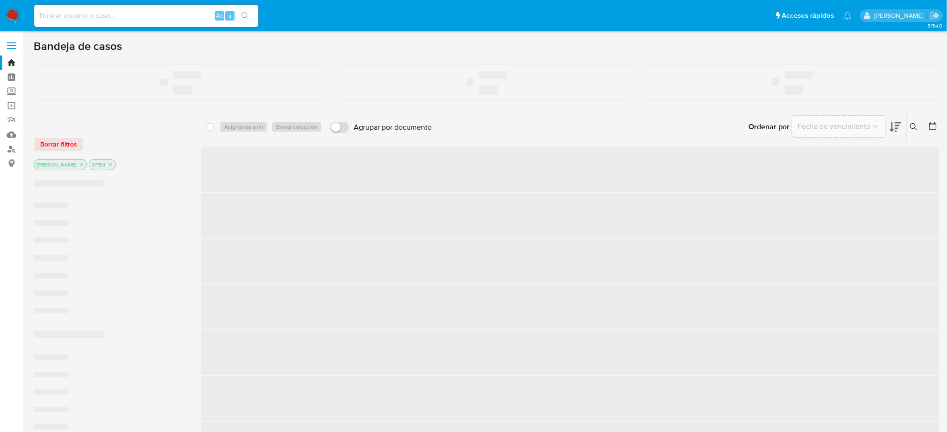
click at [110, 14] on input at bounding box center [146, 16] width 224 height 12
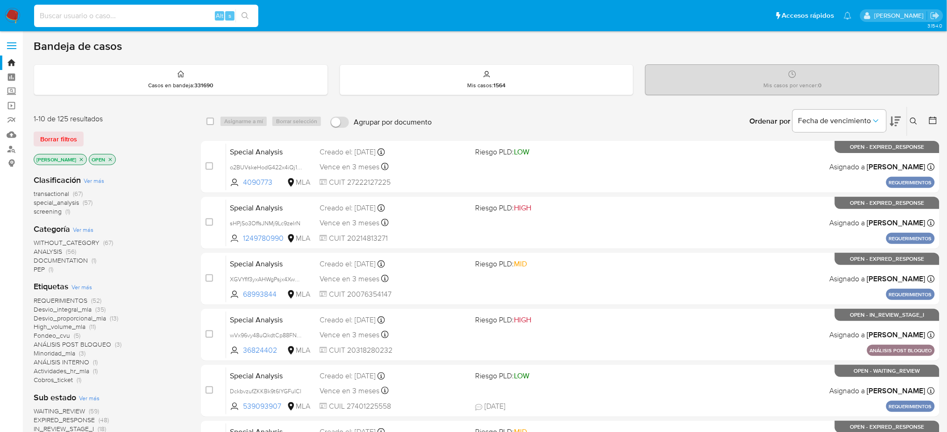
paste input "kJfMsN9OfNSwj1w9AQ2iiXtG"
type input "kJfMsN9OfNSwj1w9AQ2iiXtG"
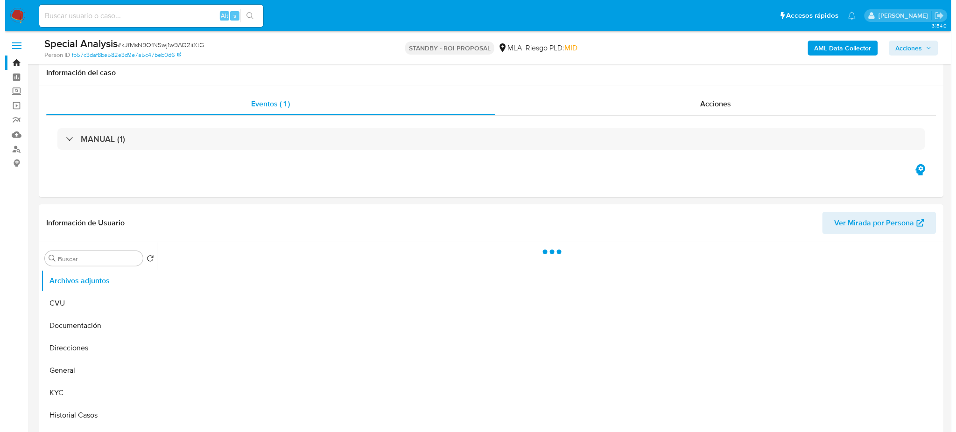
scroll to position [124, 0]
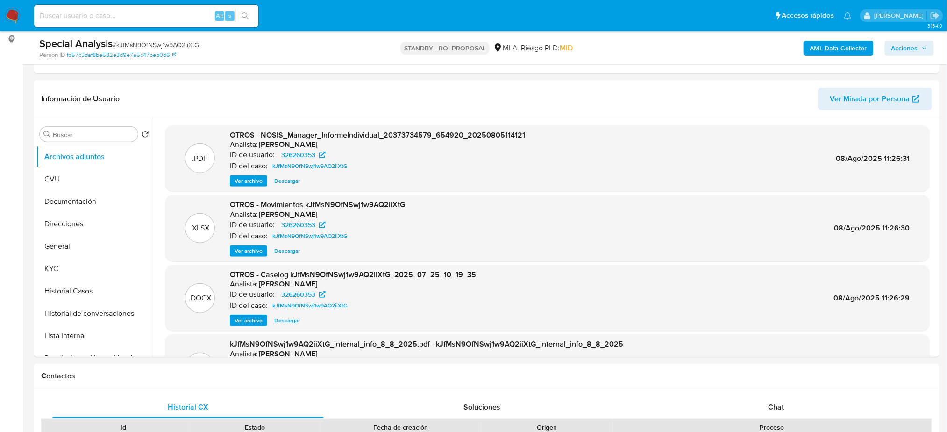
select select "10"
click at [236, 325] on span "Ver archivo" at bounding box center [248, 320] width 28 height 9
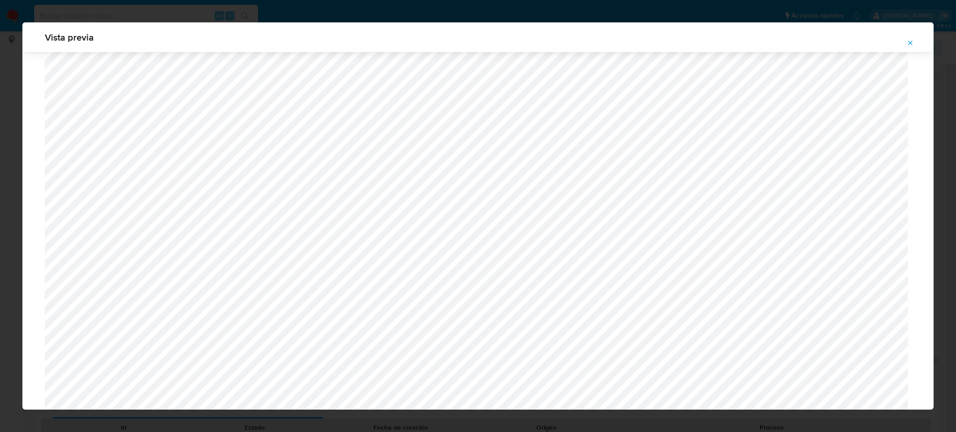
scroll to position [728, 0]
click at [914, 42] on icon "Attachment preview" at bounding box center [910, 42] width 7 height 7
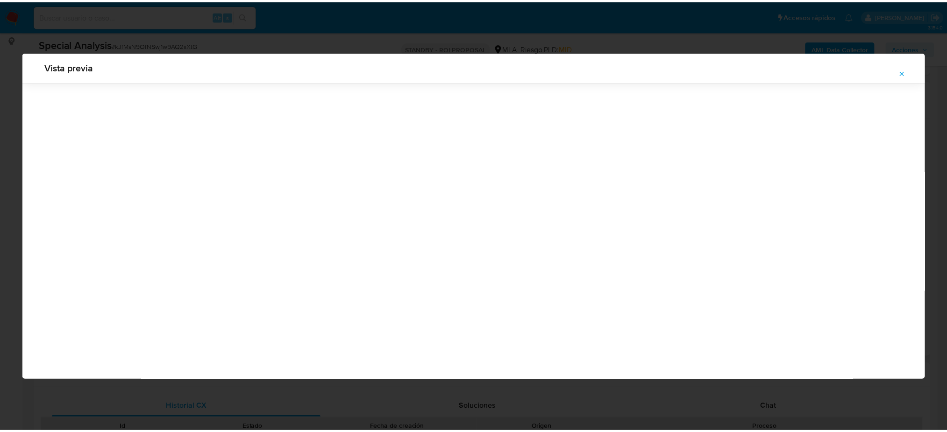
scroll to position [0, 0]
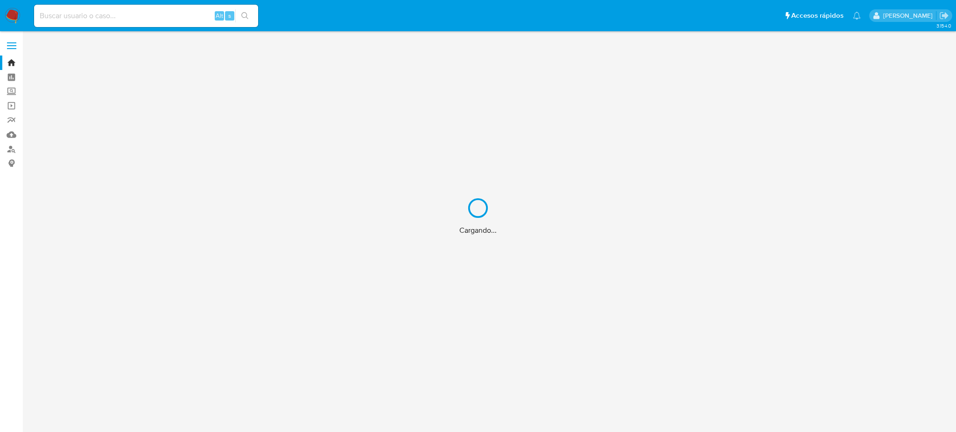
click at [4, 146] on div "Cargando..." at bounding box center [478, 216] width 956 height 432
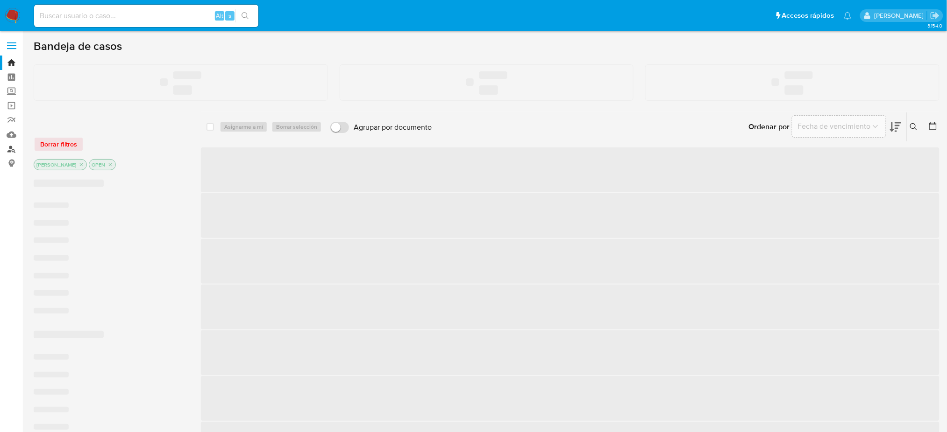
click at [7, 148] on link "Buscador de personas" at bounding box center [55, 149] width 111 height 14
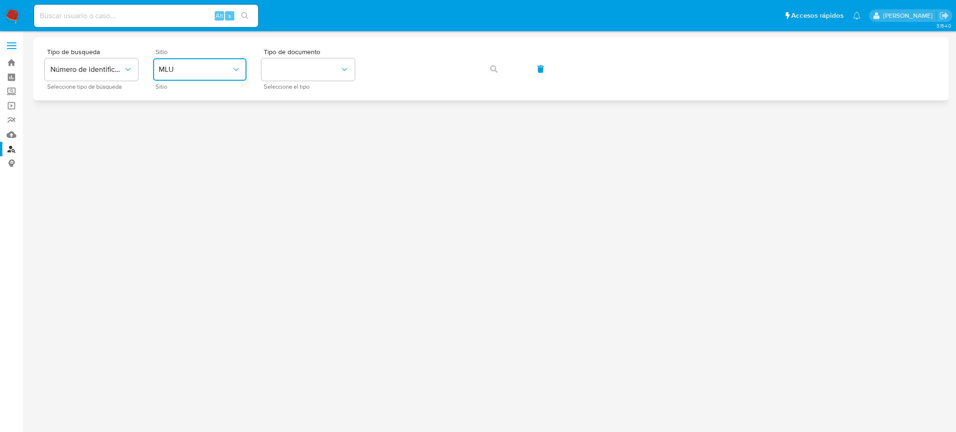
click at [226, 64] on button "MLU" at bounding box center [199, 69] width 93 height 22
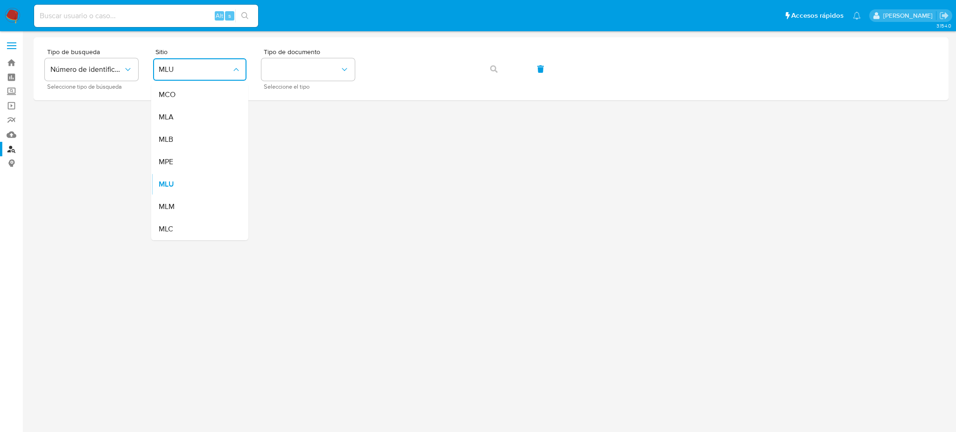
click at [210, 111] on div "MLA" at bounding box center [197, 117] width 77 height 22
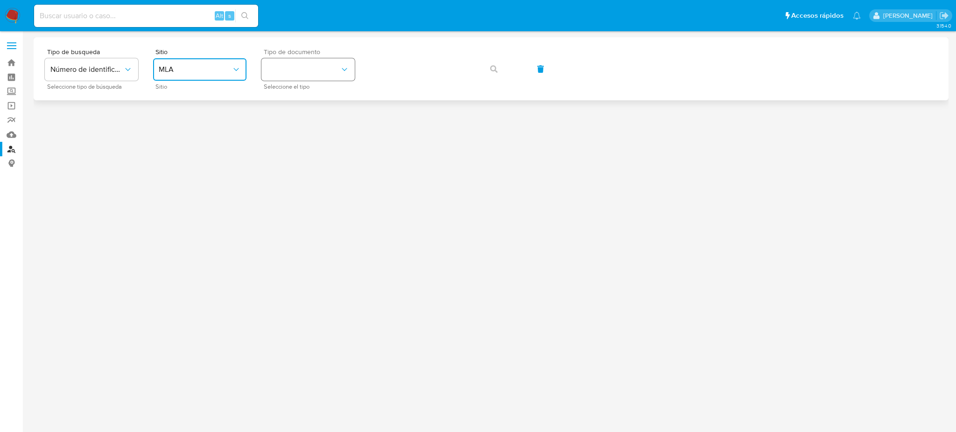
click at [293, 72] on button "identificationType" at bounding box center [307, 69] width 93 height 22
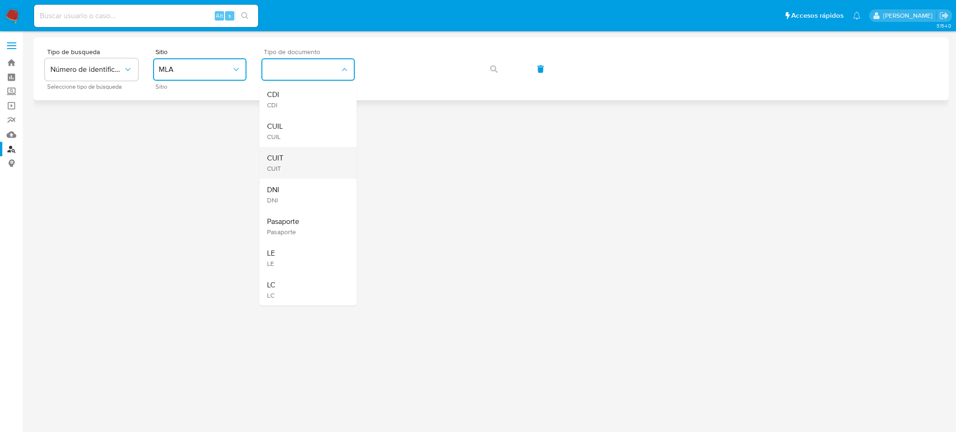
click at [311, 159] on div "CUIT CUIT" at bounding box center [305, 163] width 77 height 32
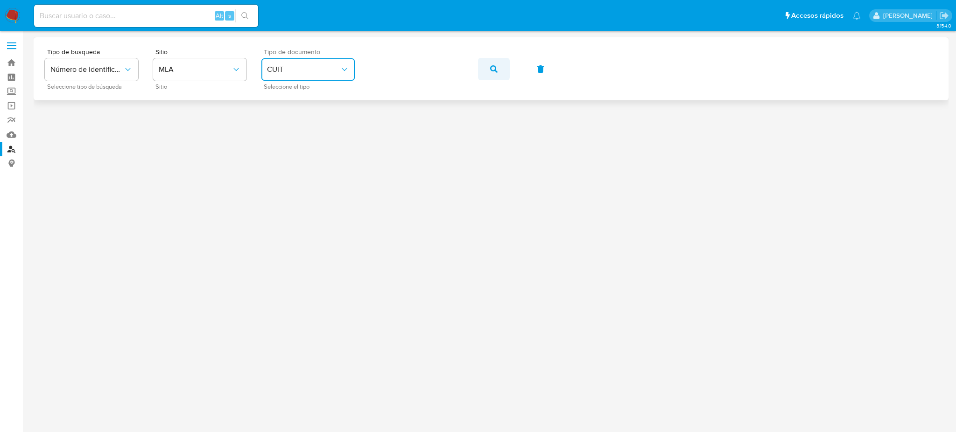
click at [499, 68] on button "button" at bounding box center [494, 69] width 32 height 22
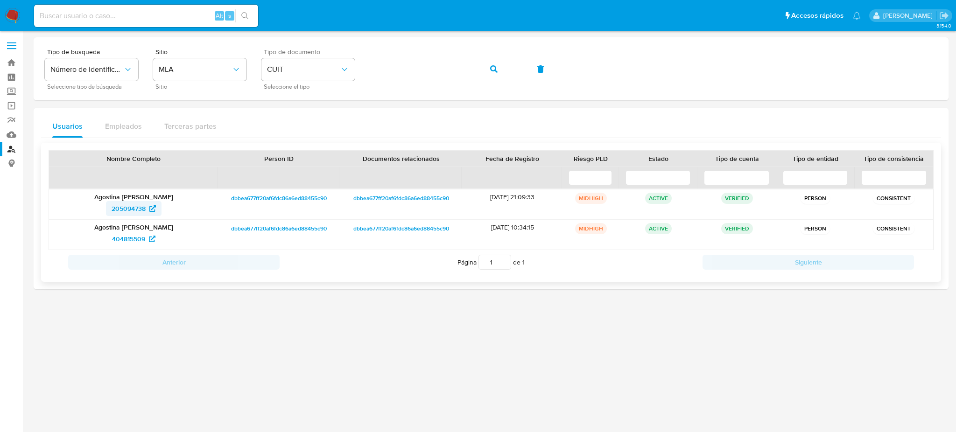
click at [120, 210] on span "205094738" at bounding box center [129, 208] width 34 height 15
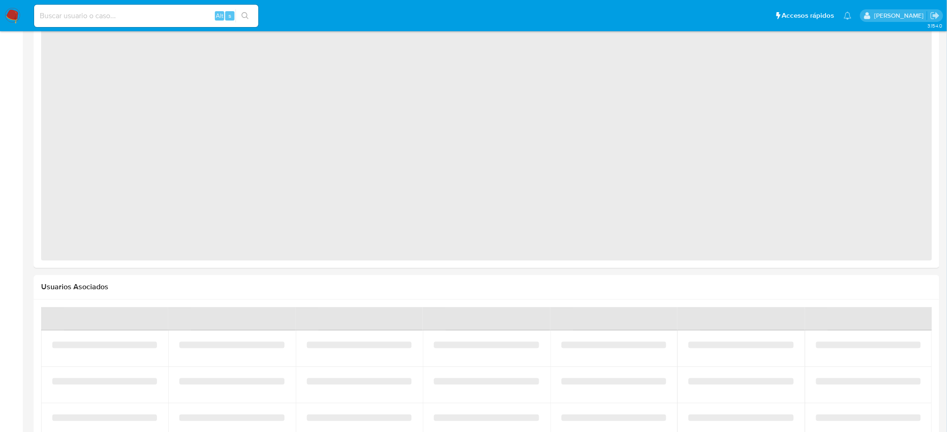
select select "10"
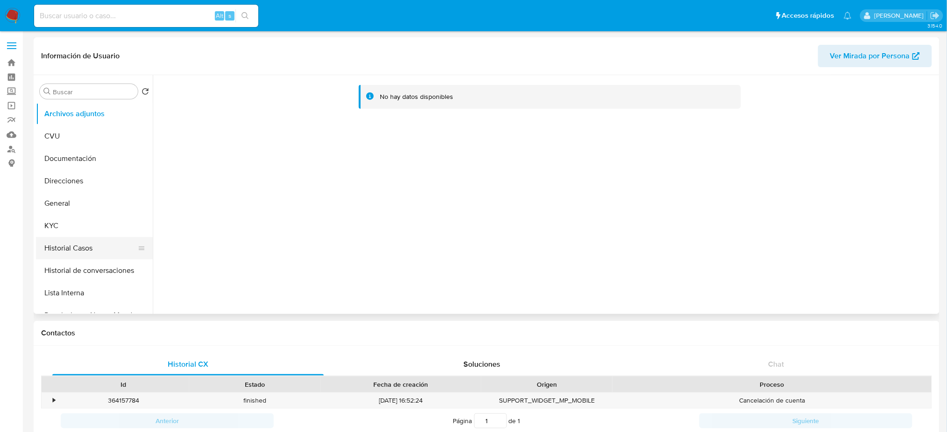
click at [79, 250] on button "Historial Casos" at bounding box center [90, 248] width 109 height 22
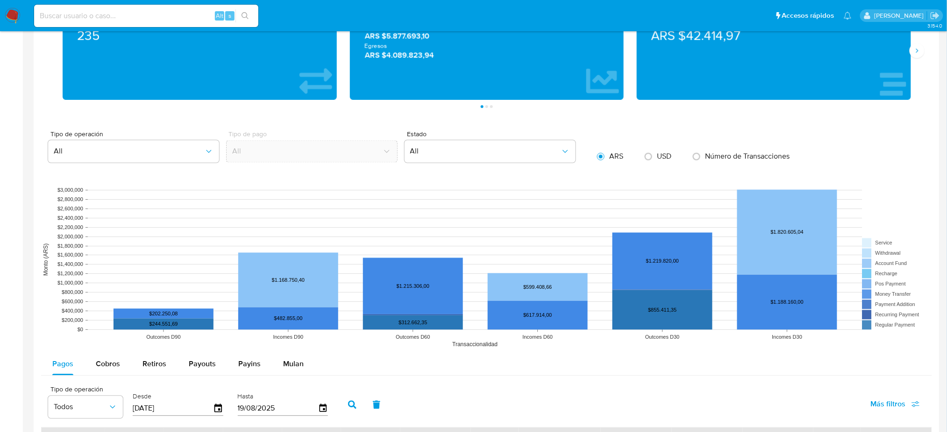
scroll to position [965, 0]
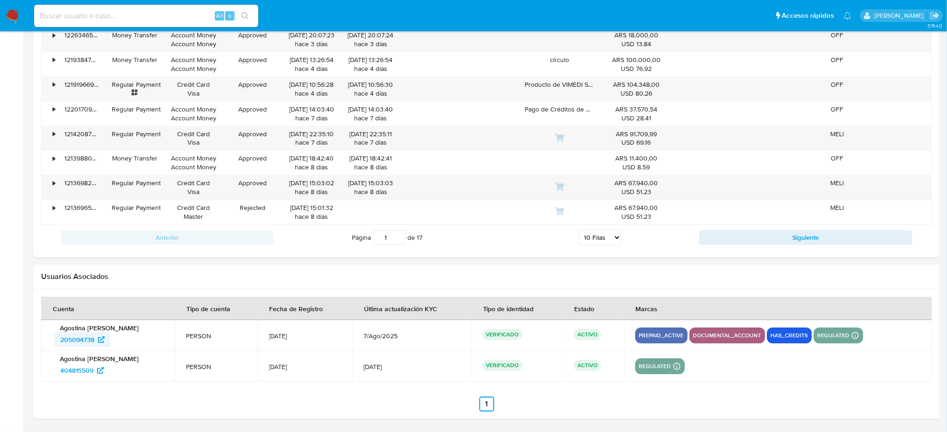
click at [64, 339] on span "205094738" at bounding box center [77, 339] width 34 height 15
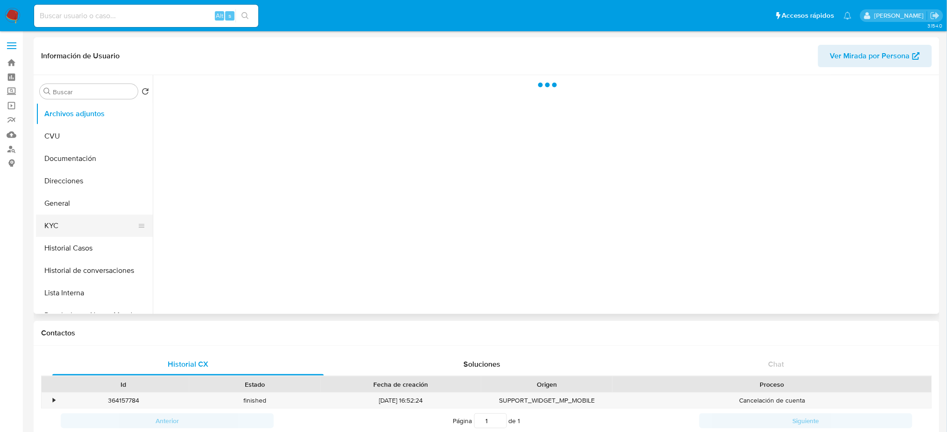
click at [87, 236] on button "KYC" at bounding box center [90, 226] width 109 height 22
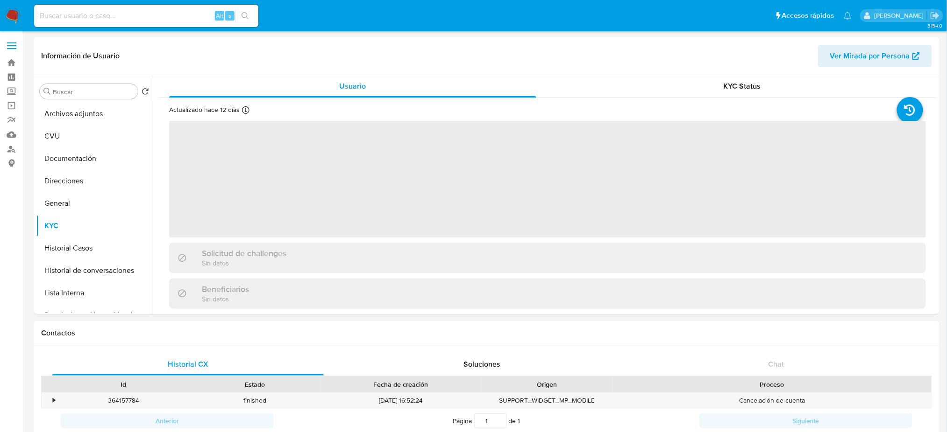
click at [50, 250] on button "Historial Casos" at bounding box center [94, 248] width 117 height 22
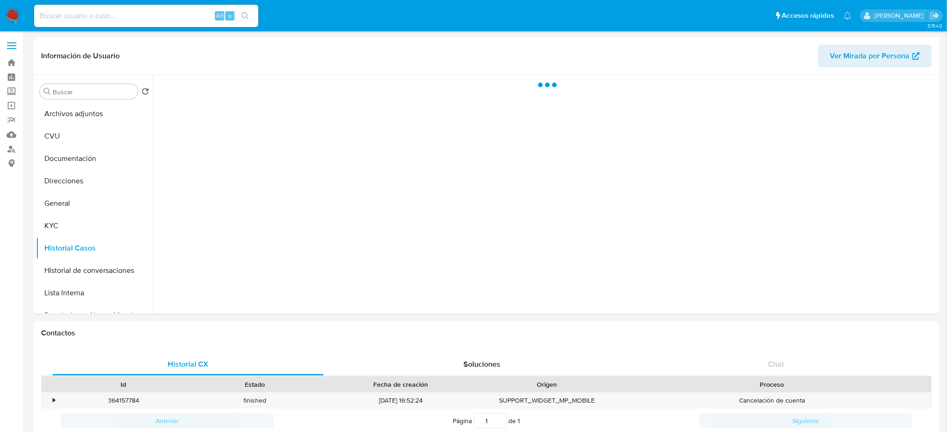
select select "10"
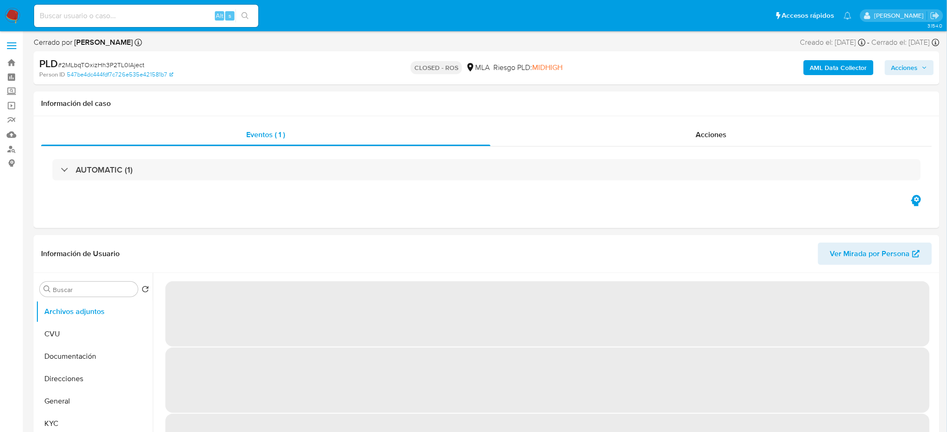
select select "10"
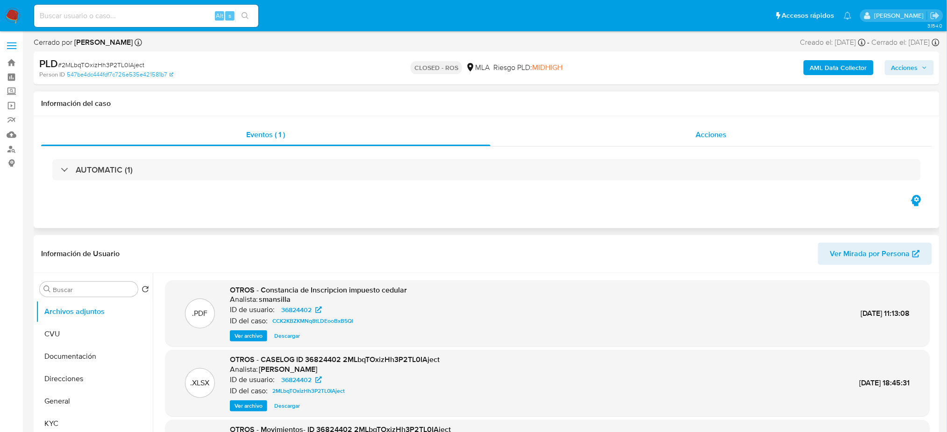
click at [681, 134] on div "Acciones" at bounding box center [710, 135] width 441 height 22
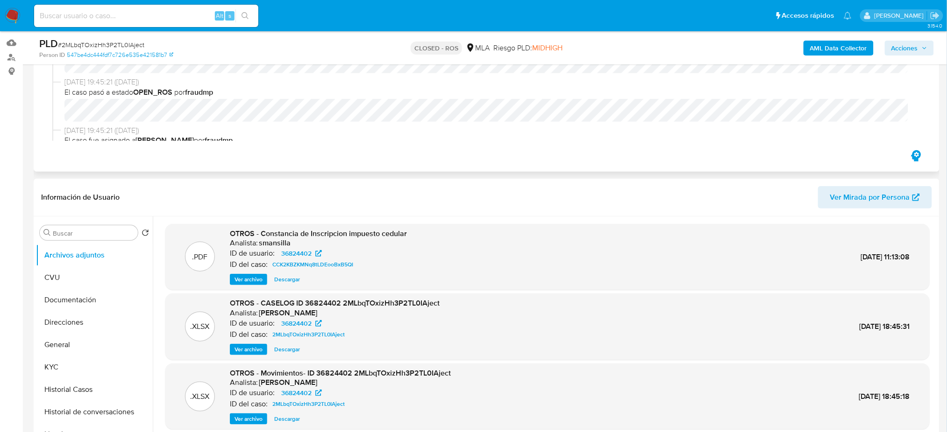
scroll to position [62, 0]
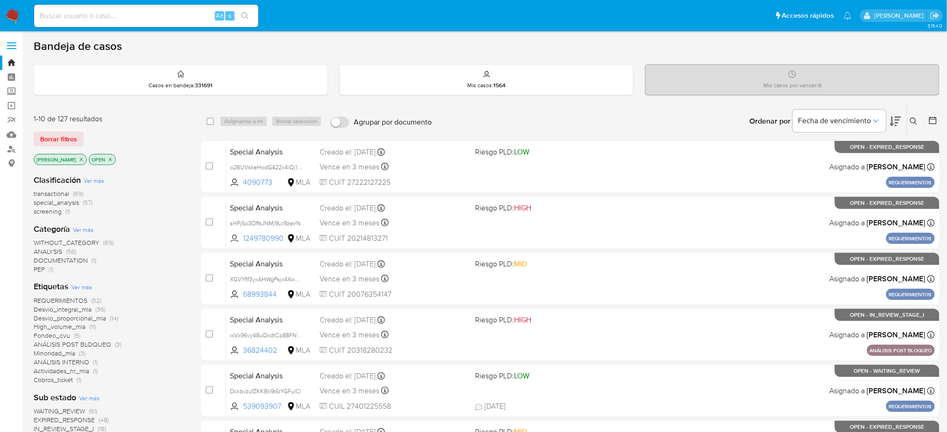
click at [912, 122] on icon at bounding box center [913, 121] width 7 height 7
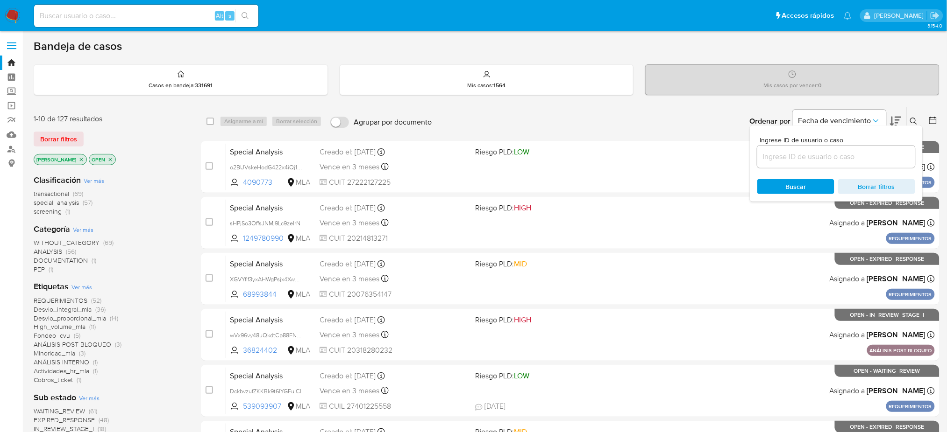
click at [840, 162] on div at bounding box center [836, 157] width 158 height 22
click at [835, 158] on input at bounding box center [836, 157] width 158 height 12
drag, startPoint x: 875, startPoint y: 149, endPoint x: 872, endPoint y: 155, distance: 6.5
click at [875, 149] on div at bounding box center [836, 157] width 158 height 22
click at [872, 155] on input at bounding box center [836, 157] width 158 height 12
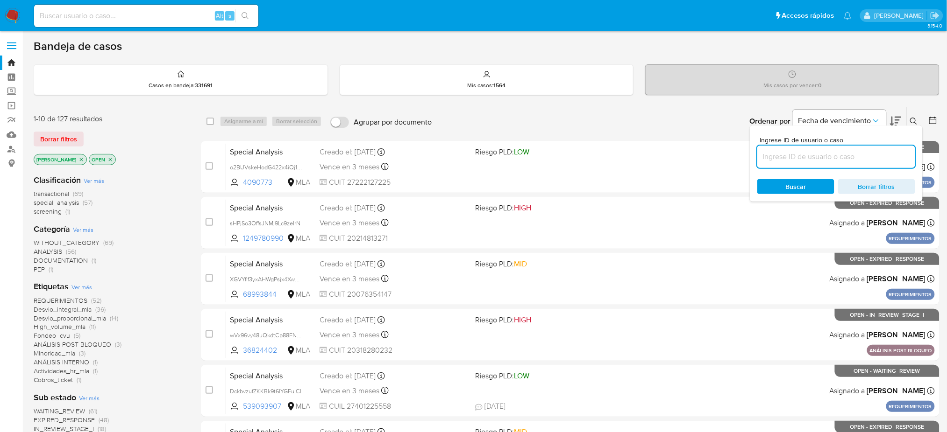
paste input "pLayMtWdZXFzYEe6s91Ho9cw"
type input "pLayMtWdZXFzYEe6s91Ho9cw"
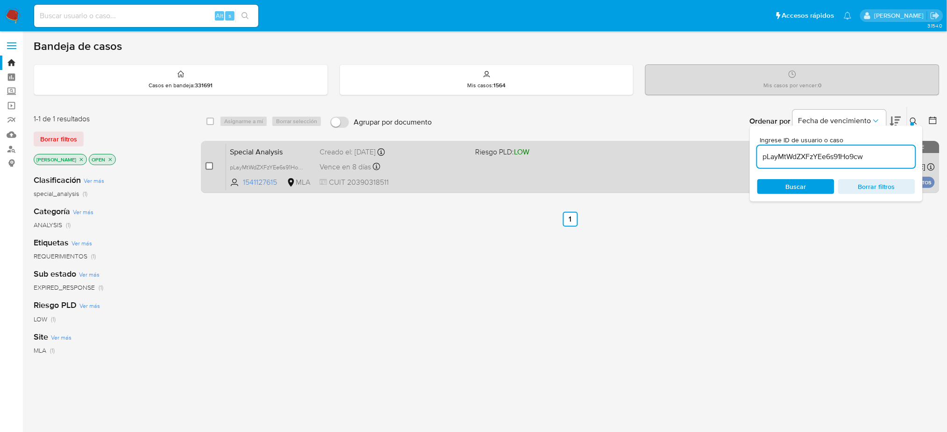
click at [207, 166] on input "checkbox" at bounding box center [208, 166] width 7 height 7
checkbox input "true"
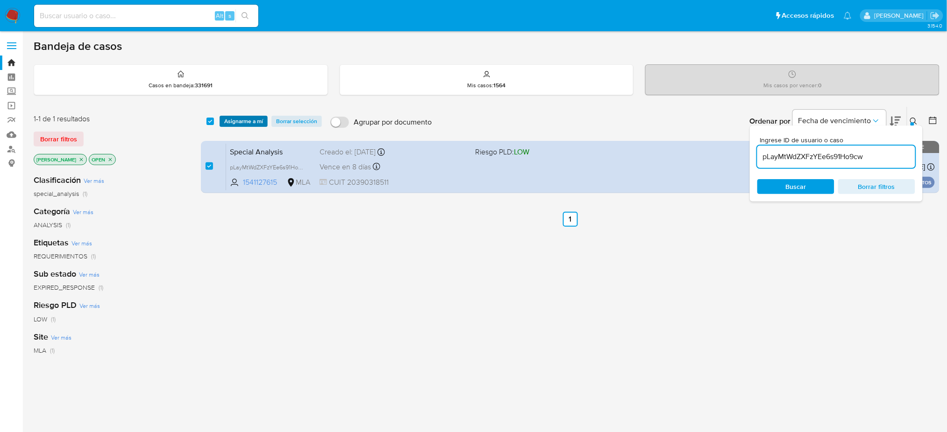
click at [236, 120] on span "Asignarme a mí" at bounding box center [243, 121] width 39 height 9
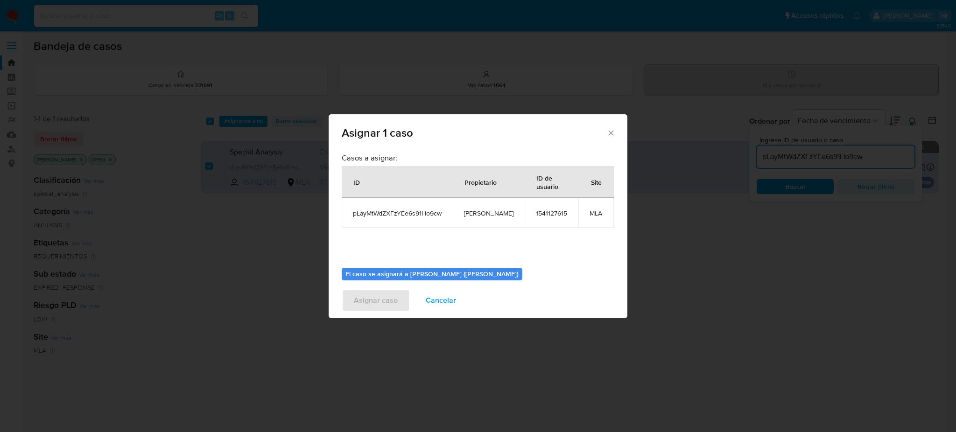
click at [475, 220] on td "[PERSON_NAME]" at bounding box center [489, 213] width 72 height 30
click at [475, 219] on td "[PERSON_NAME]" at bounding box center [489, 213] width 72 height 30
copy span "[PERSON_NAME]"
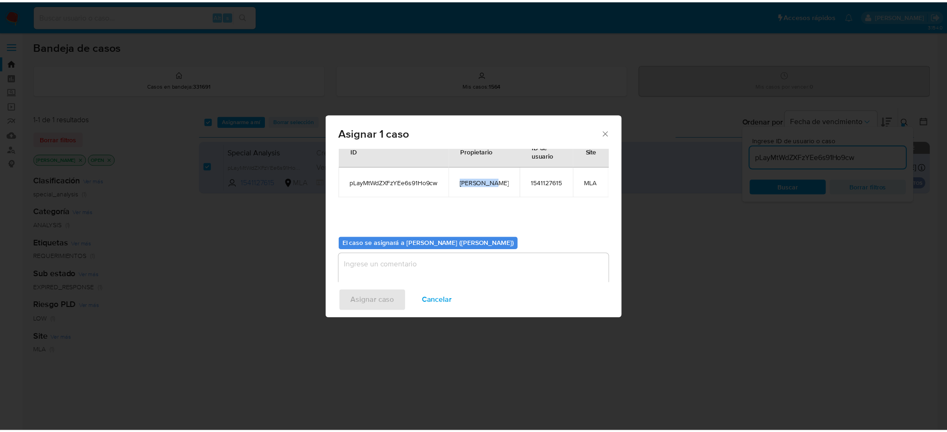
scroll to position [48, 0]
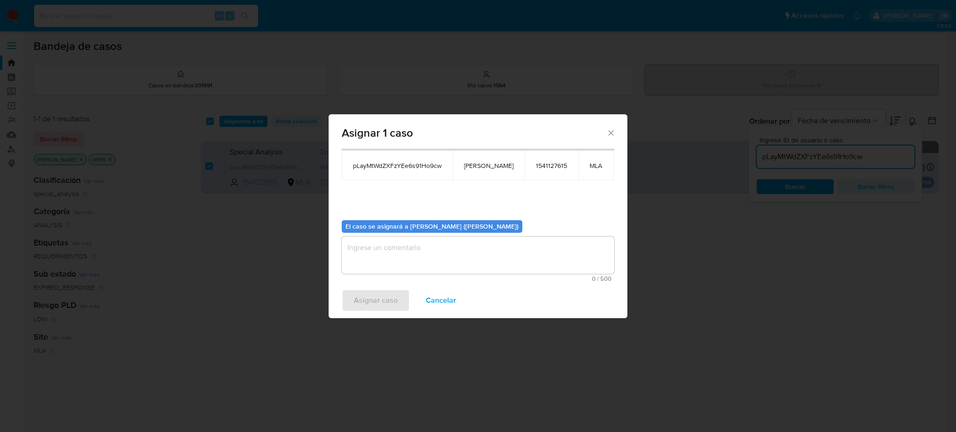
click at [425, 253] on textarea "assign-modal" at bounding box center [478, 255] width 273 height 37
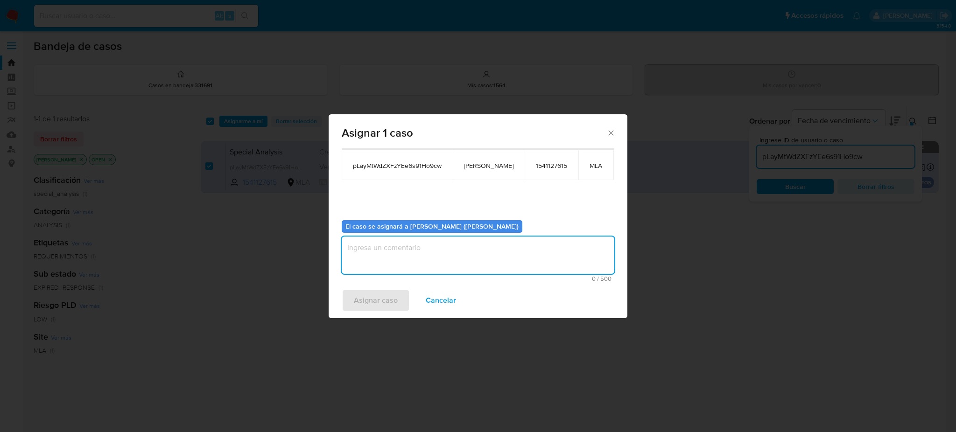
paste textarea "[PERSON_NAME]"
type textarea "[PERSON_NAME]"
click at [396, 296] on span "Asignar caso" at bounding box center [376, 300] width 44 height 21
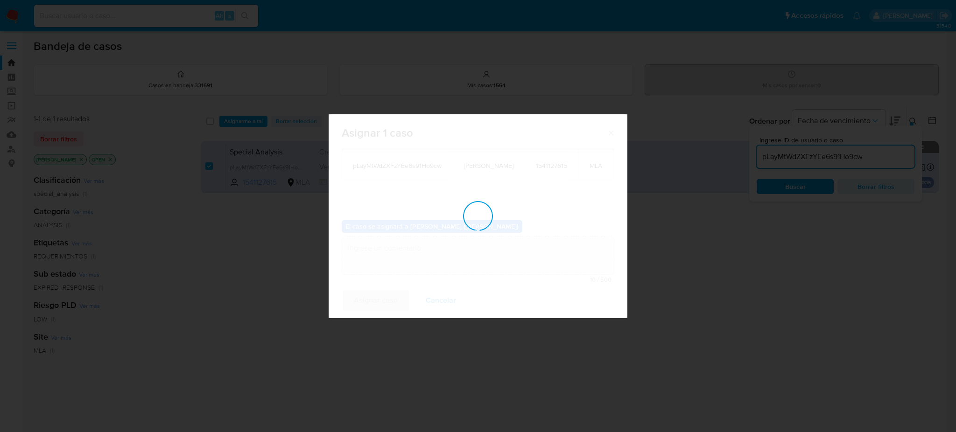
checkbox input "false"
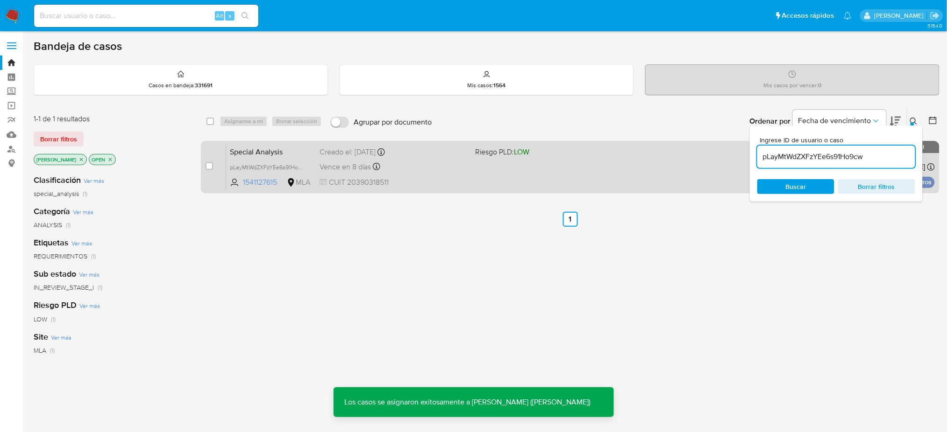
click at [434, 169] on div "Vence en 8 días Vence el 27/08/2025 19:15:20" at bounding box center [393, 167] width 148 height 13
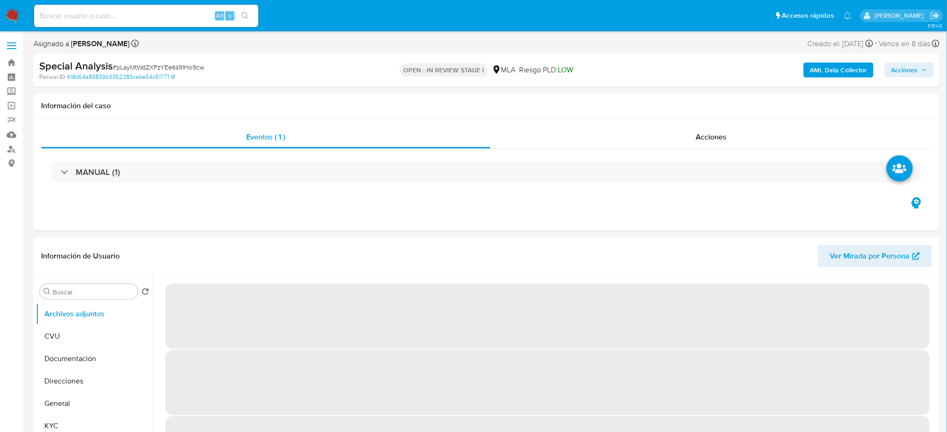
select select "10"
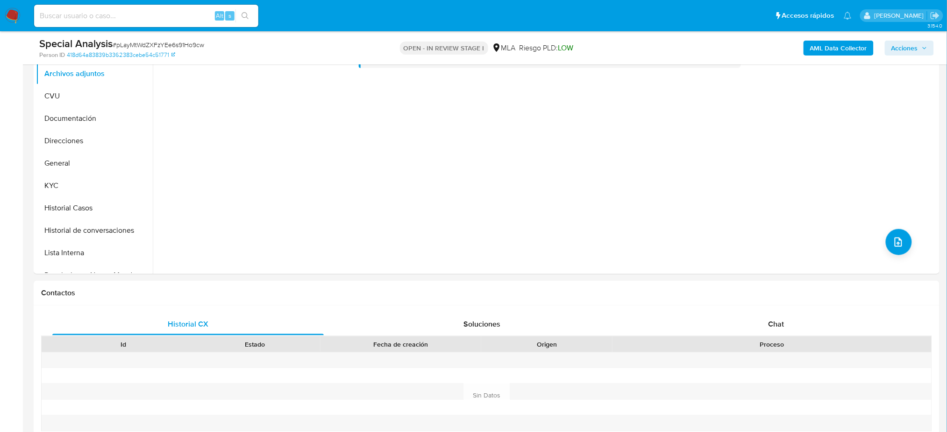
scroll to position [249, 0]
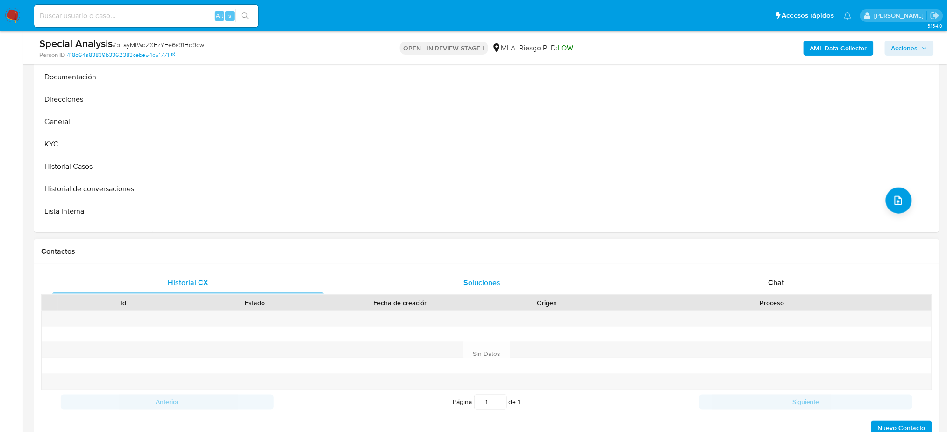
drag, startPoint x: 804, startPoint y: 284, endPoint x: 588, endPoint y: 282, distance: 215.7
click at [805, 284] on div "Chat" at bounding box center [775, 283] width 271 height 22
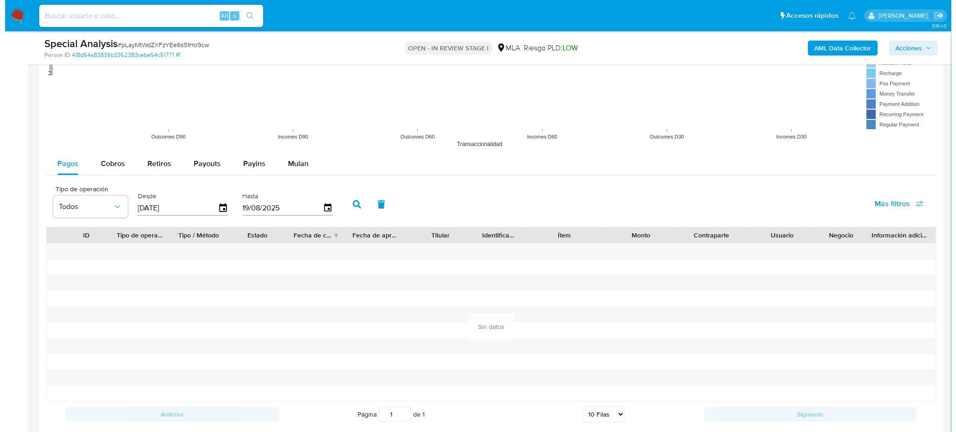
scroll to position [1555, 0]
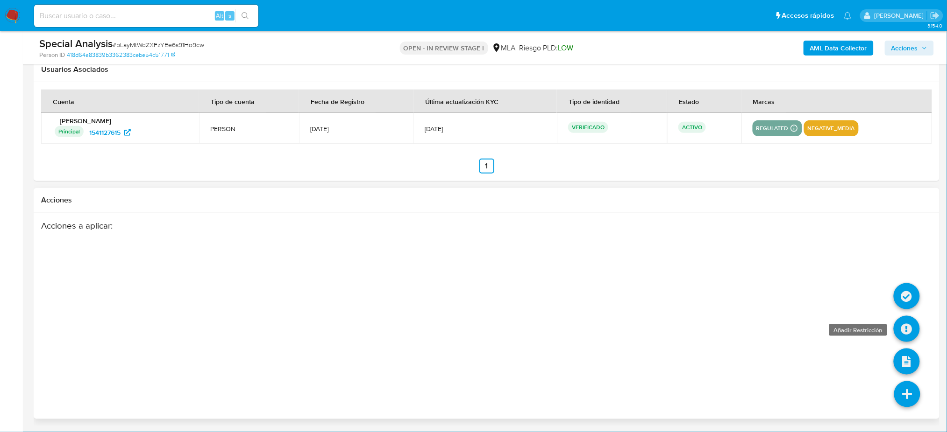
click at [903, 331] on icon at bounding box center [906, 329] width 26 height 26
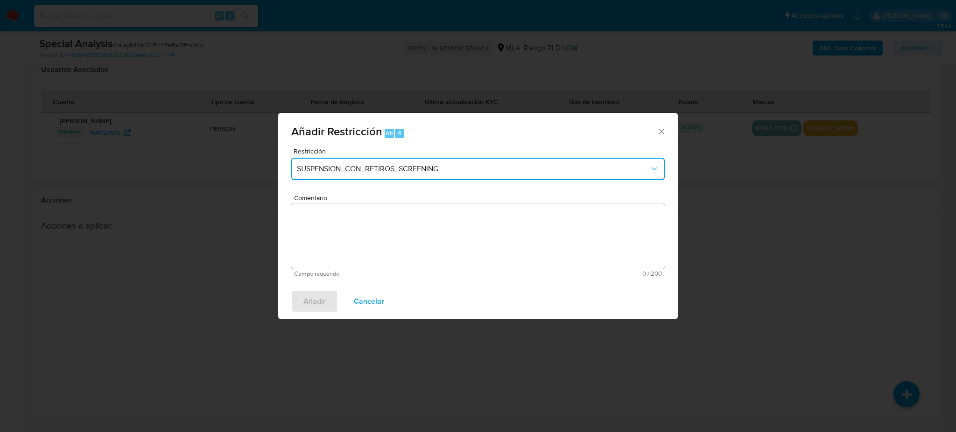
click at [429, 169] on span "SUSPENSION_CON_RETIROS_SCREENING" at bounding box center [473, 168] width 353 height 9
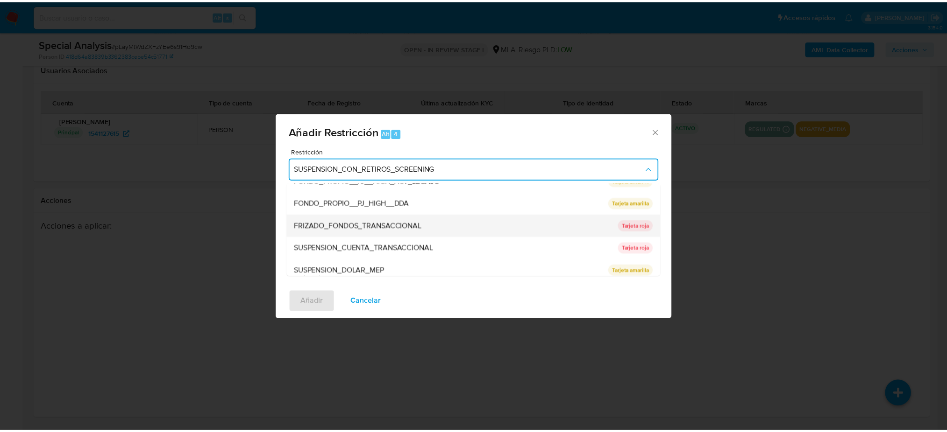
scroll to position [153, 0]
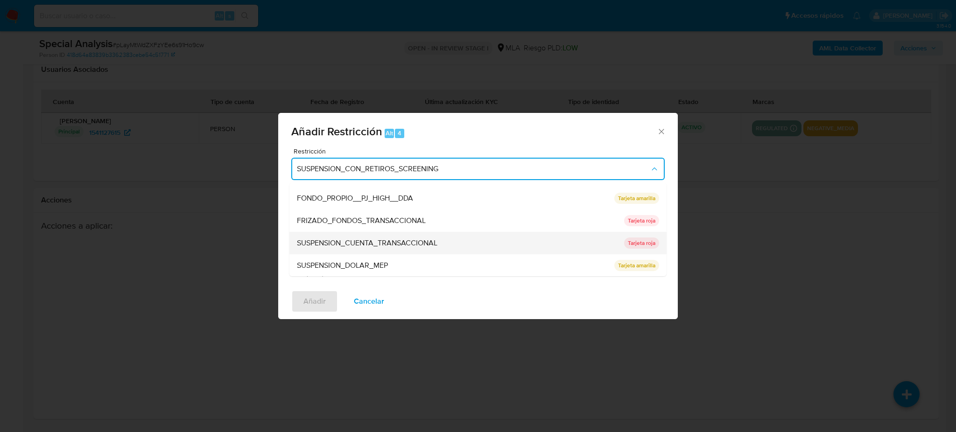
click at [390, 242] on span "SUSPENSION_CUENTA_TRANSACCIONAL" at bounding box center [367, 243] width 141 height 9
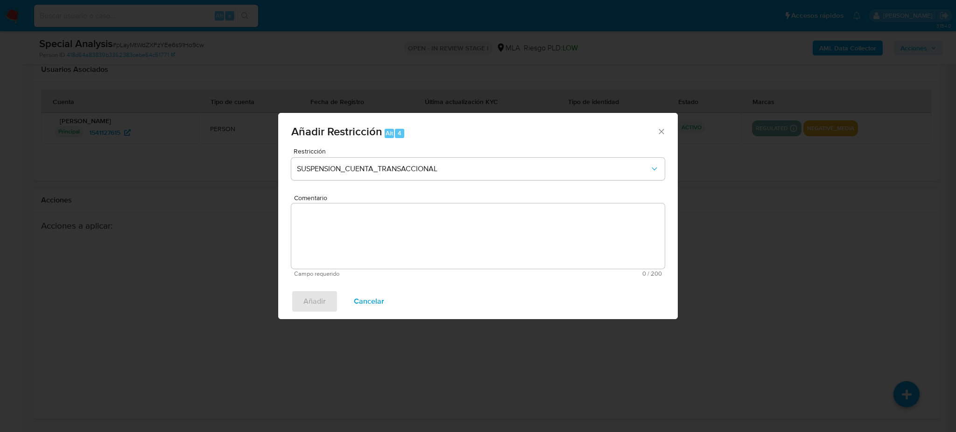
click at [390, 242] on textarea "Comentario" at bounding box center [478, 236] width 374 height 65
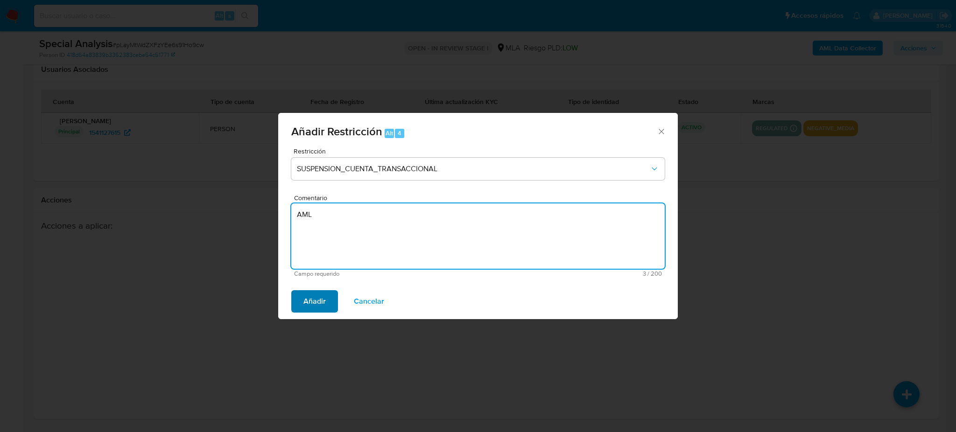
type textarea "AML"
click at [321, 296] on span "Añadir" at bounding box center [315, 301] width 22 height 21
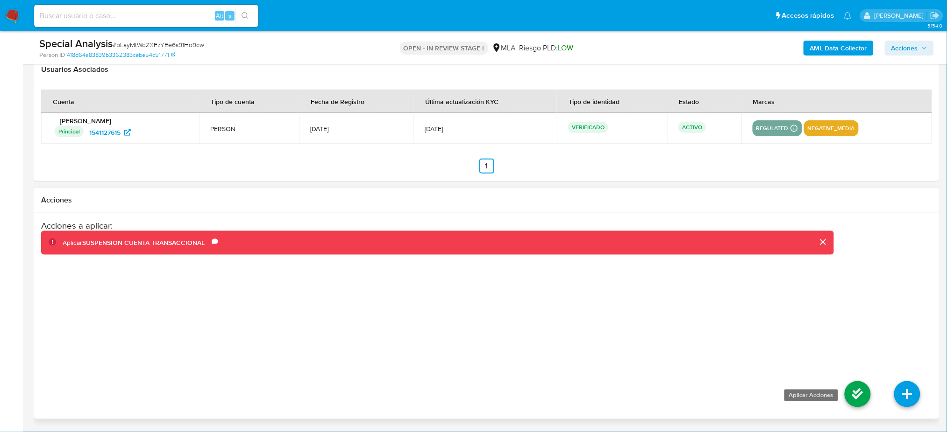
click at [860, 394] on icon at bounding box center [857, 395] width 26 height 26
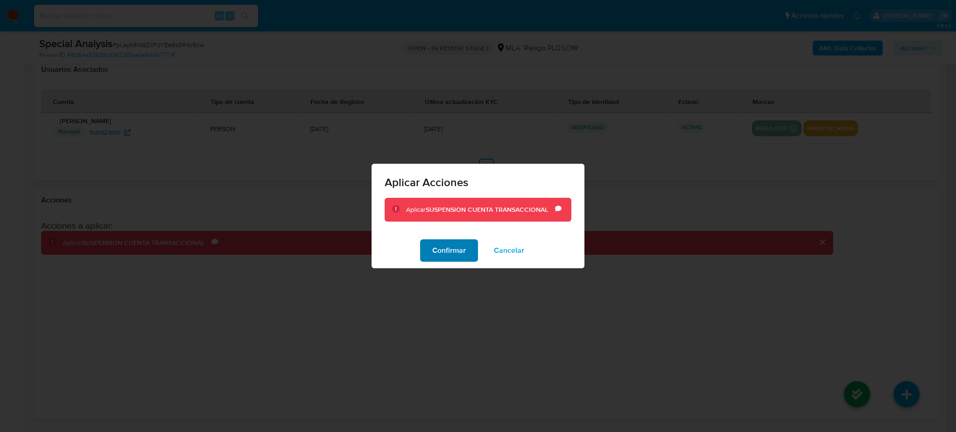
click at [453, 258] on span "Confirmar" at bounding box center [449, 250] width 34 height 21
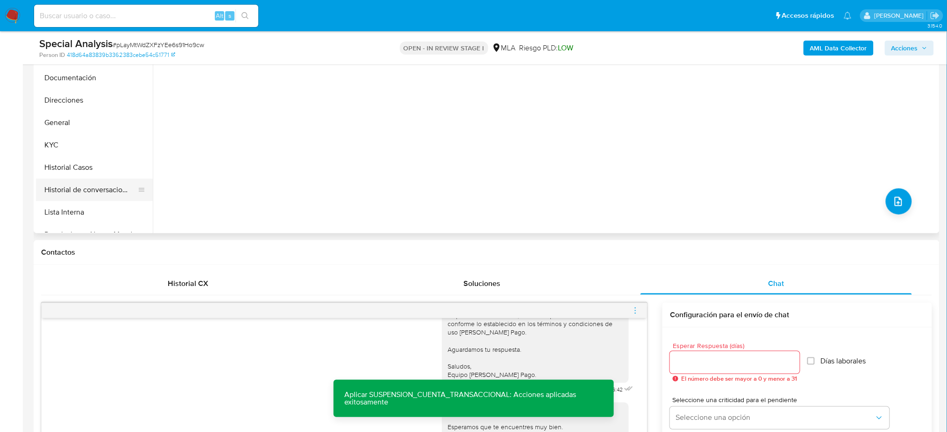
scroll to position [62, 0]
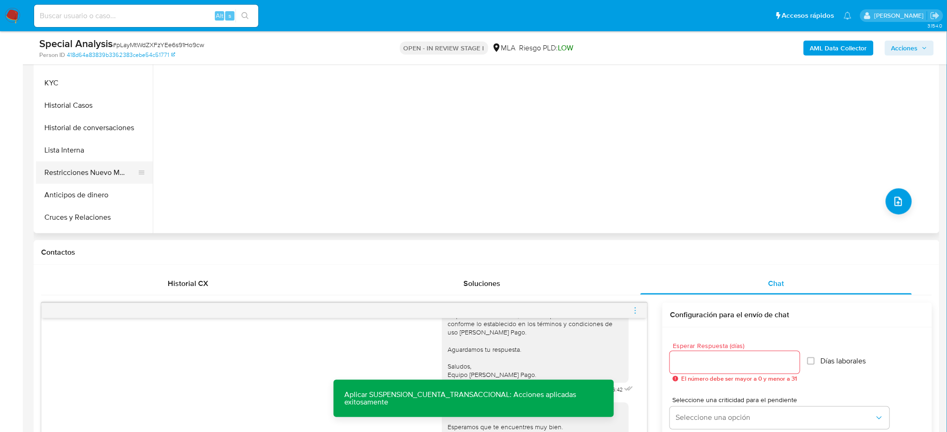
click at [77, 170] on button "Restricciones Nuevo Mundo" at bounding box center [90, 173] width 109 height 22
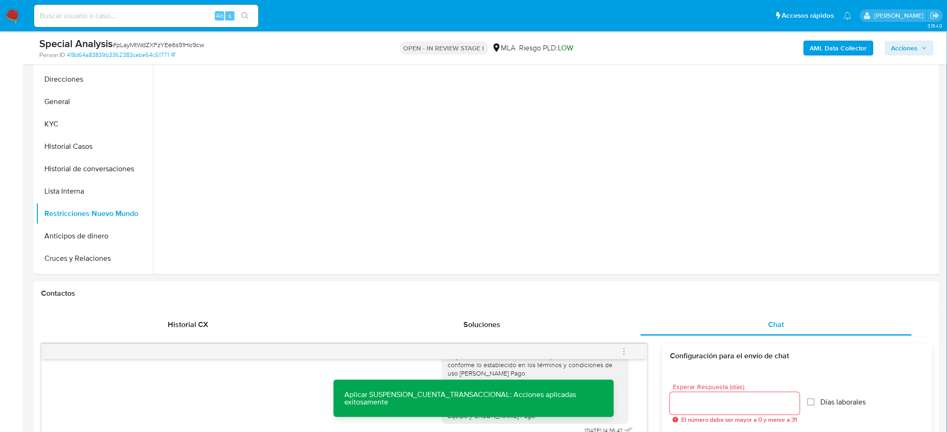
scroll to position [185, 0]
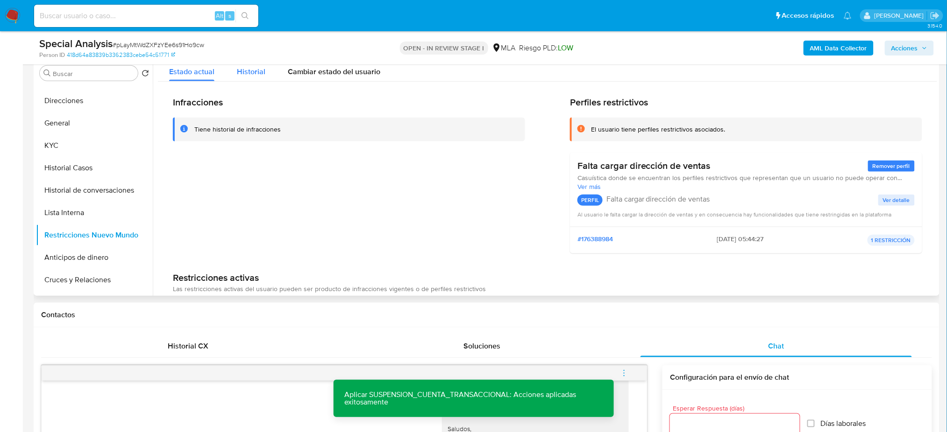
click at [267, 71] on button "Historial" at bounding box center [251, 69] width 51 height 25
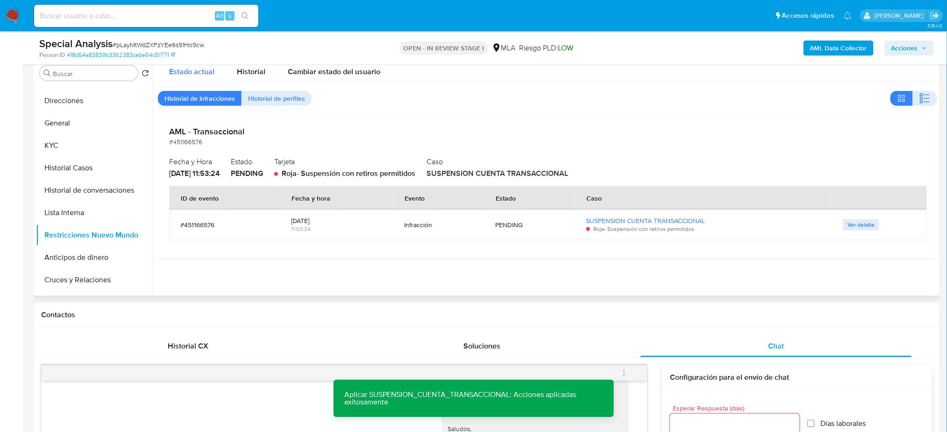
click at [205, 77] on div "Estado actual" at bounding box center [191, 69] width 45 height 25
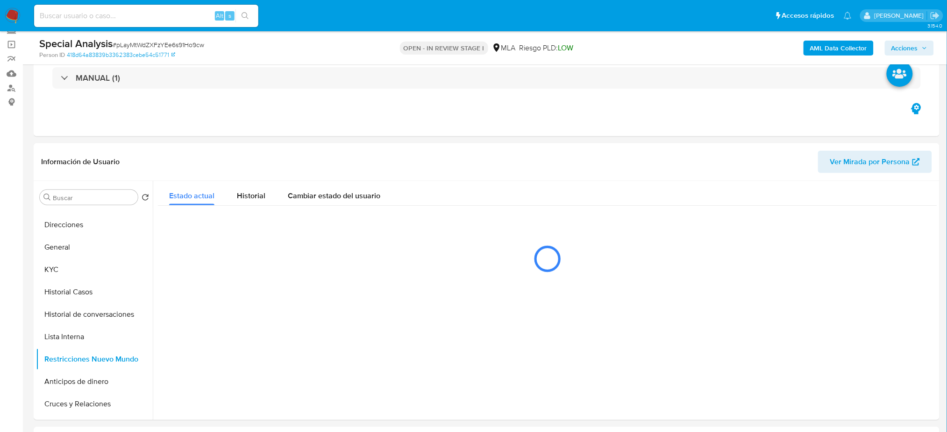
scroll to position [123, 0]
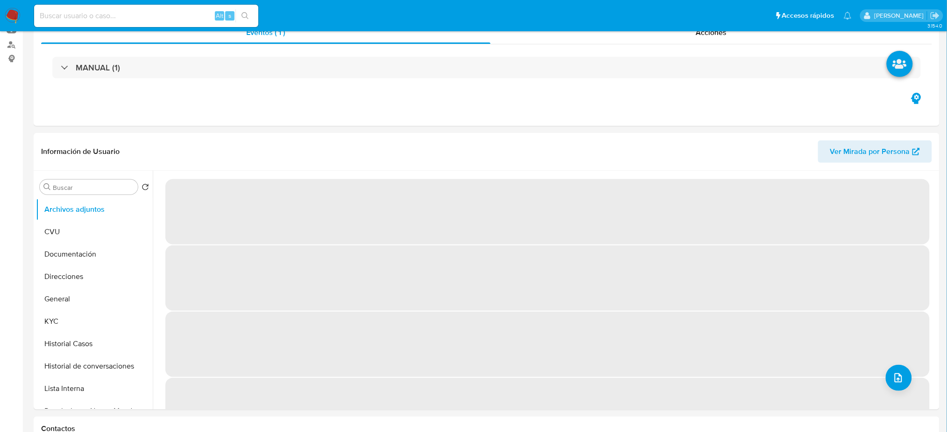
select select "10"
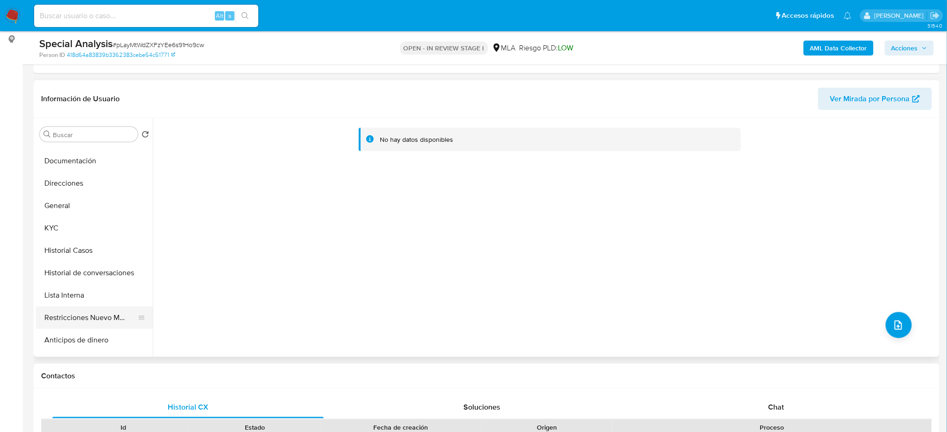
scroll to position [62, 0]
click at [93, 296] on button "Restricciones Nuevo Mundo" at bounding box center [90, 296] width 109 height 22
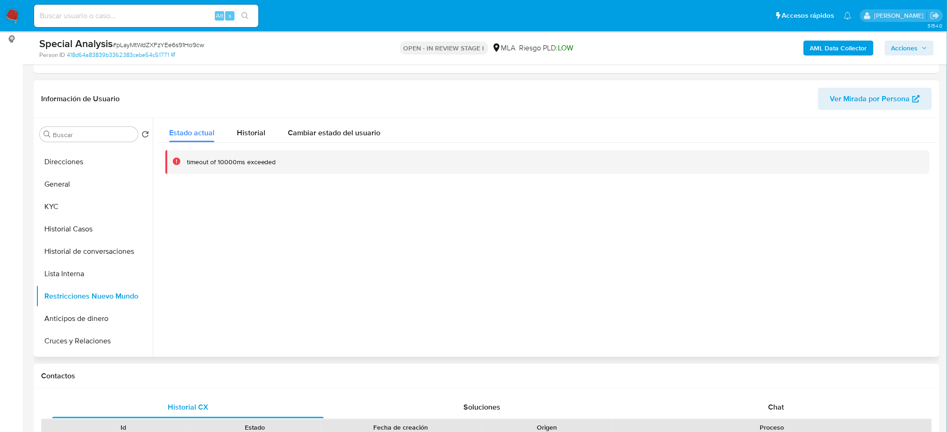
click at [249, 117] on div "Información de Usuario Ver Mirada por Persona" at bounding box center [486, 99] width 905 height 38
click at [241, 143] on div "timeout of 10000ms exceeded" at bounding box center [547, 162] width 779 height 39
click at [205, 136] on span "Estado actual" at bounding box center [191, 132] width 45 height 11
drag, startPoint x: 276, startPoint y: 130, endPoint x: 268, endPoint y: 127, distance: 8.9
click at [277, 130] on button "Cambiar estado del usuario" at bounding box center [333, 130] width 115 height 25
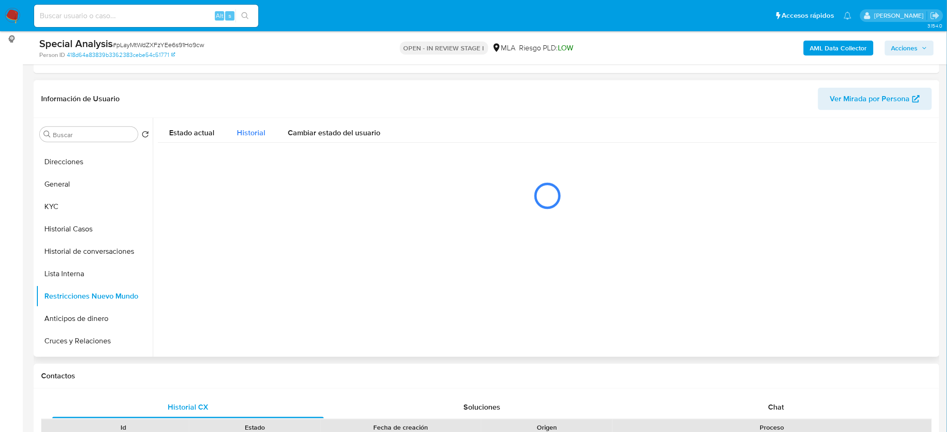
click at [254, 138] on div "Historial" at bounding box center [251, 130] width 28 height 25
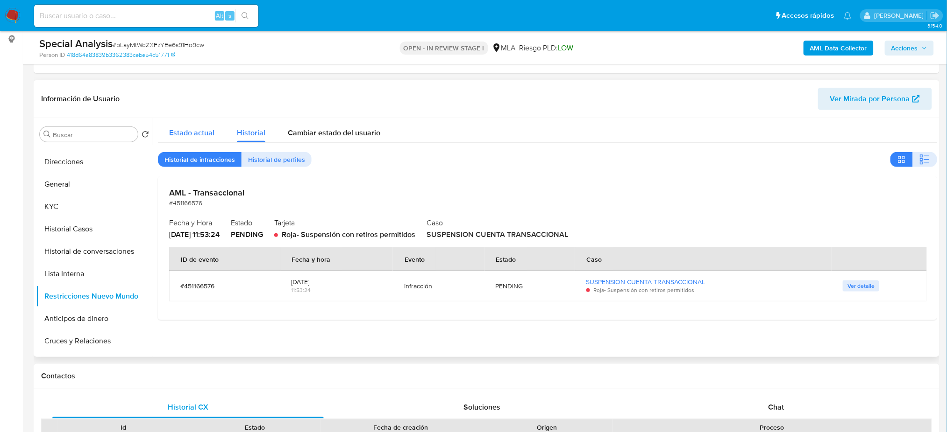
click at [199, 131] on span "Estado actual" at bounding box center [191, 132] width 45 height 11
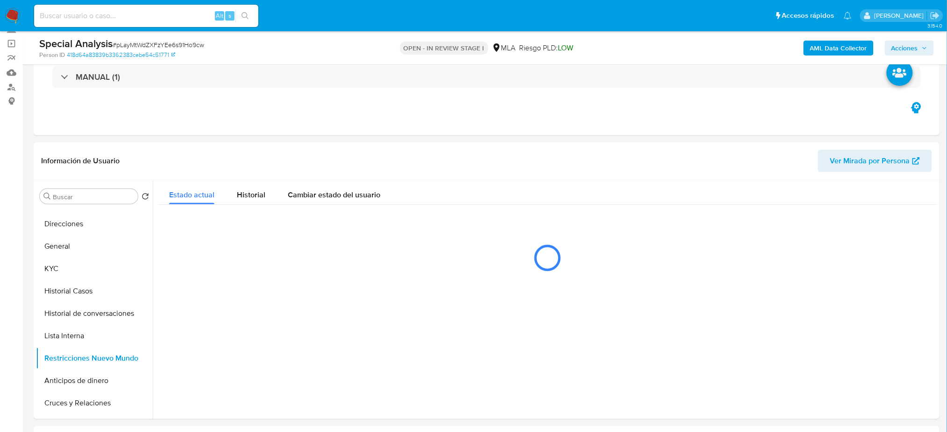
scroll to position [0, 0]
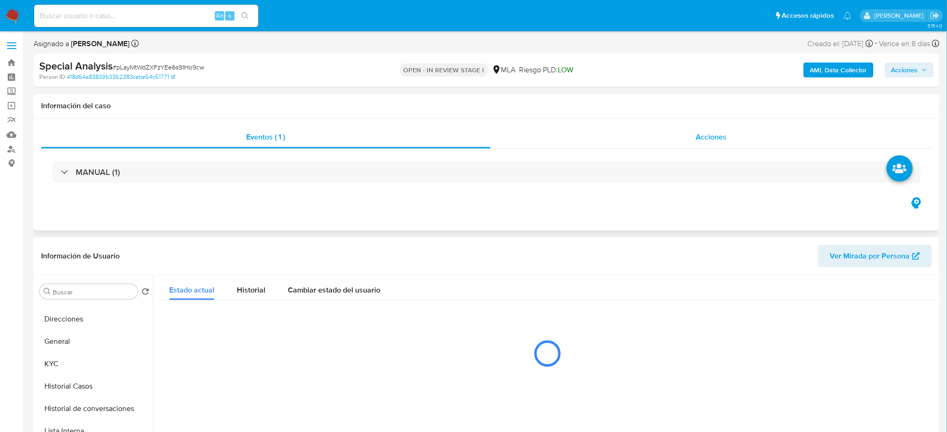
click at [736, 146] on div "Acciones" at bounding box center [710, 137] width 441 height 22
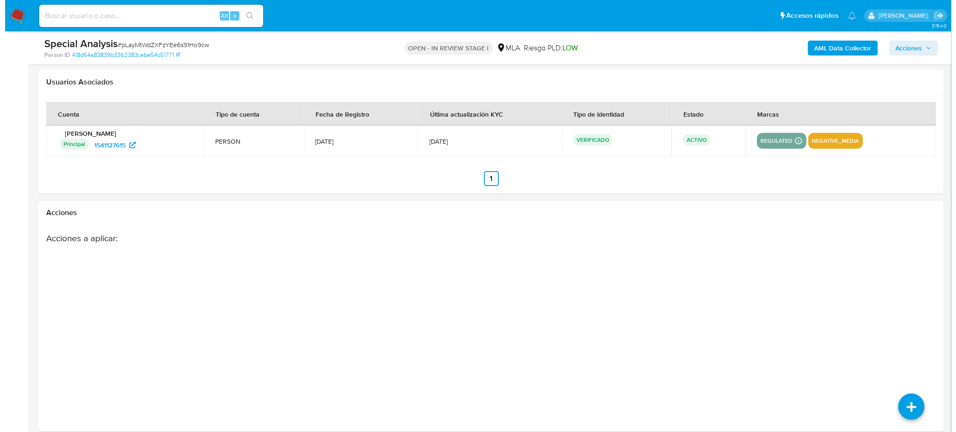
scroll to position [1405, 0]
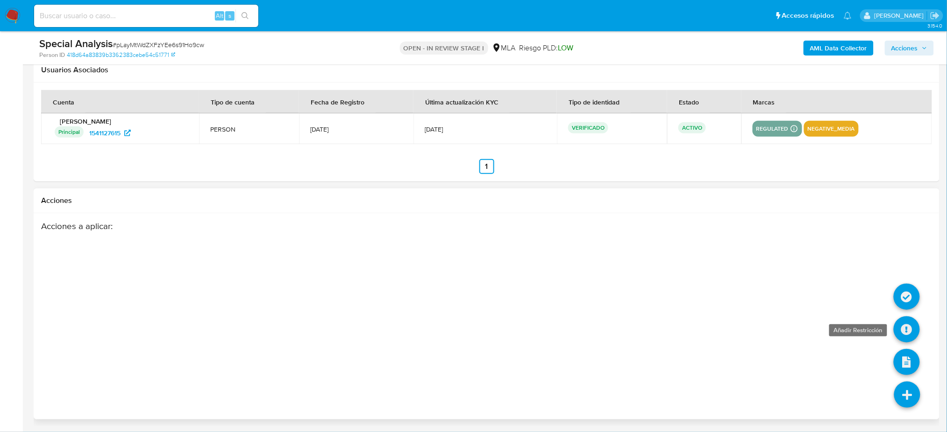
click at [903, 332] on icon at bounding box center [906, 330] width 26 height 26
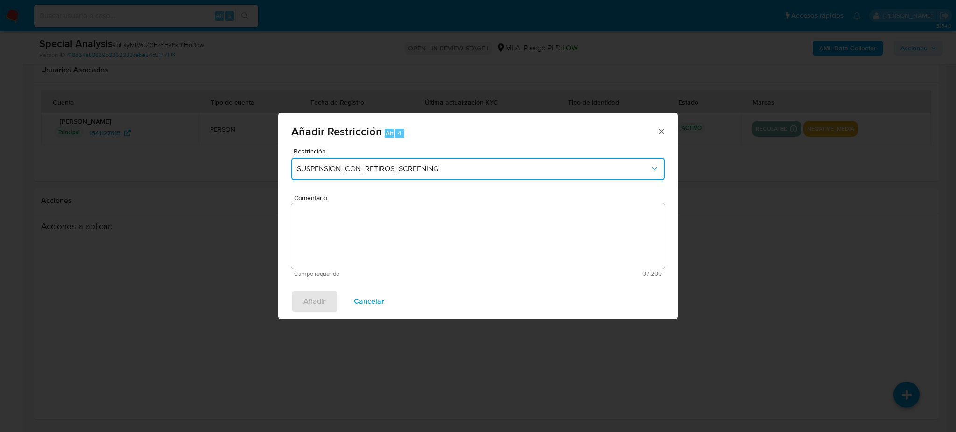
click at [373, 166] on span "SUSPENSION_CON_RETIROS_SCREENING" at bounding box center [473, 168] width 353 height 9
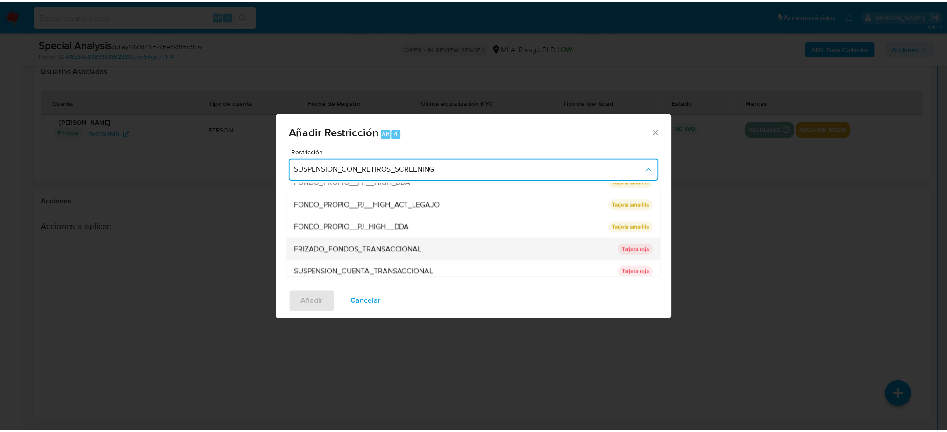
scroll to position [153, 0]
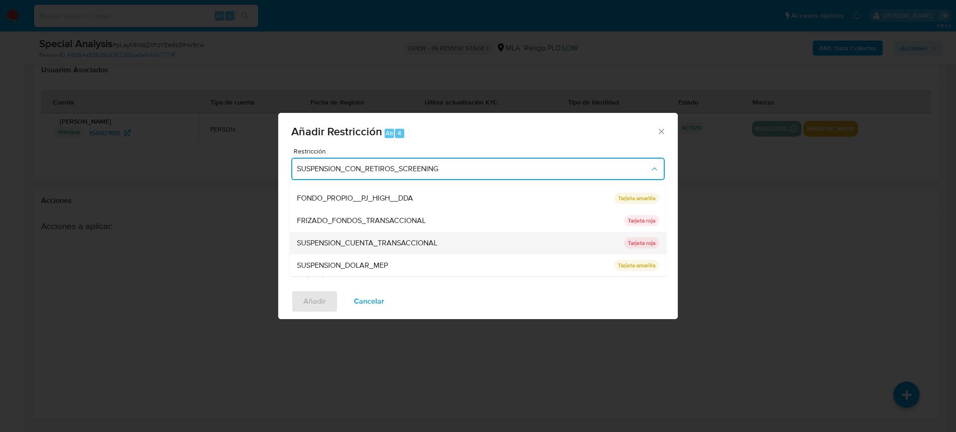
click at [369, 241] on span "SUSPENSION_CUENTA_TRANSACCIONAL" at bounding box center [367, 243] width 141 height 9
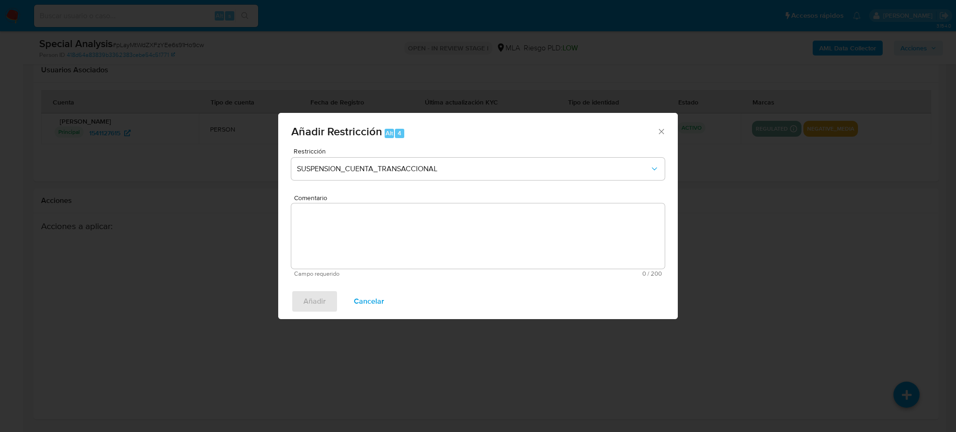
click at [369, 241] on textarea "Comentario" at bounding box center [478, 236] width 374 height 65
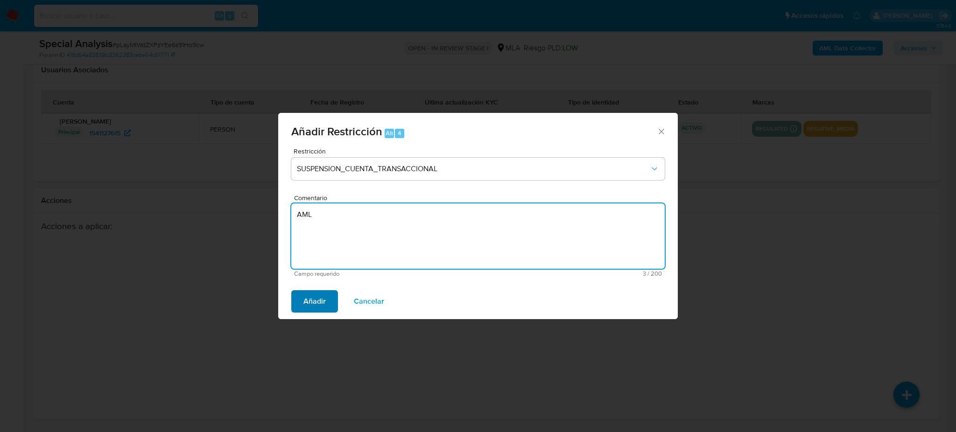
type textarea "AML"
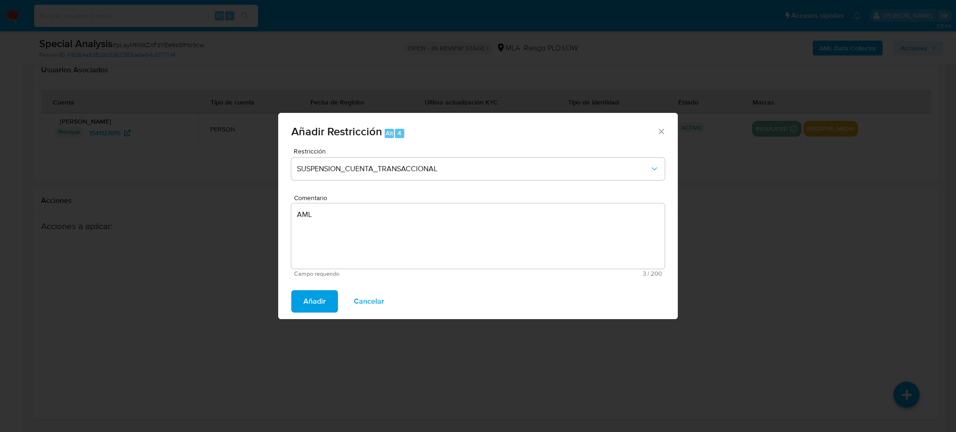
click at [316, 305] on span "Añadir" at bounding box center [315, 301] width 22 height 21
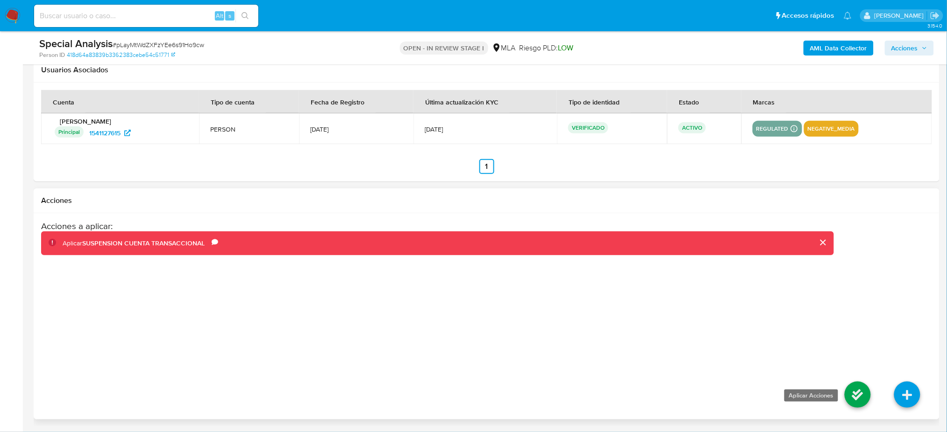
click at [853, 396] on icon at bounding box center [857, 395] width 26 height 26
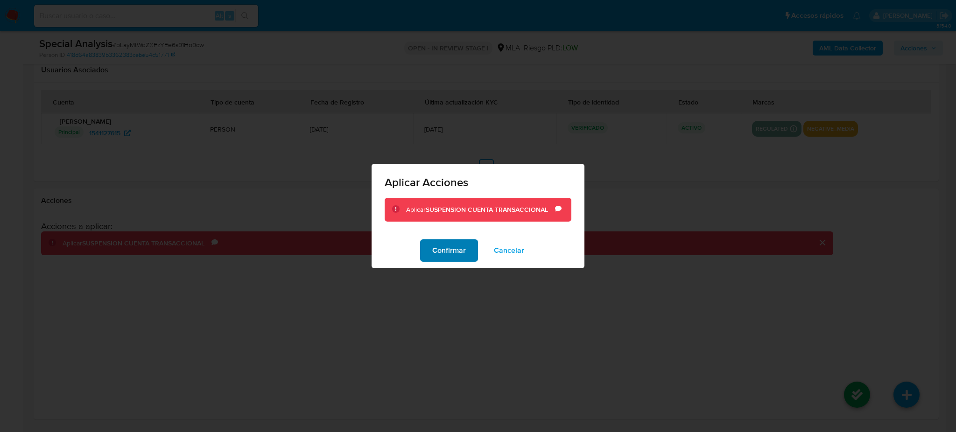
click at [460, 257] on span "Confirmar" at bounding box center [449, 250] width 34 height 21
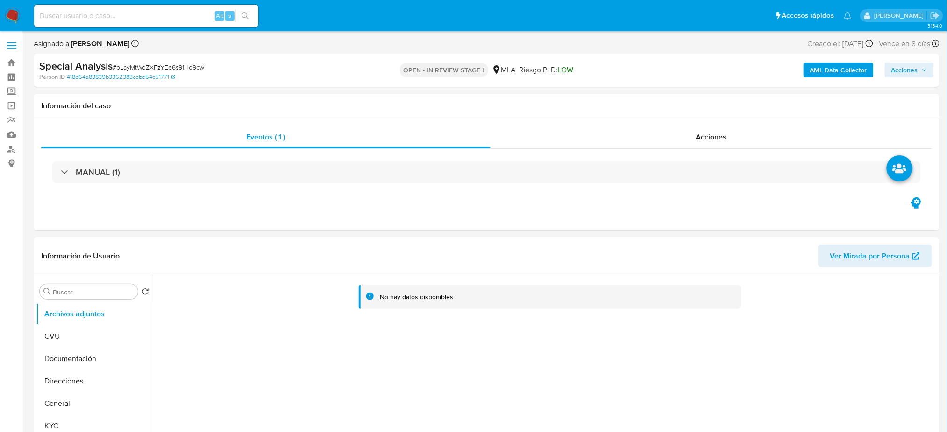
select select "10"
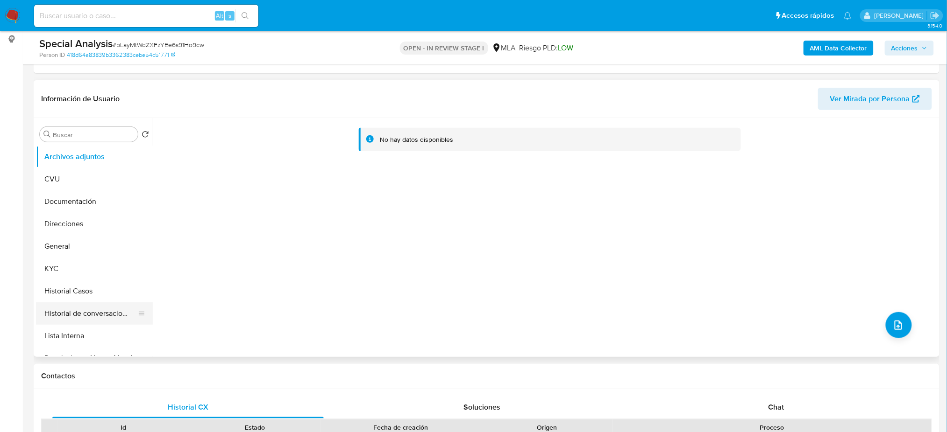
scroll to position [62, 0]
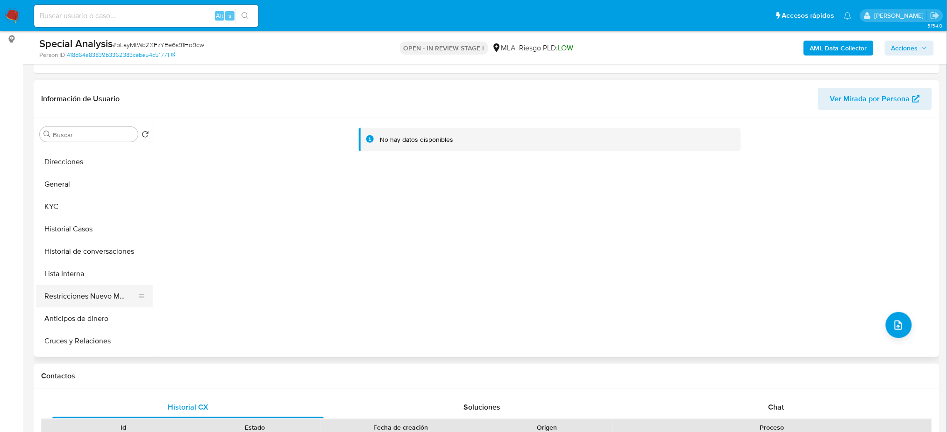
click at [78, 298] on button "Restricciones Nuevo Mundo" at bounding box center [90, 296] width 109 height 22
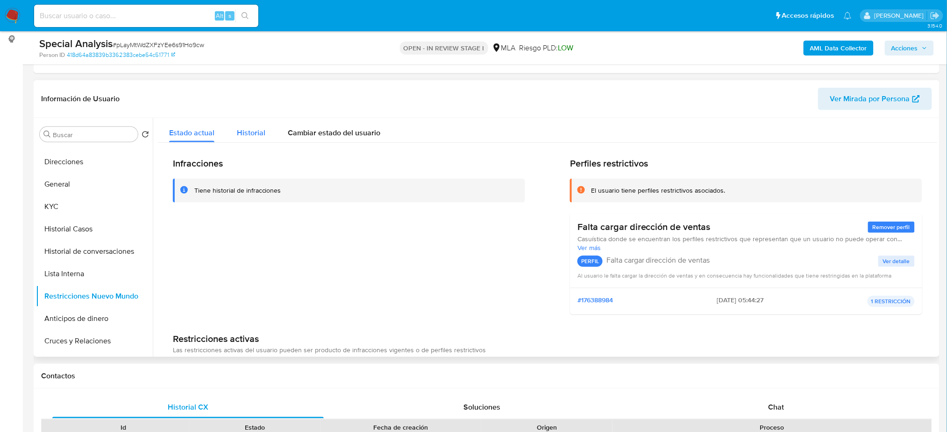
click at [237, 144] on div "Infracciones Tiene historial de infracciones Perfiles restrictivos El usuario t…" at bounding box center [547, 280] width 779 height 274
drag, startPoint x: 241, startPoint y: 135, endPoint x: 219, endPoint y: 141, distance: 22.7
click at [241, 134] on span "Historial" at bounding box center [251, 132] width 28 height 11
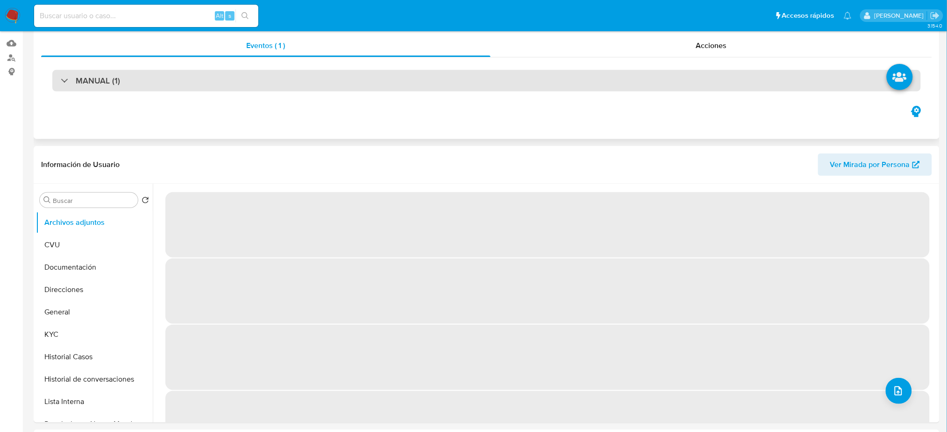
select select "10"
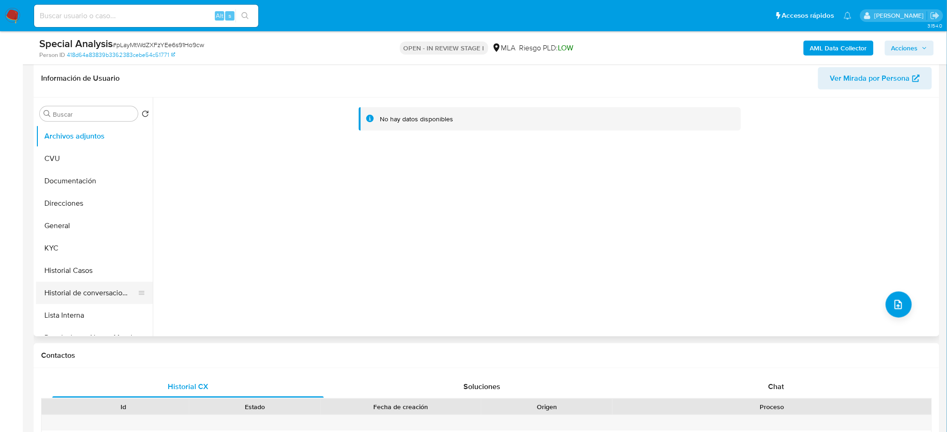
scroll to position [12, 0]
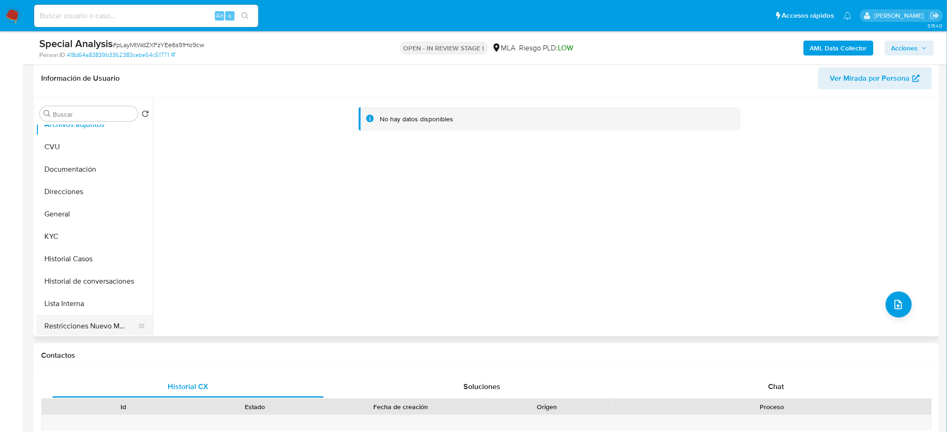
click at [70, 327] on button "Restricciones Nuevo Mundo" at bounding box center [90, 326] width 109 height 22
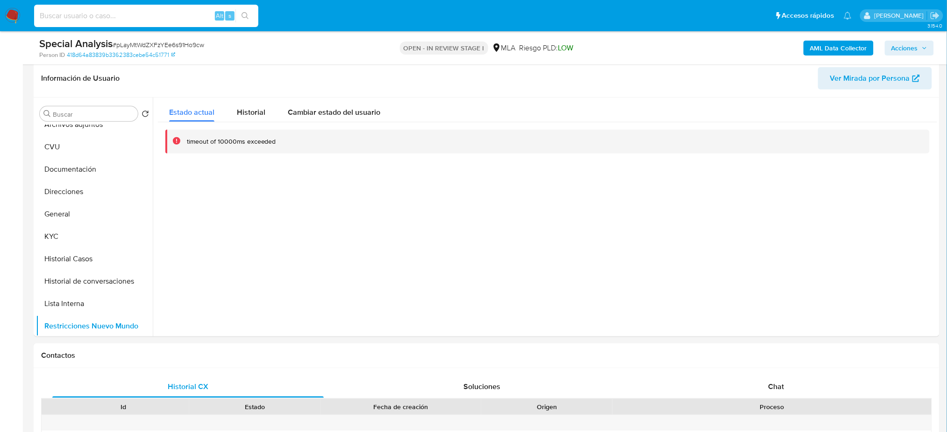
click at [143, 17] on input at bounding box center [146, 16] width 224 height 12
paste input "1Gww7bl1ZMnewWlpOG2iHvhf"
type input "1Gww7bl1ZMnewWlpOG2iHvhf"
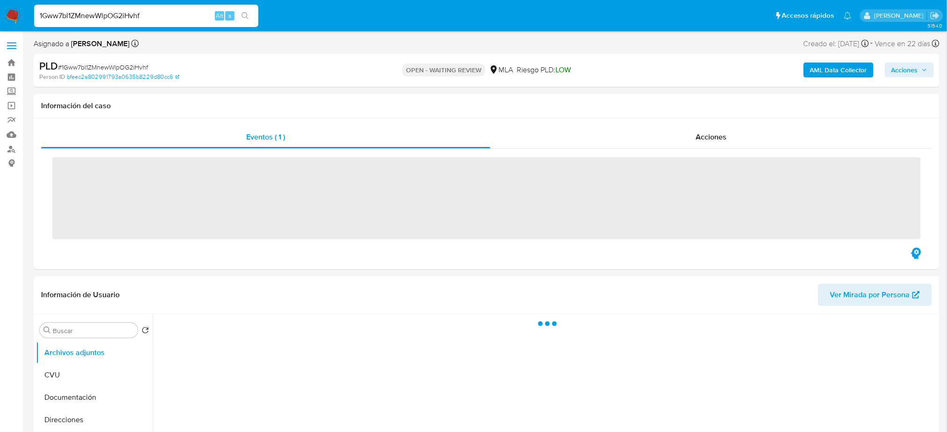
click at [131, 66] on span "# 1Gww7bl1ZMnewWlpOG2iHvhf" at bounding box center [103, 67] width 90 height 9
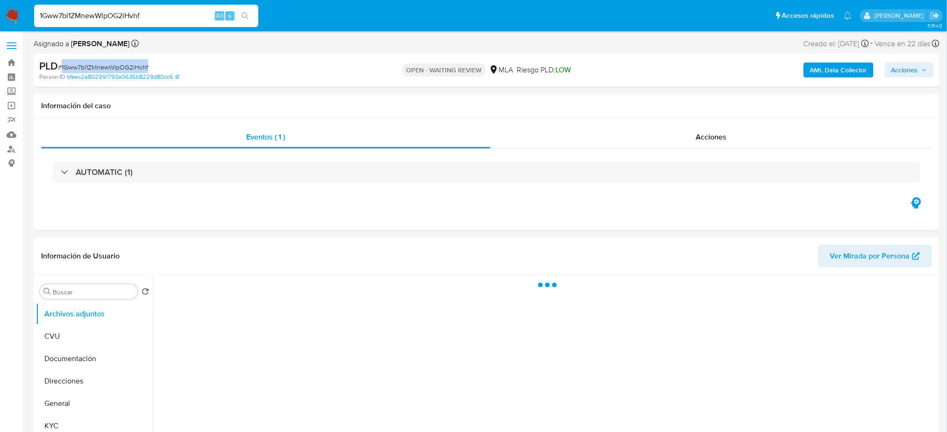
click at [131, 66] on span "# 1Gww7bl1ZMnewWlpOG2iHvhf" at bounding box center [103, 67] width 90 height 9
copy span "1Gww7bl1ZMnewWlpOG2iHvhf"
click at [9, 10] on img at bounding box center [13, 16] width 16 height 16
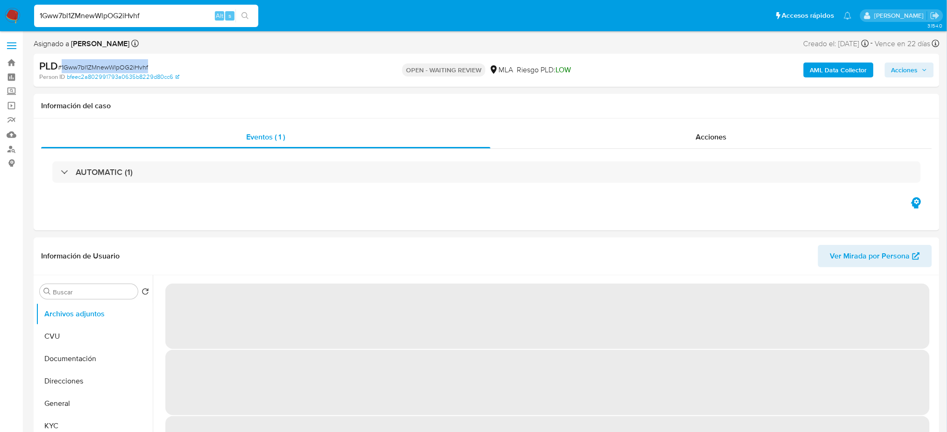
select select "10"
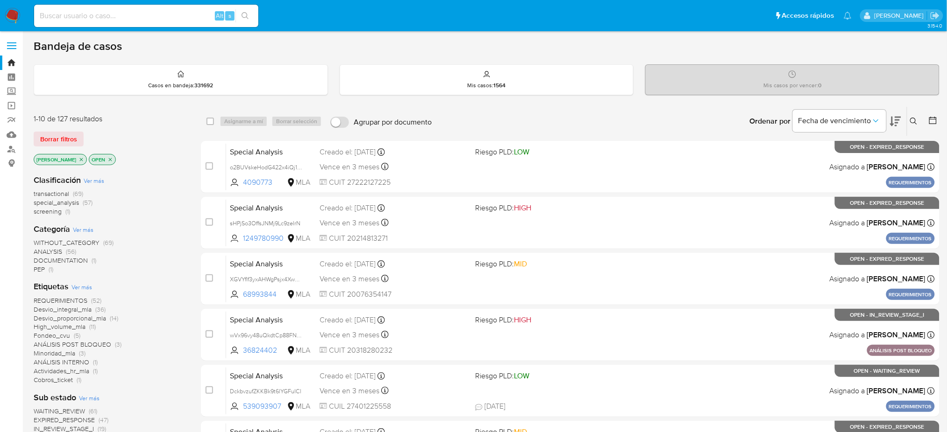
click at [916, 122] on icon at bounding box center [913, 121] width 7 height 7
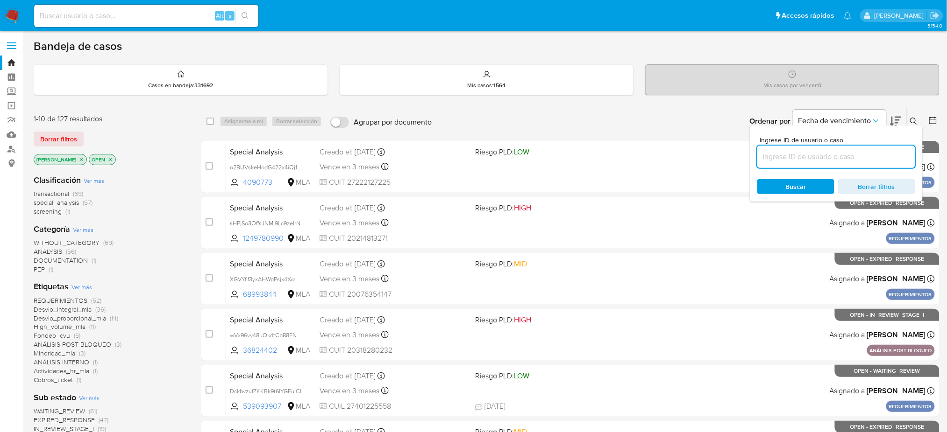
click at [862, 159] on input at bounding box center [836, 157] width 158 height 12
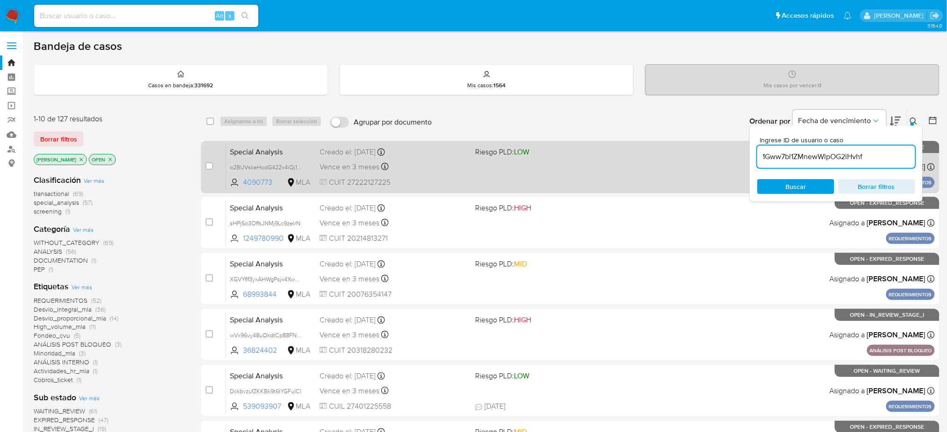
type input "1Gww7bl1ZMnewWlpOG2iHvhf"
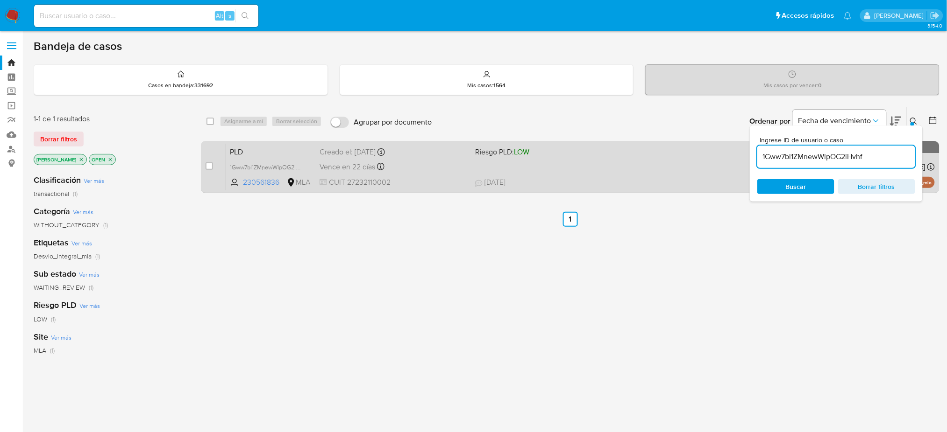
click at [203, 170] on div "case-item-checkbox No es posible asignar el caso PLD 1Gww7bl1ZMnewWlpOG2iHvhf 2…" at bounding box center [570, 167] width 738 height 52
click at [207, 167] on input "checkbox" at bounding box center [208, 166] width 7 height 7
checkbox input "true"
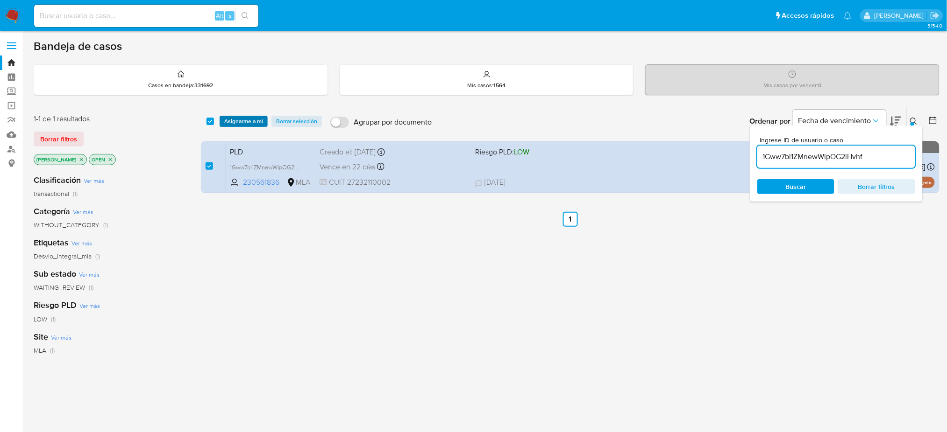
click at [240, 121] on span "Asignarme a mí" at bounding box center [243, 121] width 39 height 9
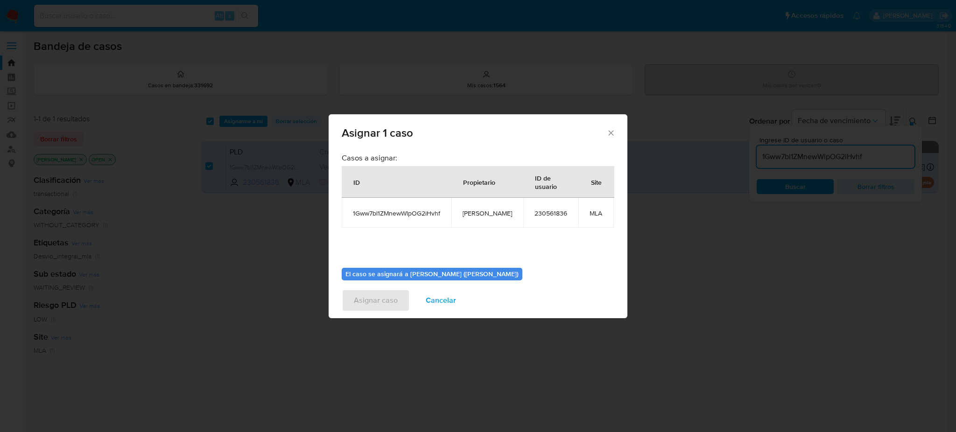
click at [465, 212] on span "[PERSON_NAME]" at bounding box center [487, 213] width 49 height 8
copy span "[PERSON_NAME]"
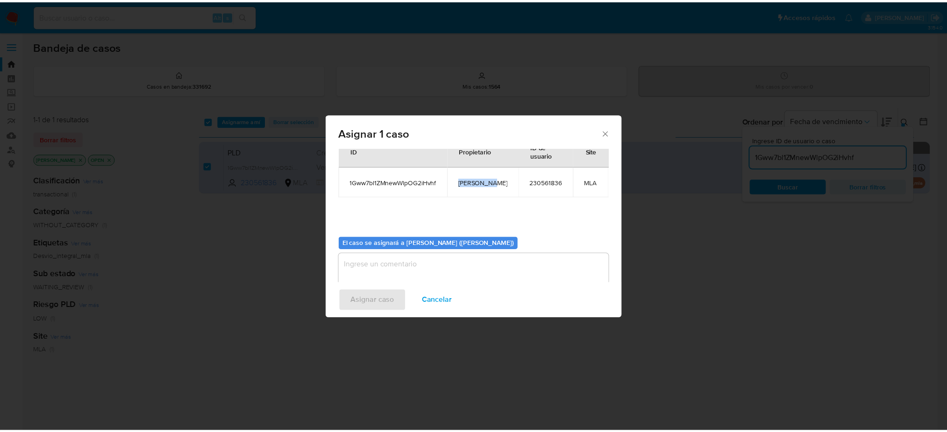
scroll to position [48, 0]
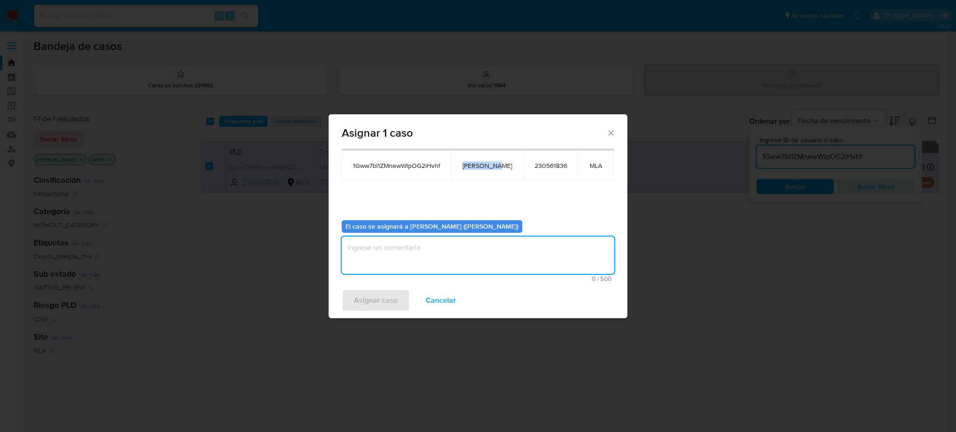
click at [422, 253] on textarea "assign-modal" at bounding box center [478, 255] width 273 height 37
paste textarea "[PERSON_NAME]"
type textarea "[PERSON_NAME]"
click at [387, 298] on span "Asignar caso" at bounding box center [376, 300] width 44 height 21
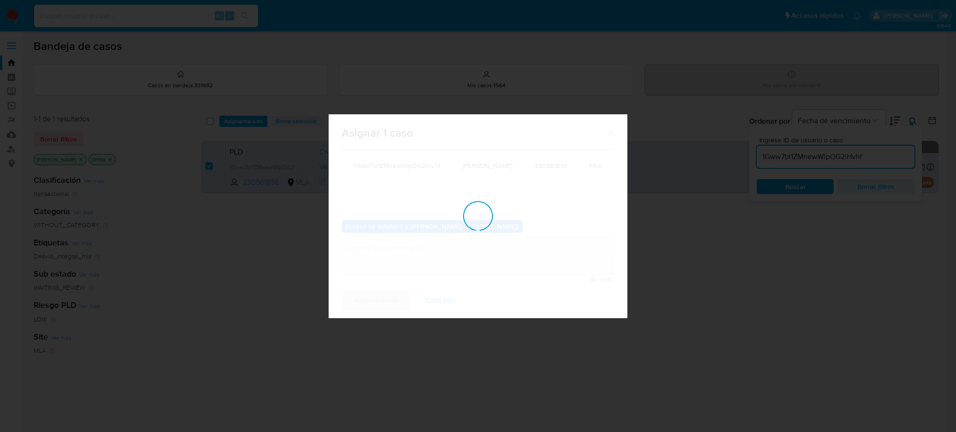
checkbox input "false"
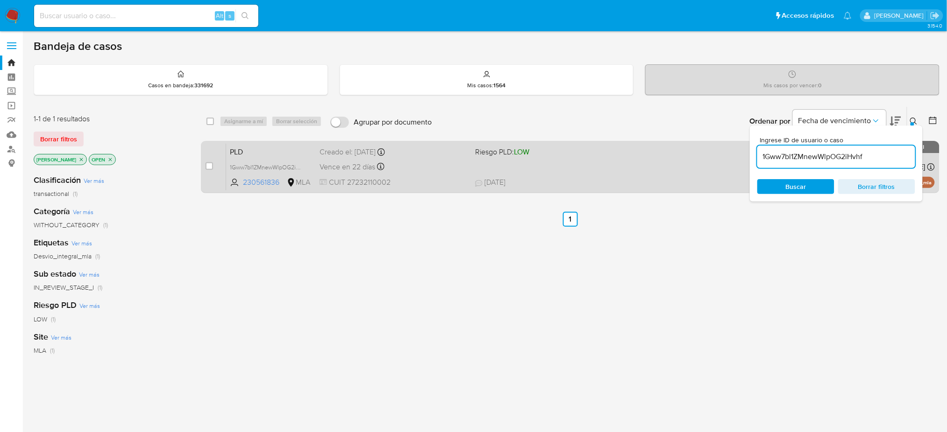
click at [433, 167] on div "Vence en 22 días Vence el 10/09/2025 03:06:11" at bounding box center [393, 167] width 148 height 13
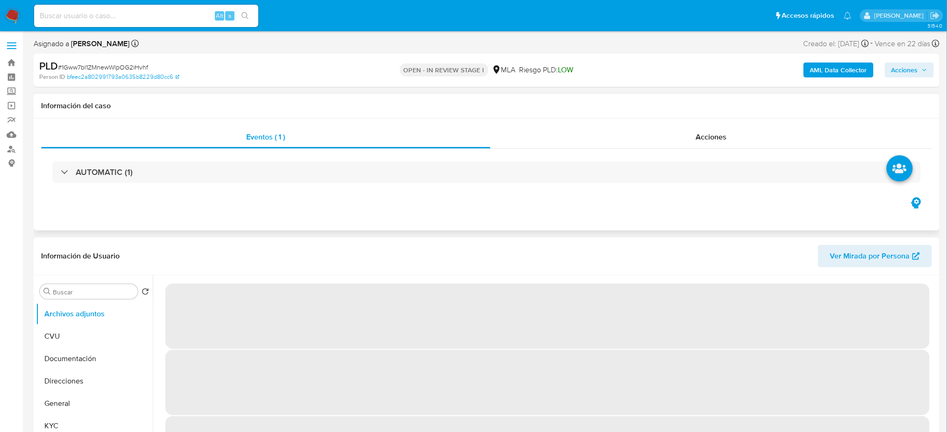
select select "10"
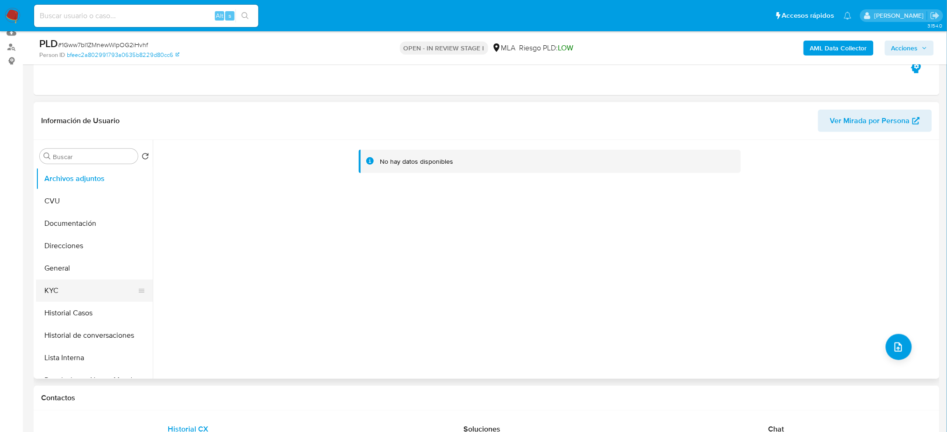
scroll to position [124, 0]
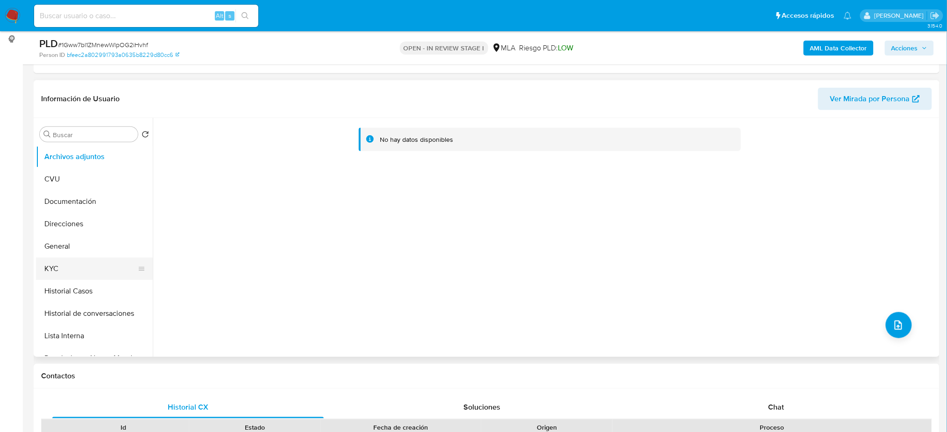
click at [57, 260] on button "KYC" at bounding box center [90, 269] width 109 height 22
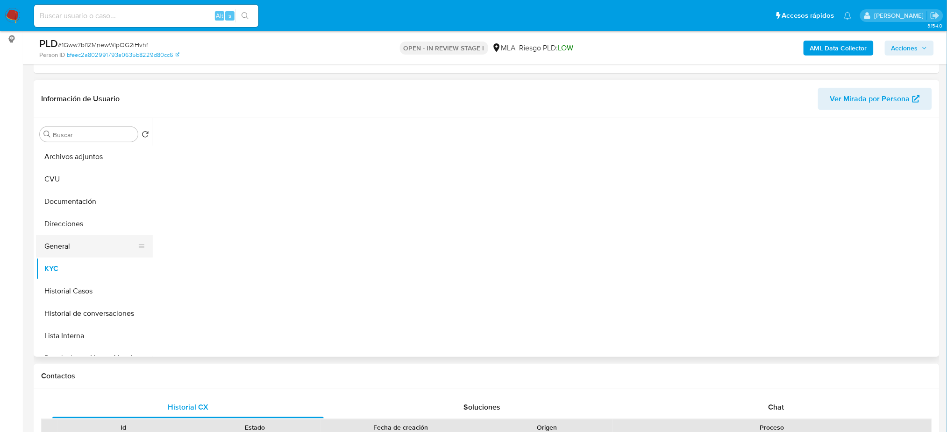
click at [56, 254] on button "General" at bounding box center [90, 246] width 109 height 22
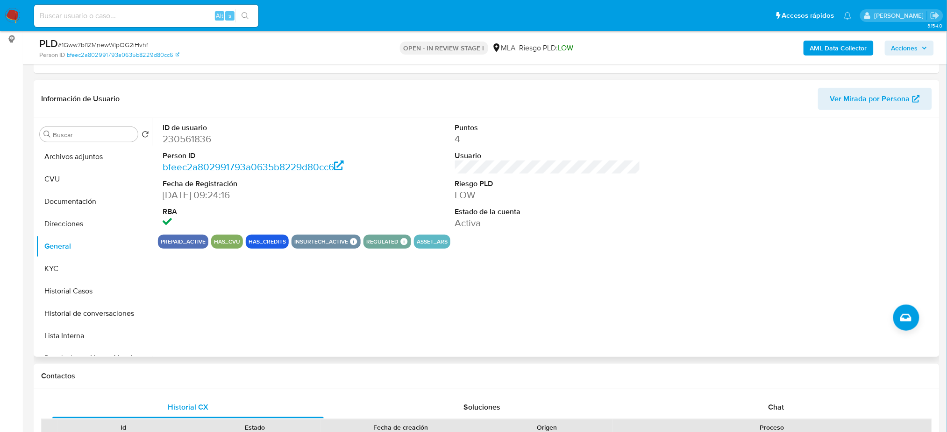
click at [170, 133] on dd "230561836" at bounding box center [255, 139] width 185 height 13
copy dd "230561836"
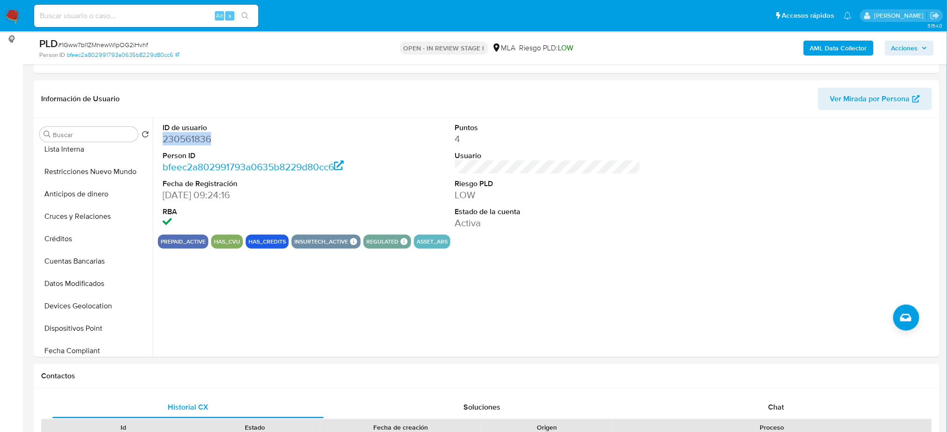
scroll to position [436, 0]
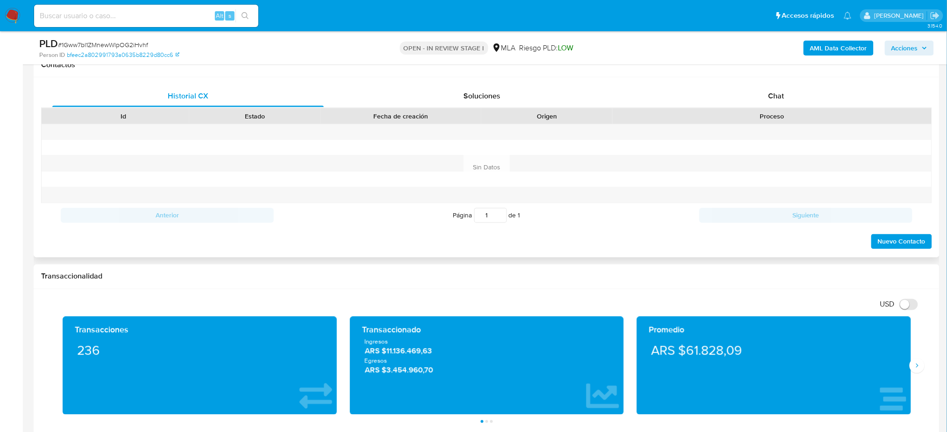
click at [779, 83] on div "Historial CX Soluciones Chat Id Estado Fecha de creación Origen Proceso Anterio…" at bounding box center [486, 168] width 905 height 180
click at [781, 94] on span "Chat" at bounding box center [776, 96] width 16 height 11
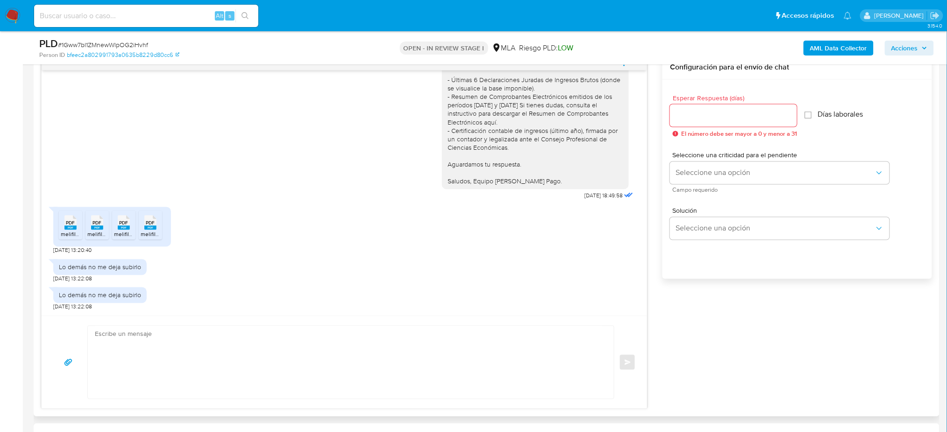
scroll to position [498, 0]
click at [134, 340] on textarea at bounding box center [348, 361] width 507 height 73
paste textarea "Hola, ¡Muchas gracias por tu respuesta! Sin embargo, verificamos que recibís en…"
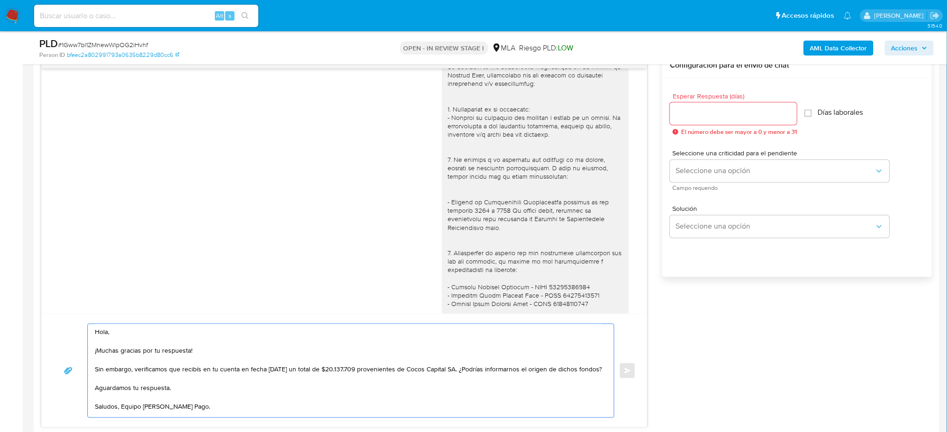
scroll to position [1252, 0]
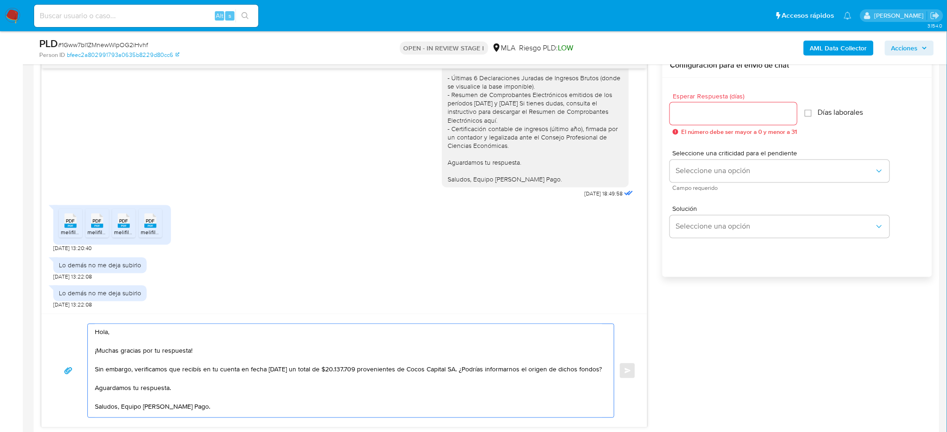
type textarea "Hola, ¡Muchas gracias por tu respuesta! Sin embargo, verificamos que recibís en…"
click at [696, 124] on div at bounding box center [733, 114] width 127 height 22
click at [681, 110] on input "Esperar Respuesta (días)" at bounding box center [733, 114] width 127 height 12
type input "1"
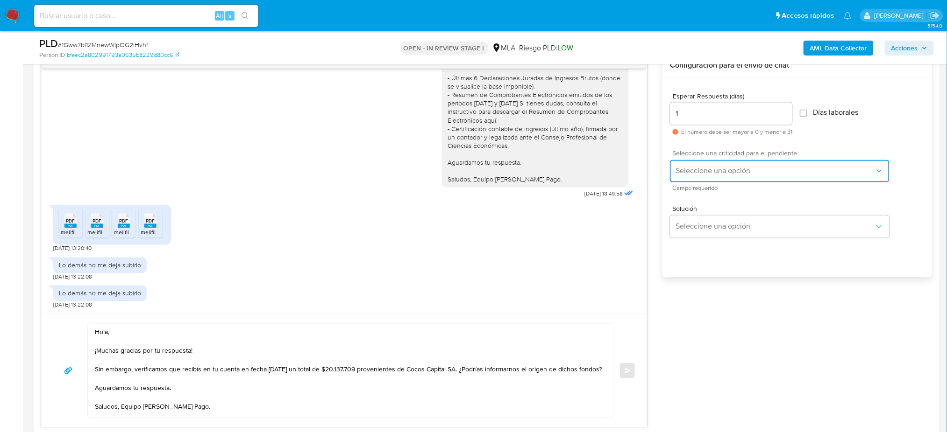
click at [682, 167] on span "Seleccione una opción" at bounding box center [774, 171] width 199 height 9
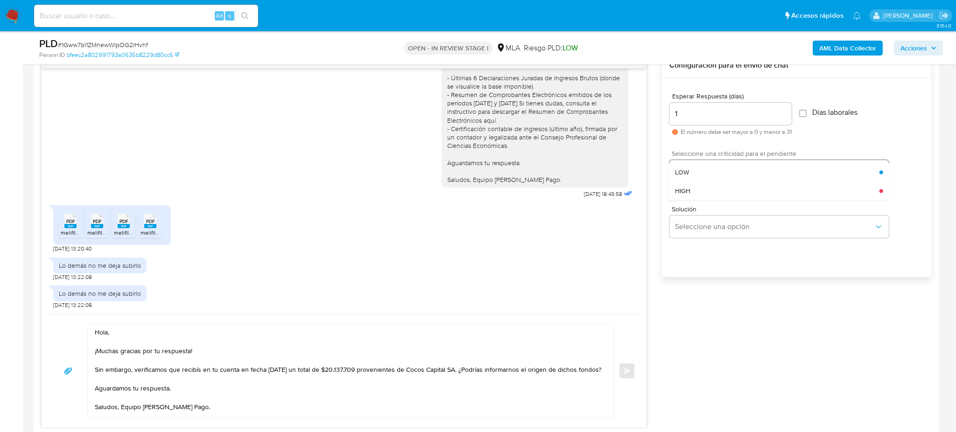
click at [685, 197] on div "HIGH" at bounding box center [777, 191] width 205 height 19
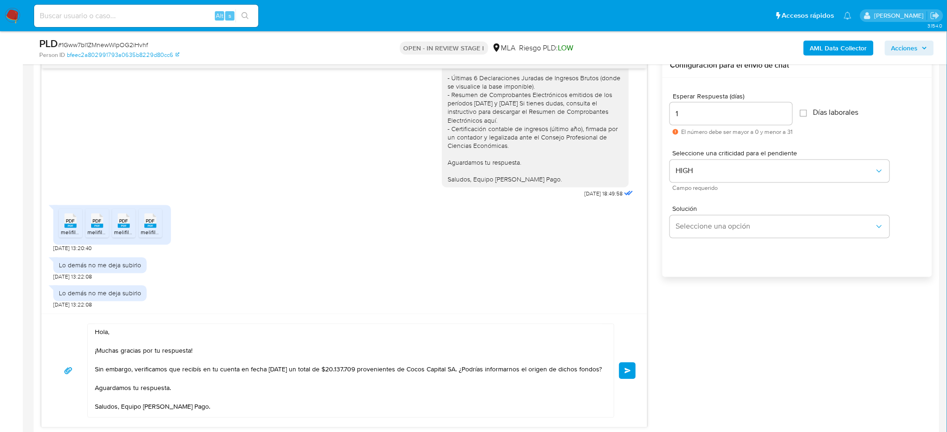
drag, startPoint x: 624, startPoint y: 373, endPoint x: 615, endPoint y: 374, distance: 8.4
click at [624, 373] on span "Enviar" at bounding box center [627, 371] width 7 height 6
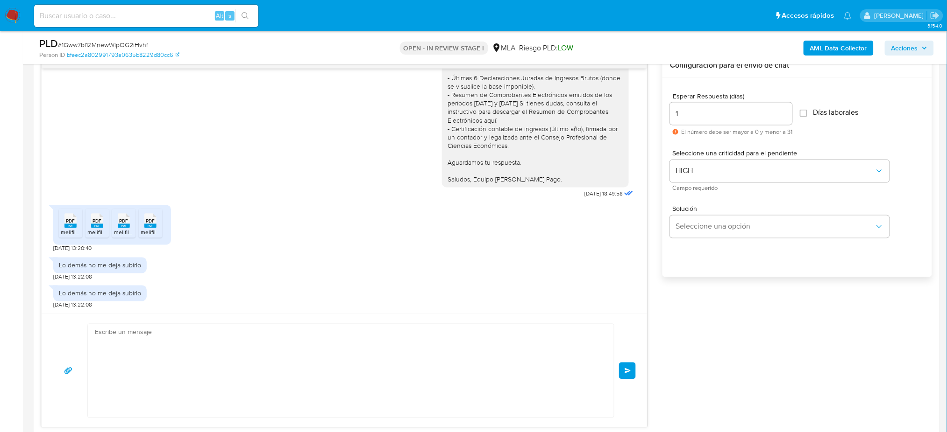
scroll to position [1373, 0]
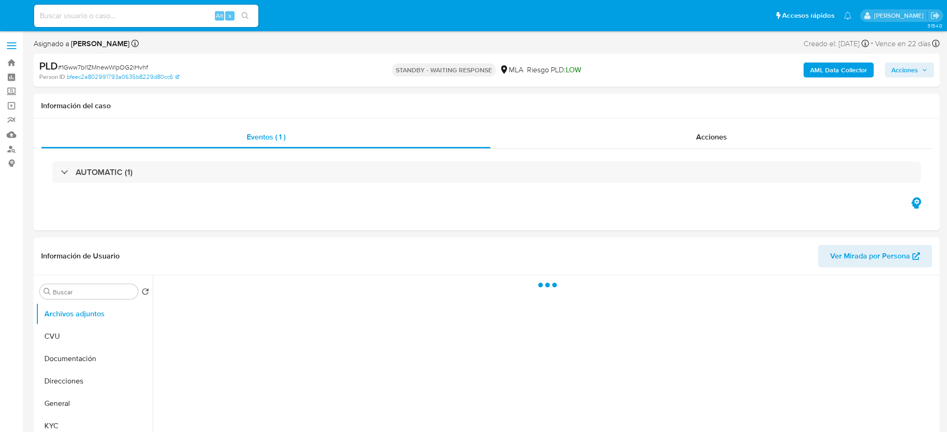
select select "10"
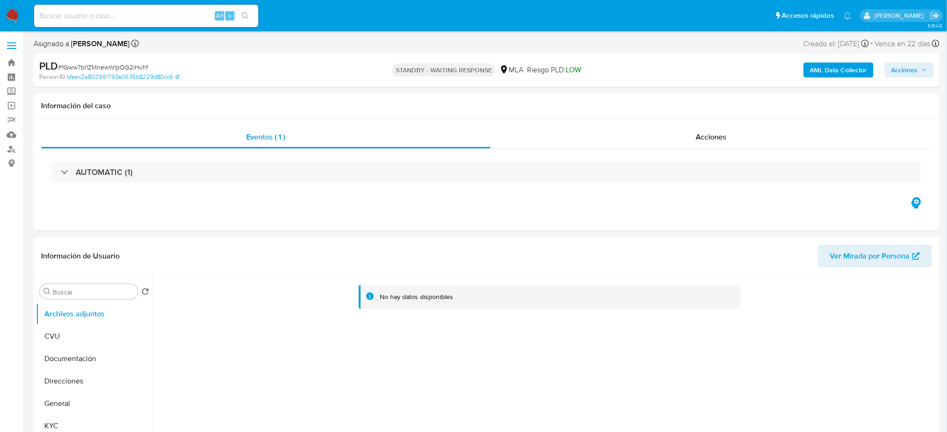
click at [132, 23] on div "Alt s" at bounding box center [146, 16] width 224 height 22
click at [132, 15] on input at bounding box center [146, 16] width 224 height 12
paste input "r8YZhZiishyncEyDl6XRGnJU"
type input "r8YZhZiishyncEyDl6XRGnJU"
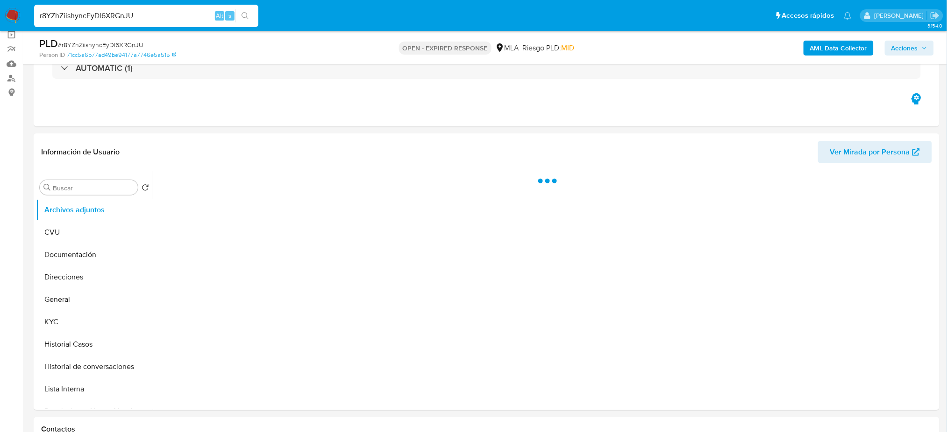
scroll to position [124, 0]
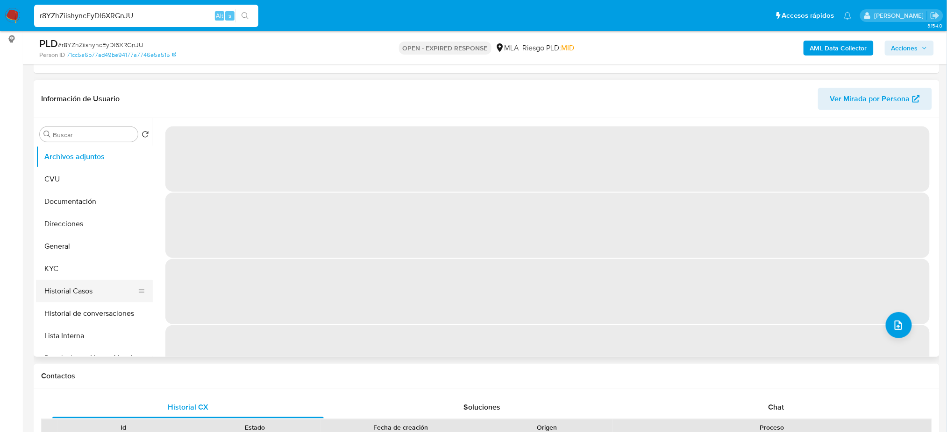
click at [72, 295] on button "Historial Casos" at bounding box center [90, 291] width 109 height 22
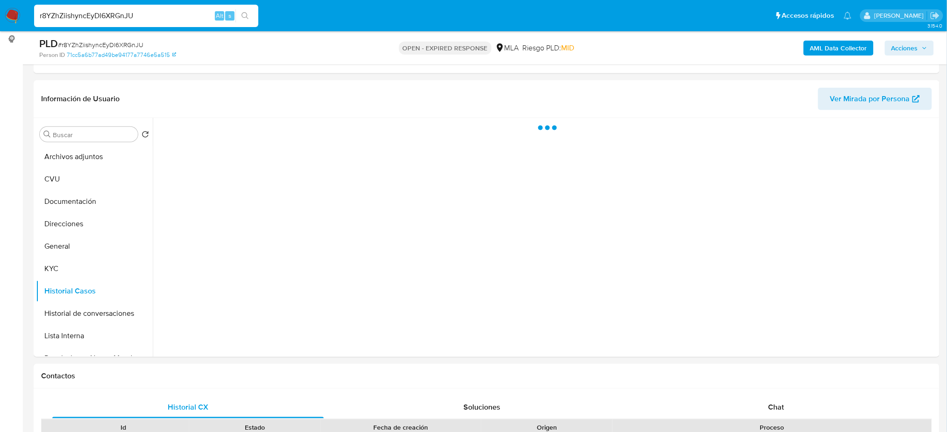
select select "10"
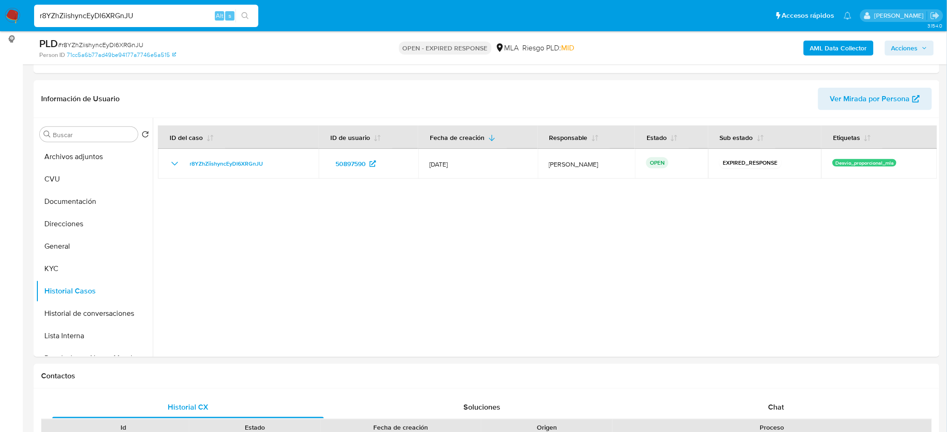
click at [94, 42] on span "# r8YZhZiishyncEyDl6XRGnJU" at bounding box center [100, 44] width 85 height 9
copy span "r8YZhZiishyncEyDl6XRGnJU"
click at [15, 20] on img at bounding box center [13, 16] width 16 height 16
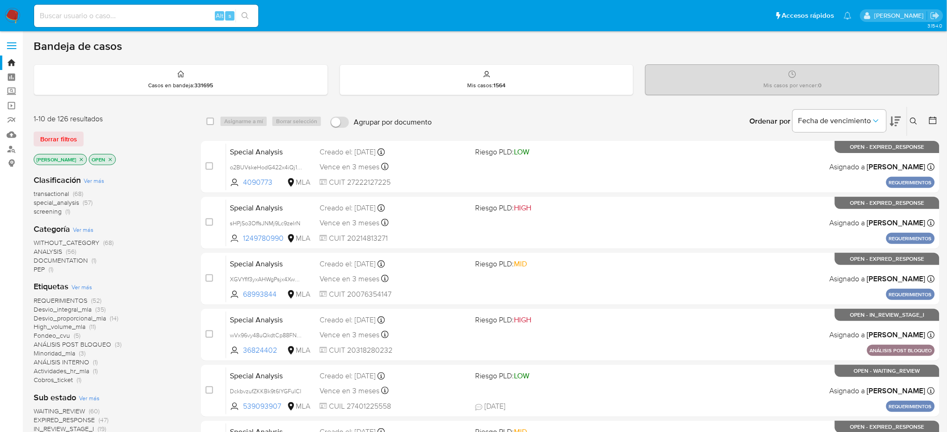
drag, startPoint x: 915, startPoint y: 118, endPoint x: 901, endPoint y: 132, distance: 20.1
click at [915, 118] on icon at bounding box center [913, 121] width 7 height 7
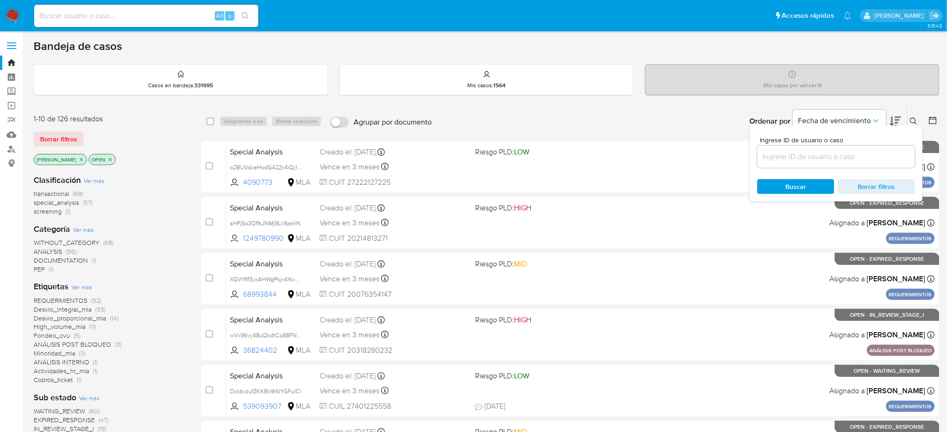
click at [867, 160] on input at bounding box center [836, 157] width 158 height 12
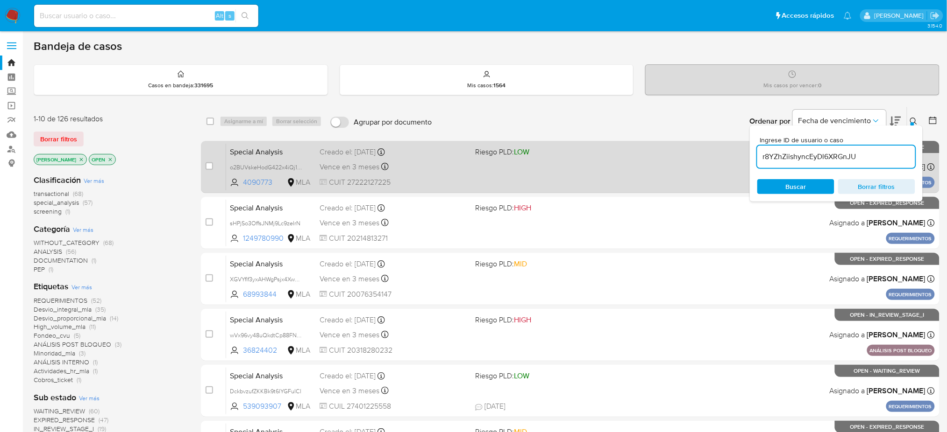
type input "r8YZhZiishyncEyDl6XRGnJU"
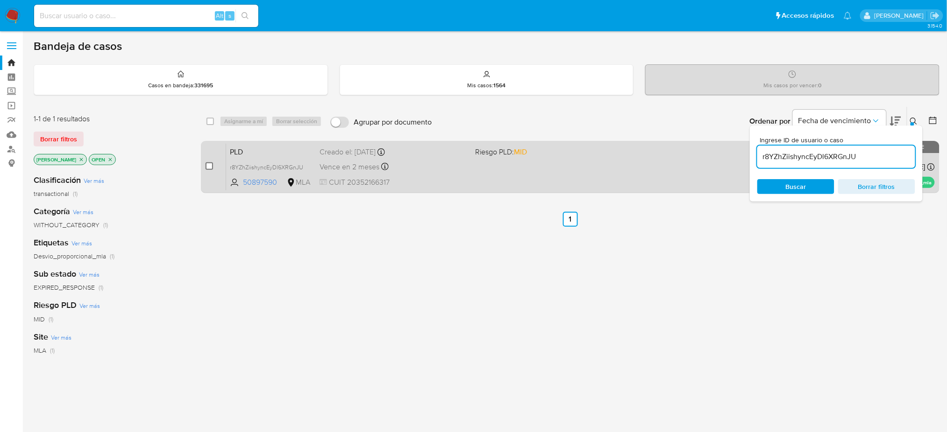
click at [205, 168] on input "checkbox" at bounding box center [208, 166] width 7 height 7
checkbox input "true"
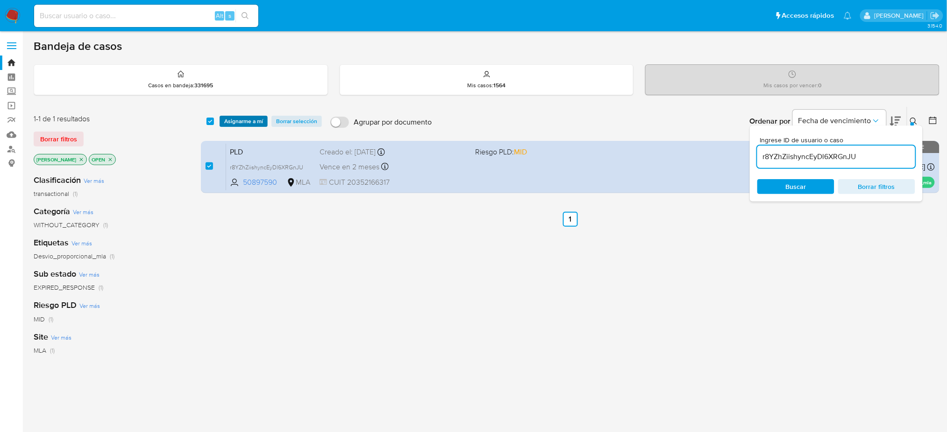
click at [233, 117] on span "Asignarme a mí" at bounding box center [243, 121] width 39 height 9
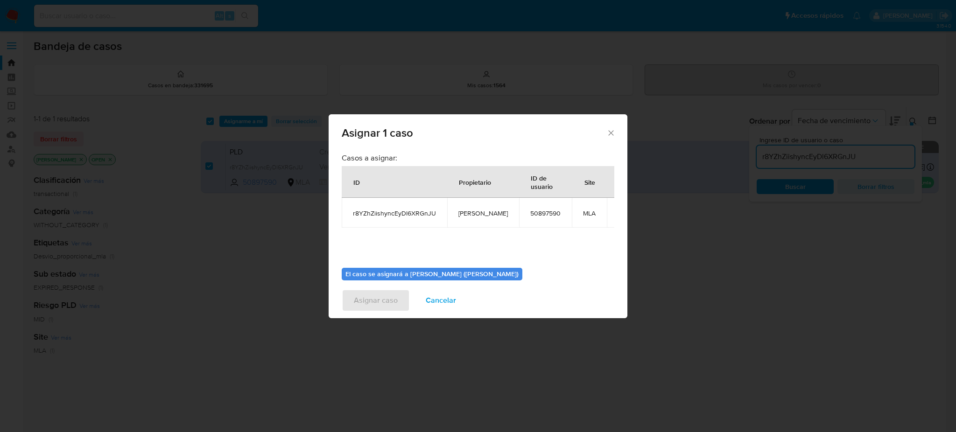
click at [470, 214] on span "[PERSON_NAME]" at bounding box center [483, 213] width 49 height 8
copy span "[PERSON_NAME]"
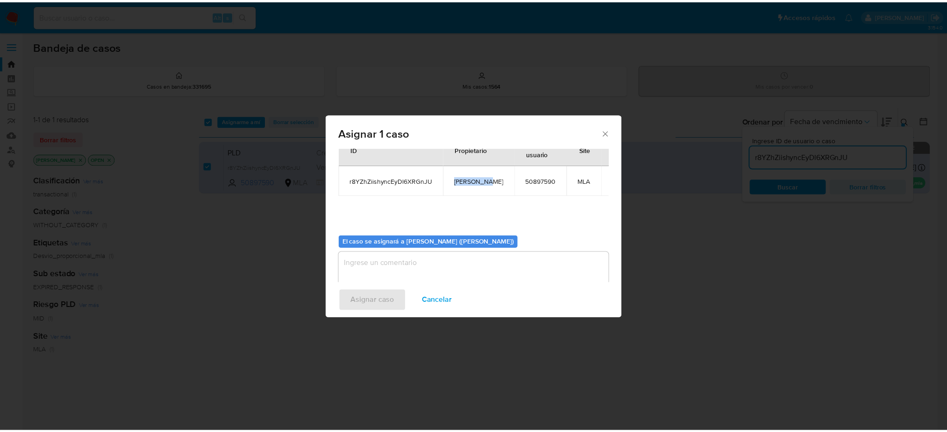
scroll to position [48, 0]
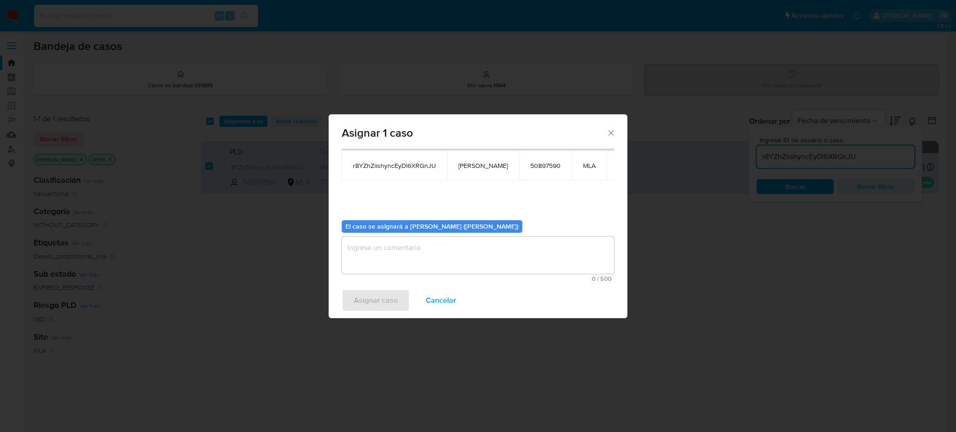
click at [391, 258] on textarea "assign-modal" at bounding box center [478, 255] width 273 height 37
paste textarea "[PERSON_NAME]"
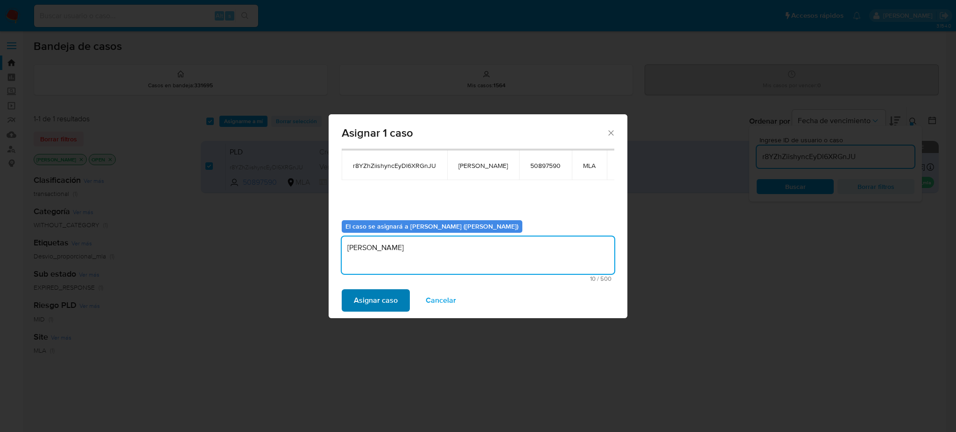
type textarea "[PERSON_NAME]"
click at [375, 306] on span "Asignar caso" at bounding box center [376, 300] width 44 height 21
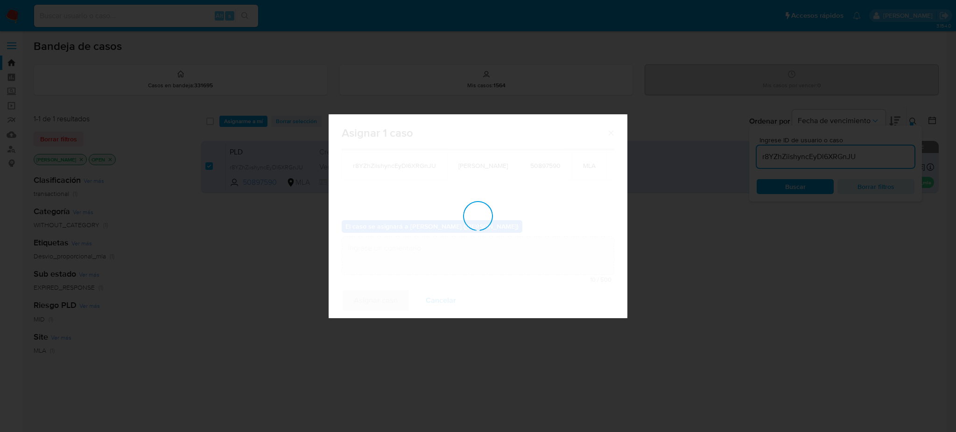
checkbox input "false"
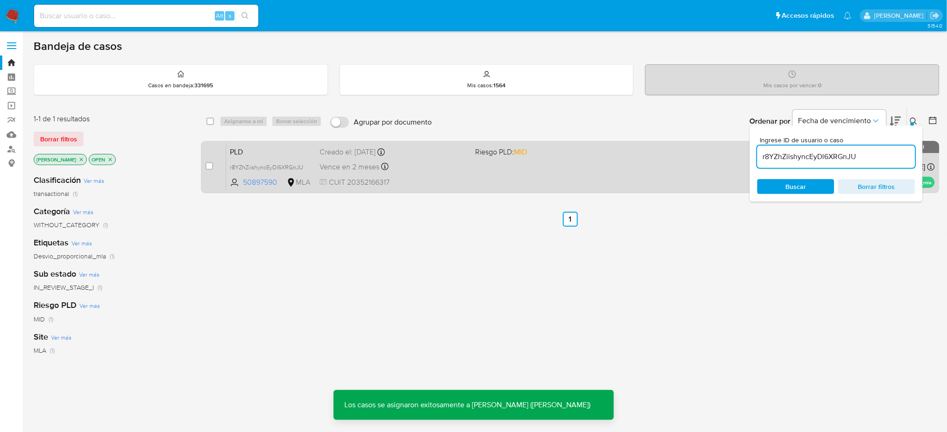
click at [453, 171] on div "Vence en 2 meses Vence el [DATE] 03:31:39" at bounding box center [393, 167] width 148 height 13
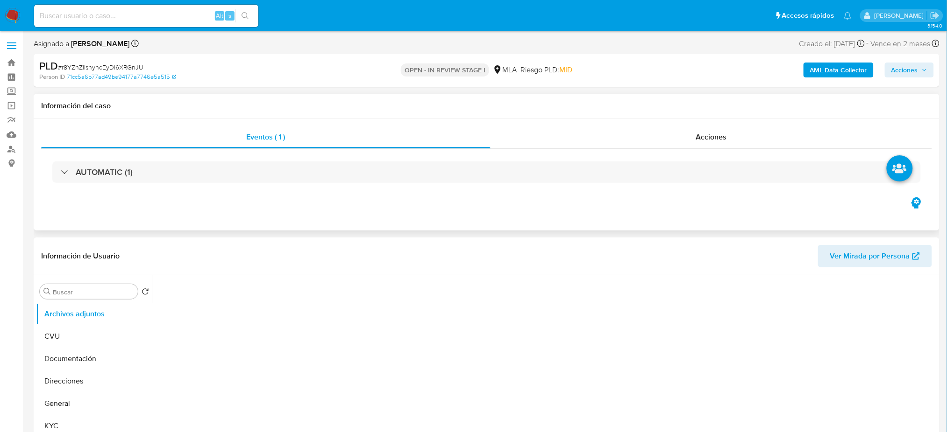
select select "10"
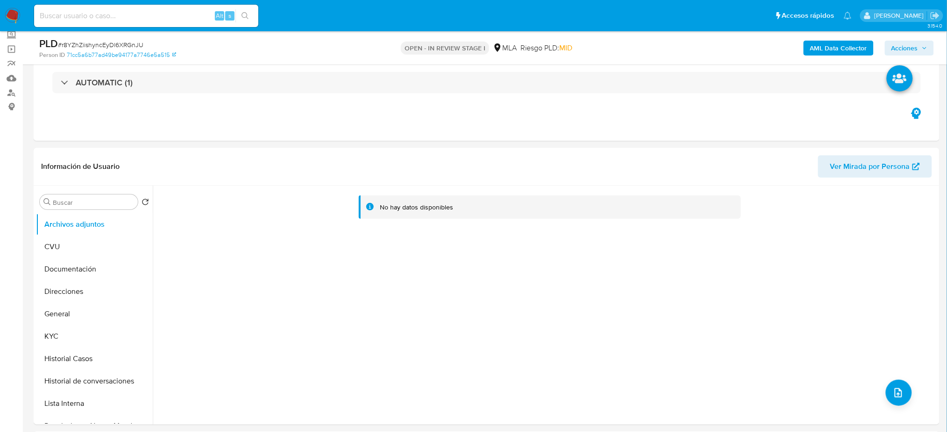
scroll to position [124, 0]
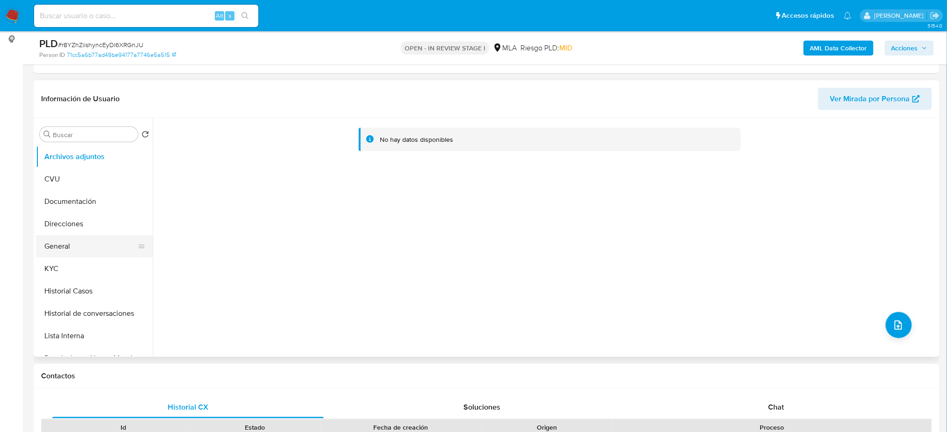
click at [84, 248] on button "General" at bounding box center [90, 246] width 109 height 22
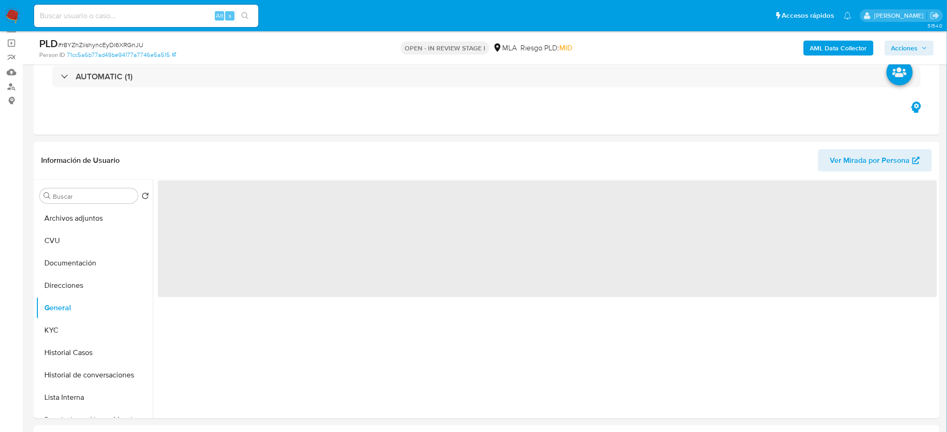
scroll to position [62, 0]
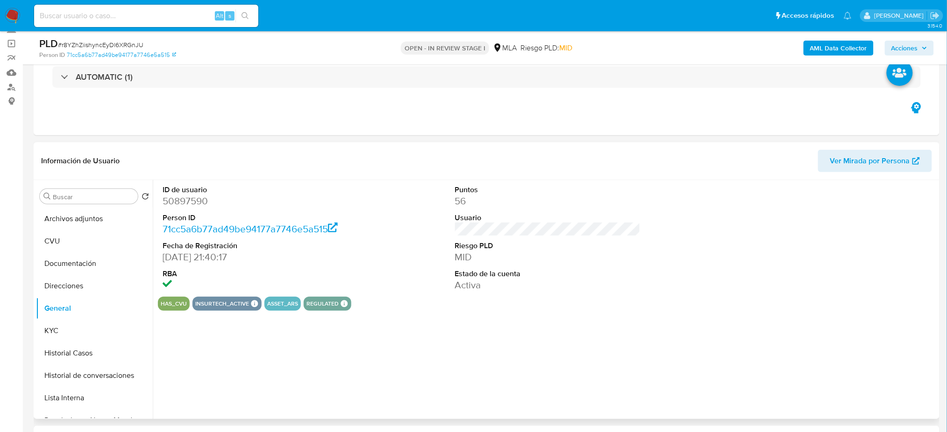
click at [190, 202] on dd "50897590" at bounding box center [255, 201] width 185 height 13
copy dd "50897590"
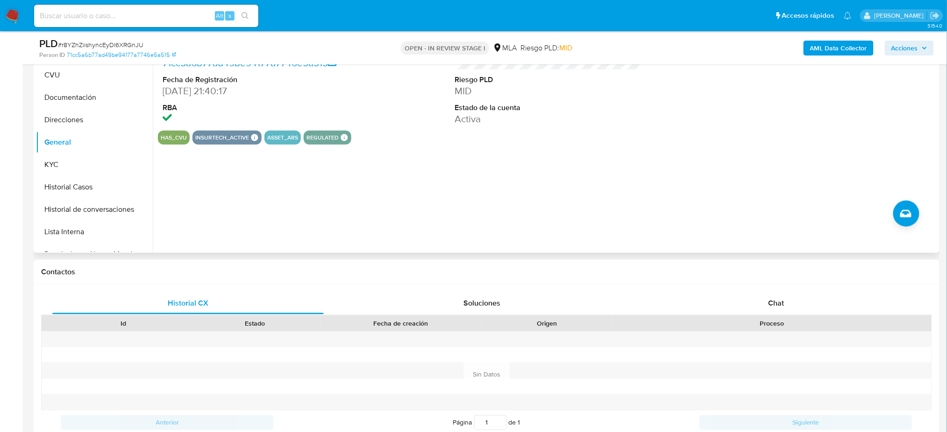
scroll to position [249, 0]
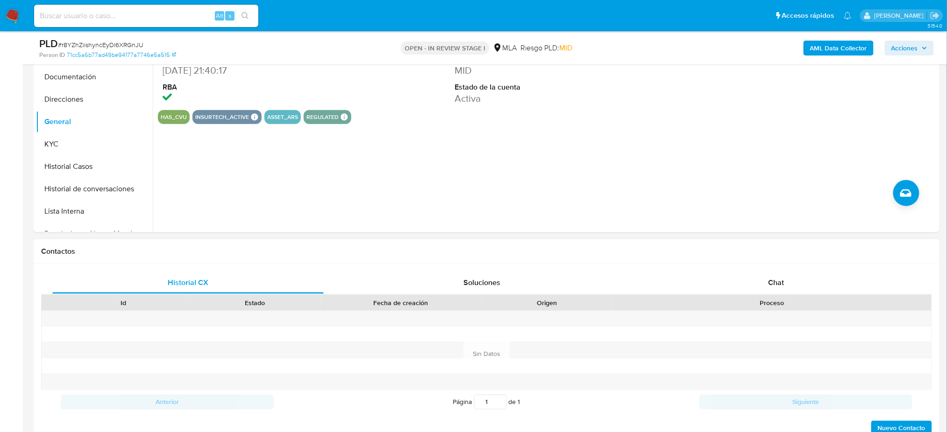
click at [797, 295] on div "Proceso" at bounding box center [771, 303] width 319 height 16
click at [792, 283] on div "Chat" at bounding box center [775, 283] width 271 height 22
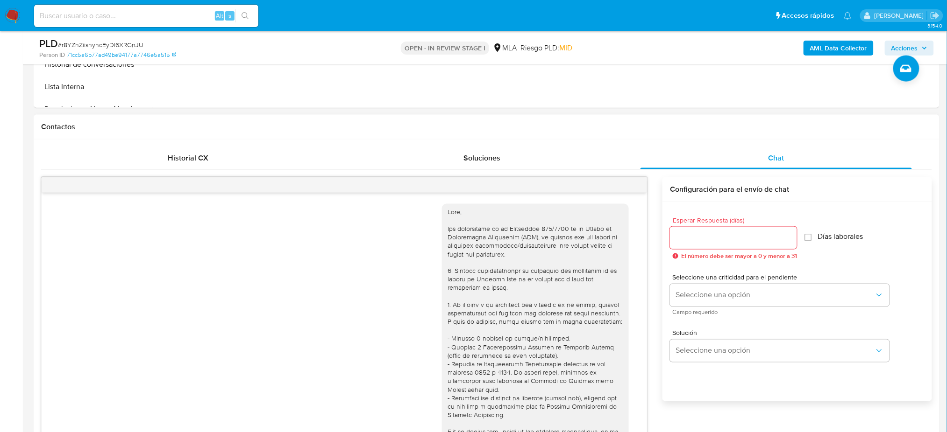
scroll to position [909, 0]
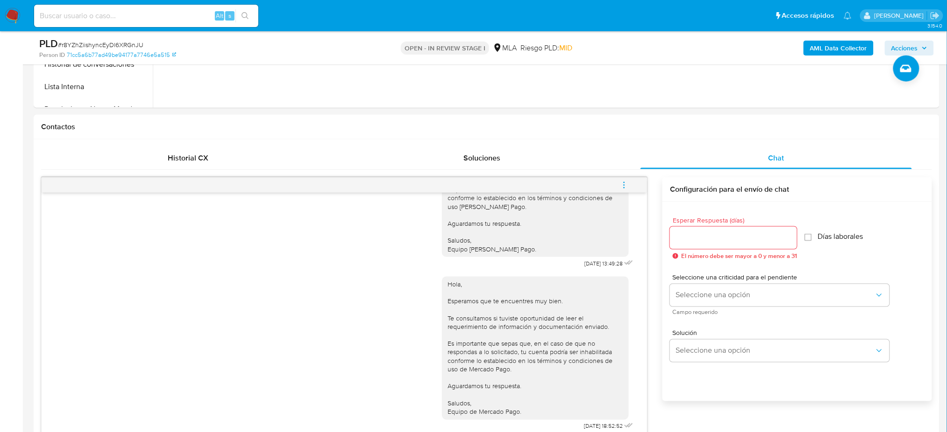
click at [628, 181] on icon "menu-action" at bounding box center [624, 185] width 8 height 8
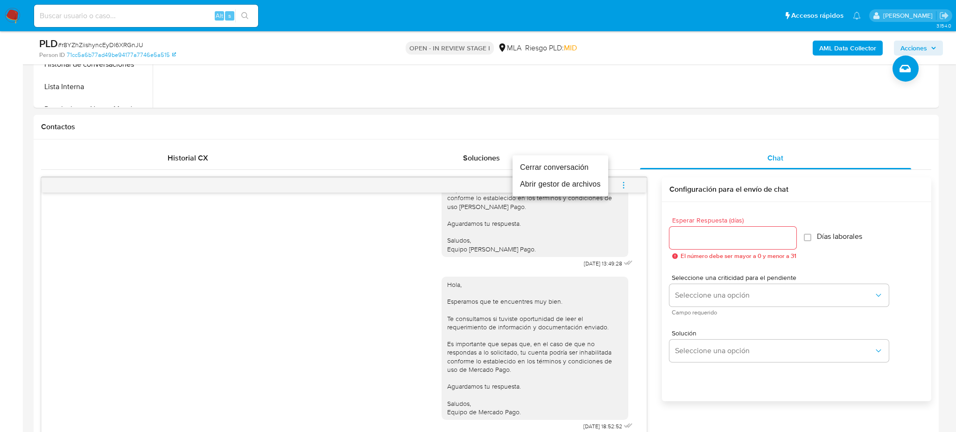
click at [580, 163] on li "Cerrar conversación" at bounding box center [561, 167] width 96 height 17
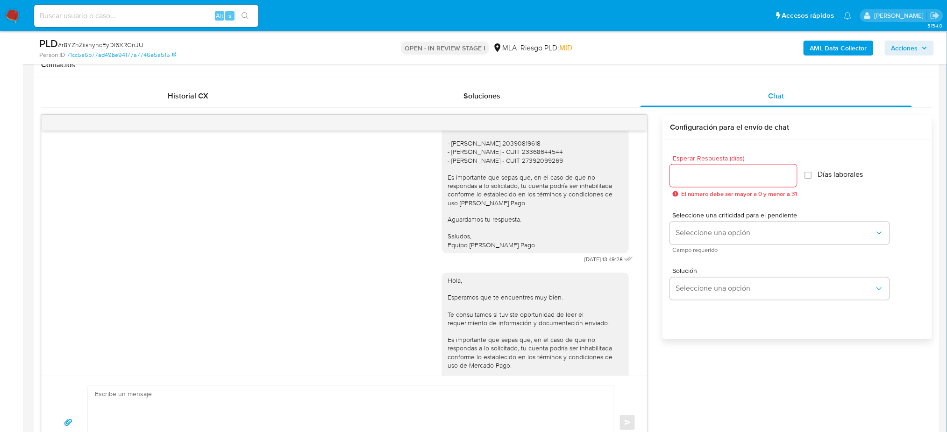
scroll to position [809, 0]
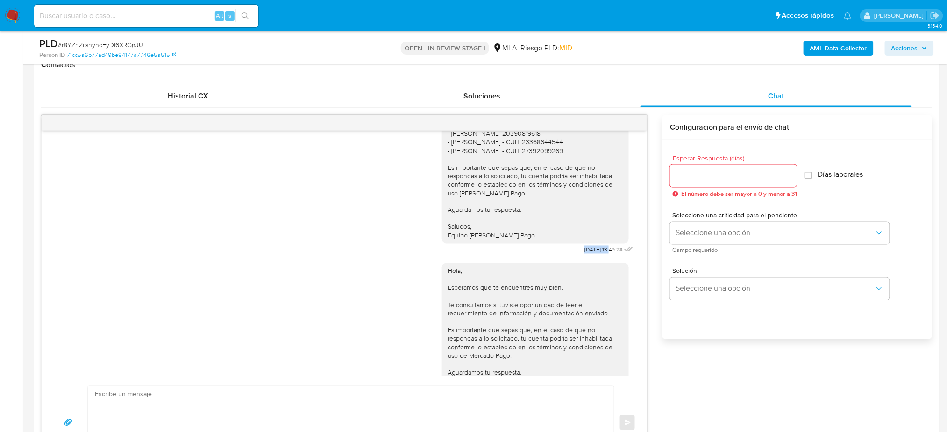
drag, startPoint x: 560, startPoint y: 303, endPoint x: 590, endPoint y: 305, distance: 30.0
click at [590, 257] on div "Hola, Esperamos que te encuentres muy bien. Te consultamos si tuviste oportunid…" at bounding box center [538, 141] width 193 height 231
copy span "05/08/2025"
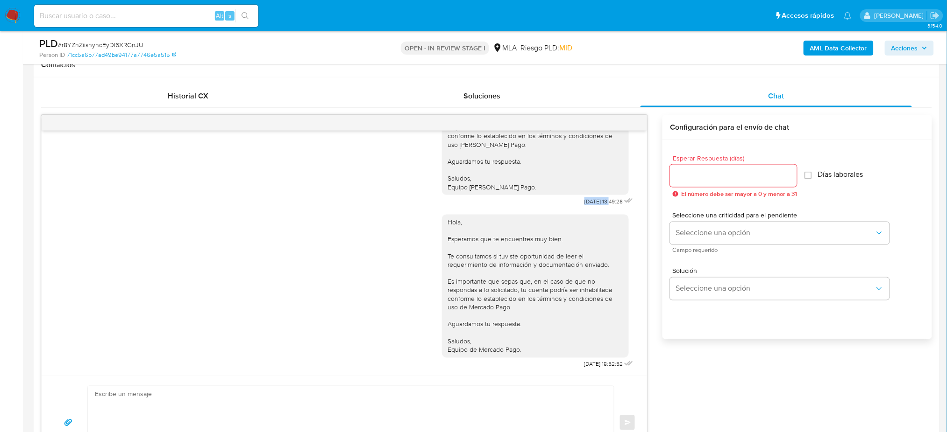
scroll to position [909, 0]
drag, startPoint x: 564, startPoint y: 364, endPoint x: 591, endPoint y: 361, distance: 27.2
click at [591, 361] on div "Hola, Esperamos que te encuentres muy bien. Te consultamos si tuviste oportunid…" at bounding box center [538, 289] width 193 height 163
copy span "11/08/2025"
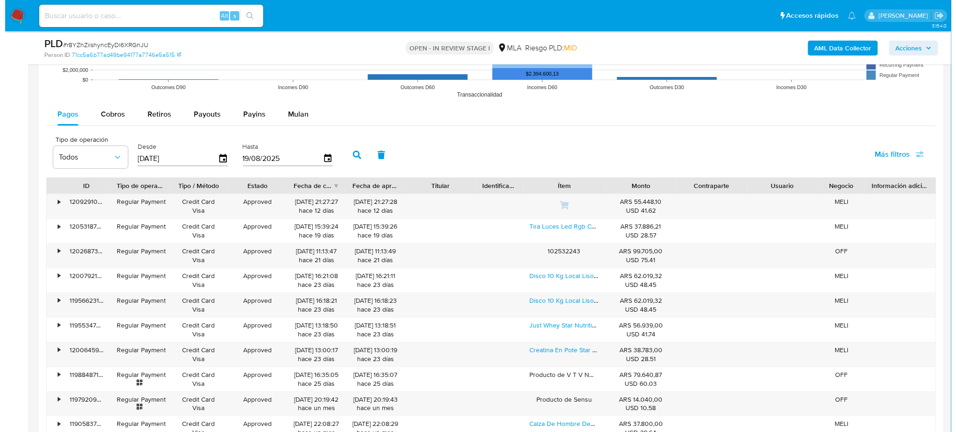
scroll to position [1618, 0]
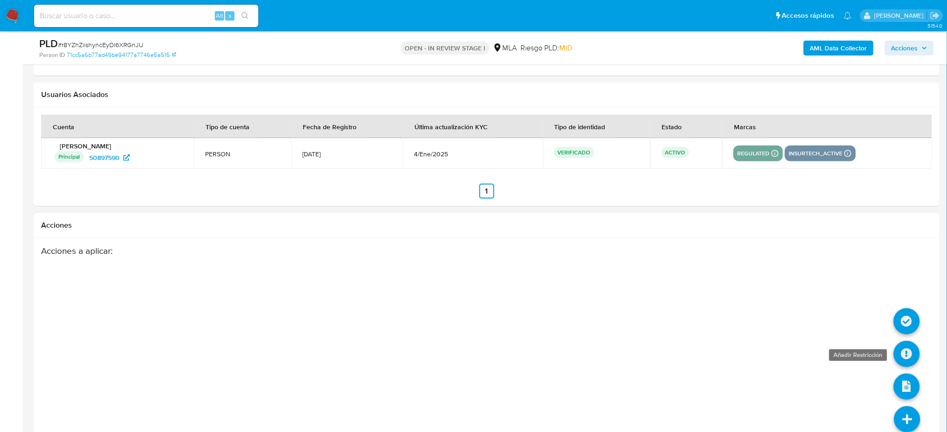
click at [909, 349] on icon at bounding box center [906, 354] width 26 height 26
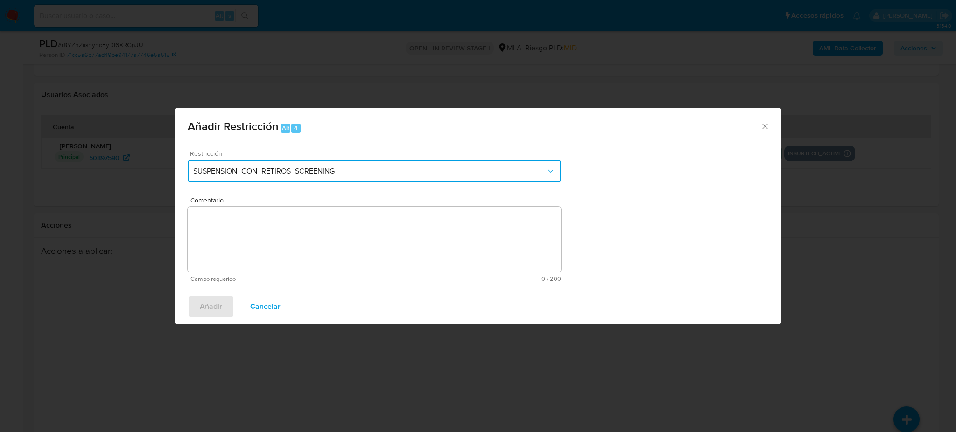
click at [235, 179] on button "SUSPENSION_CON_RETIROS_SCREENING" at bounding box center [375, 171] width 374 height 22
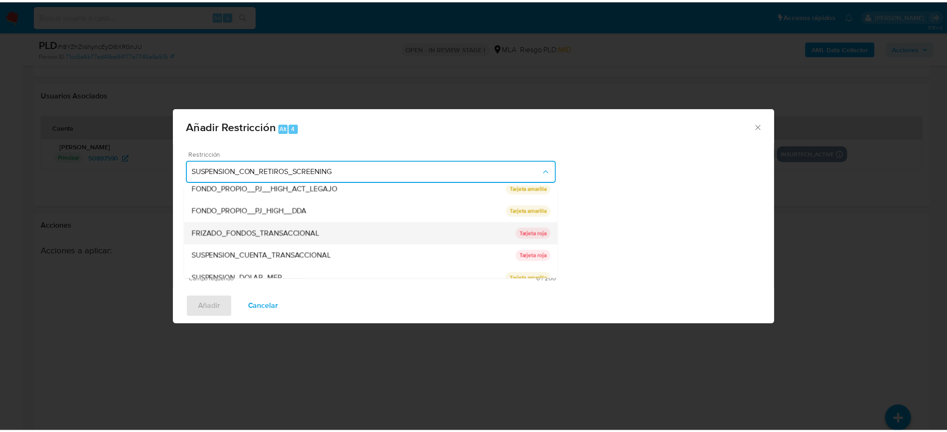
scroll to position [153, 0]
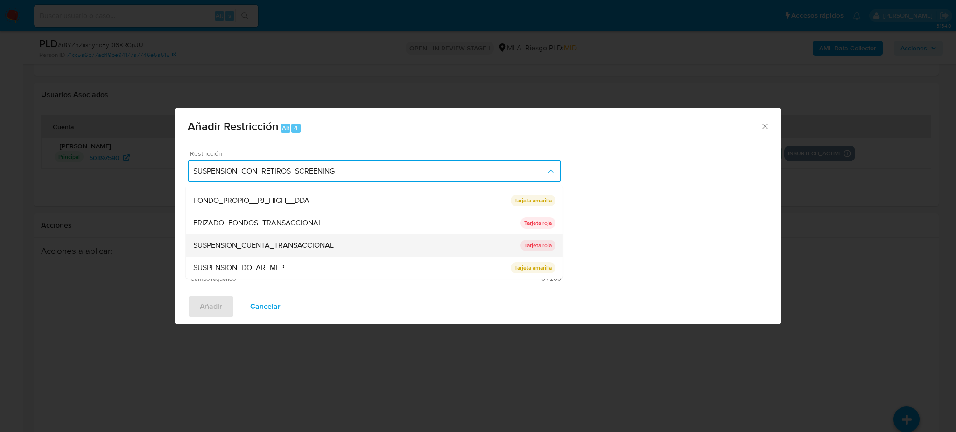
click at [273, 241] on span "SUSPENSION_CUENTA_TRANSACCIONAL" at bounding box center [263, 245] width 141 height 9
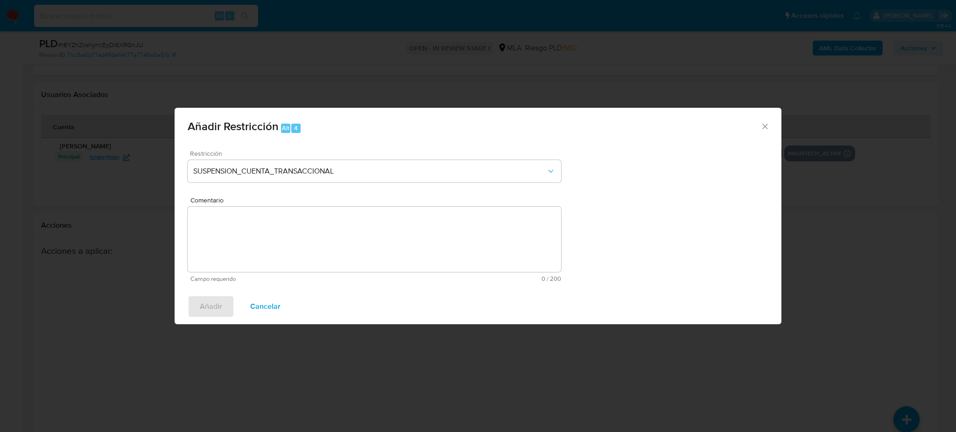
click at [273, 241] on textarea "Comentario" at bounding box center [375, 239] width 374 height 65
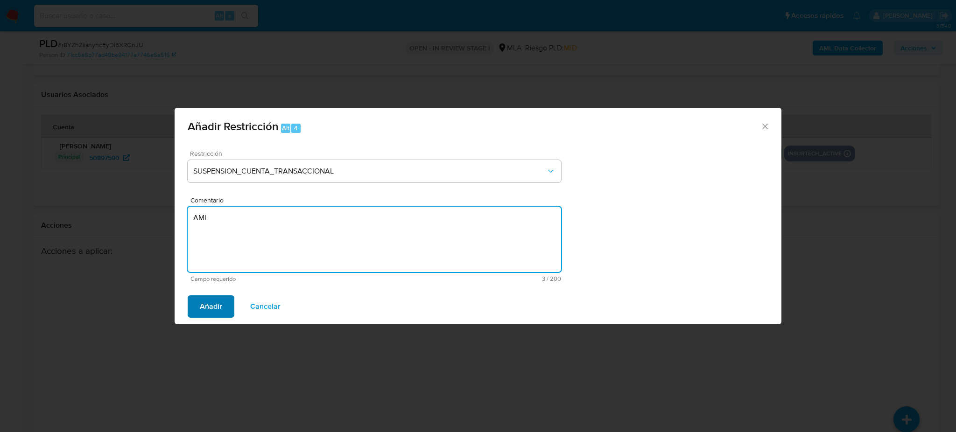
type textarea "AML"
click at [212, 310] on span "Añadir" at bounding box center [211, 307] width 22 height 21
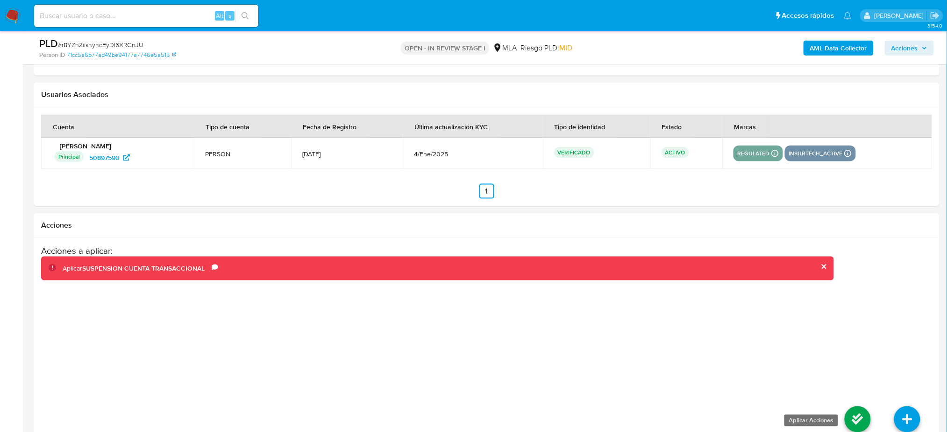
click at [863, 417] on icon at bounding box center [857, 420] width 26 height 26
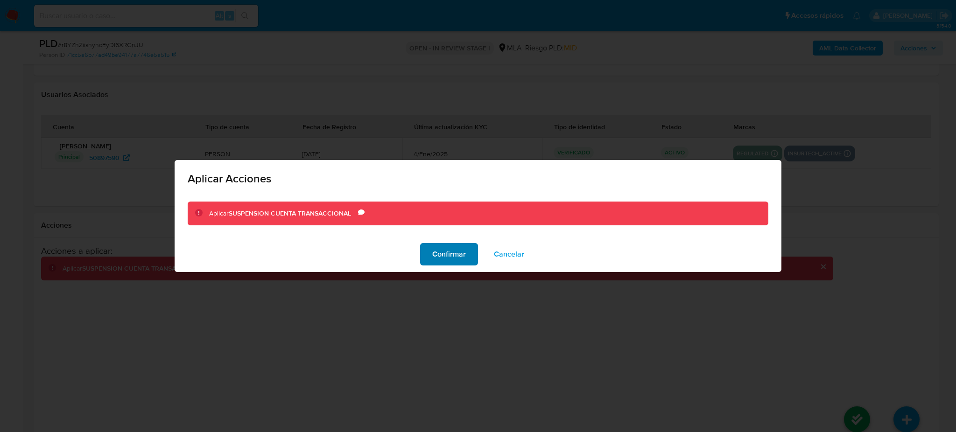
click at [442, 259] on span "Confirmar" at bounding box center [449, 254] width 34 height 21
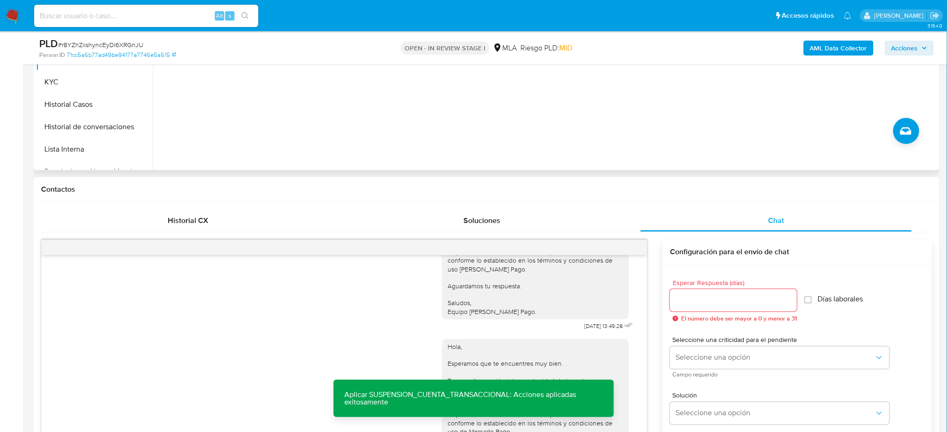
scroll to position [187, 0]
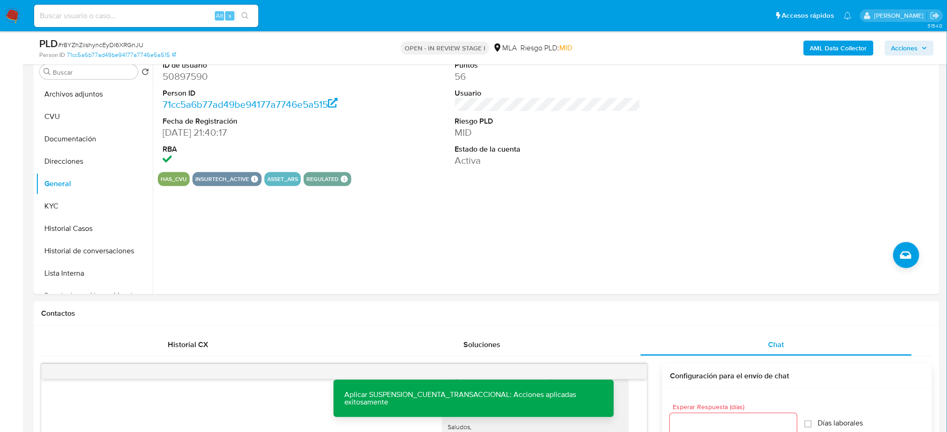
click at [840, 46] on b "AML Data Collector" at bounding box center [838, 48] width 57 height 15
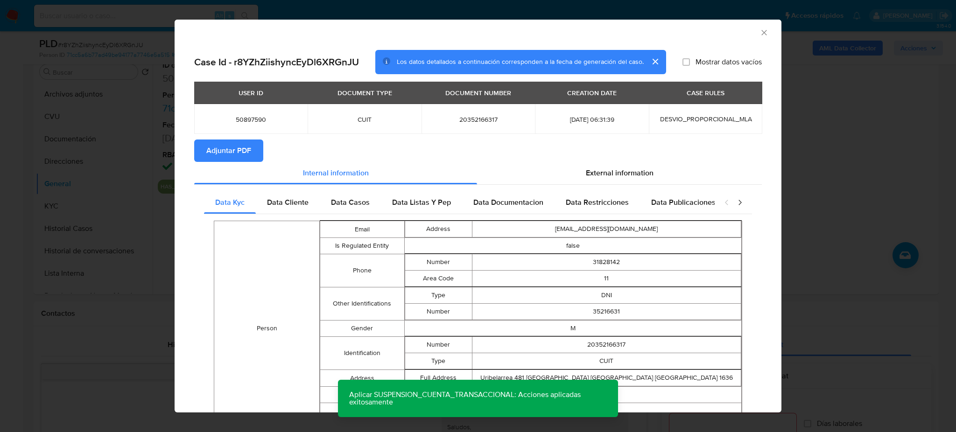
click at [237, 151] on span "Adjuntar PDF" at bounding box center [228, 151] width 45 height 21
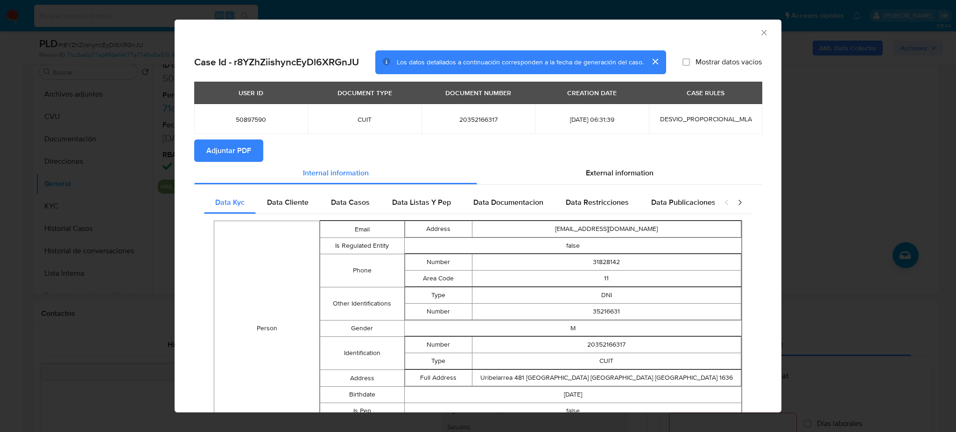
click at [762, 33] on icon "Cerrar ventana" at bounding box center [764, 32] width 5 height 5
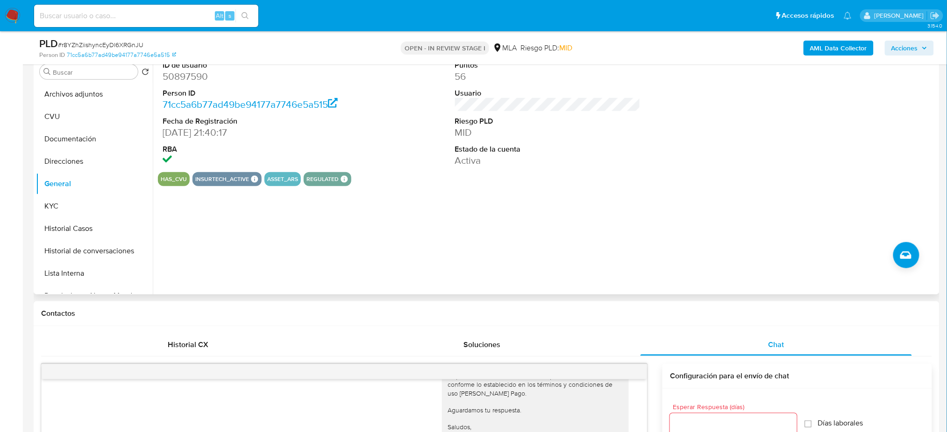
click at [180, 76] on dd "50897590" at bounding box center [255, 76] width 185 height 13
copy dd "50897590"
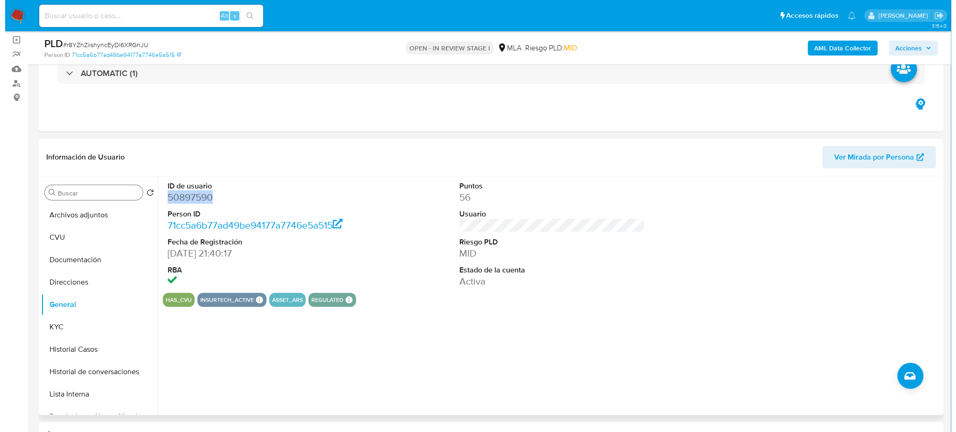
scroll to position [62, 0]
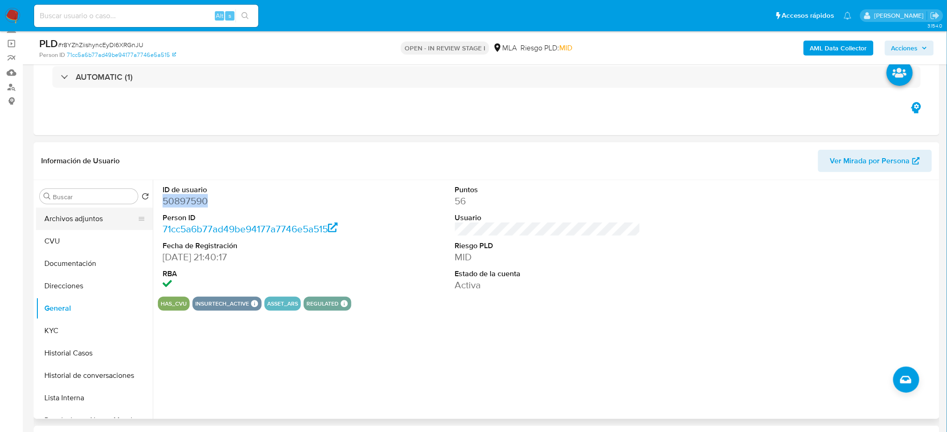
click at [78, 213] on button "Archivos adjuntos" at bounding box center [90, 219] width 109 height 22
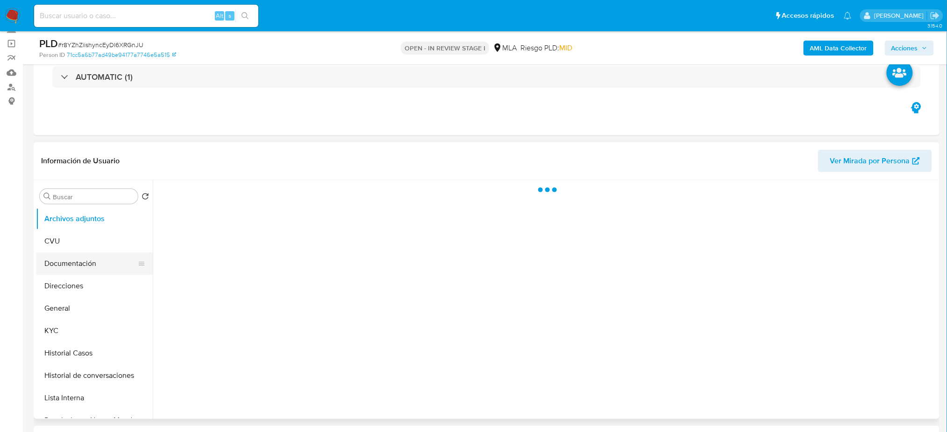
drag, startPoint x: 71, startPoint y: 266, endPoint x: 66, endPoint y: 254, distance: 12.1
click at [71, 267] on button "Documentación" at bounding box center [90, 264] width 109 height 22
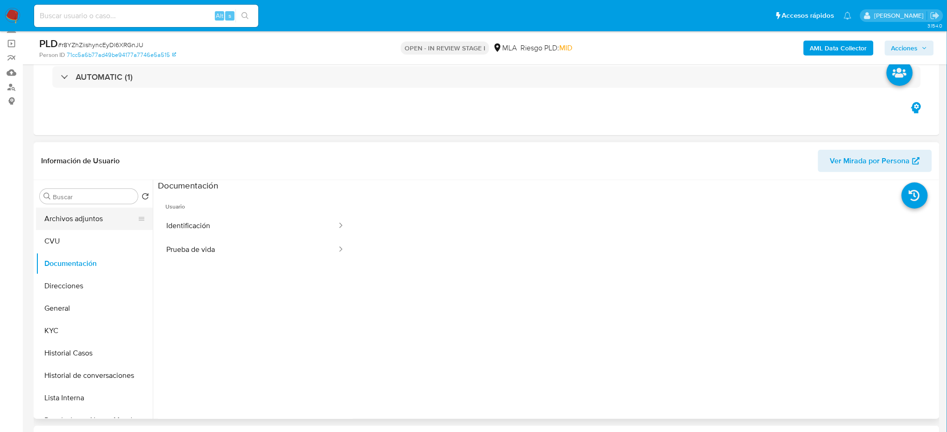
click at [67, 219] on button "Archivos adjuntos" at bounding box center [90, 219] width 109 height 22
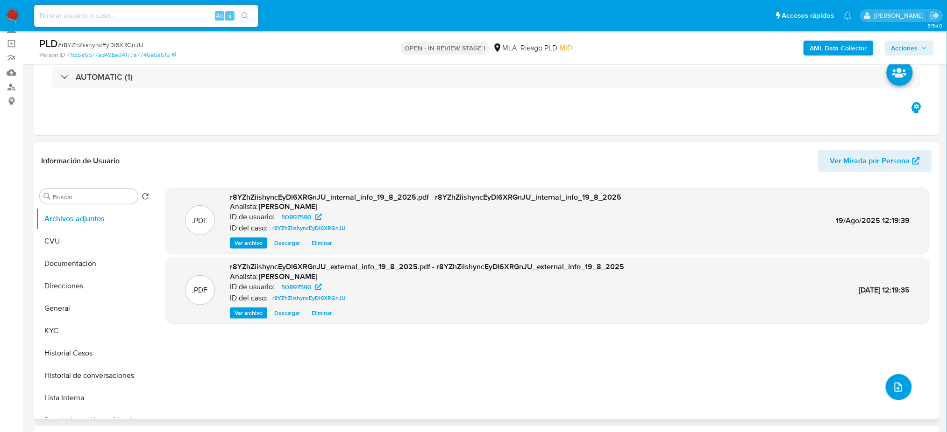
click at [893, 386] on icon "upload-file" at bounding box center [897, 387] width 11 height 11
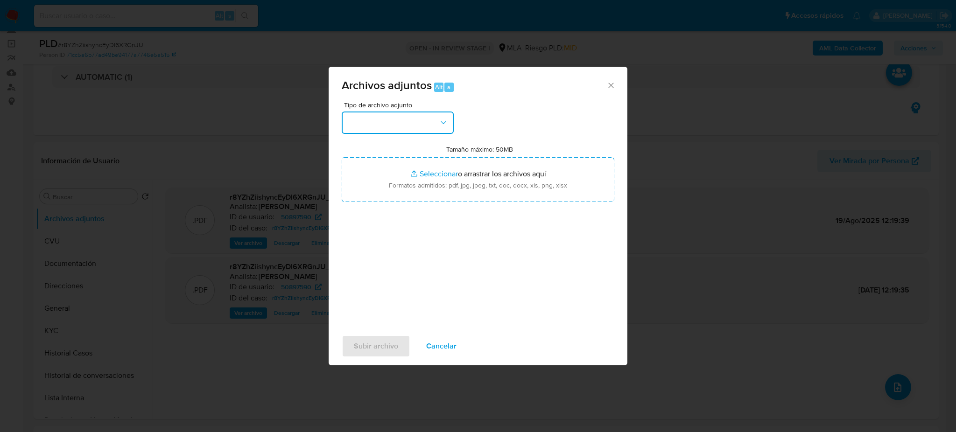
click at [417, 120] on button "button" at bounding box center [398, 123] width 112 height 22
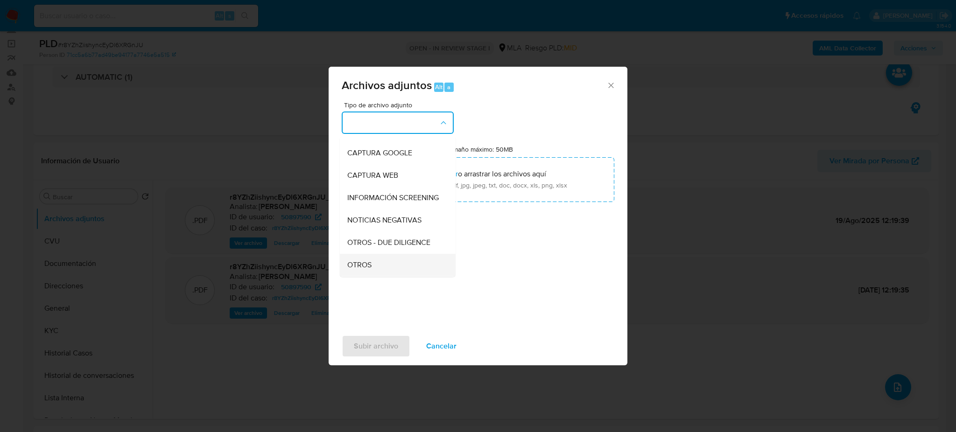
click at [382, 276] on div "OTROS" at bounding box center [394, 265] width 95 height 22
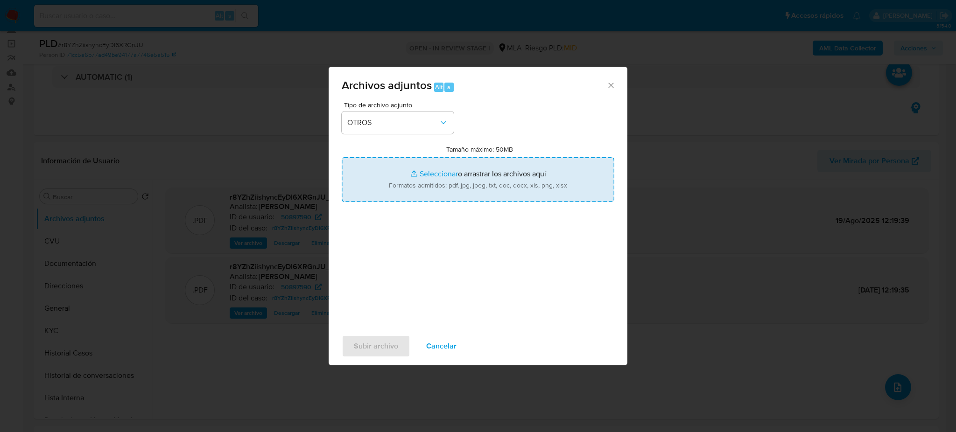
click at [407, 199] on input "Tamaño máximo: 50MB Seleccionar archivos" at bounding box center [478, 179] width 273 height 45
type input "C:\fakepath\Caselog r8YZhZiishyncEyDl6XRGnJU_2025_07_18_17_08_21.docx"
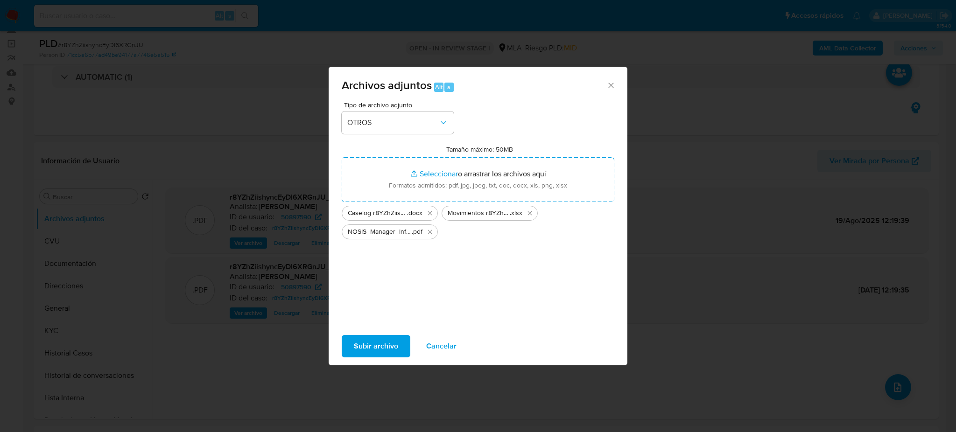
click at [372, 342] on span "Subir archivo" at bounding box center [376, 346] width 44 height 21
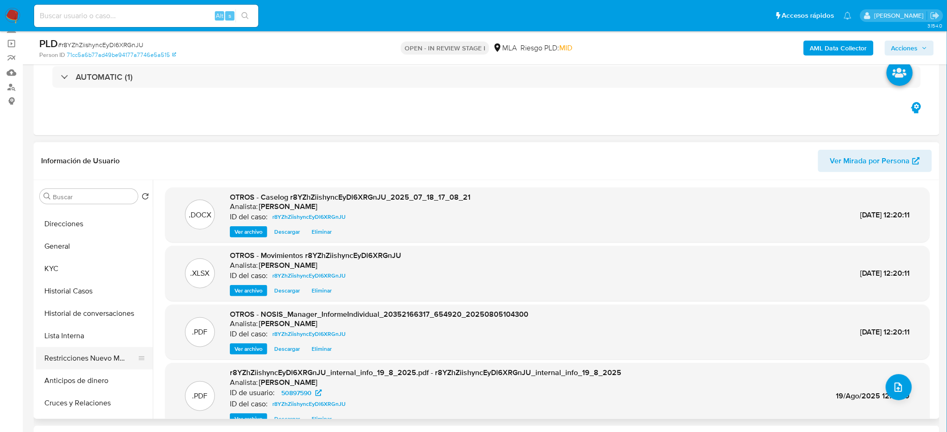
click at [95, 348] on button "Restricciones Nuevo Mundo" at bounding box center [90, 358] width 109 height 22
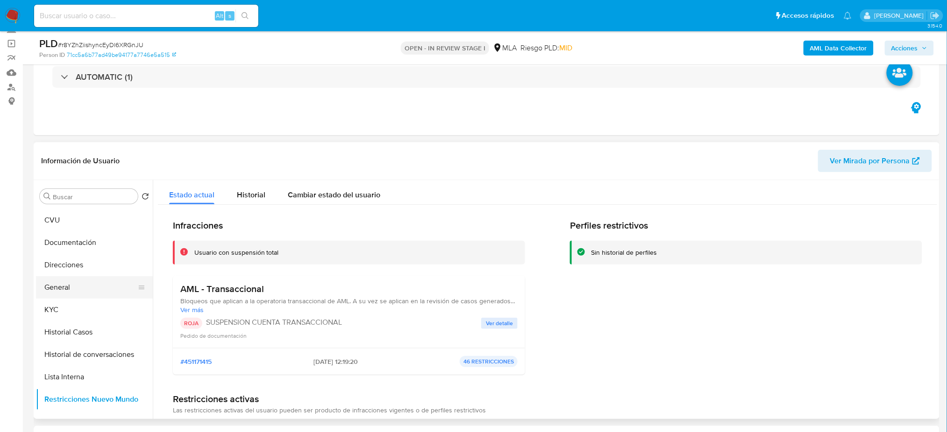
scroll to position [0, 0]
click at [75, 318] on button "General" at bounding box center [90, 308] width 109 height 22
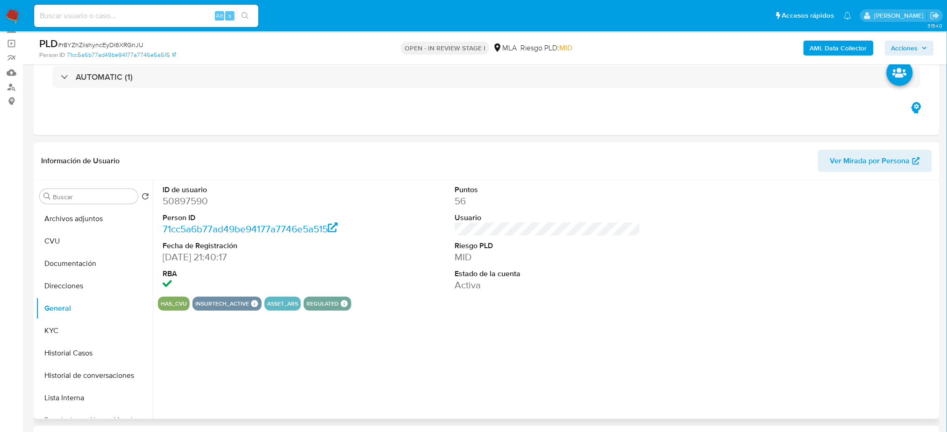
click at [179, 203] on dd "50897590" at bounding box center [255, 201] width 185 height 13
drag, startPoint x: 179, startPoint y: 203, endPoint x: 173, endPoint y: 226, distance: 24.6
click at [178, 203] on dd "50897590" at bounding box center [255, 201] width 185 height 13
copy dd "50897590"
click at [93, 377] on button "Historial de conversaciones" at bounding box center [90, 376] width 109 height 22
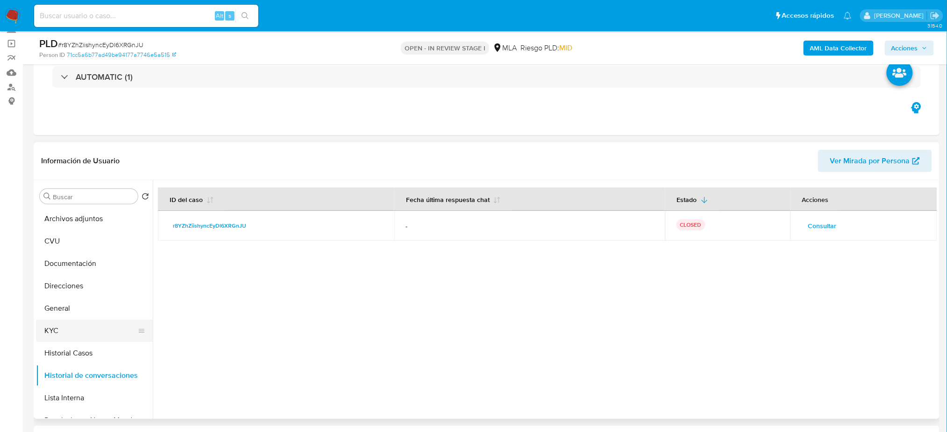
click at [125, 322] on button "KYC" at bounding box center [90, 331] width 109 height 22
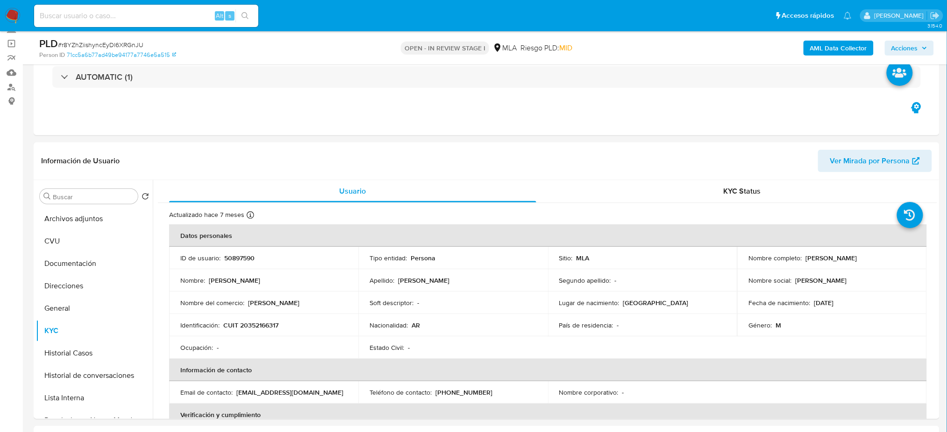
click at [917, 48] on span "Acciones" at bounding box center [904, 48] width 27 height 15
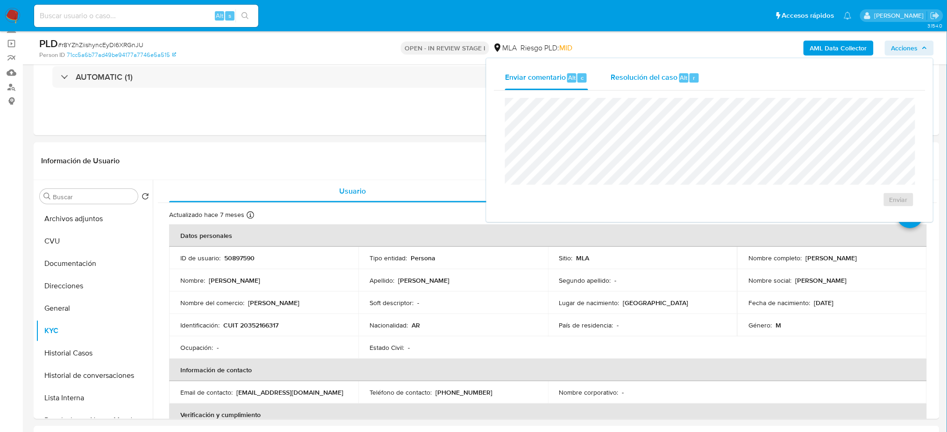
click at [666, 83] on div "Resolución del caso Alt r" at bounding box center [654, 78] width 89 height 24
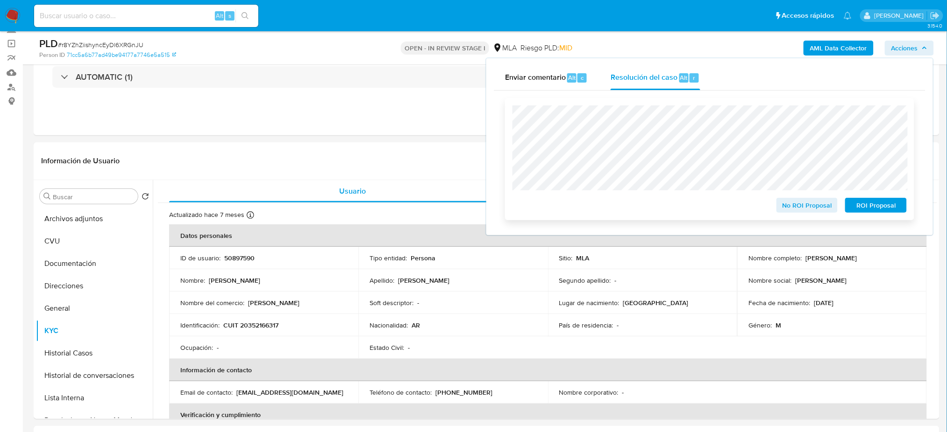
click at [880, 209] on span "ROI Proposal" at bounding box center [875, 205] width 49 height 13
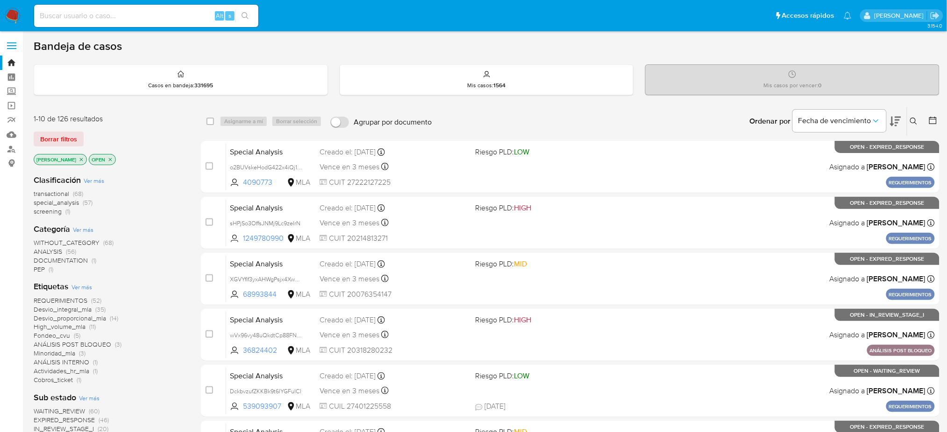
click at [107, 11] on input at bounding box center [146, 16] width 224 height 12
paste input "pLayMtWdZXFzYEe6s91Ho9cw"
type input "pLayMtWdZXFzYEe6s91Ho9cw"
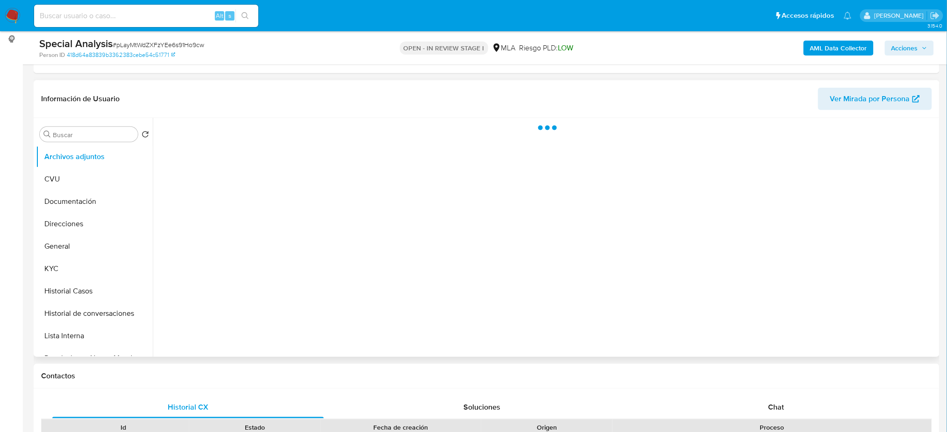
scroll to position [62, 0]
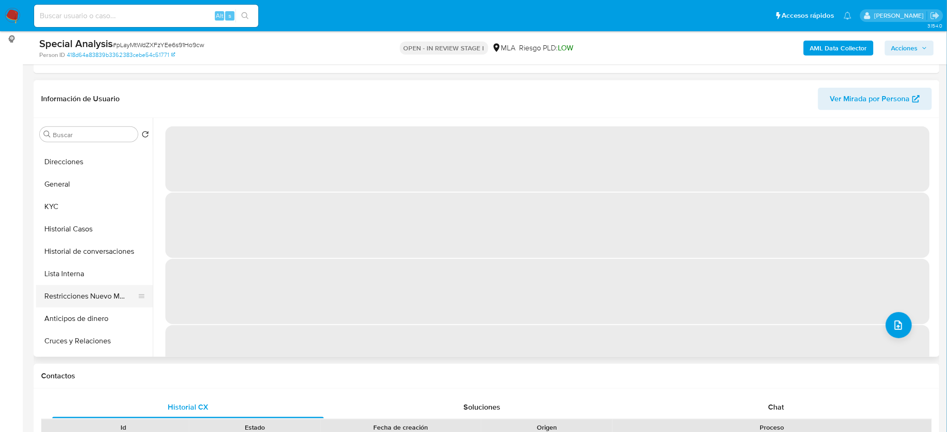
click at [85, 289] on button "Restricciones Nuevo Mundo" at bounding box center [90, 296] width 109 height 22
select select "10"
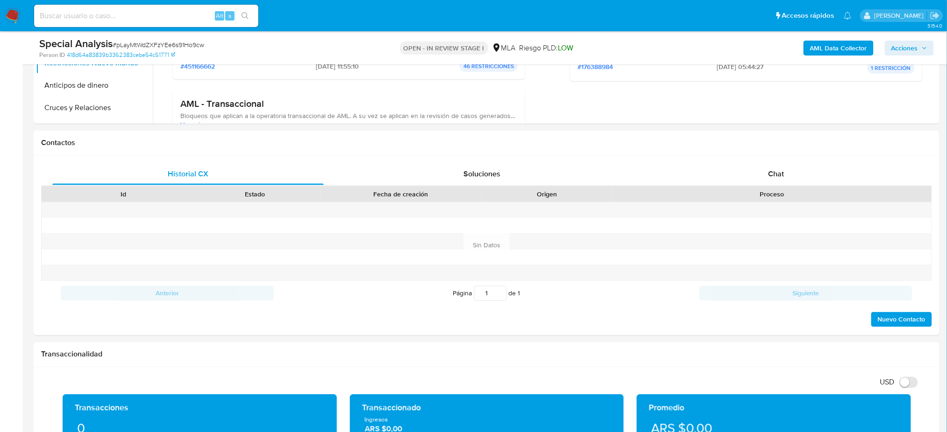
scroll to position [374, 0]
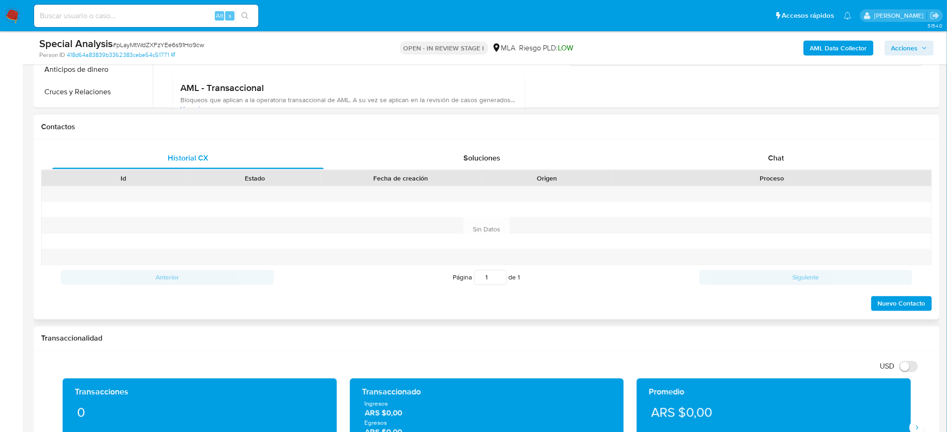
click at [798, 171] on div "Proceso" at bounding box center [771, 178] width 319 height 16
click at [765, 164] on div "Chat" at bounding box center [775, 158] width 271 height 22
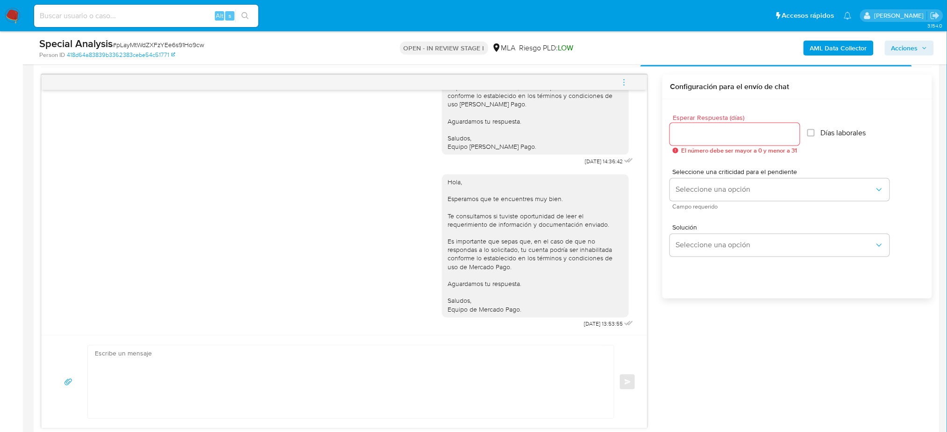
scroll to position [498, 0]
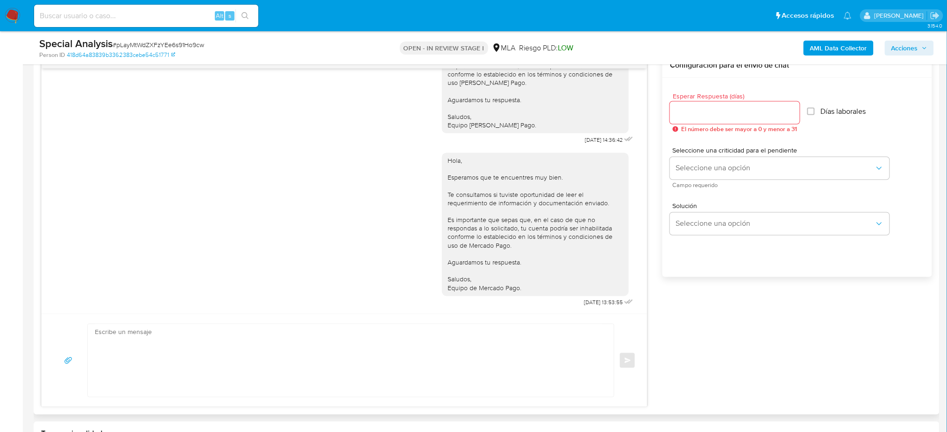
click at [269, 375] on textarea at bounding box center [348, 361] width 507 height 73
paste textarea "Hola, Esperamos que te encuentres muy bien. Te consultamos si tuviste oportunid…"
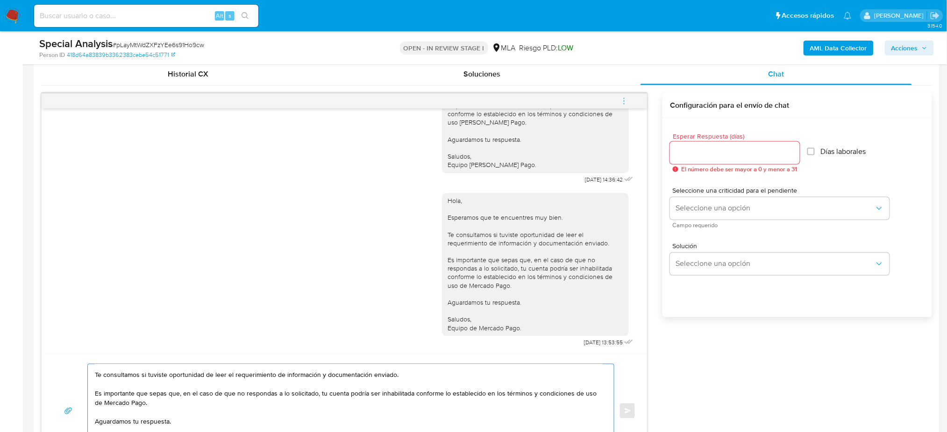
scroll to position [436, 0]
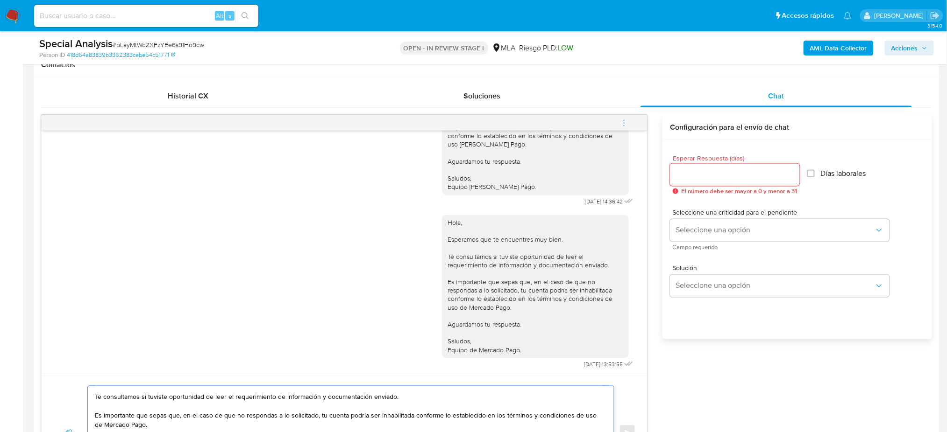
type textarea "Hola, Esperamos que te encuentres muy bien. Te consultamos si tuviste oportunid…"
click at [748, 173] on input "Esperar Respuesta (días)" at bounding box center [735, 175] width 130 height 12
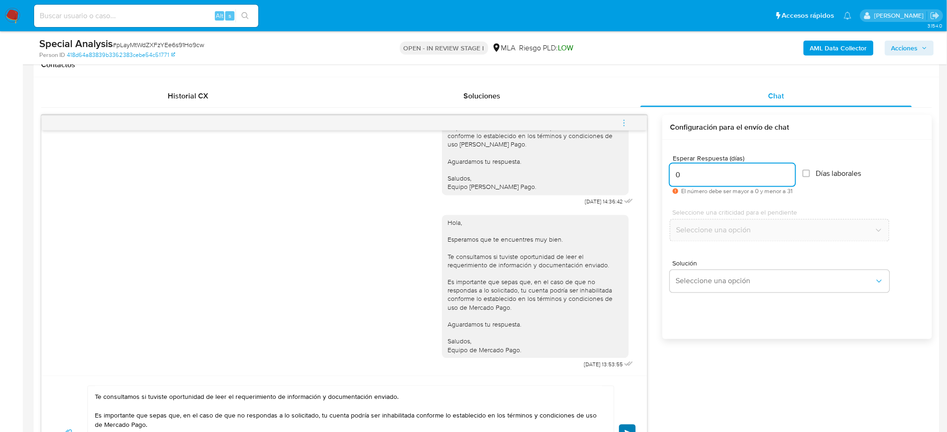
type input "0"
click at [632, 425] on button "Enviar" at bounding box center [627, 433] width 17 height 17
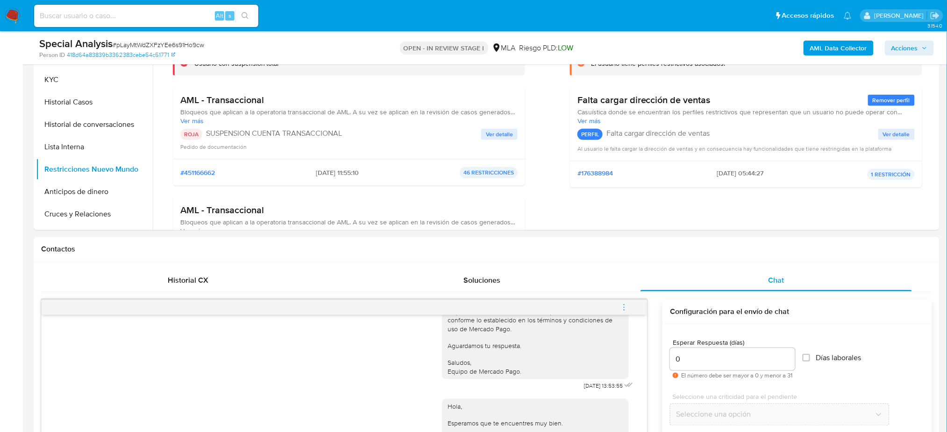
scroll to position [249, 0]
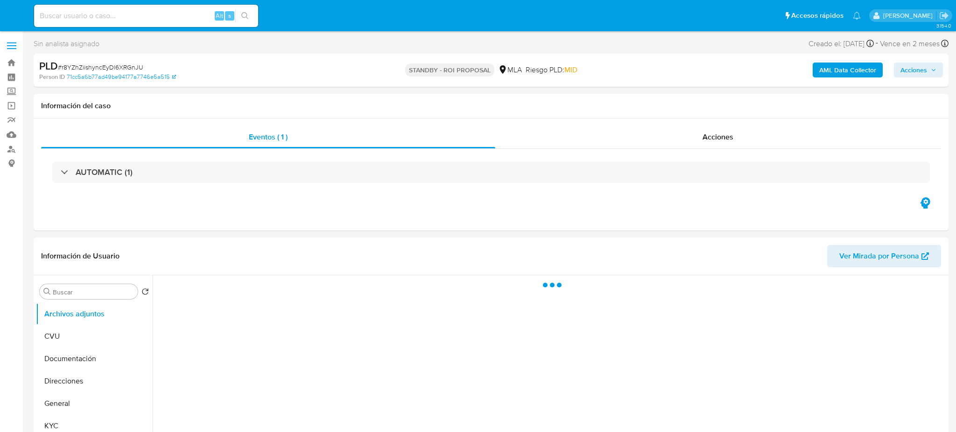
select select "10"
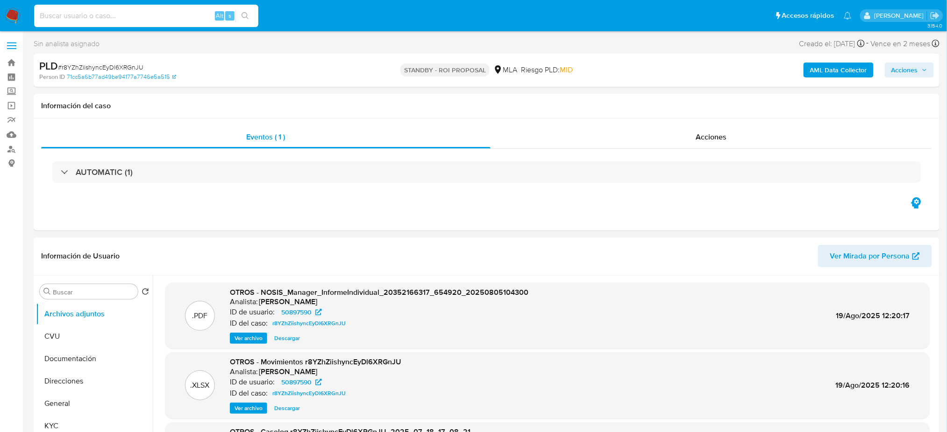
click at [88, 19] on input at bounding box center [146, 16] width 224 height 12
paste input "juPjLipzUirfNqA3SUQZS3BQ"
type input "juPjLipzUirfNqA3SUQZS3BQ"
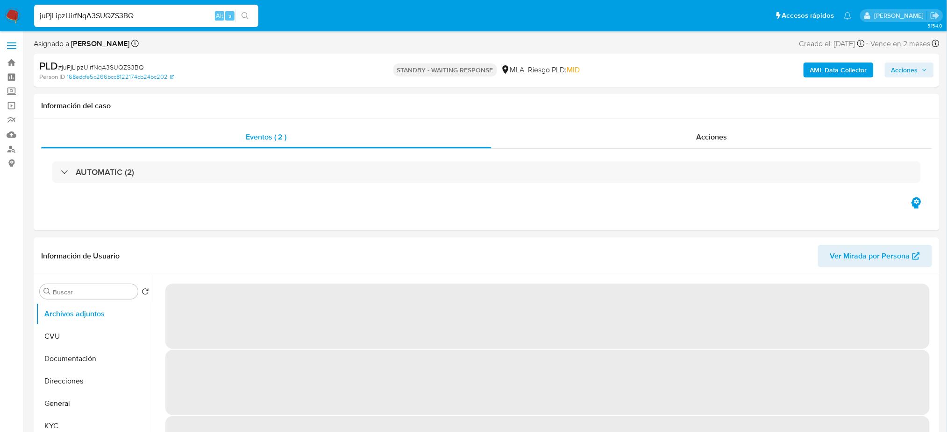
click at [18, 12] on img at bounding box center [13, 16] width 16 height 16
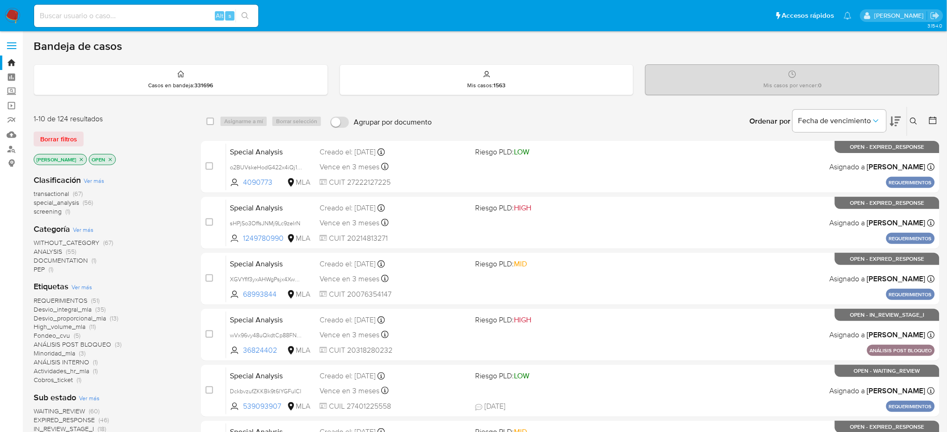
click at [140, 10] on input at bounding box center [146, 16] width 224 height 12
paste input "Wb5YnLQKzEPnDtQirnRicYSe"
type input "Wb5YnLQKzEPnDtQirnRicYSe"
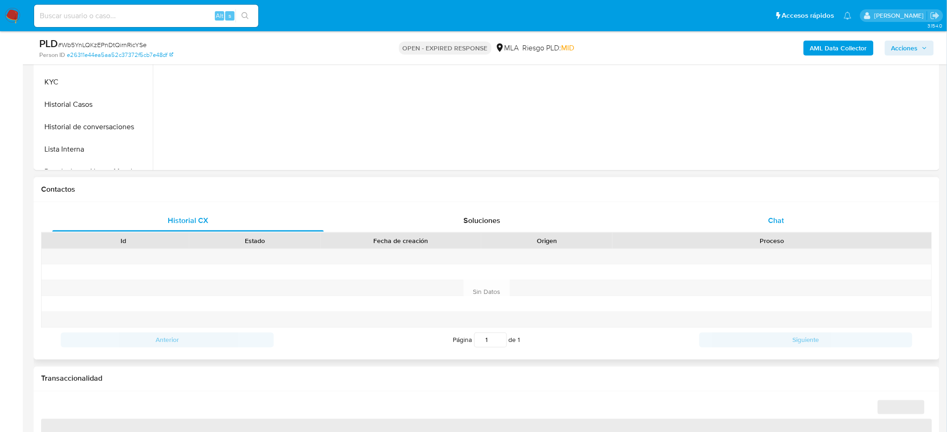
click at [773, 222] on span "Chat" at bounding box center [776, 220] width 16 height 11
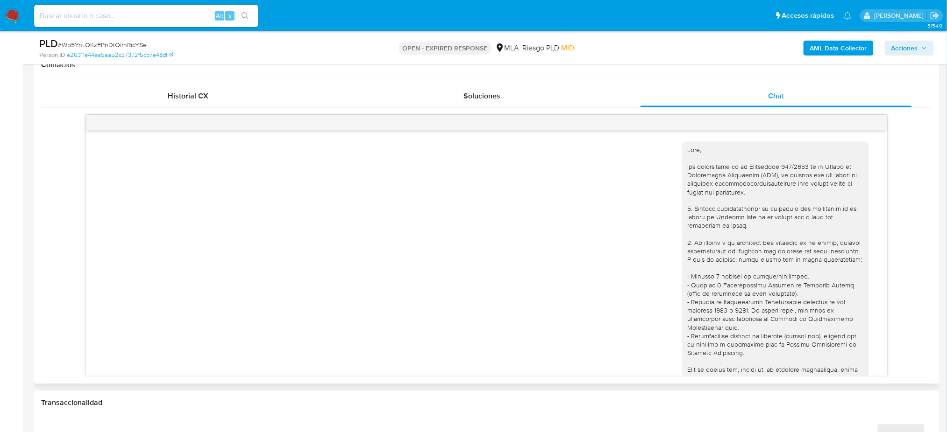
scroll to position [1007, 0]
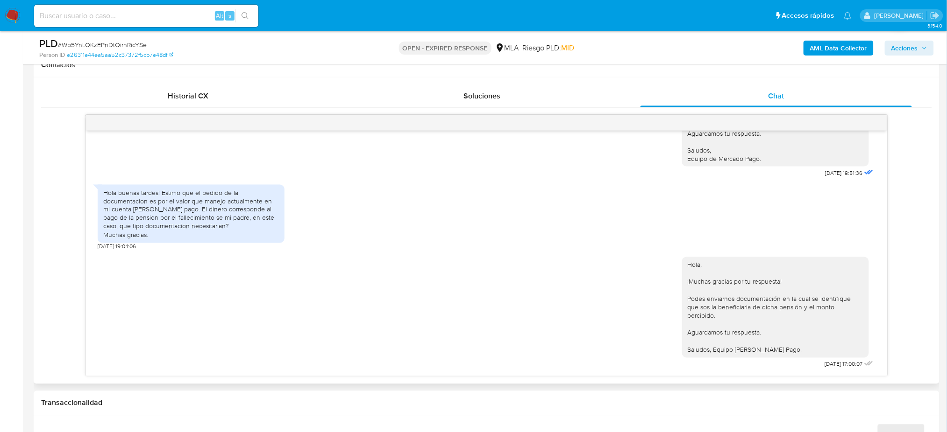
select select "10"
click at [113, 42] on span "# Wb5YnLQKzEPnDtQirnRicYSe" at bounding box center [102, 44] width 89 height 9
copy span "Wb5YnLQKzEPnDtQirnRicYSe"
click at [18, 18] on img at bounding box center [13, 16] width 16 height 16
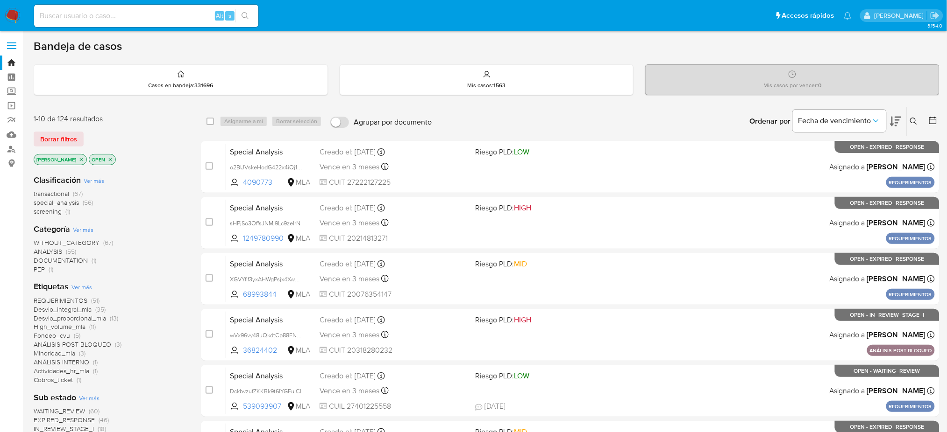
click at [916, 120] on icon at bounding box center [913, 121] width 7 height 7
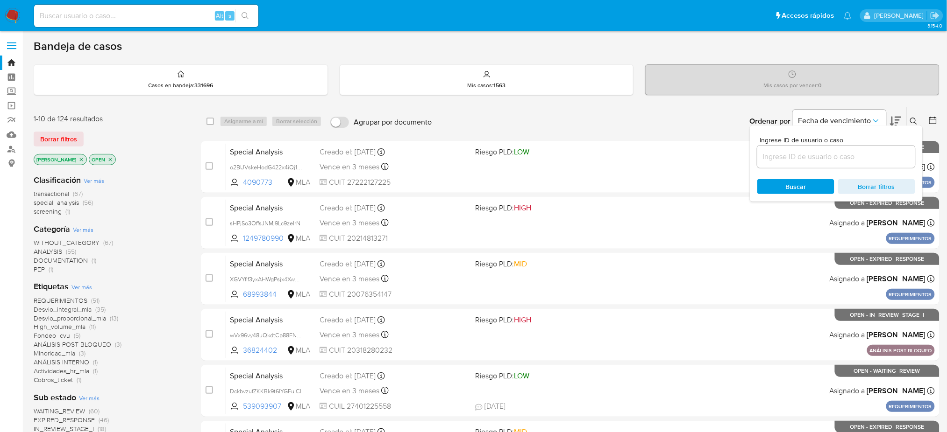
click at [859, 154] on input at bounding box center [836, 157] width 158 height 12
type input "Wb5YnLQKzEPnDtQirnRicYSe"
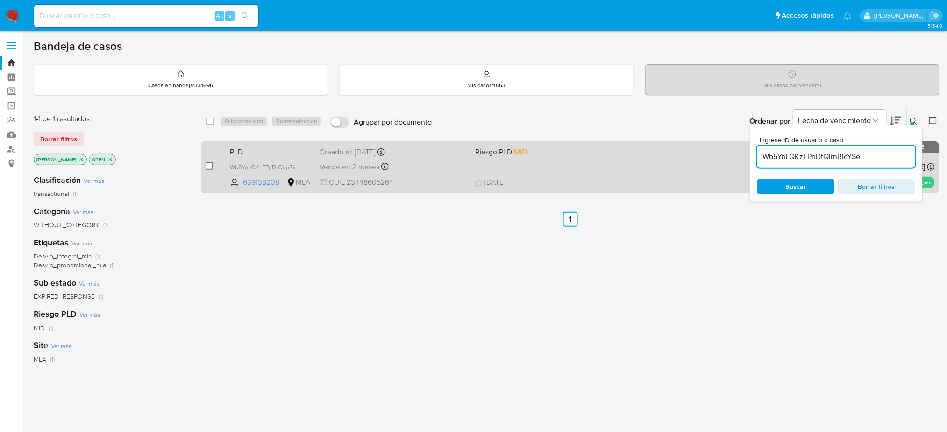
click at [212, 167] on input "checkbox" at bounding box center [208, 166] width 7 height 7
checkbox input "true"
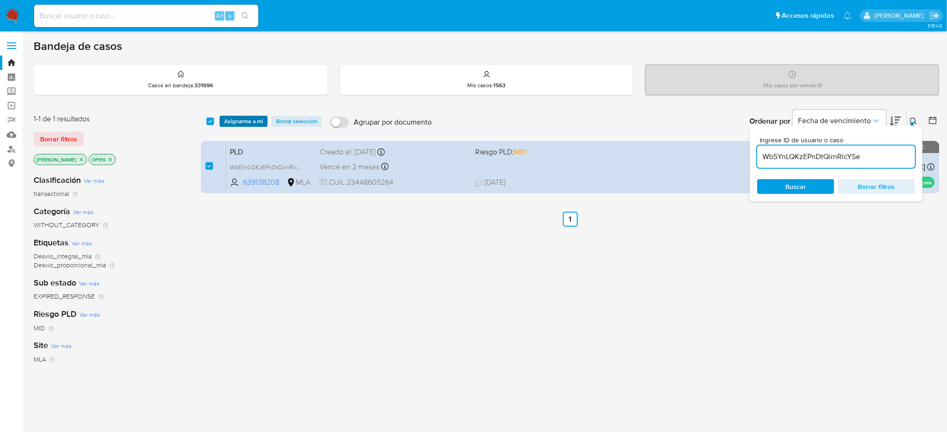
click at [257, 117] on span "Asignarme a mí" at bounding box center [243, 121] width 39 height 9
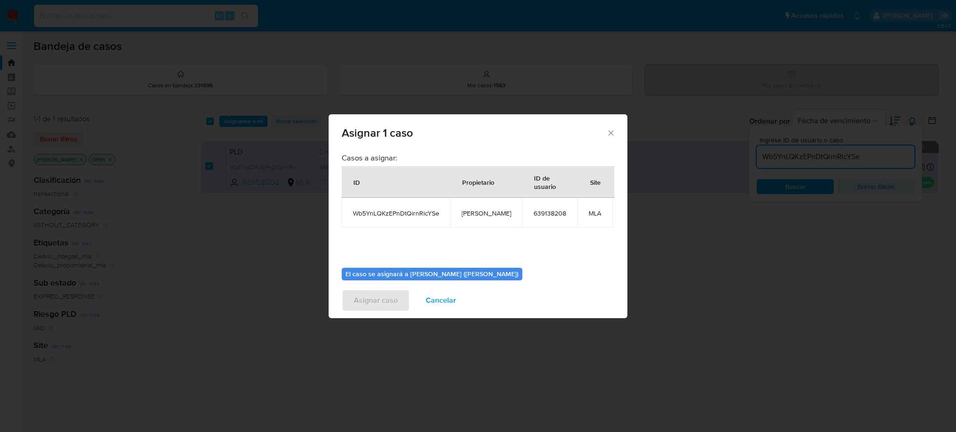
click at [471, 214] on span "[PERSON_NAME]" at bounding box center [486, 213] width 49 height 8
copy span "[PERSON_NAME]"
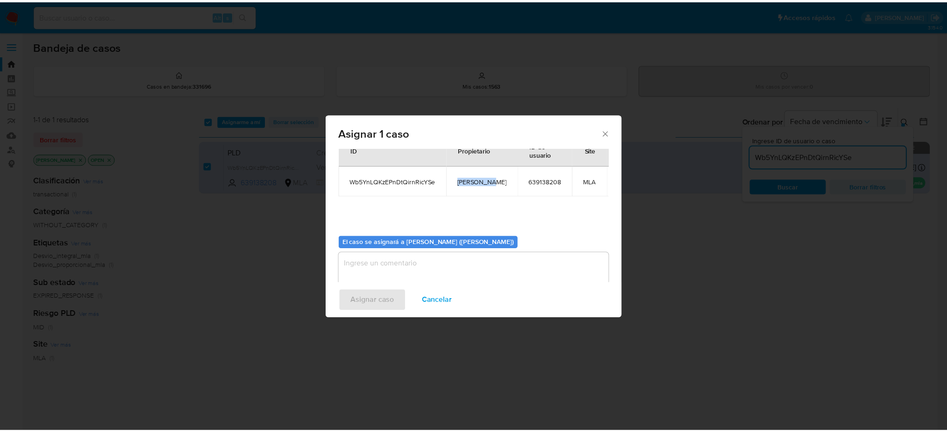
scroll to position [48, 0]
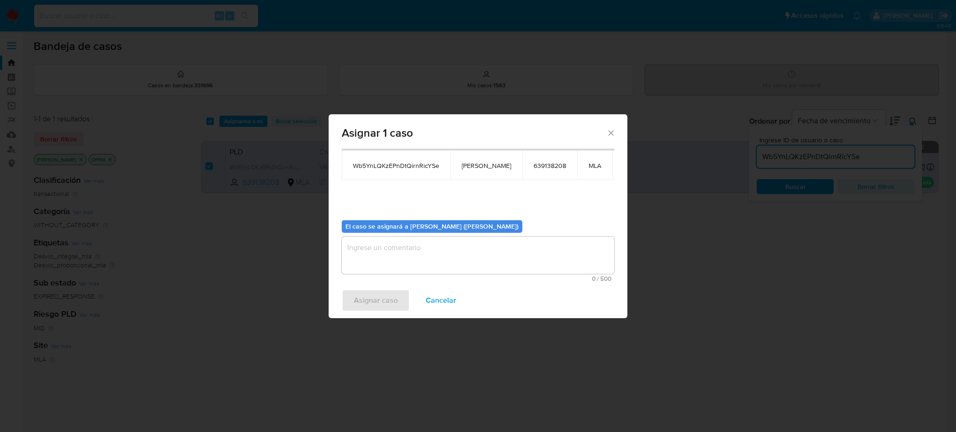
click at [421, 259] on textarea "assign-modal" at bounding box center [478, 255] width 273 height 37
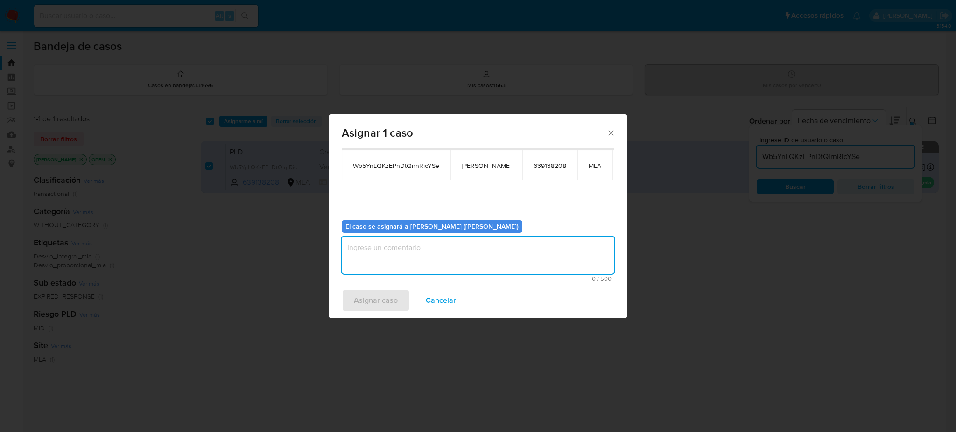
paste textarea "[PERSON_NAME]"
type textarea "[PERSON_NAME]"
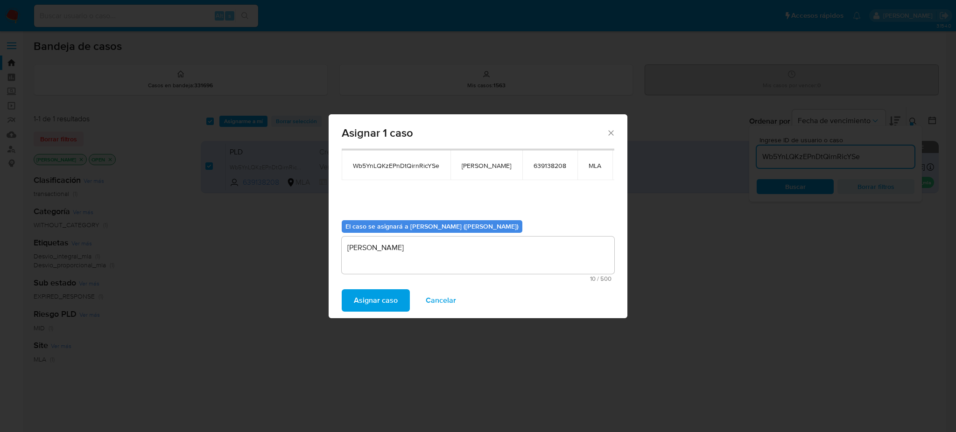
click at [386, 297] on span "Asignar caso" at bounding box center [376, 300] width 44 height 21
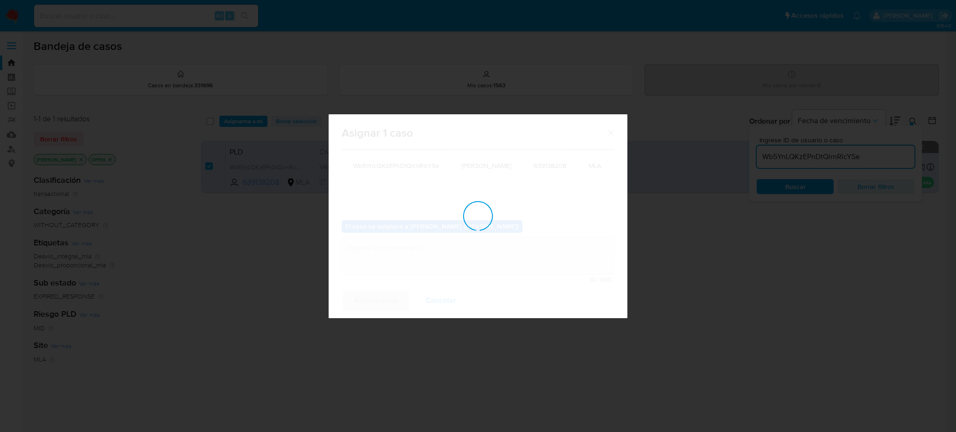
checkbox input "false"
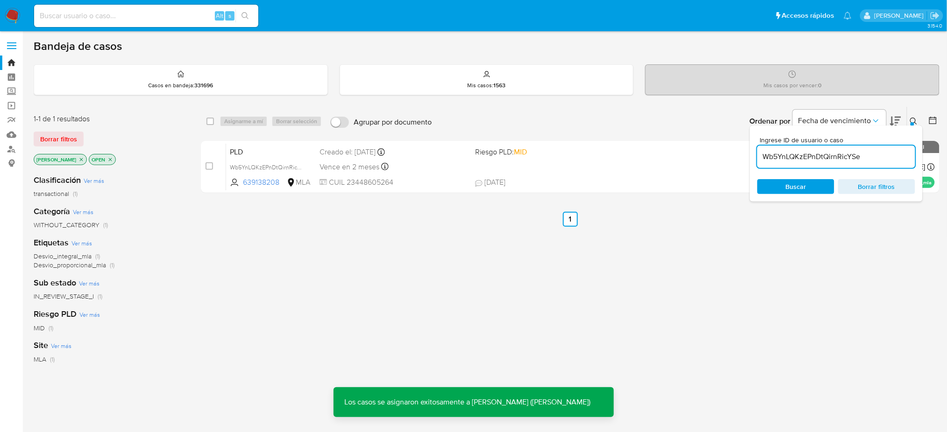
click at [262, 153] on span "PLD" at bounding box center [271, 151] width 82 height 12
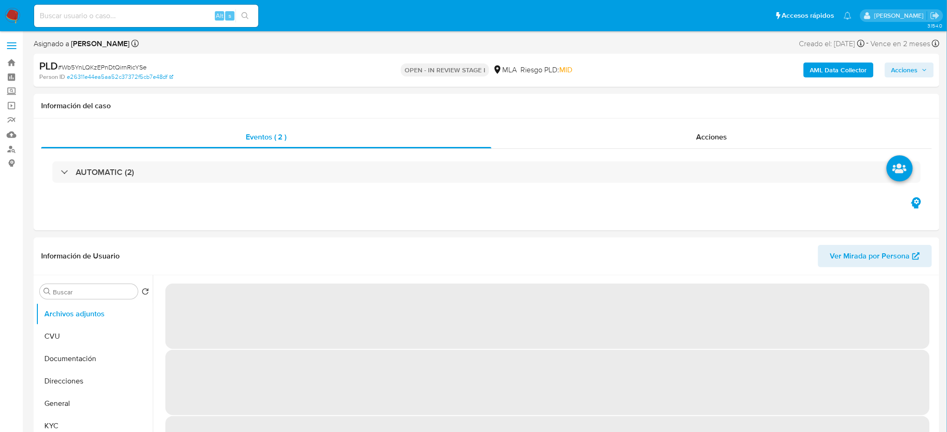
select select "10"
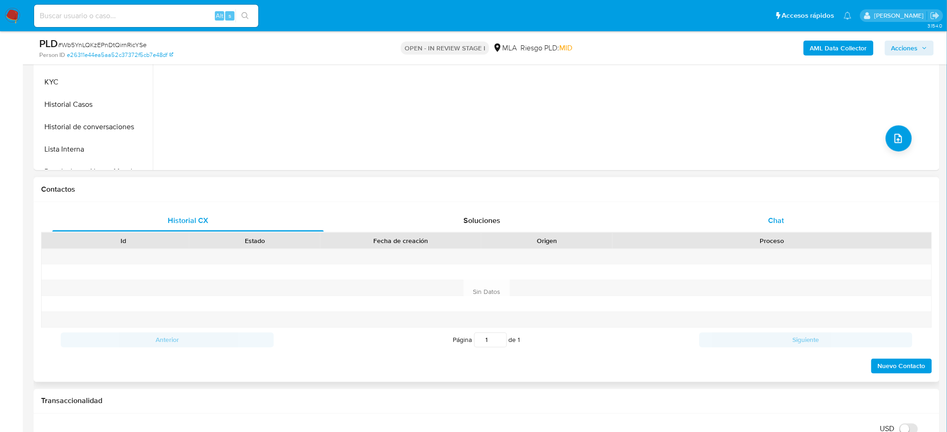
click at [763, 215] on div "Chat" at bounding box center [775, 221] width 271 height 22
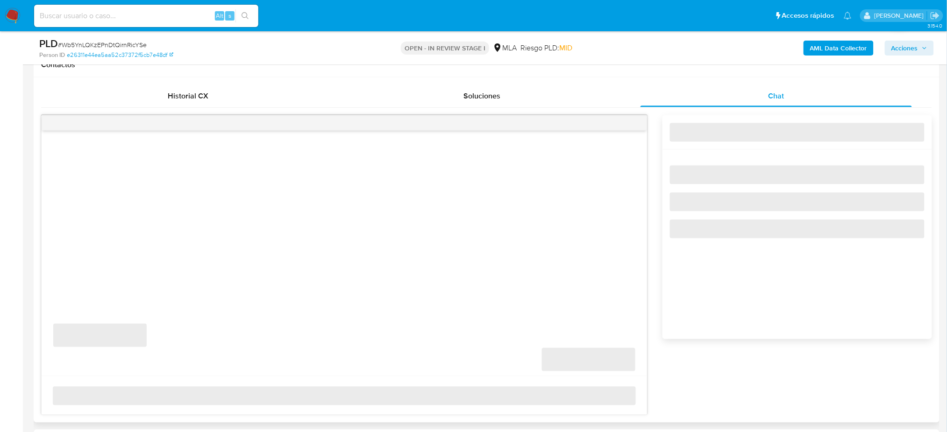
scroll to position [62, 0]
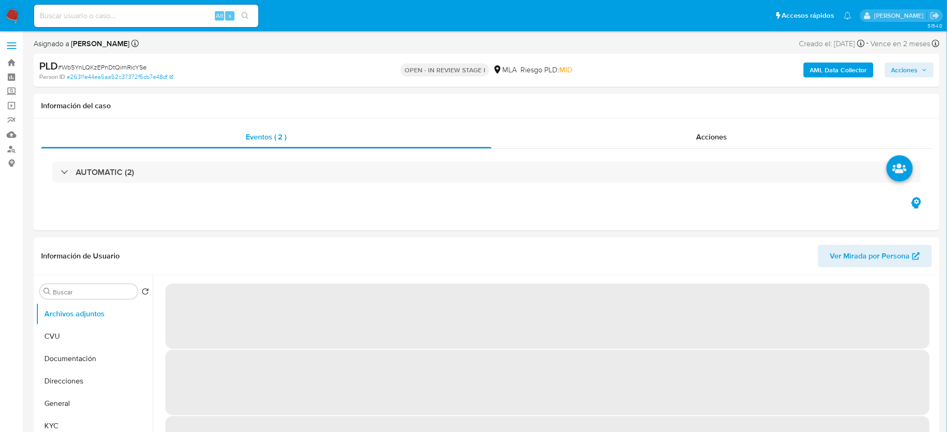
select select "10"
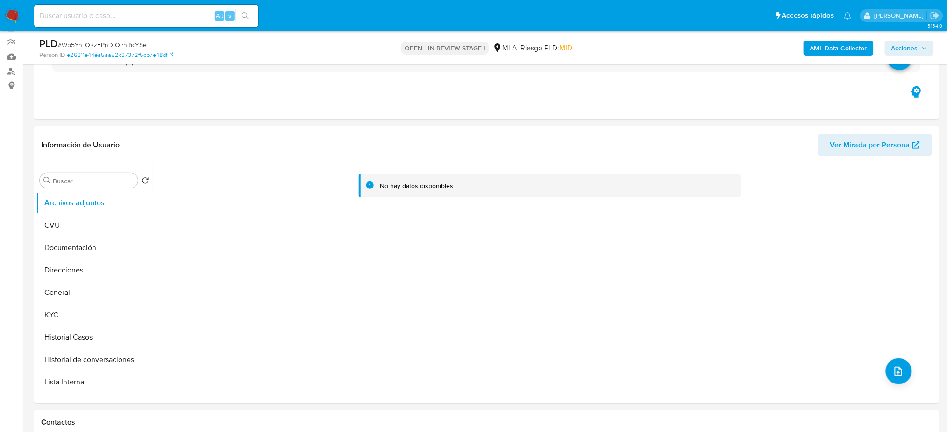
scroll to position [311, 0]
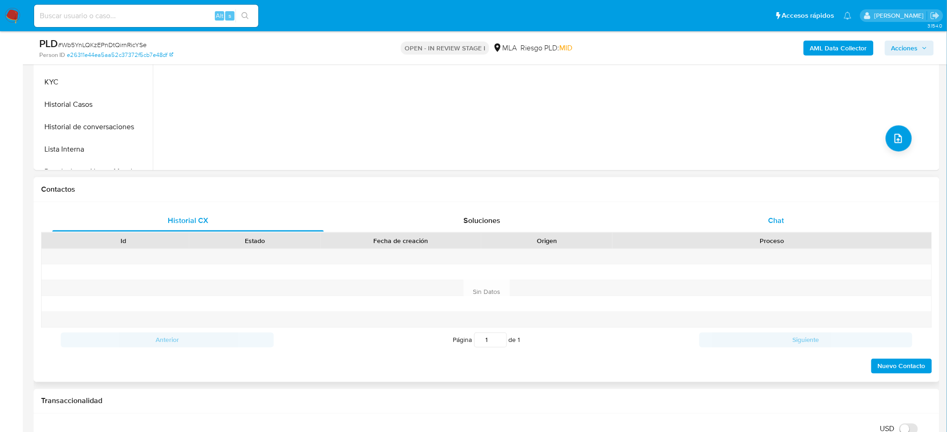
click at [778, 220] on span "Chat" at bounding box center [776, 220] width 16 height 11
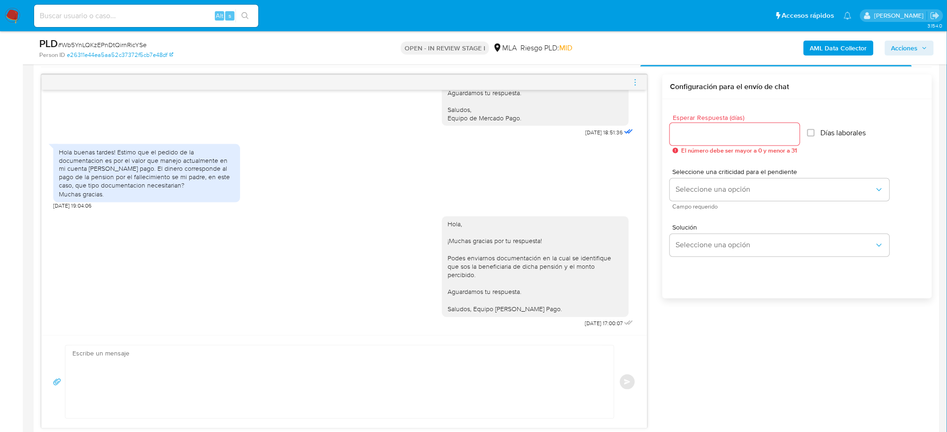
scroll to position [498, 0]
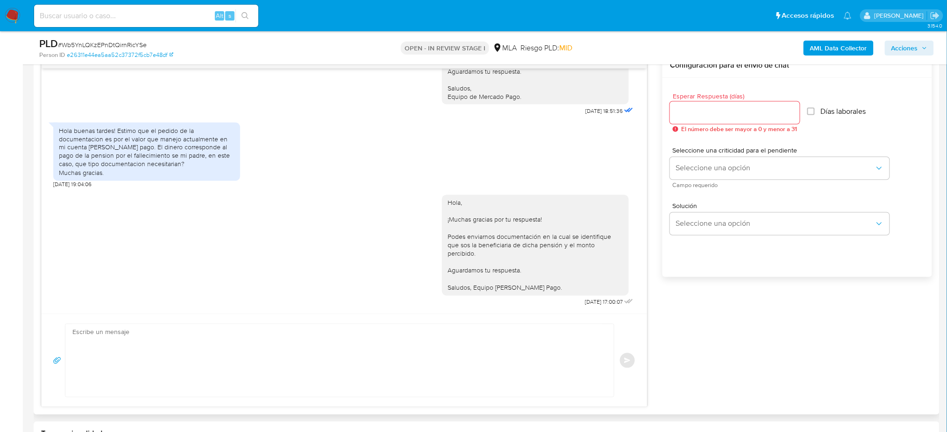
click at [116, 362] on textarea at bounding box center [337, 361] width 530 height 73
paste textarea "Hola, Esperamos que te encuentres muy bien. Te consultamos si tuviste oportunid…"
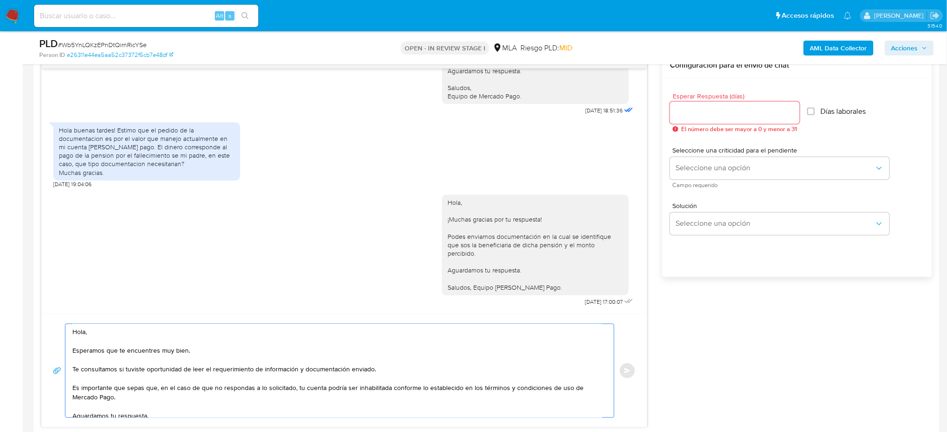
scroll to position [42, 0]
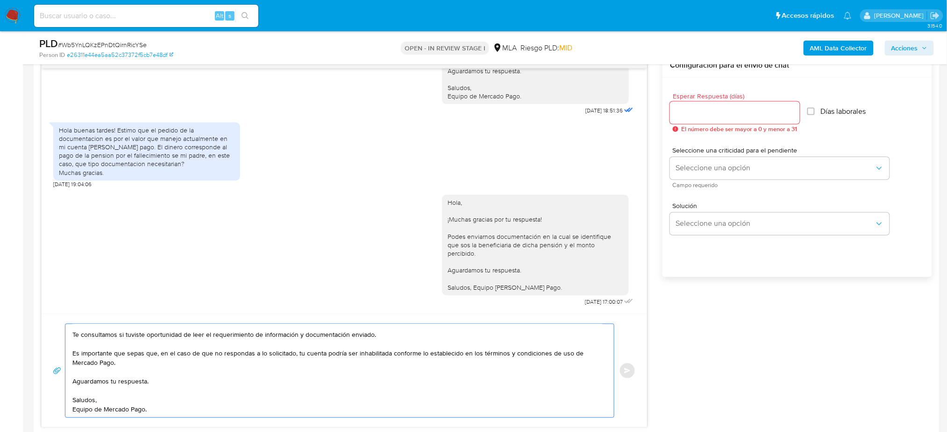
type textarea "Hola, Esperamos que te encuentres muy bien. Te consultamos si tuviste oportunid…"
click at [674, 114] on input "Esperar Respuesta (días)" at bounding box center [735, 113] width 130 height 12
type input "2"
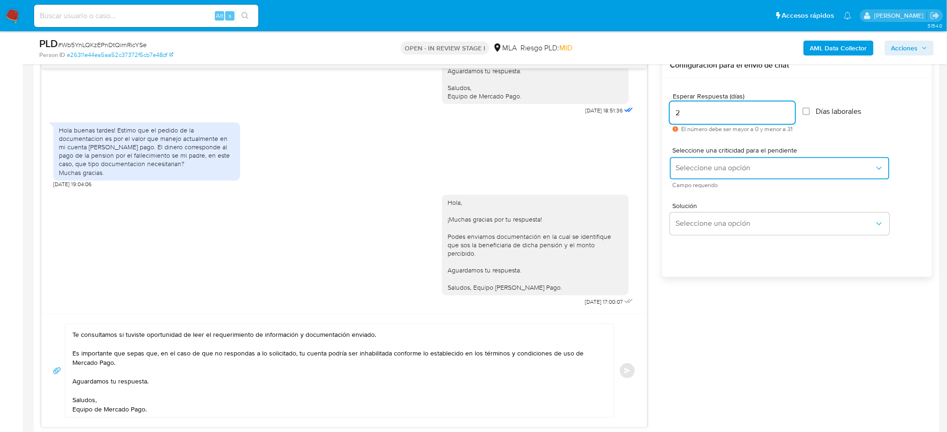
click at [692, 172] on span "Seleccione una opción" at bounding box center [774, 168] width 199 height 9
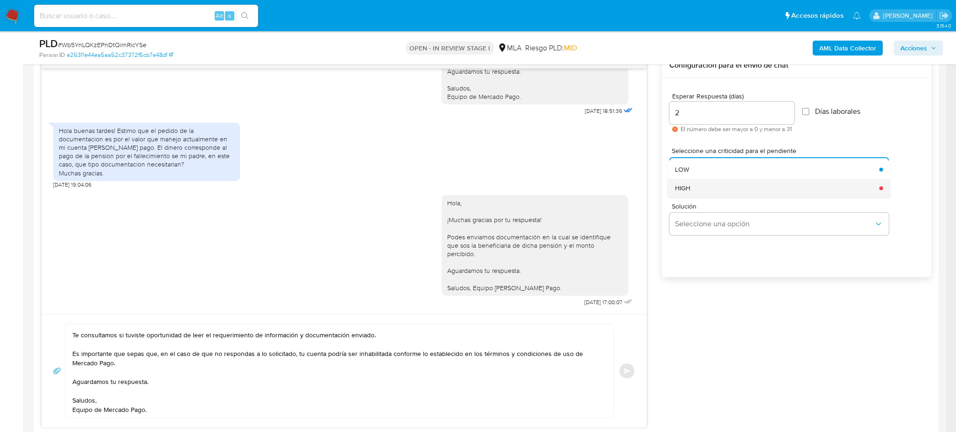
click at [694, 188] on div "HIGH" at bounding box center [774, 188] width 199 height 19
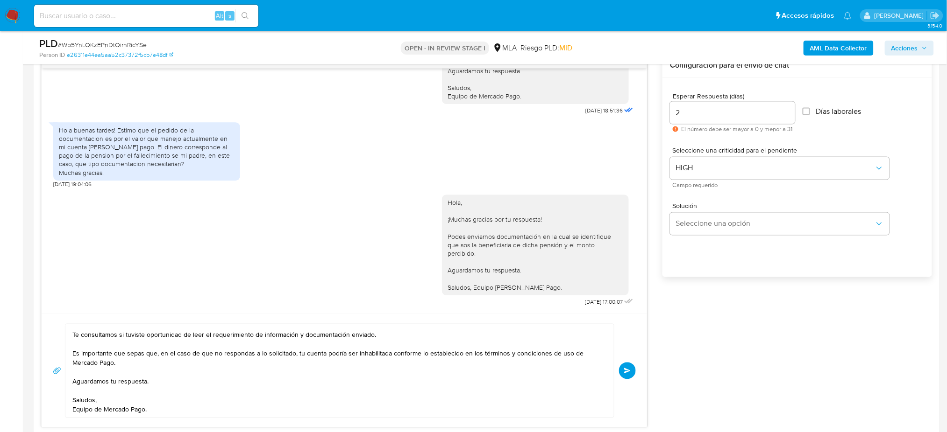
click at [632, 369] on button "Enviar" at bounding box center [627, 371] width 17 height 17
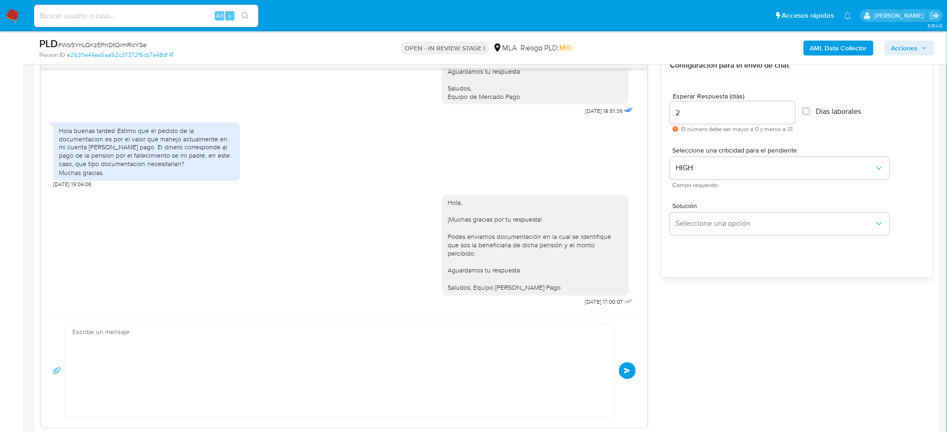
scroll to position [1170, 0]
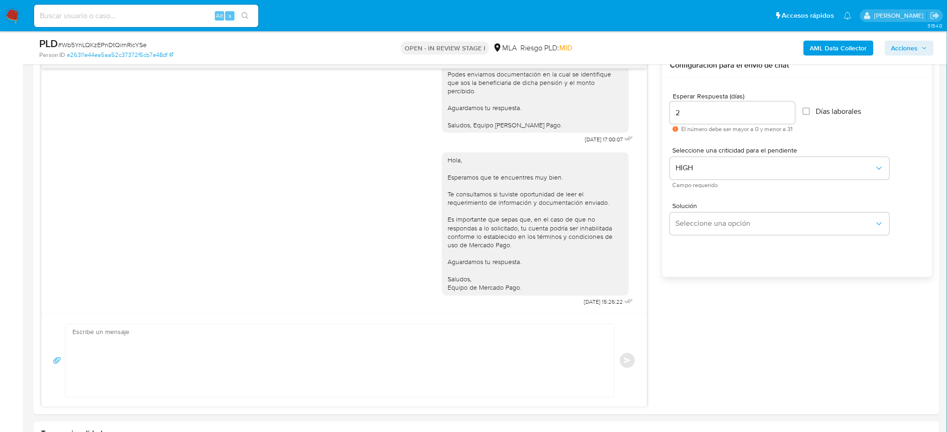
click at [10, 18] on img at bounding box center [13, 16] width 16 height 16
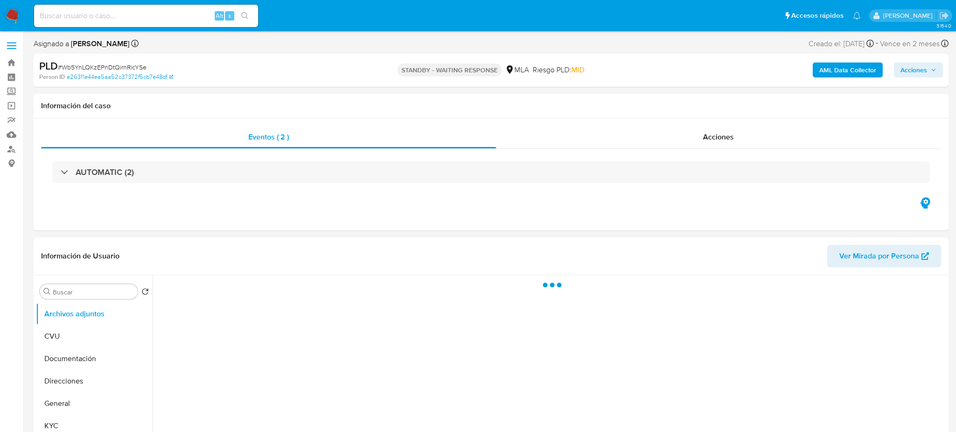
select select "10"
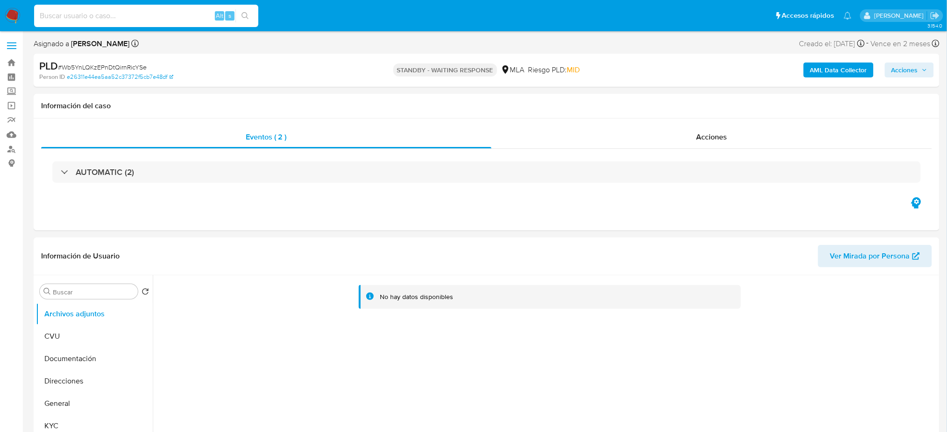
click at [159, 16] on input at bounding box center [146, 16] width 224 height 12
paste input "A4RdYvyOSgOAGDvBFDoY6Vb1"
type input "A4RdYvyOSgOAGDvBFDoY6Vb1"
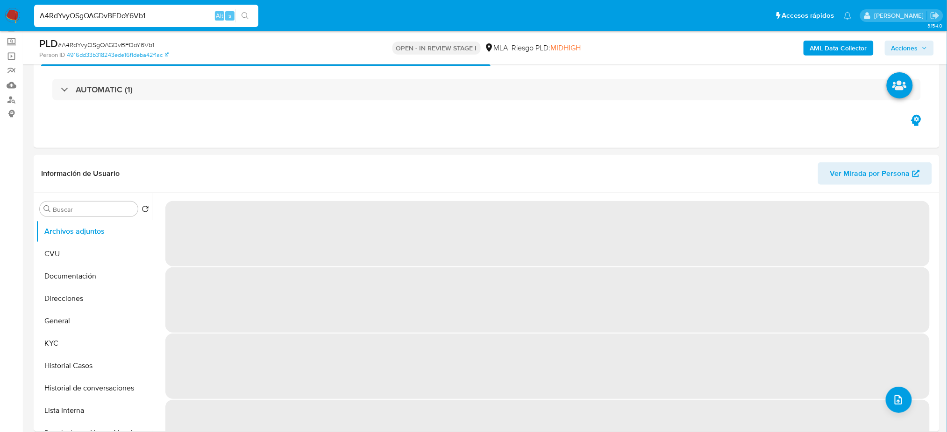
scroll to position [124, 0]
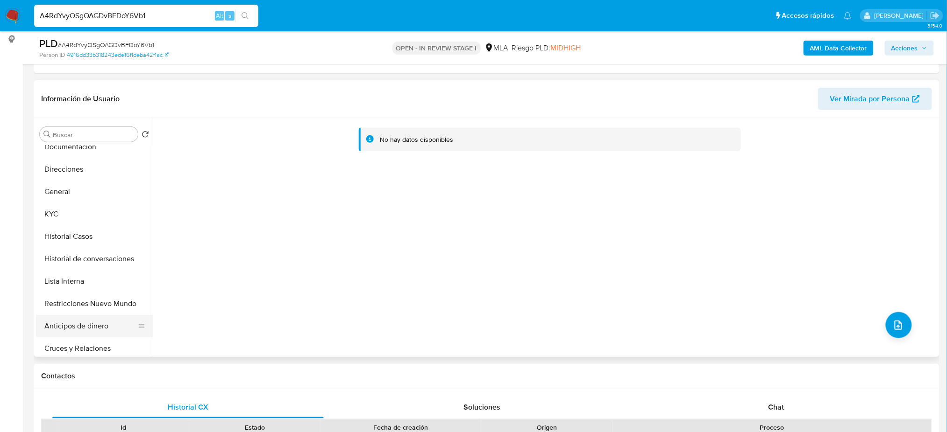
select select "10"
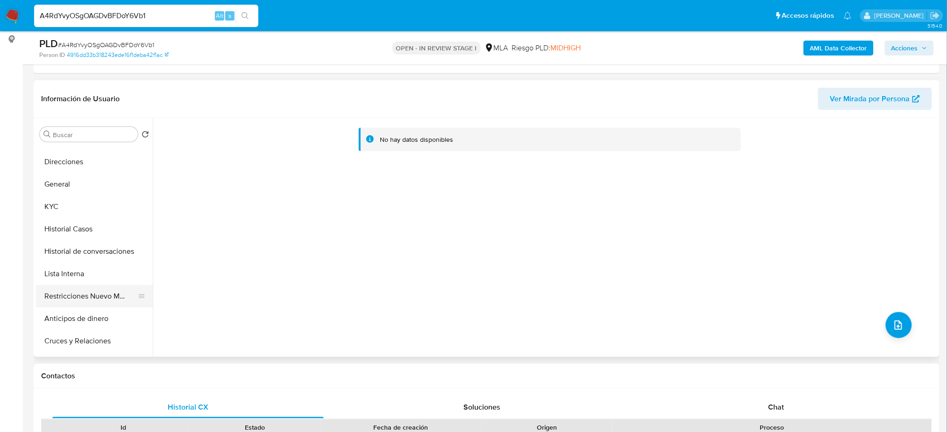
click at [77, 293] on button "Restricciones Nuevo Mundo" at bounding box center [90, 296] width 109 height 22
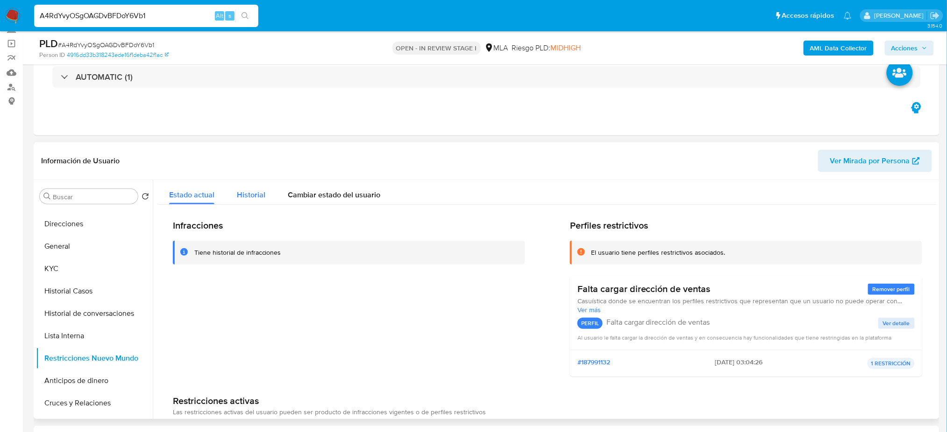
click at [269, 190] on button "Historial" at bounding box center [251, 192] width 51 height 25
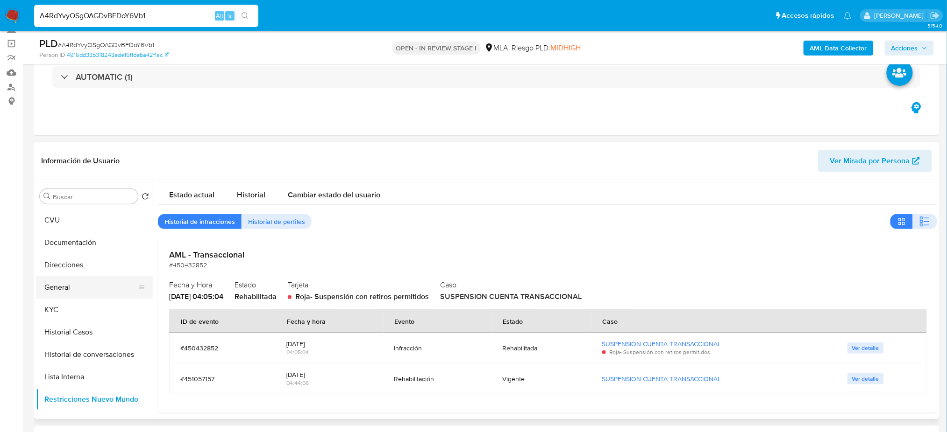
scroll to position [0, 0]
click at [83, 307] on button "General" at bounding box center [90, 308] width 109 height 22
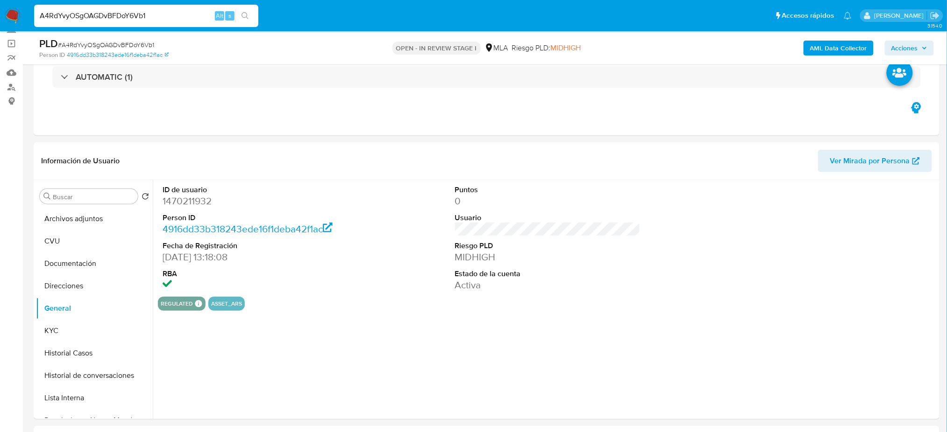
click at [183, 195] on dd "1470211932" at bounding box center [255, 201] width 185 height 13
copy dd "1470211932"
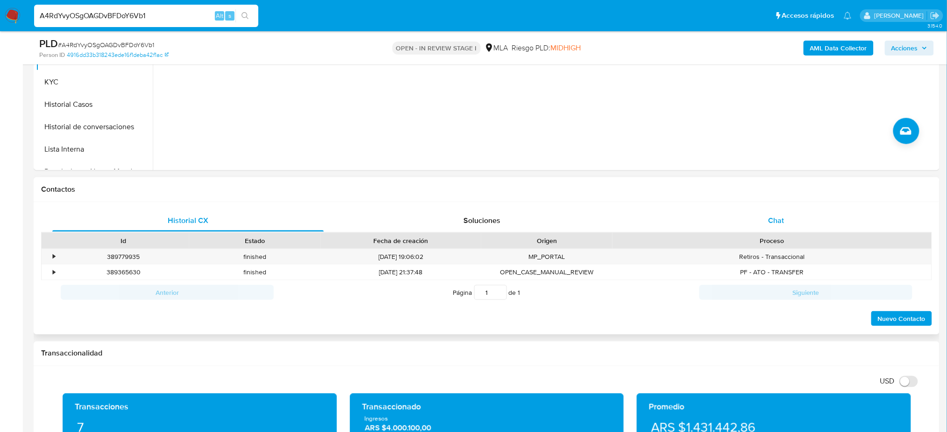
click at [770, 216] on span "Chat" at bounding box center [776, 220] width 16 height 11
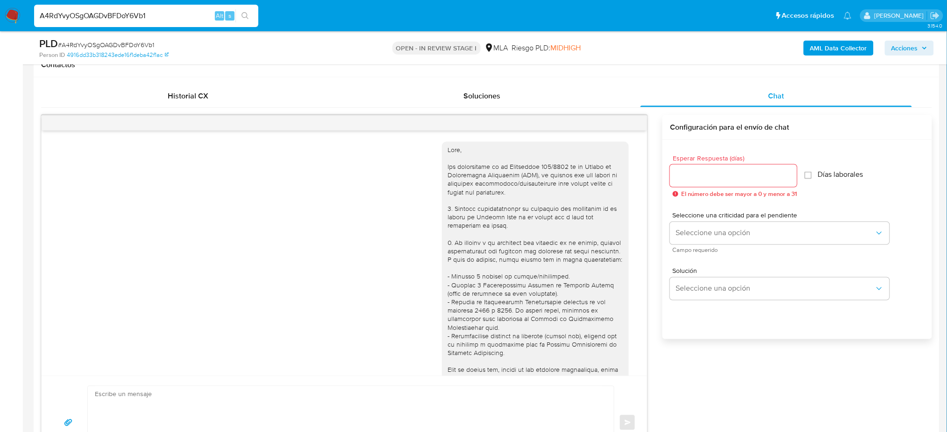
scroll to position [1089, 0]
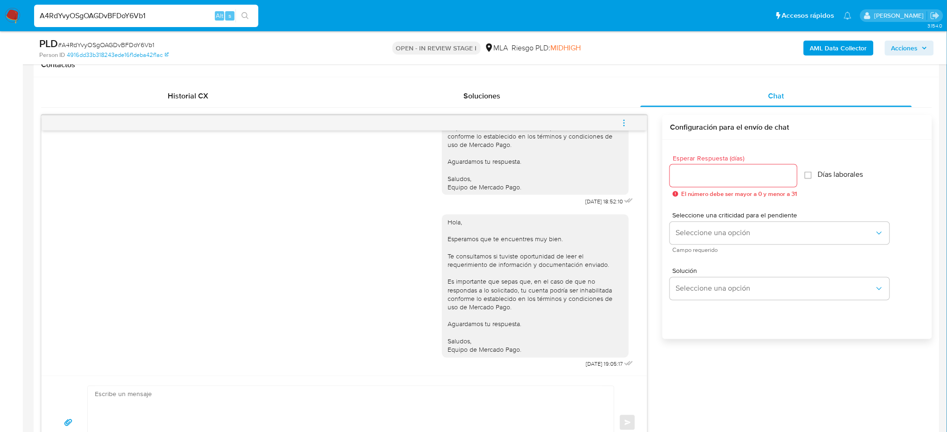
click at [627, 125] on icon "menu-action" at bounding box center [624, 123] width 8 height 8
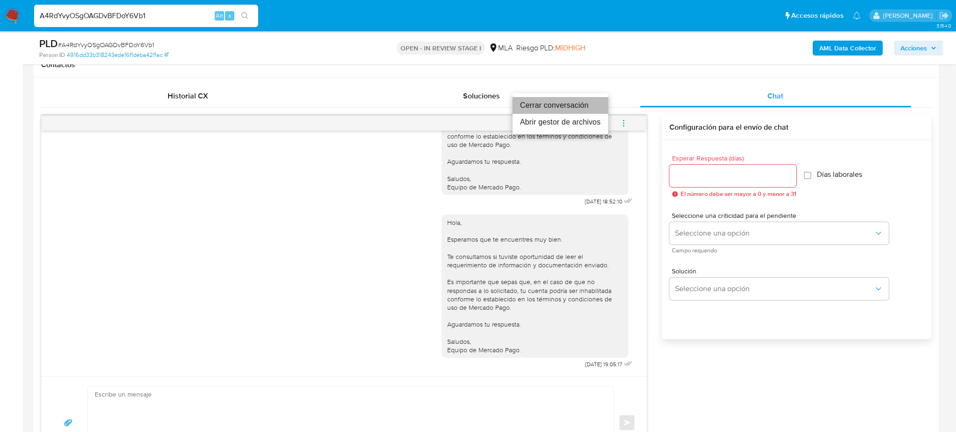
click at [594, 107] on li "Cerrar conversación" at bounding box center [561, 105] width 96 height 17
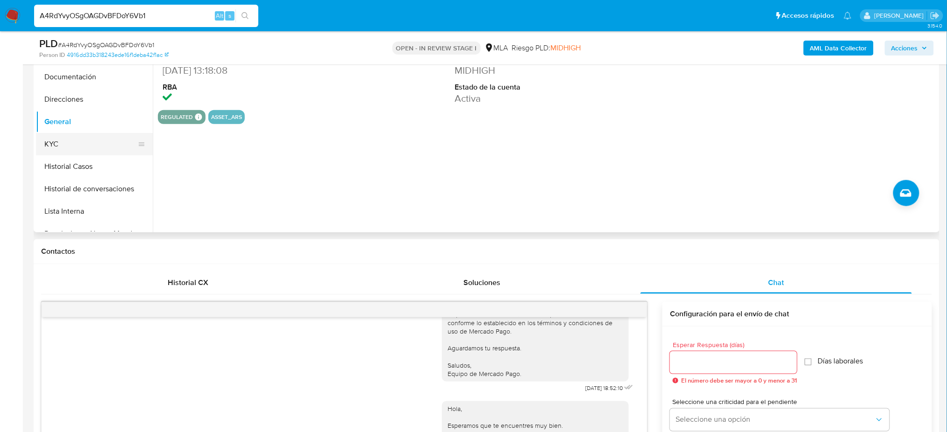
click at [67, 149] on button "KYC" at bounding box center [90, 144] width 109 height 22
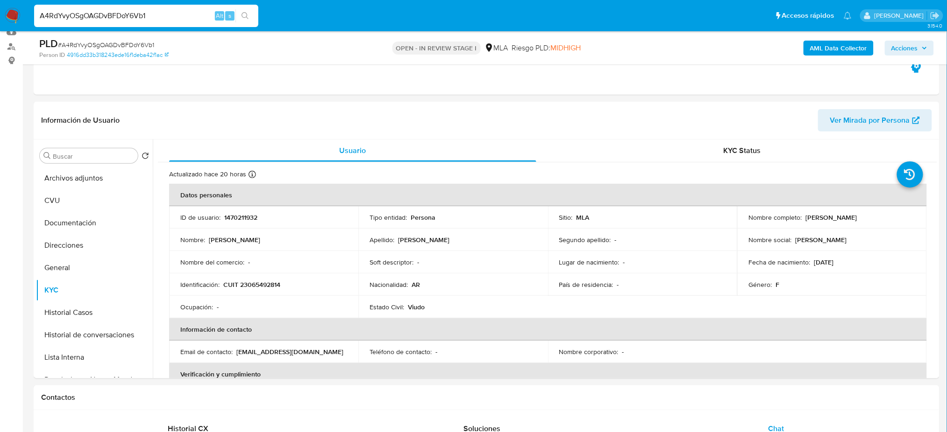
scroll to position [124, 0]
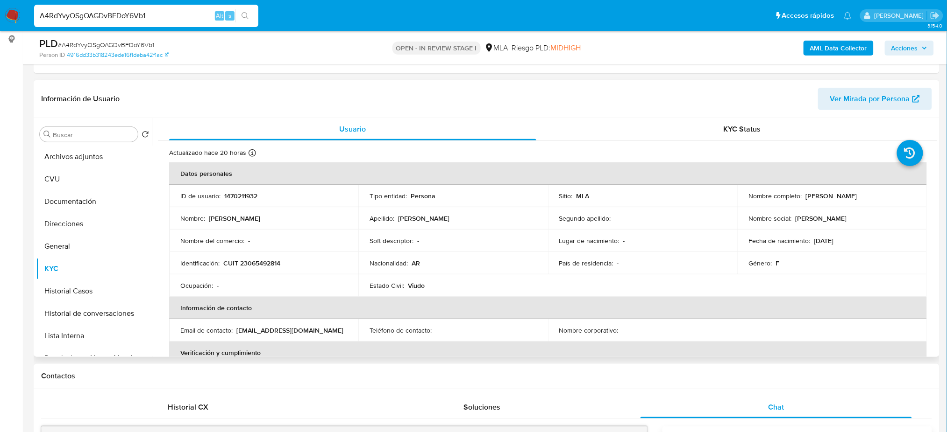
drag, startPoint x: 804, startPoint y: 195, endPoint x: 917, endPoint y: 196, distance: 113.5
click at [917, 196] on td "Nombre completo : Nelida Susana Ibañez" at bounding box center [831, 196] width 189 height 22
copy p "Nelida Susana Ibañez"
click at [121, 282] on button "Historial Casos" at bounding box center [90, 291] width 109 height 22
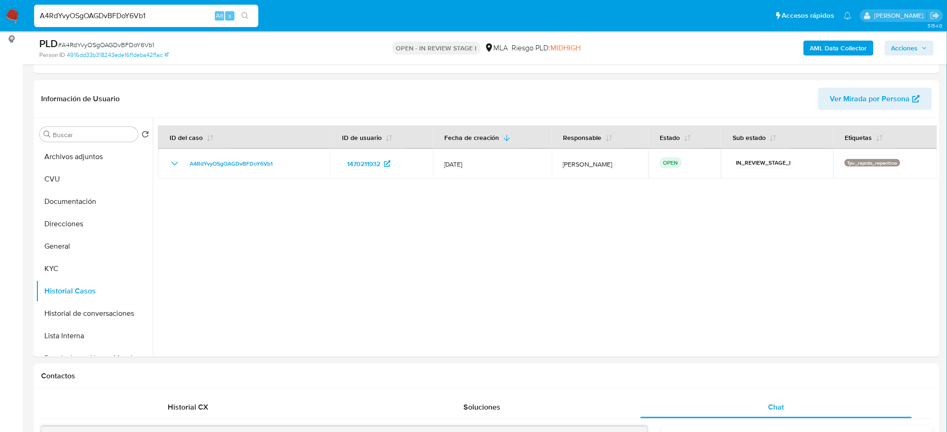
click at [818, 53] on b "AML Data Collector" at bounding box center [838, 48] width 57 height 15
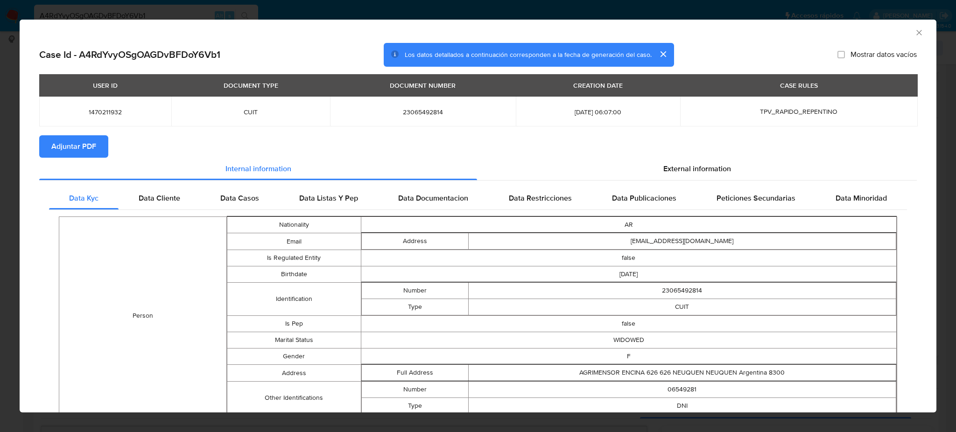
click at [86, 142] on span "Adjuntar PDF" at bounding box center [73, 146] width 45 height 21
click at [906, 27] on div "AML Data Collector" at bounding box center [478, 31] width 917 height 23
click at [915, 35] on icon "Cerrar ventana" at bounding box center [919, 32] width 9 height 9
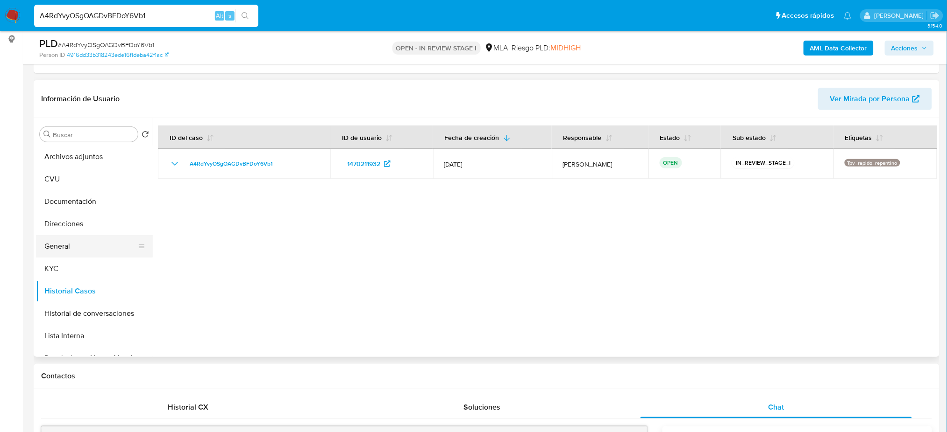
click at [88, 247] on button "General" at bounding box center [90, 246] width 109 height 22
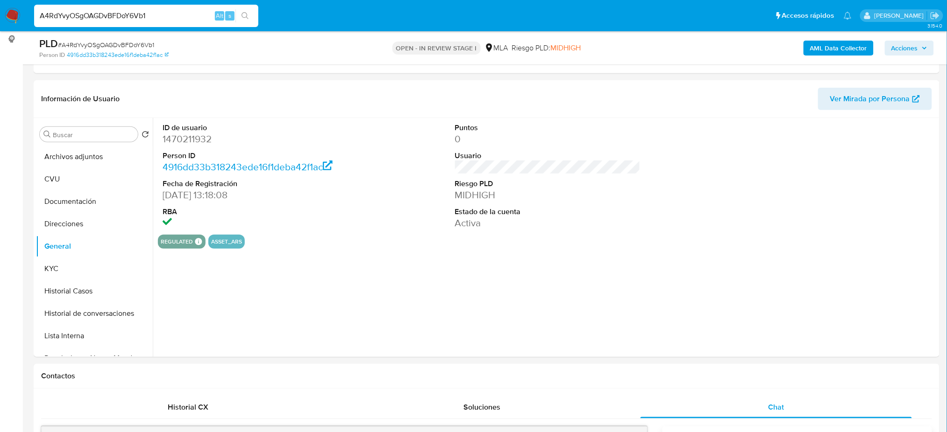
click at [182, 138] on dd "1470211932" at bounding box center [255, 139] width 185 height 13
copy dd "1470211932"
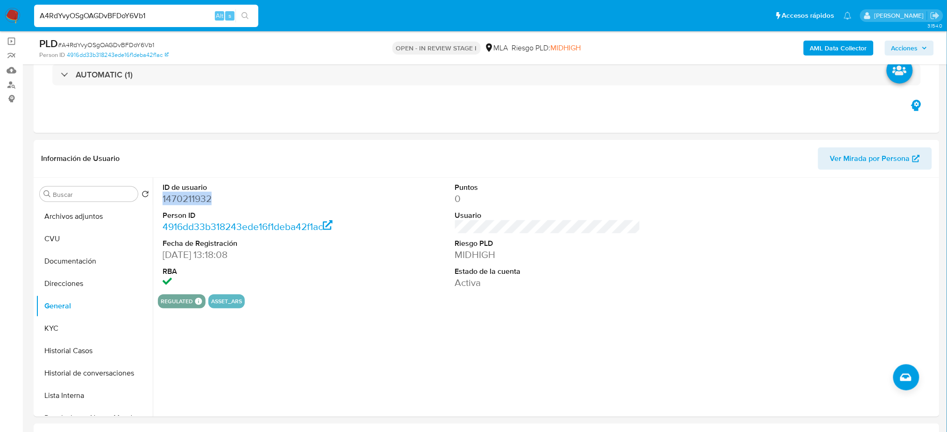
scroll to position [62, 0]
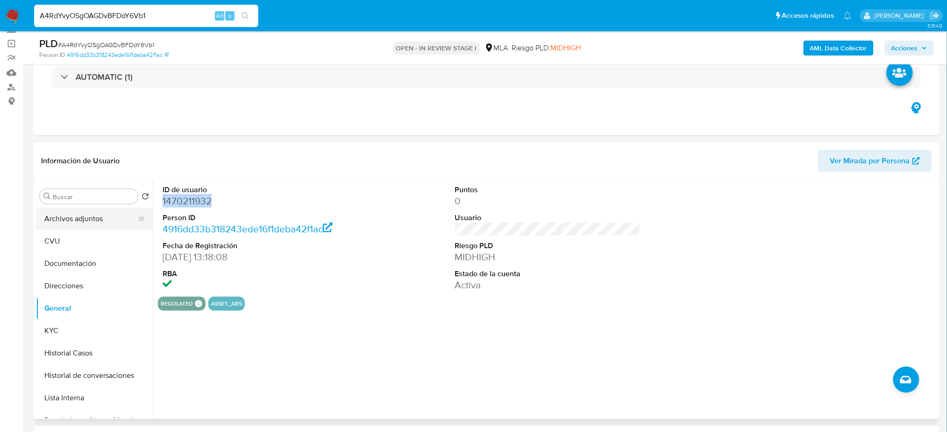
click at [88, 220] on button "Archivos adjuntos" at bounding box center [90, 219] width 109 height 22
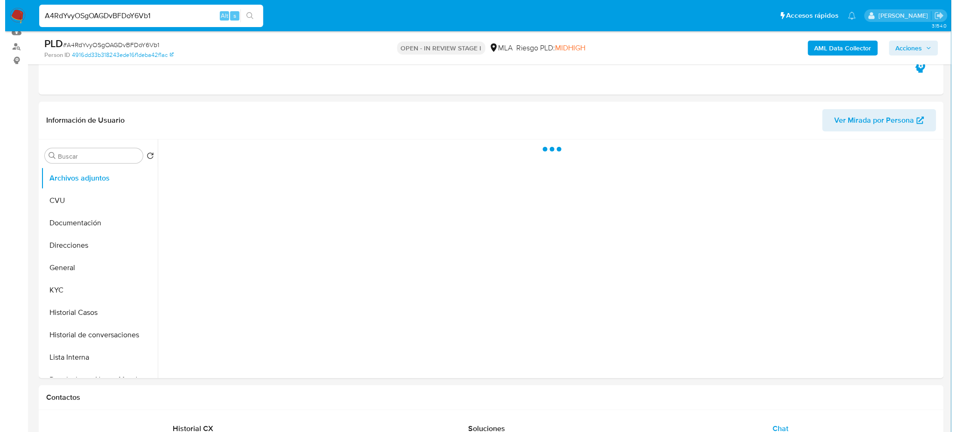
scroll to position [124, 0]
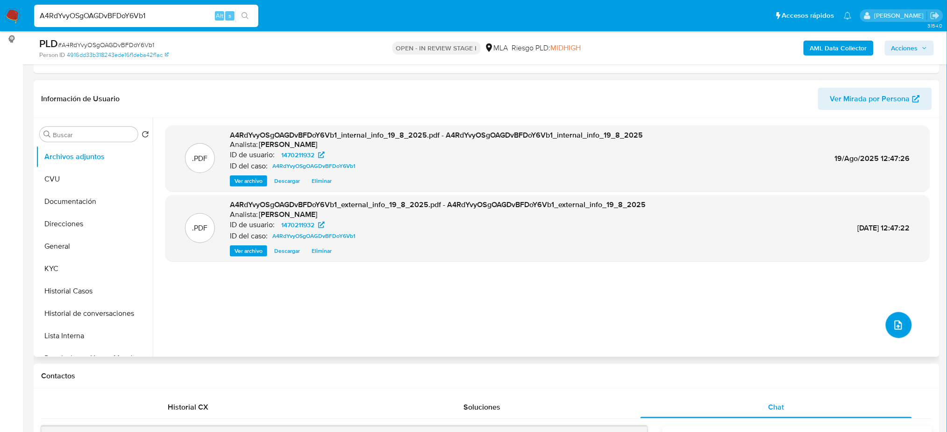
click at [894, 325] on icon "upload-file" at bounding box center [897, 325] width 11 height 11
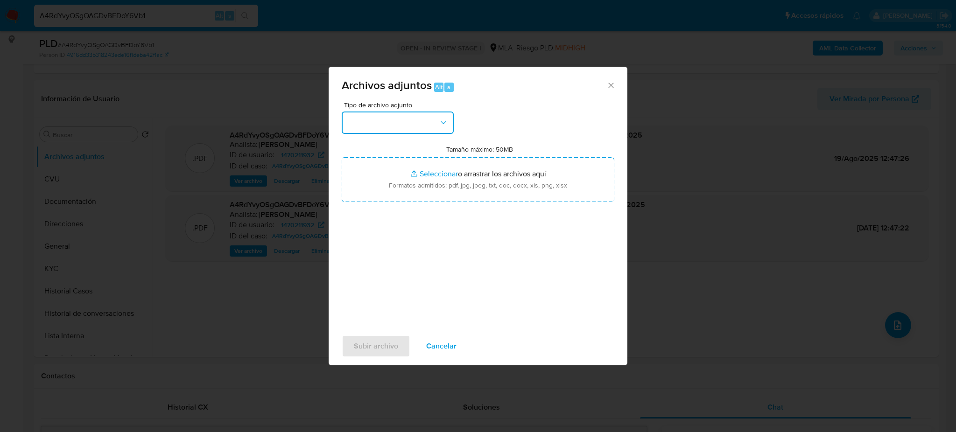
click at [412, 126] on button "button" at bounding box center [398, 123] width 112 height 22
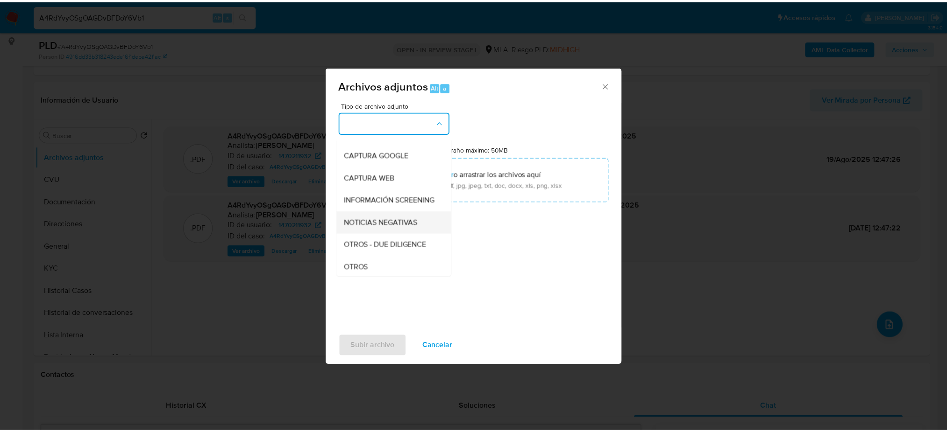
scroll to position [62, 0]
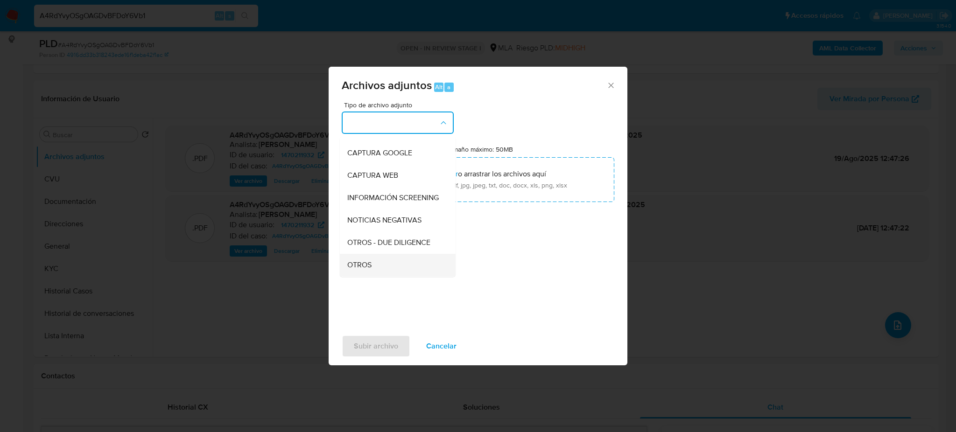
click at [390, 271] on div "OTROS" at bounding box center [394, 265] width 95 height 22
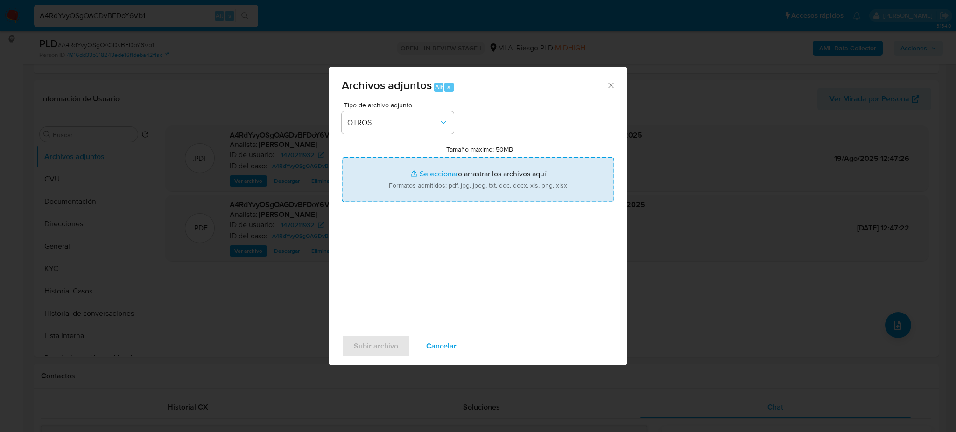
click at [409, 189] on input "Tamaño máximo: 50MB Seleccionar archivos" at bounding box center [478, 179] width 273 height 45
type input "C:\fakepath\Caselog A4RdYvyOSgOAGDvBFDoY6Vb1_2025_07_17_23_22_24.docx"
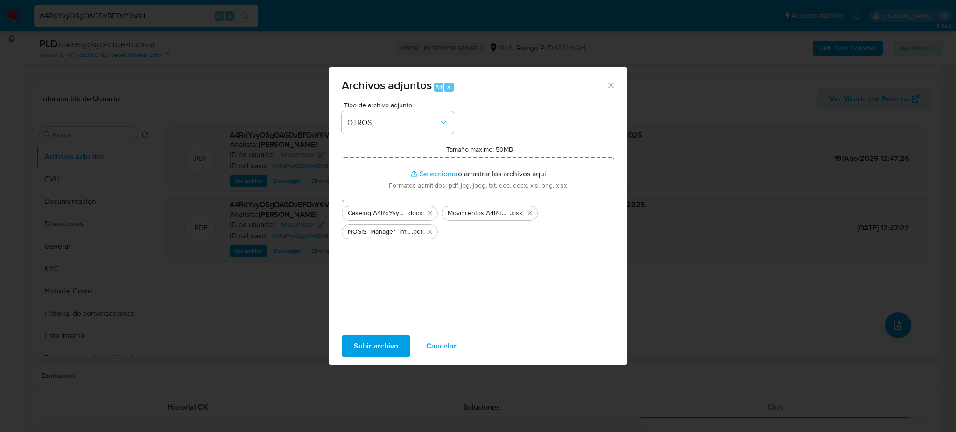
click at [379, 349] on span "Subir archivo" at bounding box center [376, 346] width 44 height 21
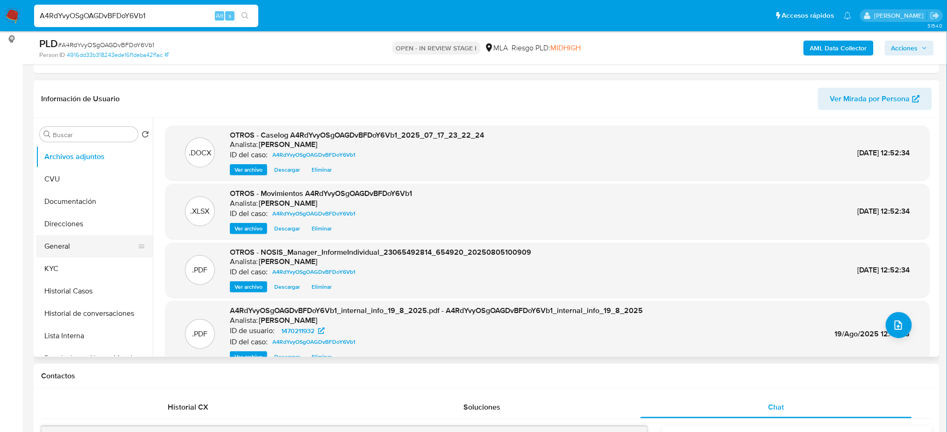
click at [81, 237] on button "General" at bounding box center [90, 246] width 109 height 22
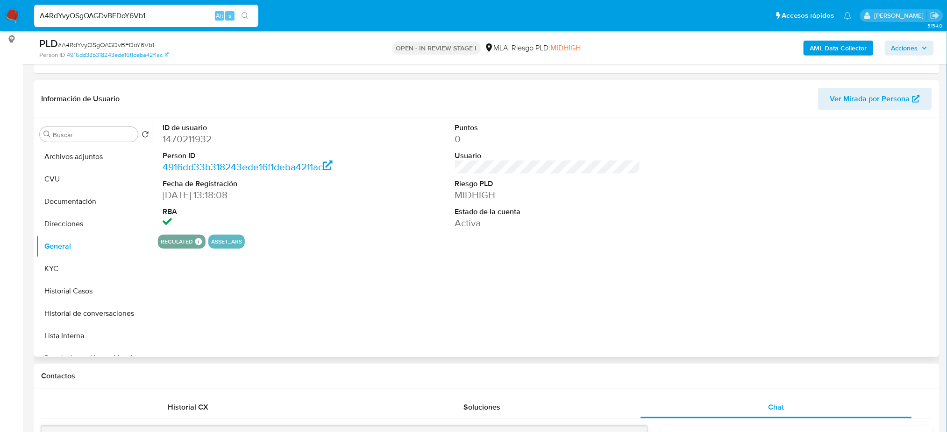
click at [186, 134] on dd "1470211932" at bounding box center [255, 139] width 185 height 13
copy dd "1470211932"
click at [906, 50] on span "Acciones" at bounding box center [904, 48] width 27 height 15
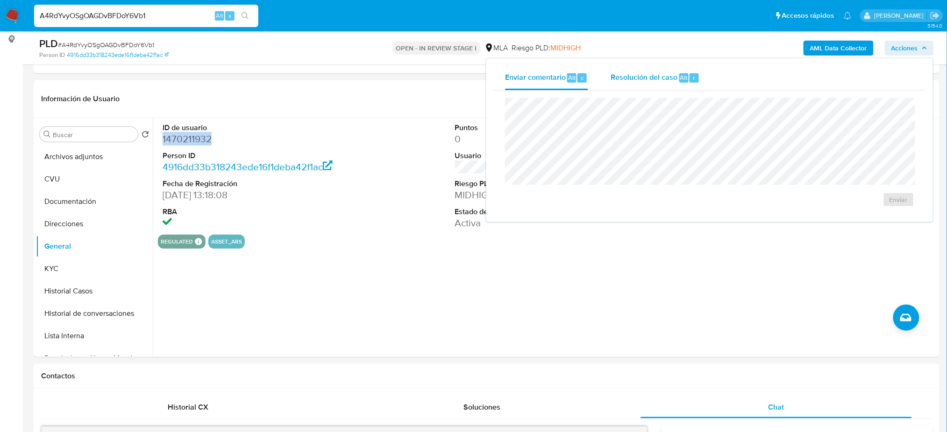
click at [629, 80] on span "Resolución del caso" at bounding box center [643, 77] width 67 height 11
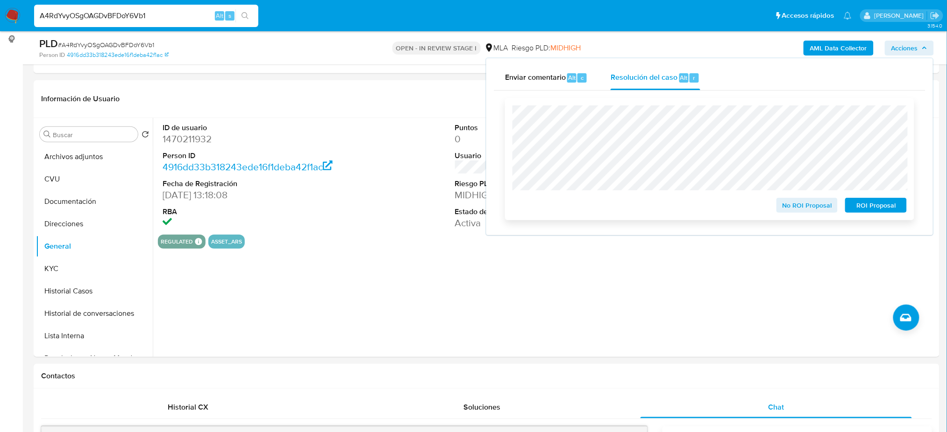
click at [781, 204] on button "No ROI Proposal" at bounding box center [807, 205] width 62 height 15
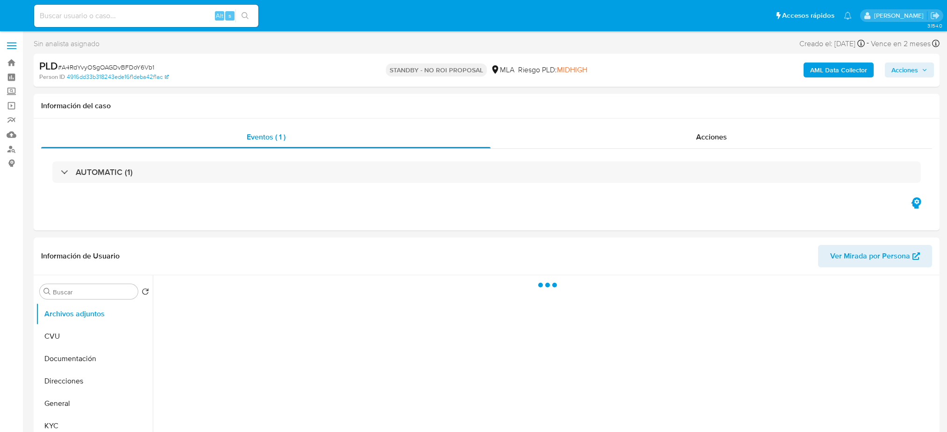
select select "10"
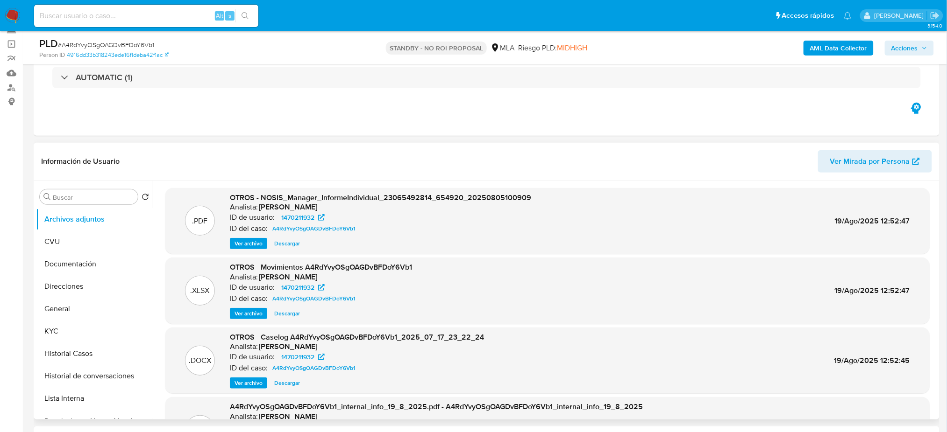
scroll to position [62, 0]
click at [46, 333] on button "KYC" at bounding box center [90, 331] width 109 height 22
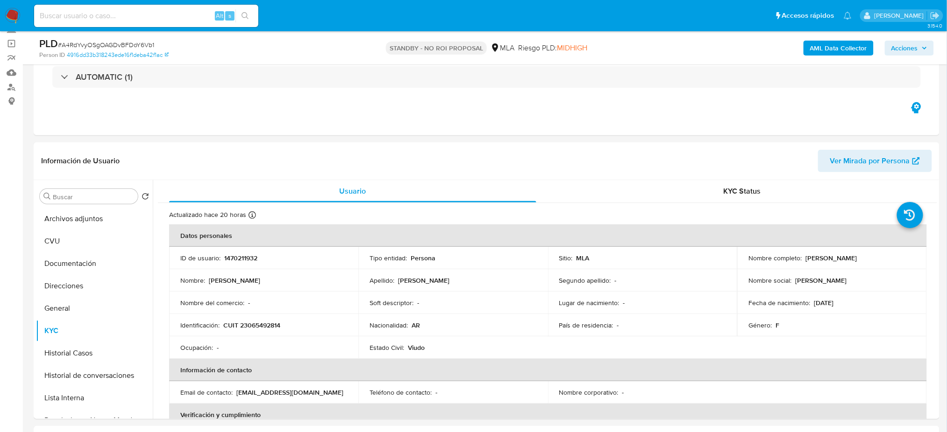
click at [13, 13] on img at bounding box center [13, 16] width 16 height 16
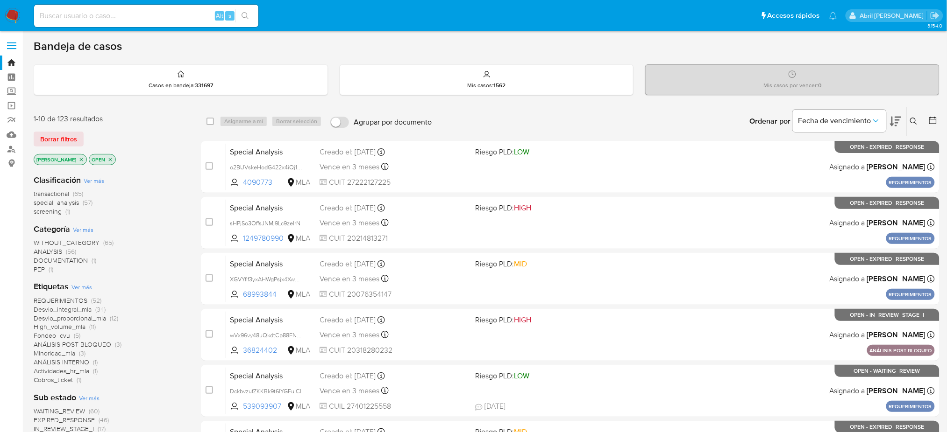
click at [141, 10] on input at bounding box center [146, 16] width 224 height 12
paste input "1Gww7bl1ZMnewWlpOG2iHvhf"
type input "1Gww7bl1ZMnewWlpOG2iHvhf"
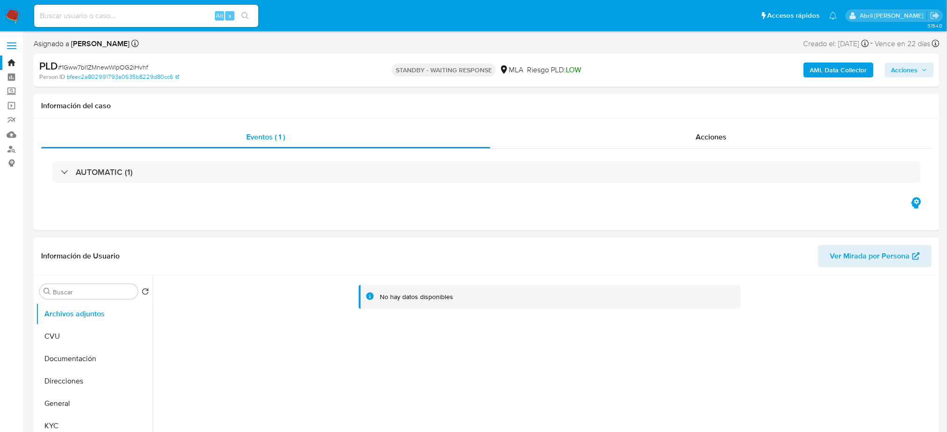
select select "10"
drag, startPoint x: 129, startPoint y: 23, endPoint x: 118, endPoint y: 12, distance: 15.5
click at [129, 23] on div "Alt s" at bounding box center [146, 16] width 224 height 22
click at [118, 12] on input at bounding box center [146, 16] width 224 height 12
paste input "pLayMtWdZXFzYEe6s91Ho9cw"
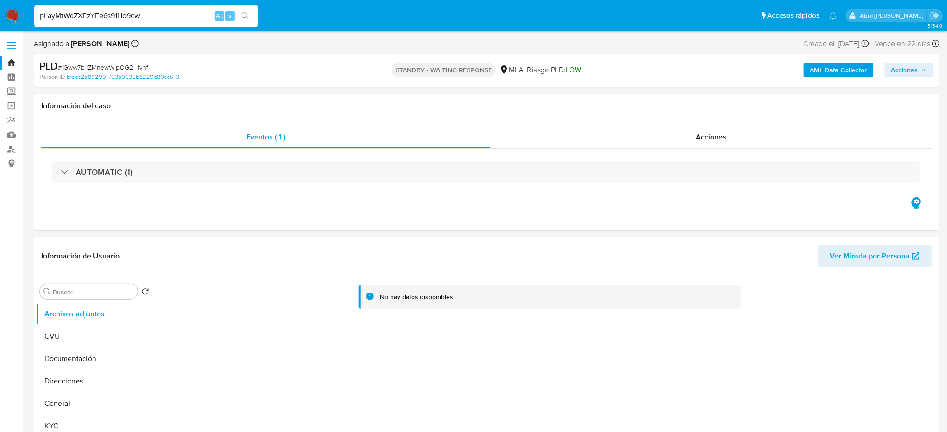
type input "pLayMtWdZXFzYEe6s91Ho9cw"
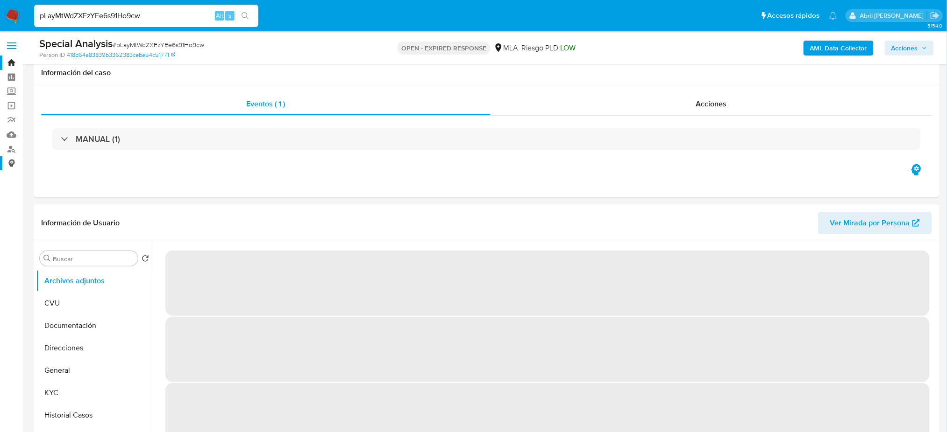
scroll to position [249, 0]
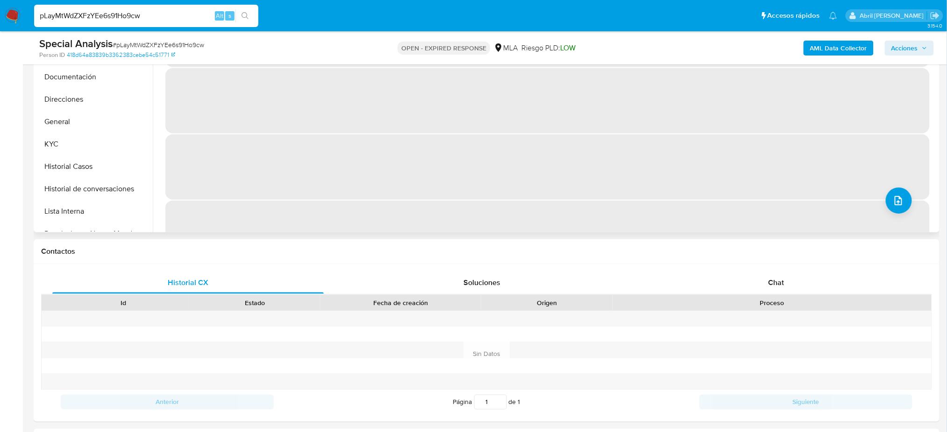
select select "10"
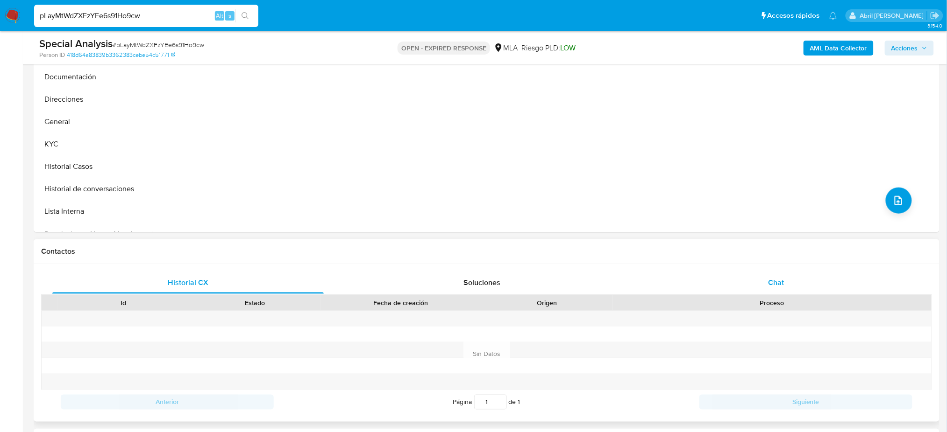
click at [780, 276] on div "Chat" at bounding box center [775, 283] width 271 height 22
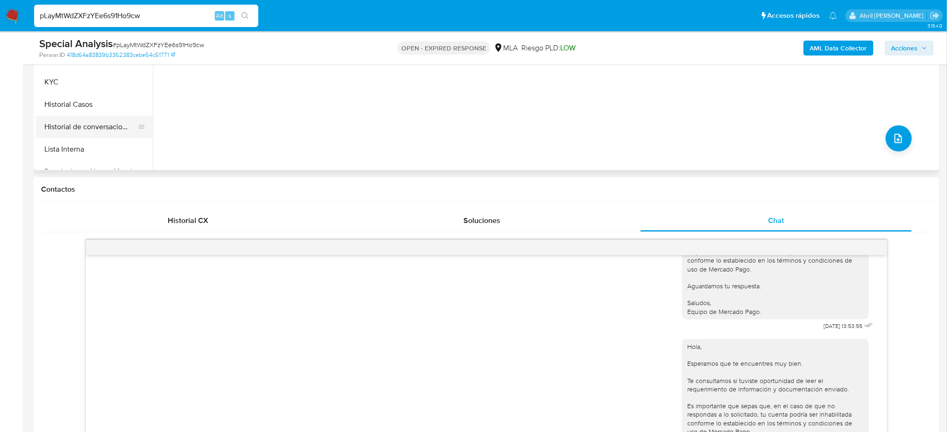
scroll to position [62, 0]
click at [87, 109] on button "Restricciones Nuevo Mundo" at bounding box center [90, 110] width 109 height 22
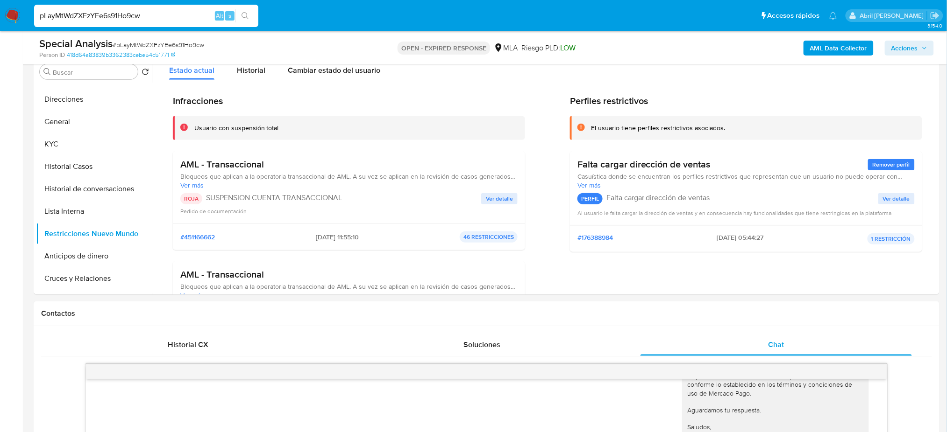
scroll to position [124, 0]
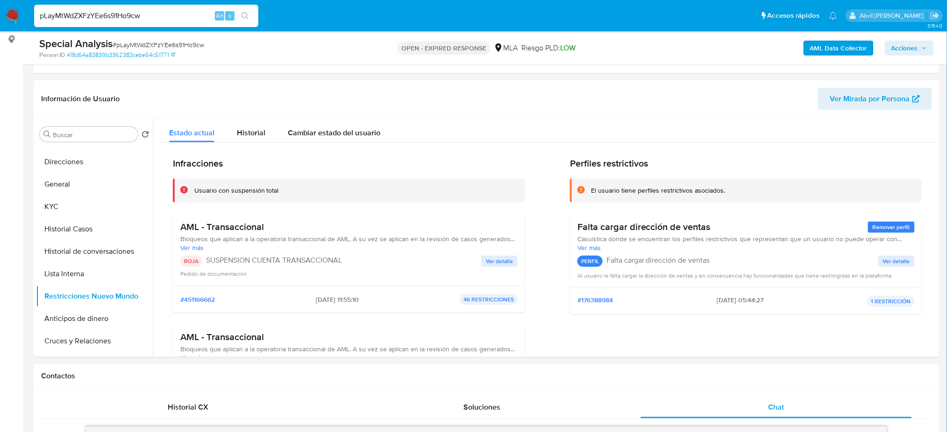
click at [15, 13] on img at bounding box center [13, 16] width 16 height 16
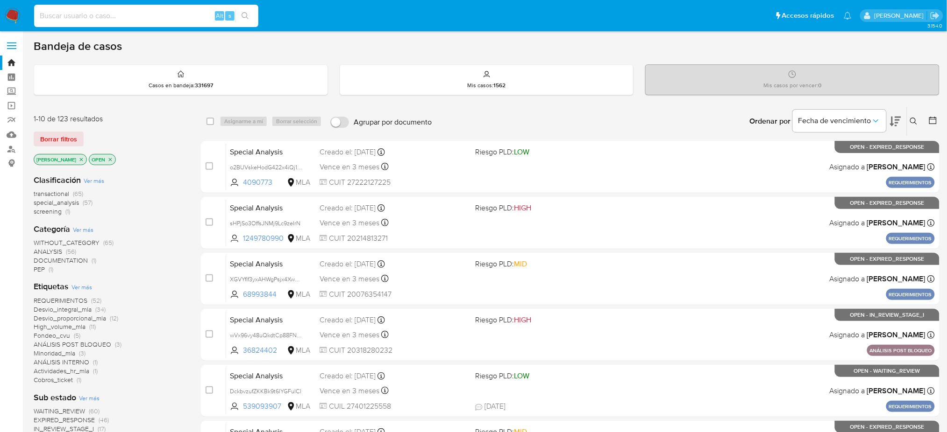
click at [132, 10] on input at bounding box center [146, 16] width 224 height 12
paste input "C1MTrIyy6w6XlfTohLjQYxP2"
type input "C1MTrIyy6w6XlfTohLjQYxP2"
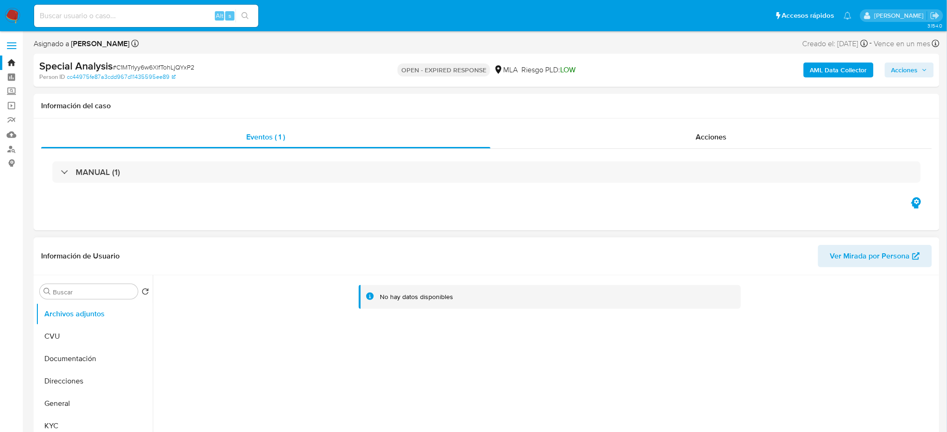
select select "10"
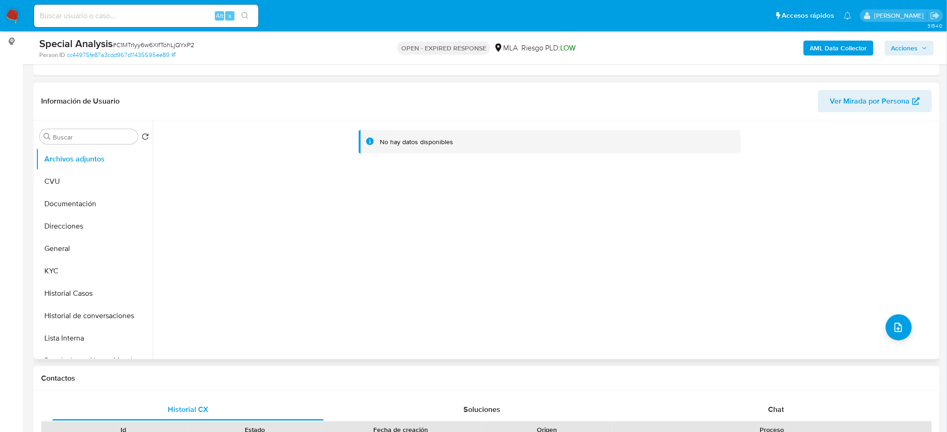
scroll to position [124, 0]
click at [131, 21] on input at bounding box center [146, 16] width 224 height 12
paste input "Yl9Hqx7BYKqUssjOHYl6XoQG"
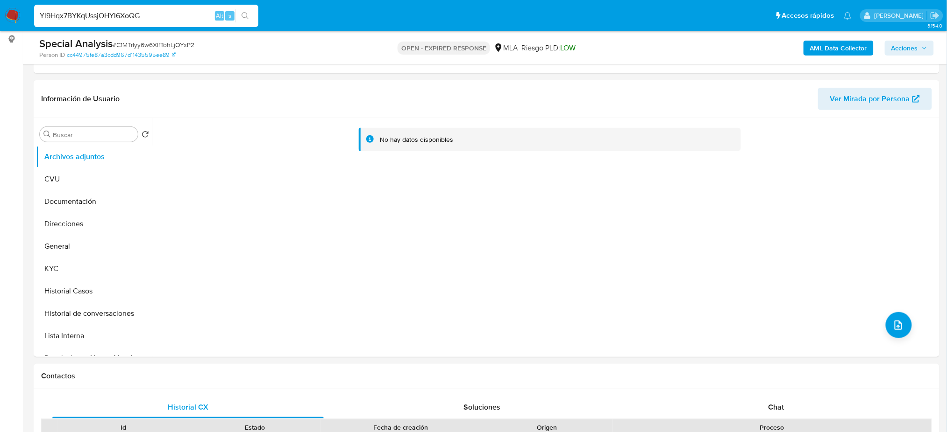
type input "Yl9Hqx7BYKqUssjOHYl6XoQG"
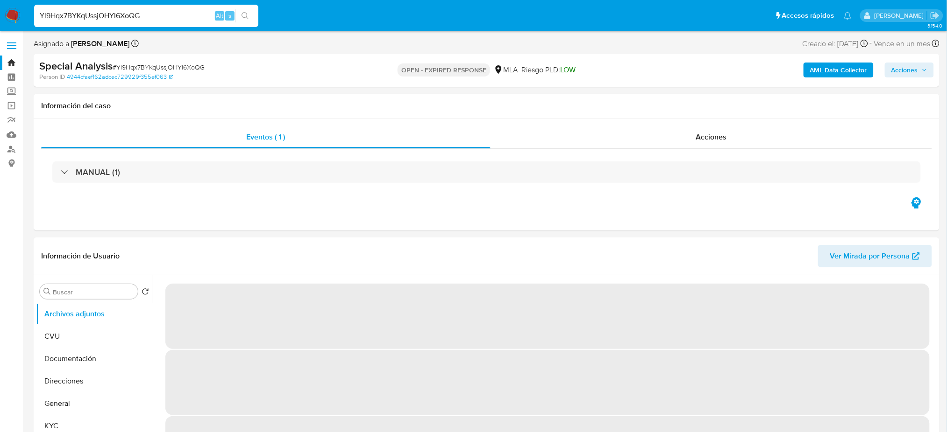
select select "10"
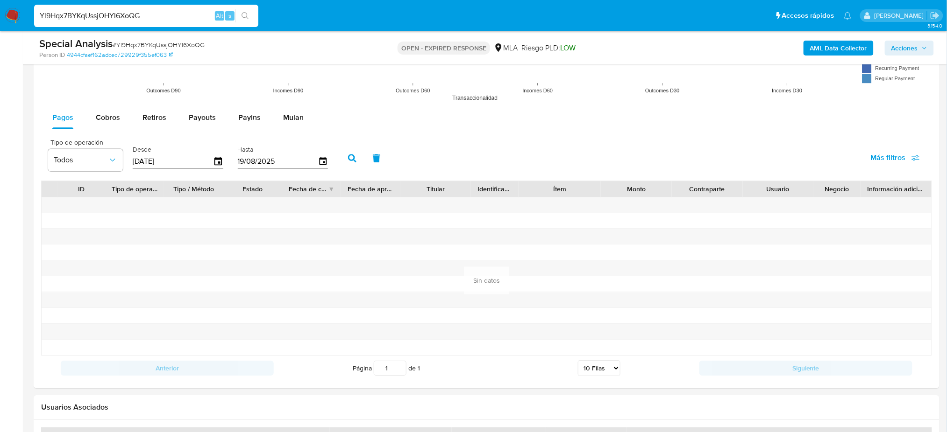
scroll to position [996, 0]
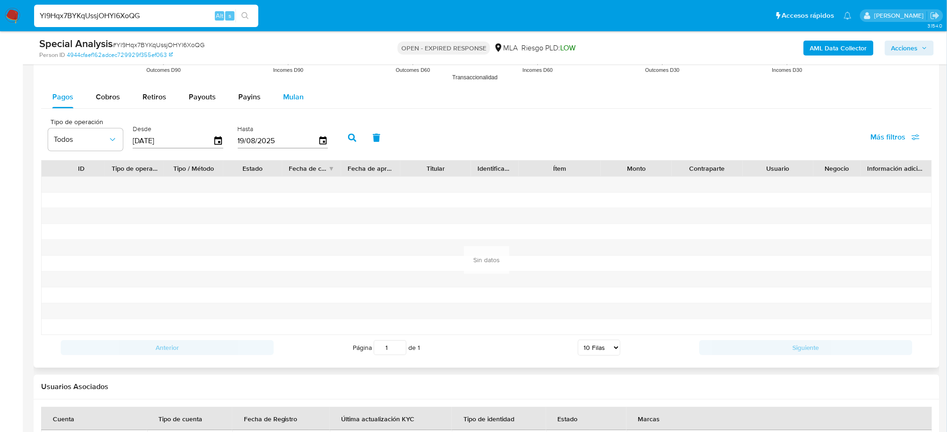
click at [283, 108] on div "Mulan" at bounding box center [293, 97] width 21 height 22
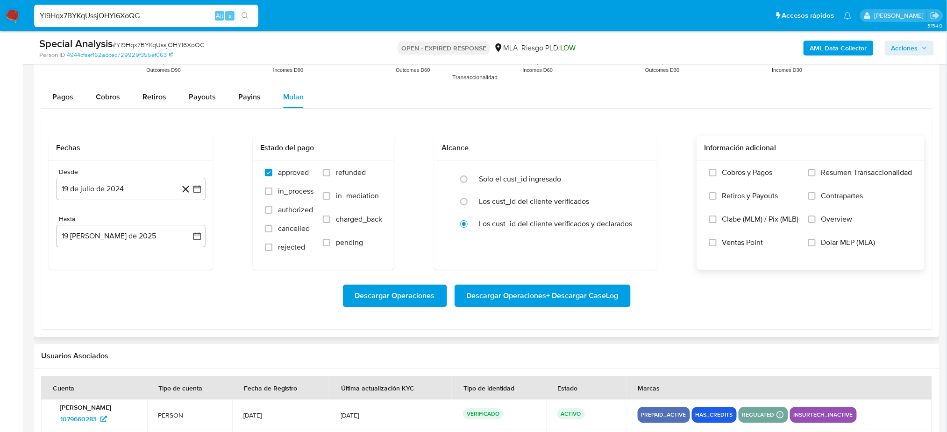
click at [852, 247] on span "Dolar MEP (MLA)" at bounding box center [848, 242] width 54 height 9
click at [815, 247] on input "Dolar MEP (MLA)" at bounding box center [811, 242] width 7 height 7
click at [129, 191] on button "19 de julio de 2024" at bounding box center [130, 189] width 149 height 22
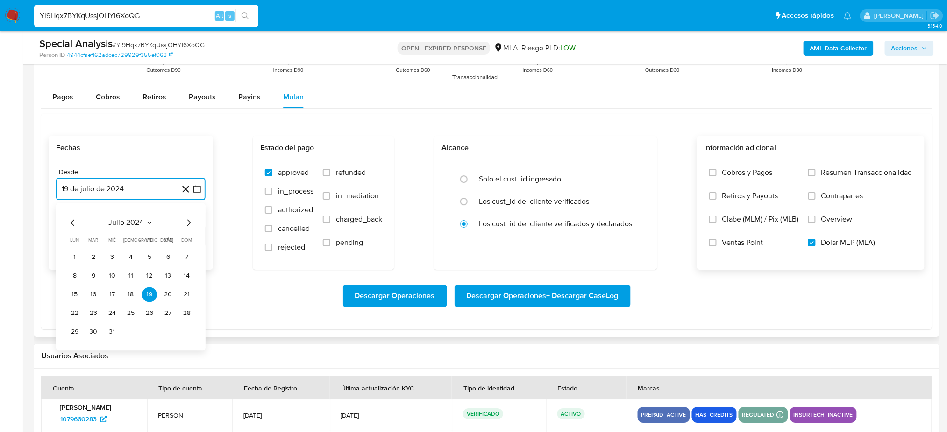
click at [190, 225] on icon "Mes siguiente" at bounding box center [188, 222] width 11 height 11
click at [131, 258] on button "1" at bounding box center [130, 257] width 15 height 15
click at [107, 244] on button "[DATE]" at bounding box center [130, 236] width 149 height 22
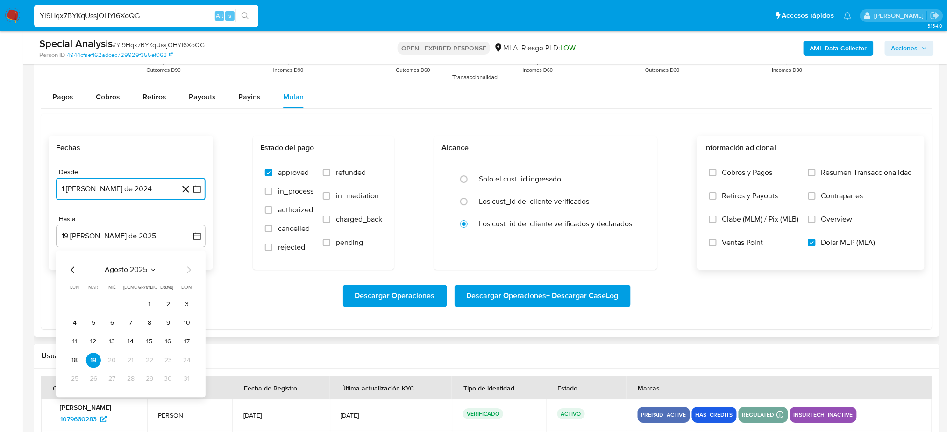
click at [71, 269] on icon "Mes anterior" at bounding box center [73, 270] width 4 height 7
click at [133, 374] on button "31" at bounding box center [130, 379] width 15 height 15
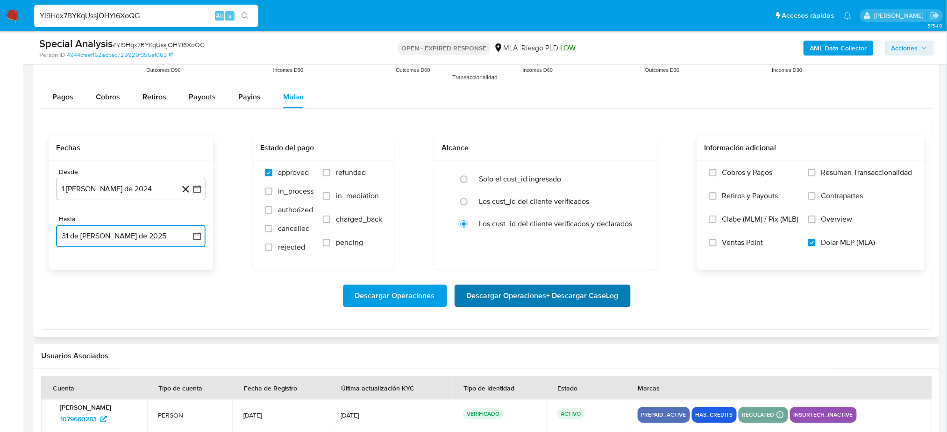
click at [587, 297] on span "Descargar Operaciones + Descargar CaseLog" at bounding box center [542, 296] width 152 height 21
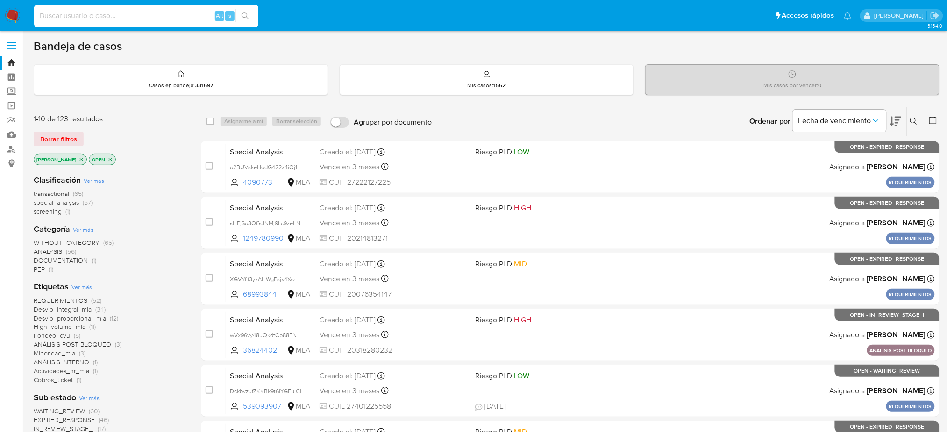
click at [182, 17] on input at bounding box center [146, 16] width 224 height 12
paste input "C1MTrIyy6w6XlfTohLjQYxP2"
type input "C1MTrIyy6w6XlfTohLjQYxP2"
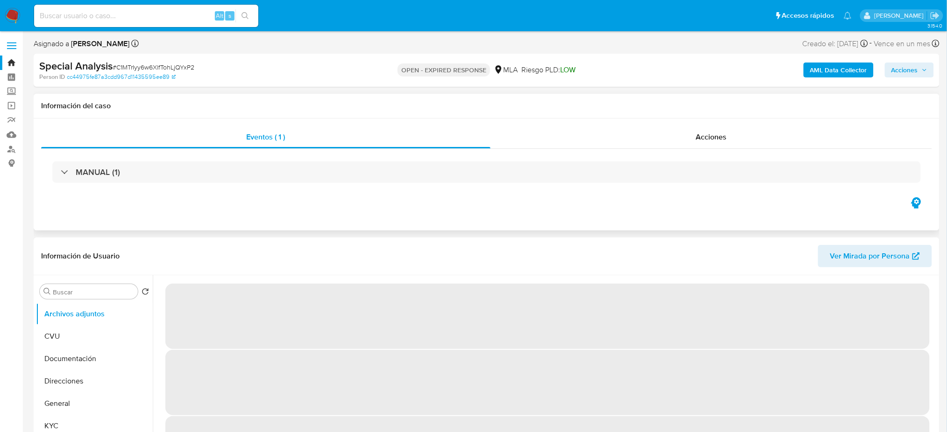
select select "10"
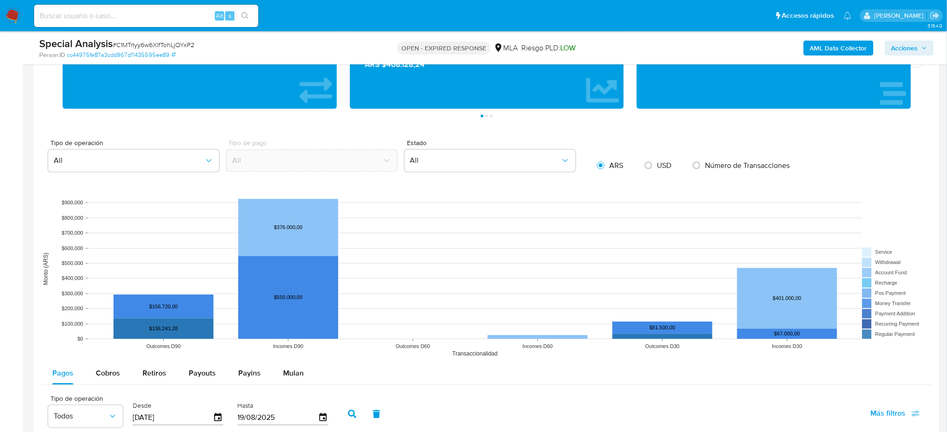
scroll to position [685, 0]
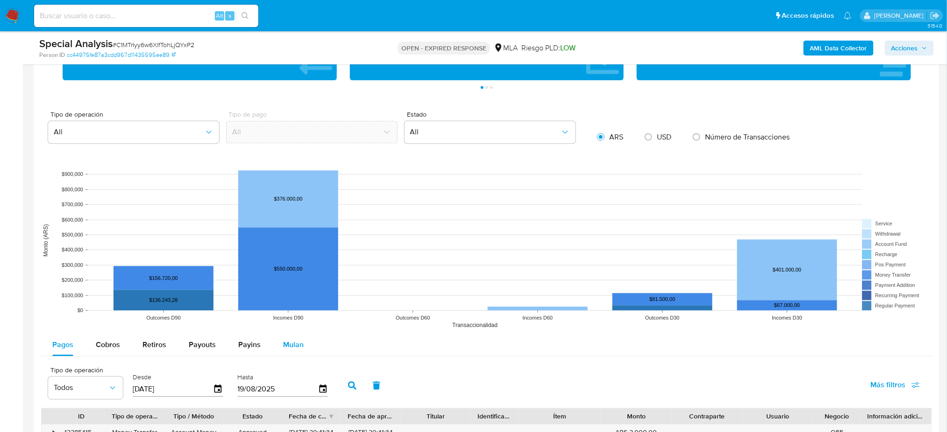
click at [296, 352] on div "Mulan" at bounding box center [293, 345] width 21 height 22
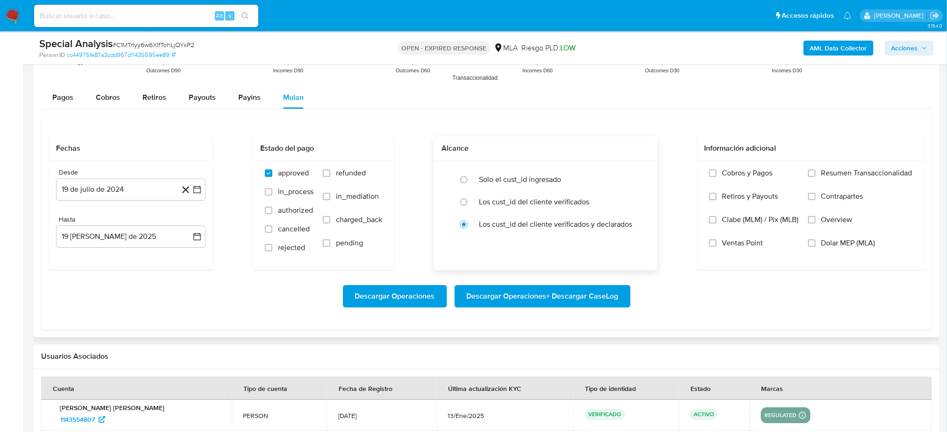
scroll to position [934, 0]
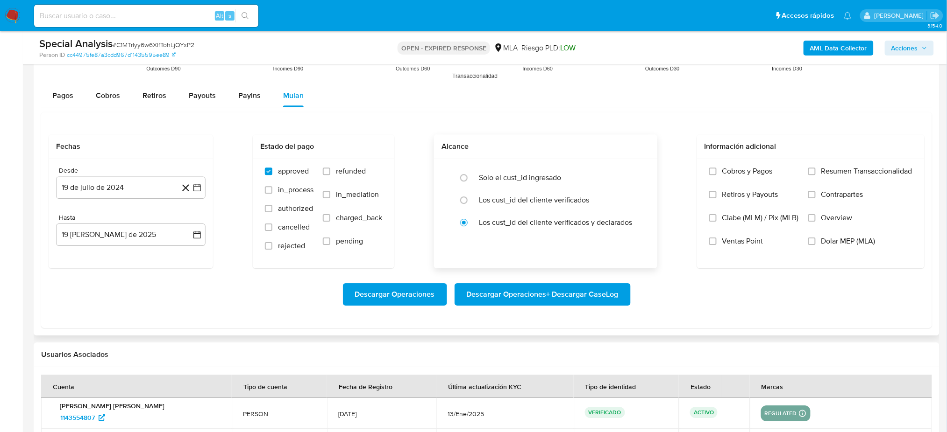
drag, startPoint x: 842, startPoint y: 241, endPoint x: 542, endPoint y: 254, distance: 300.6
click at [842, 241] on span "Dolar MEP (MLA)" at bounding box center [848, 241] width 54 height 9
click at [815, 241] on input "Dolar MEP (MLA)" at bounding box center [811, 241] width 7 height 7
click at [90, 194] on button "19 de julio de 2024" at bounding box center [130, 188] width 149 height 22
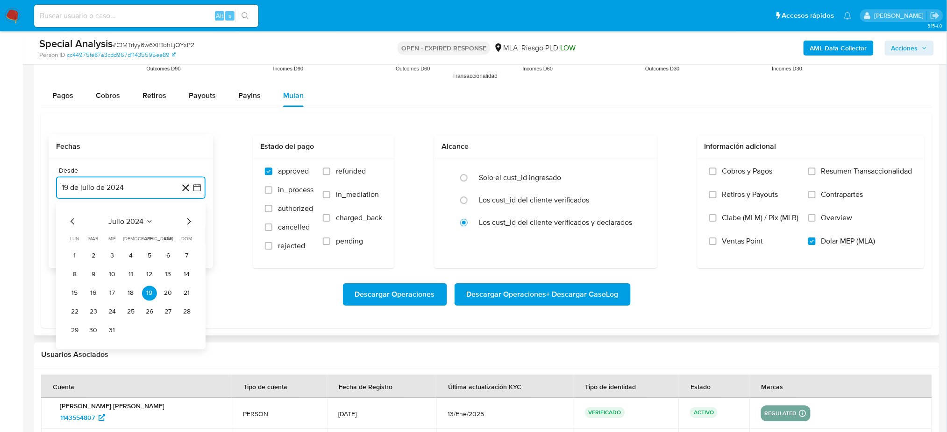
click at [190, 219] on icon "Mes siguiente" at bounding box center [188, 221] width 11 height 11
click at [128, 256] on button "1" at bounding box center [130, 255] width 15 height 15
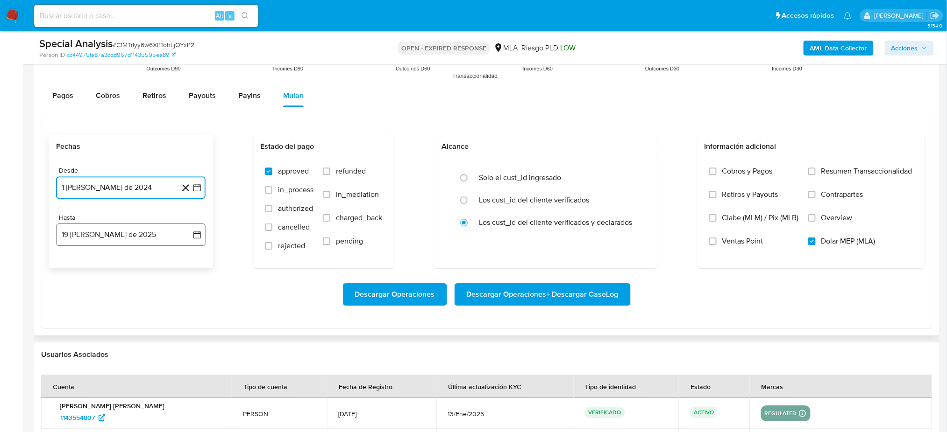
click at [116, 238] on button "[DATE]" at bounding box center [130, 235] width 149 height 22
click at [71, 265] on icon "Mes anterior" at bounding box center [72, 268] width 11 height 11
click at [132, 376] on button "31" at bounding box center [130, 377] width 15 height 15
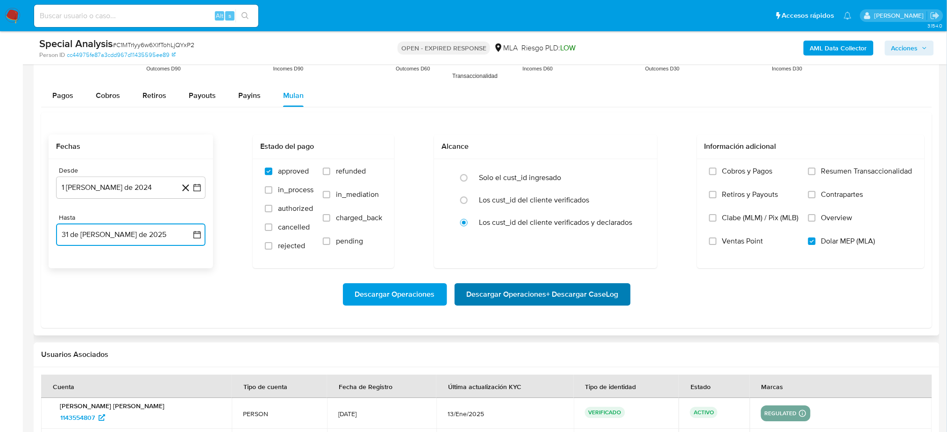
click at [575, 297] on span "Descargar Operaciones + Descargar CaseLog" at bounding box center [542, 294] width 152 height 21
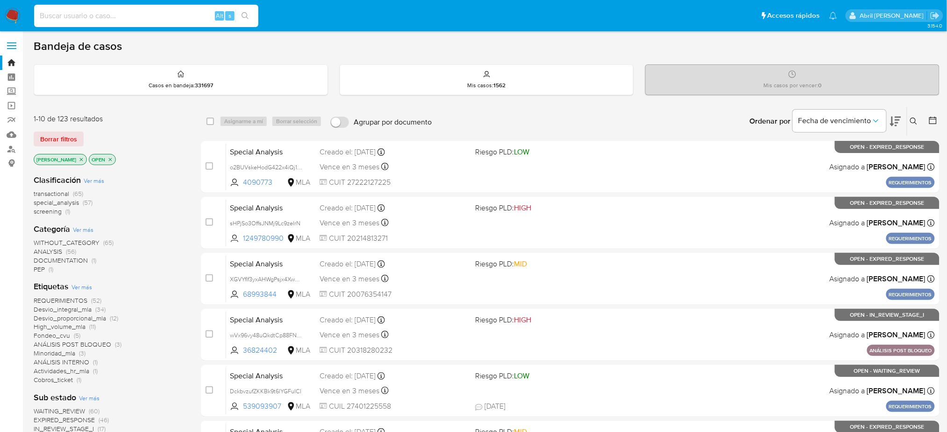
click at [171, 11] on input at bounding box center [146, 16] width 224 height 12
paste input "3tEsGBCOzGXs6RC3R8mmrnkv"
type input "3tEsGBCOzGXs6RC3R8mmrnkv"
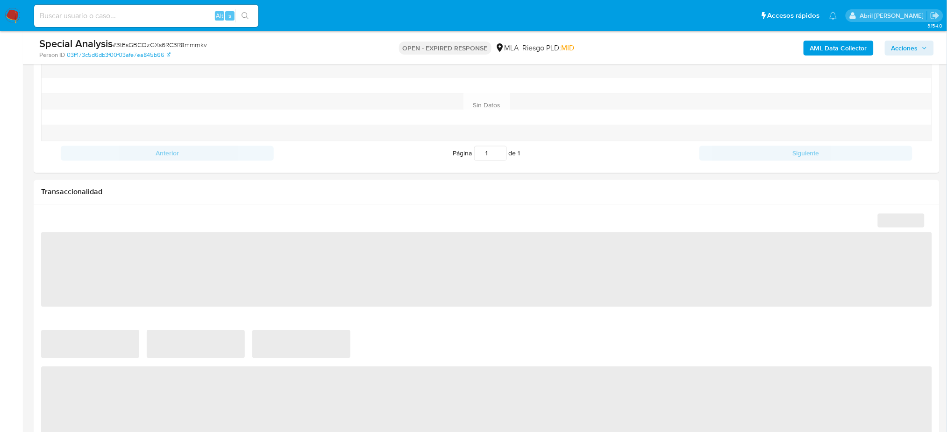
select select "10"
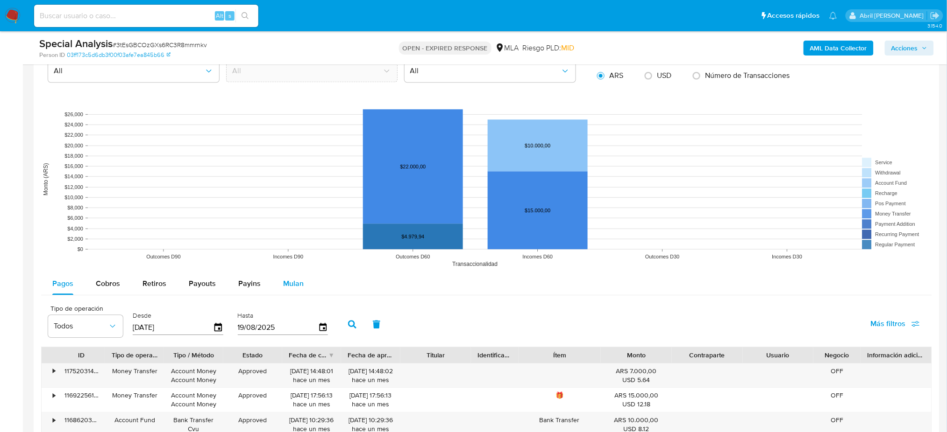
click at [290, 286] on span "Mulan" at bounding box center [293, 283] width 21 height 11
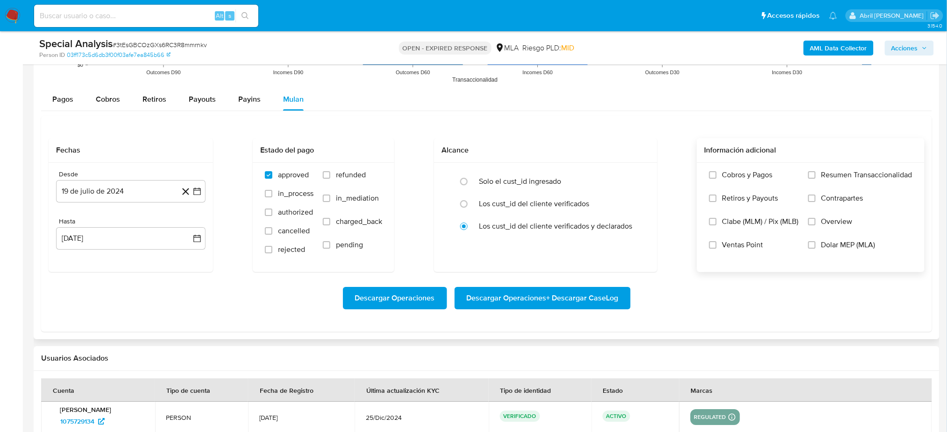
scroll to position [996, 0]
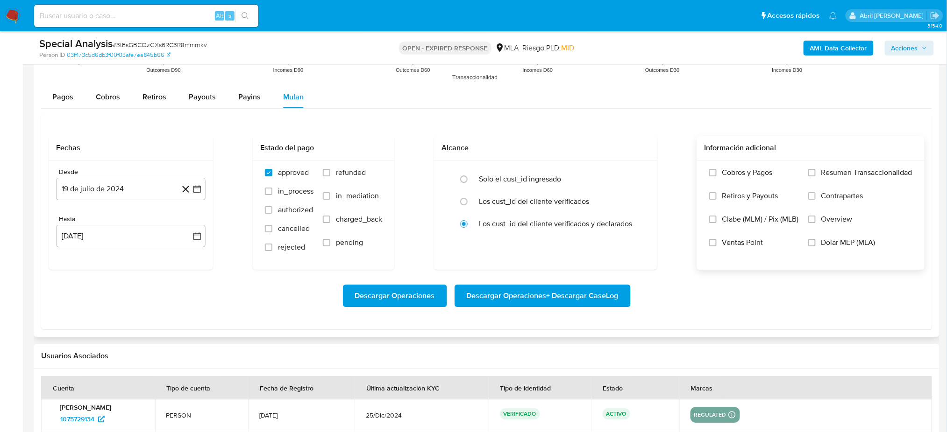
click at [858, 249] on label "Dolar MEP (MLA)" at bounding box center [860, 249] width 104 height 23
click at [815, 247] on input "Dolar MEP (MLA)" at bounding box center [811, 242] width 7 height 7
click at [134, 189] on button "19 de julio de 2024" at bounding box center [130, 189] width 149 height 22
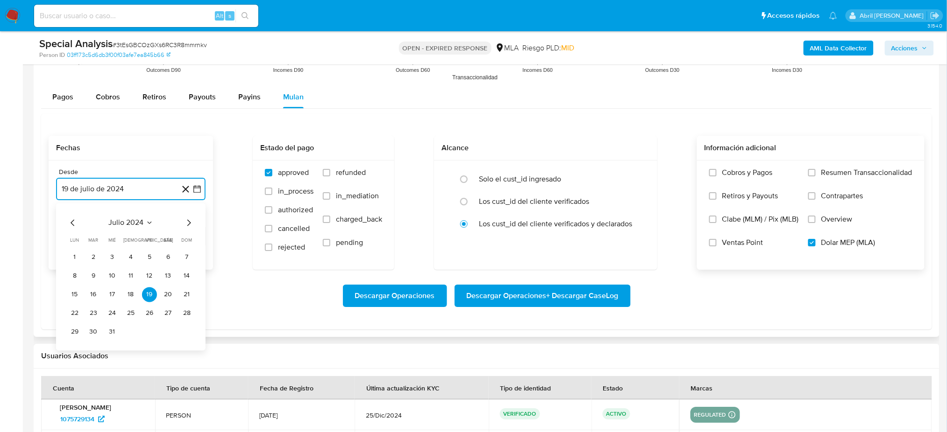
click at [190, 223] on icon "Mes siguiente" at bounding box center [189, 222] width 4 height 7
click at [124, 255] on button "1" at bounding box center [130, 257] width 15 height 15
click at [98, 240] on button "[DATE]" at bounding box center [130, 236] width 149 height 22
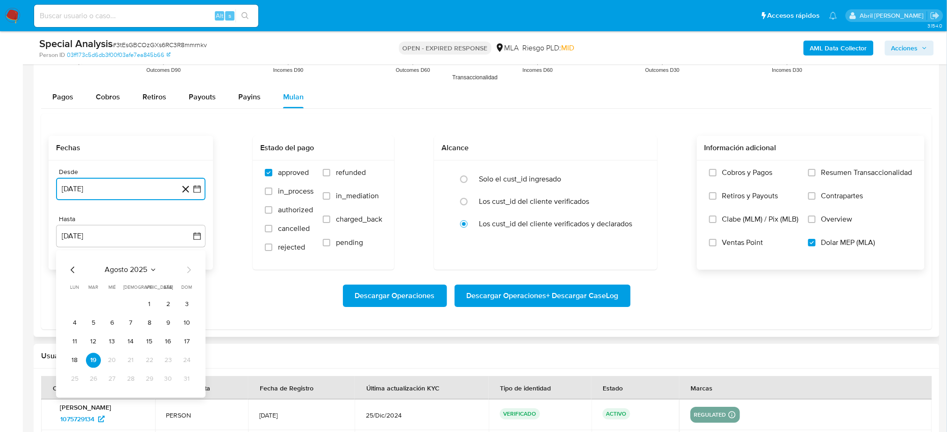
click at [71, 272] on icon "Mes anterior" at bounding box center [72, 269] width 11 height 11
click at [130, 381] on button "31" at bounding box center [130, 379] width 15 height 15
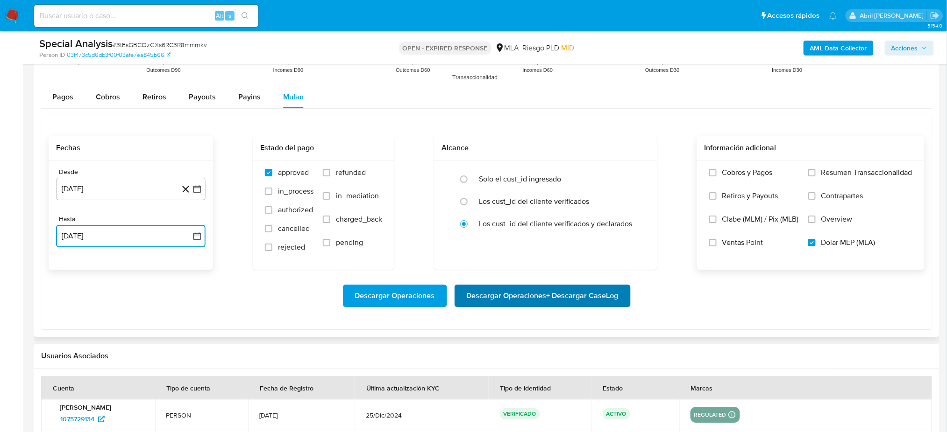
click at [605, 298] on span "Descargar Operaciones + Descargar CaseLog" at bounding box center [542, 296] width 152 height 21
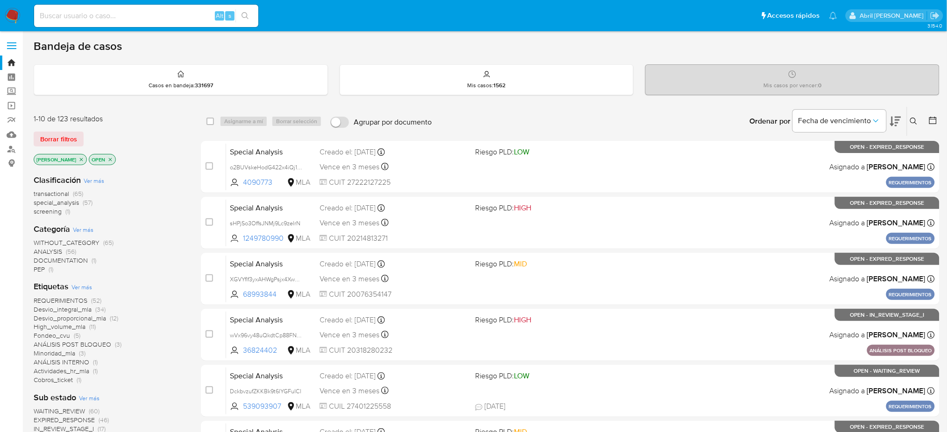
click at [166, 16] on input at bounding box center [146, 16] width 224 height 12
paste input "hAqXu6ouFbj1OjhLO8todIBv"
type input "hAqXu6ouFbj1OjhLO8todIBv"
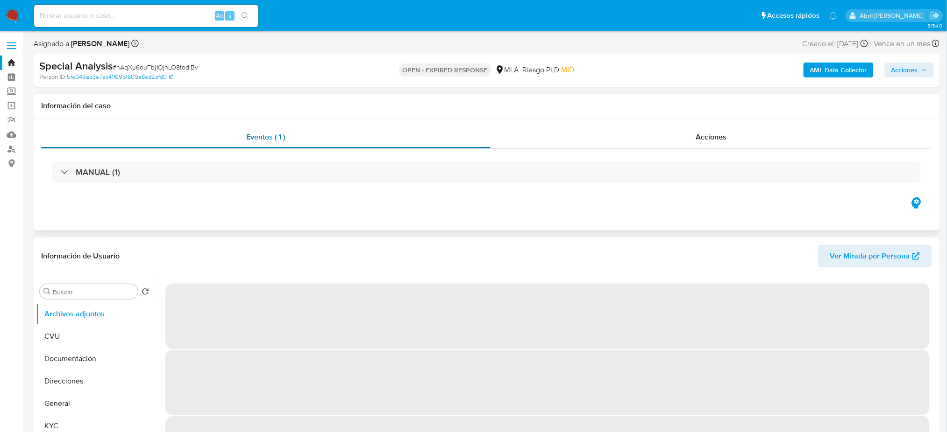
select select "10"
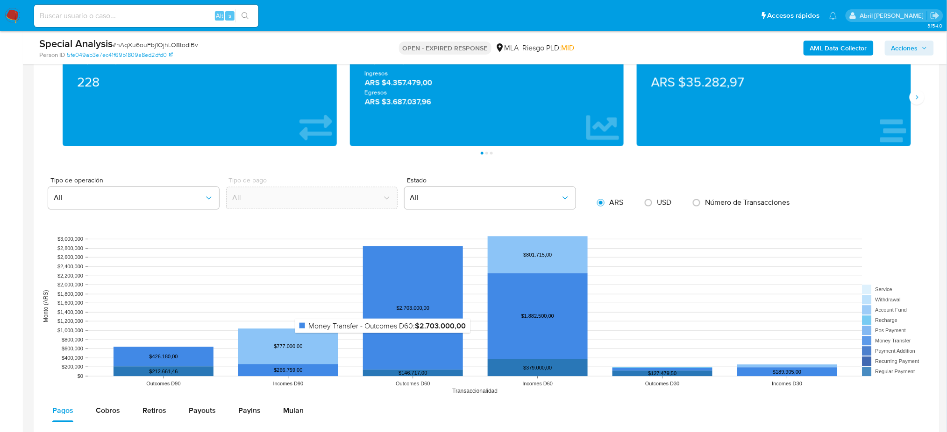
scroll to position [809, 0]
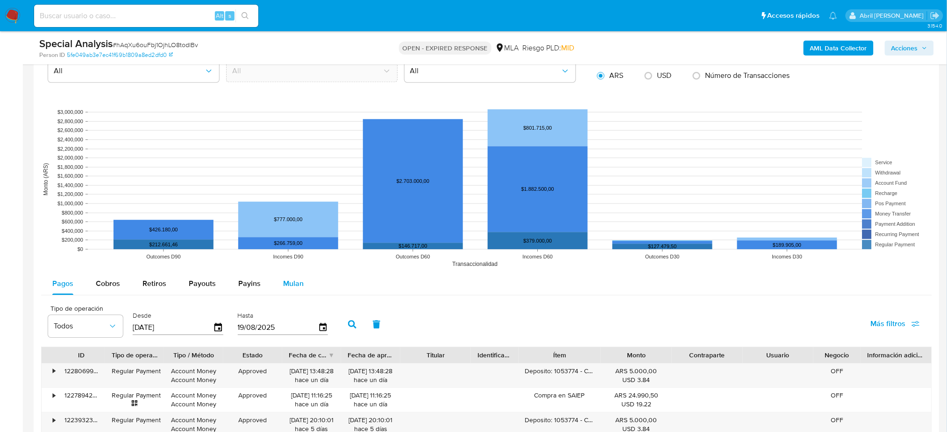
click at [296, 287] on span "Mulan" at bounding box center [293, 283] width 21 height 11
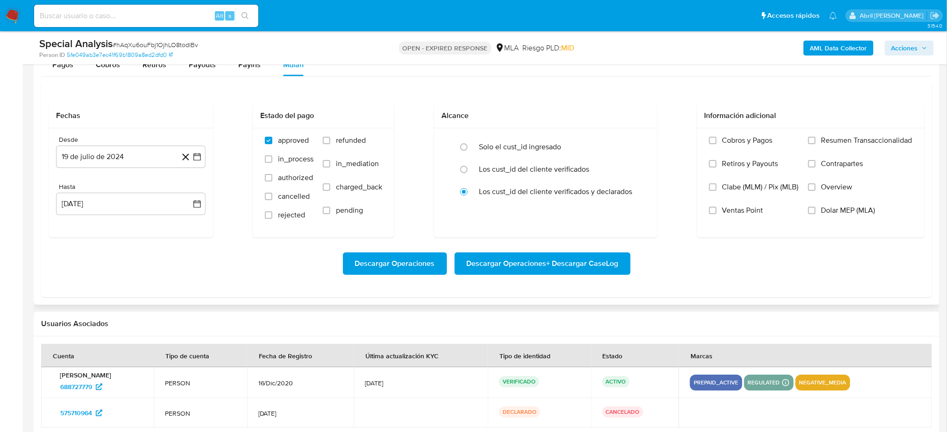
scroll to position [1058, 0]
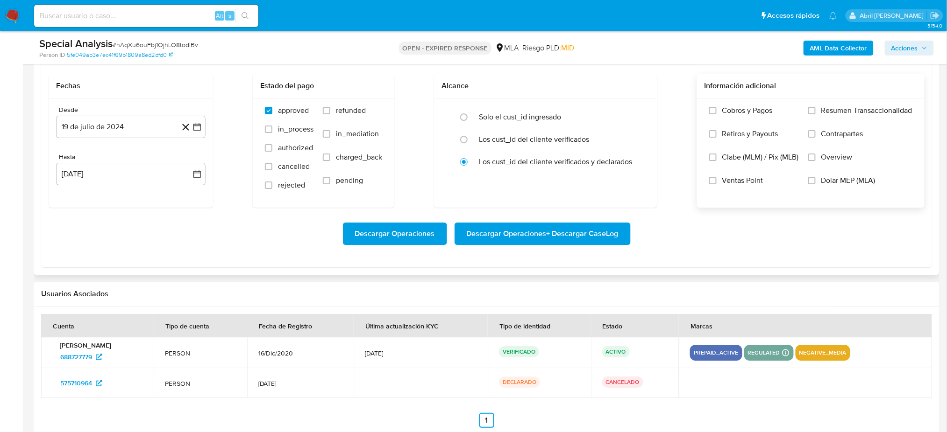
click at [832, 189] on label "Dolar MEP (MLA)" at bounding box center [860, 187] width 104 height 23
click at [815, 184] on input "Dolar MEP (MLA)" at bounding box center [811, 180] width 7 height 7
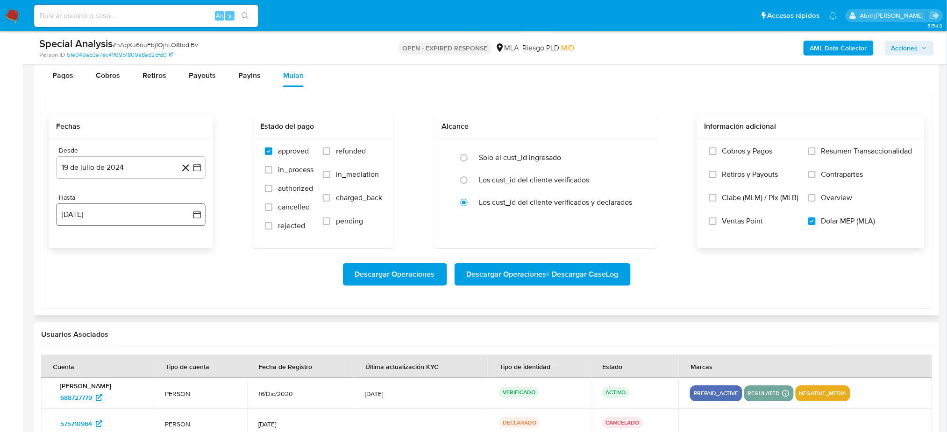
scroll to position [996, 0]
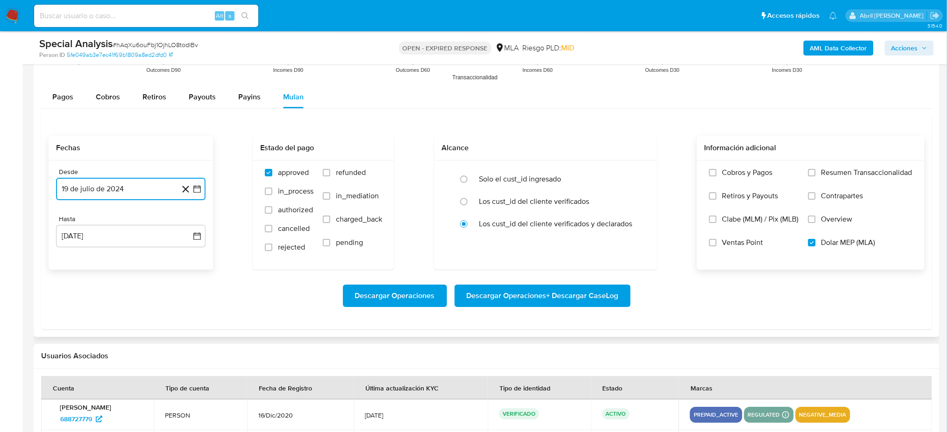
click at [109, 195] on button "19 de julio de 2024" at bounding box center [130, 189] width 149 height 22
click at [188, 219] on icon "Mes siguiente" at bounding box center [188, 222] width 11 height 11
click at [126, 256] on button "1" at bounding box center [130, 257] width 15 height 15
click at [111, 223] on div "Hasta" at bounding box center [130, 219] width 149 height 8
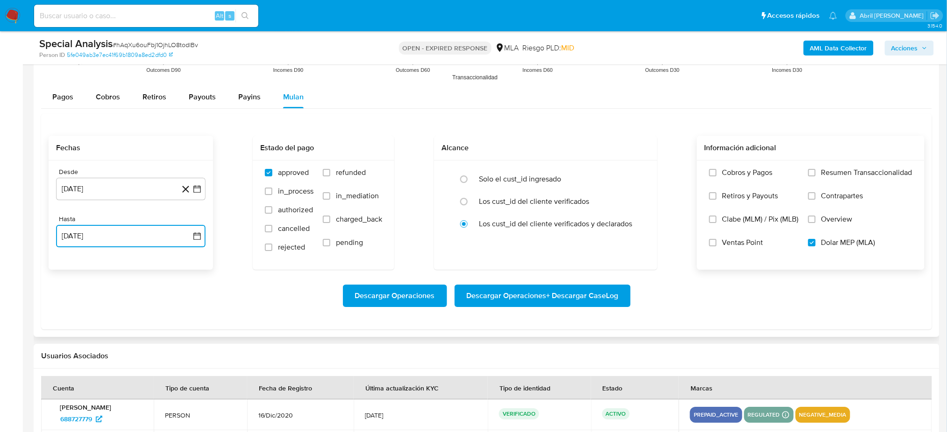
click at [110, 233] on button "19 [PERSON_NAME] de 2025" at bounding box center [130, 236] width 149 height 22
click at [71, 270] on icon "Mes anterior" at bounding box center [73, 270] width 4 height 7
click at [126, 376] on button "31" at bounding box center [130, 379] width 15 height 15
click at [570, 292] on span "Descargar Operaciones + Descargar CaseLog" at bounding box center [542, 296] width 152 height 21
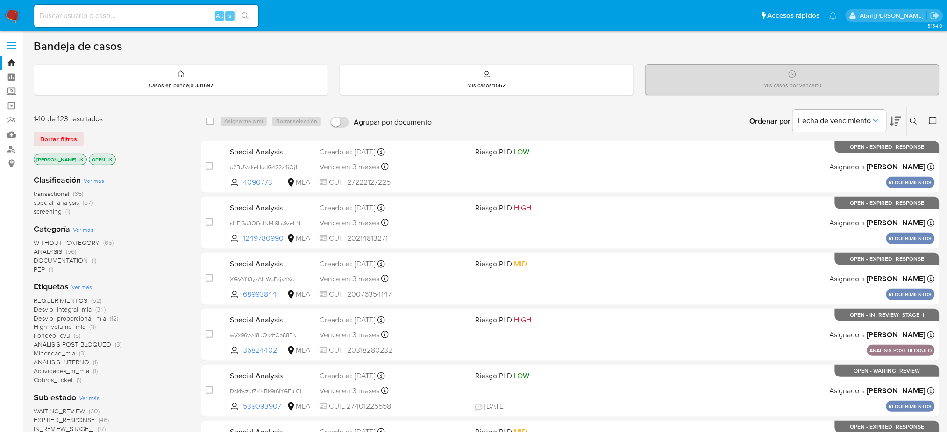
click at [161, 14] on input at bounding box center [146, 16] width 224 height 12
paste input "Sns9ihplyaQElhigxrxNsOEB"
type input "Sns9ihplyaQElhigxrxNsOEB"
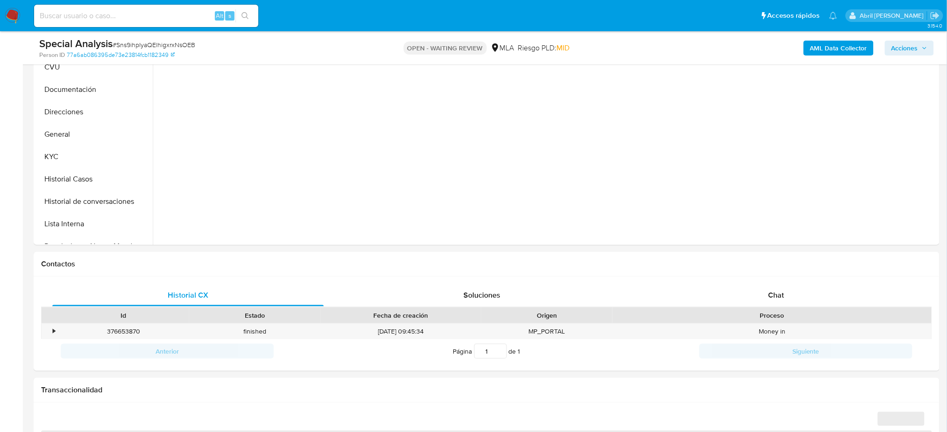
scroll to position [249, 0]
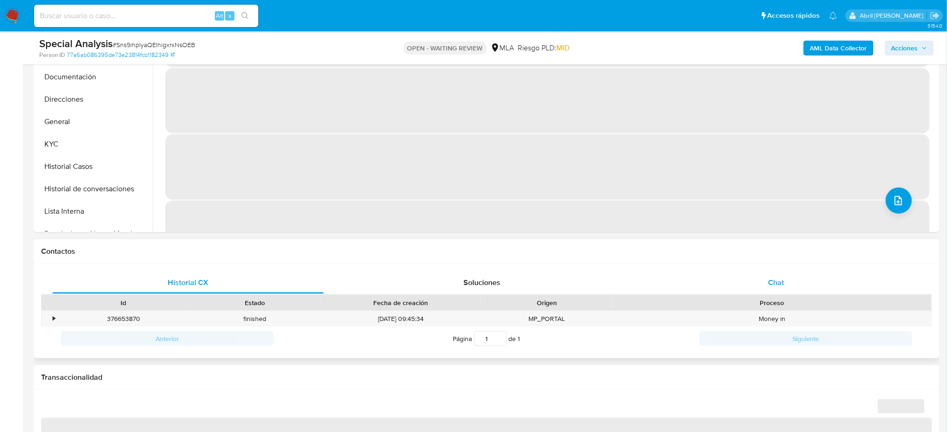
click at [748, 280] on div "Chat" at bounding box center [775, 283] width 271 height 22
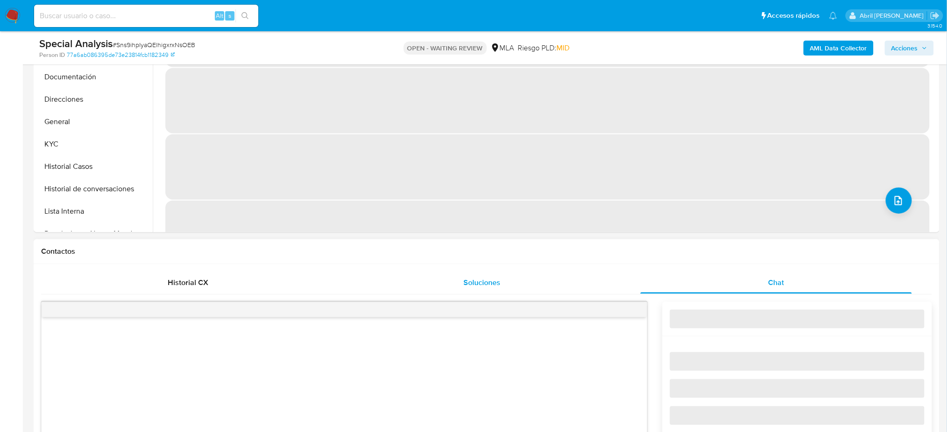
select select "10"
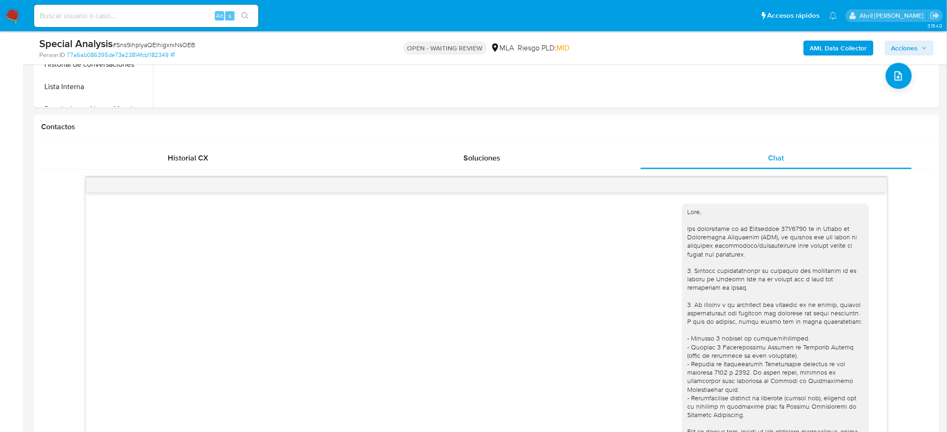
scroll to position [320, 0]
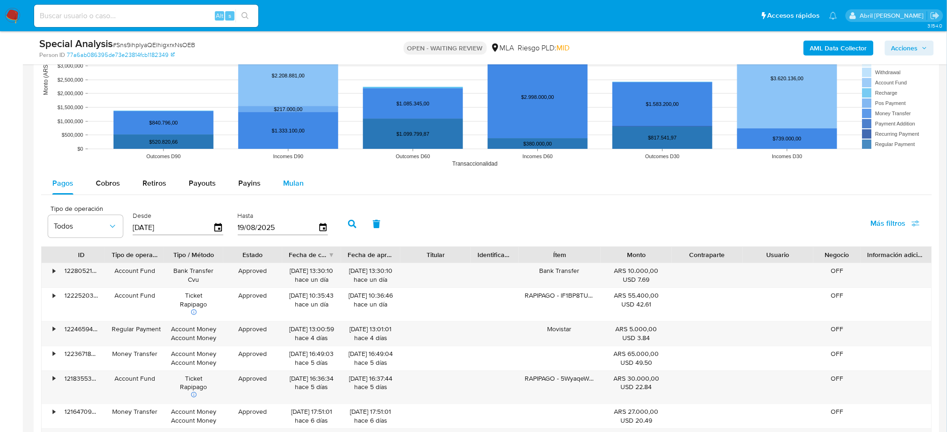
click at [285, 186] on span "Mulan" at bounding box center [293, 183] width 21 height 11
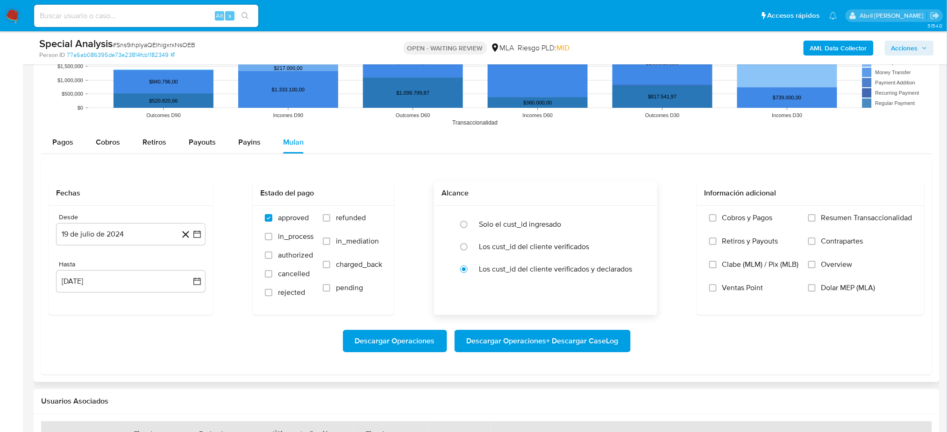
scroll to position [1121, 0]
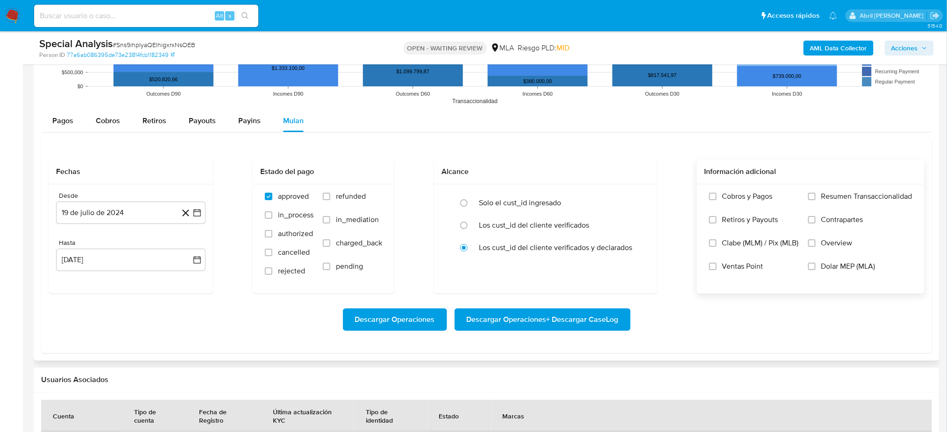
click at [832, 269] on span "Dolar MEP (MLA)" at bounding box center [848, 266] width 54 height 9
click at [815, 269] on input "Dolar MEP (MLA)" at bounding box center [811, 266] width 7 height 7
click at [110, 208] on button "19 de julio de 2024" at bounding box center [130, 213] width 149 height 22
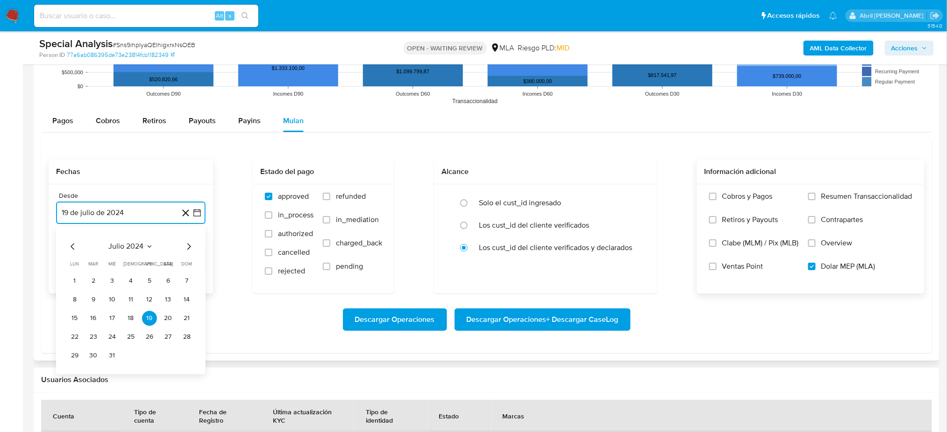
click at [191, 247] on icon "Mes siguiente" at bounding box center [188, 246] width 11 height 11
click at [131, 281] on button "1" at bounding box center [130, 281] width 15 height 15
click at [112, 260] on button "19 [PERSON_NAME] de 2025" at bounding box center [130, 260] width 149 height 22
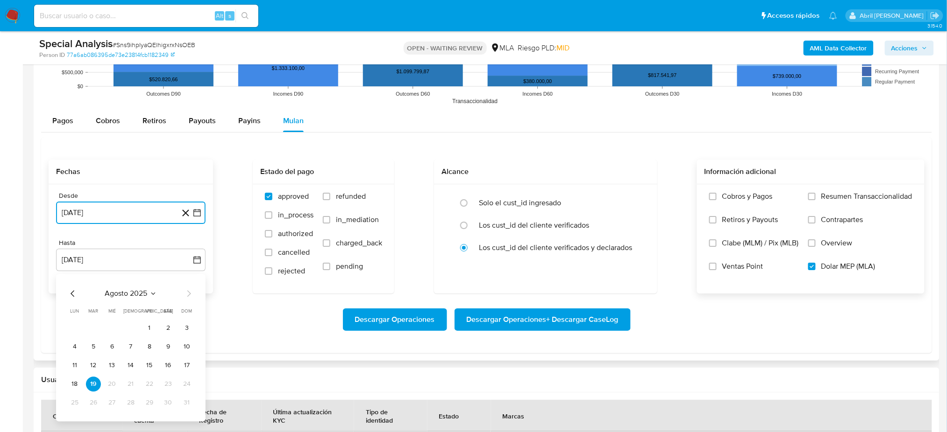
click at [71, 295] on icon "Mes anterior" at bounding box center [72, 294] width 11 height 11
click at [127, 402] on button "31" at bounding box center [130, 403] width 15 height 15
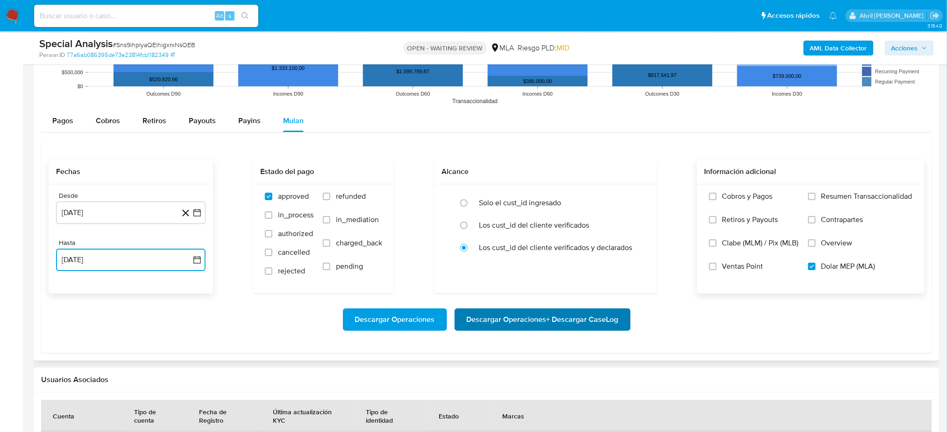
click at [615, 316] on span "Descargar Operaciones + Descargar CaseLog" at bounding box center [542, 320] width 152 height 21
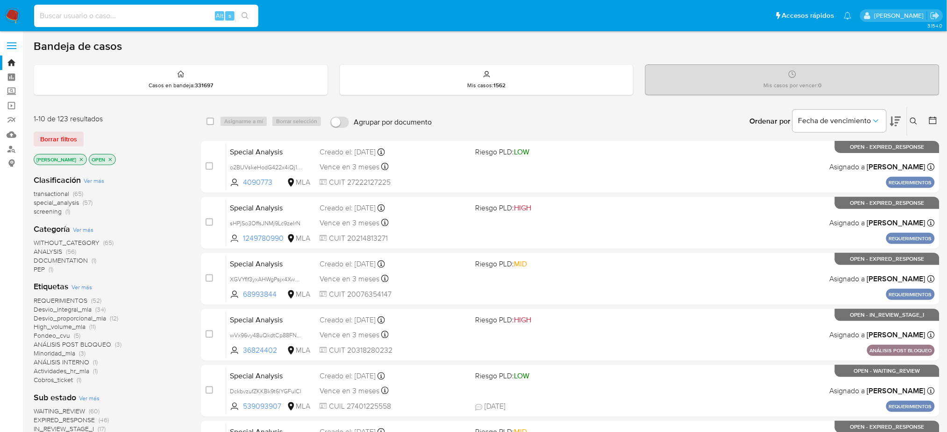
click at [181, 19] on input at bounding box center [146, 16] width 224 height 12
paste input "tDH02REuIEJtfi0qdw77YpnI"
type input "tDH02REuIEJtfi0qdw77YpnI"
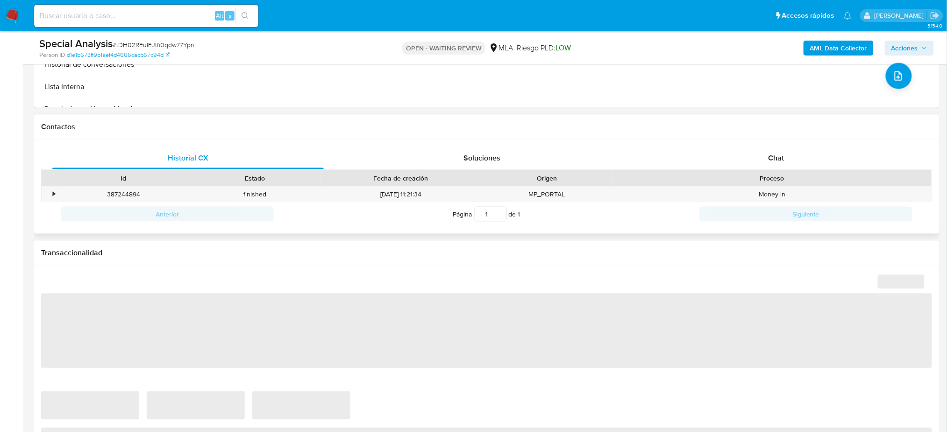
select select "10"
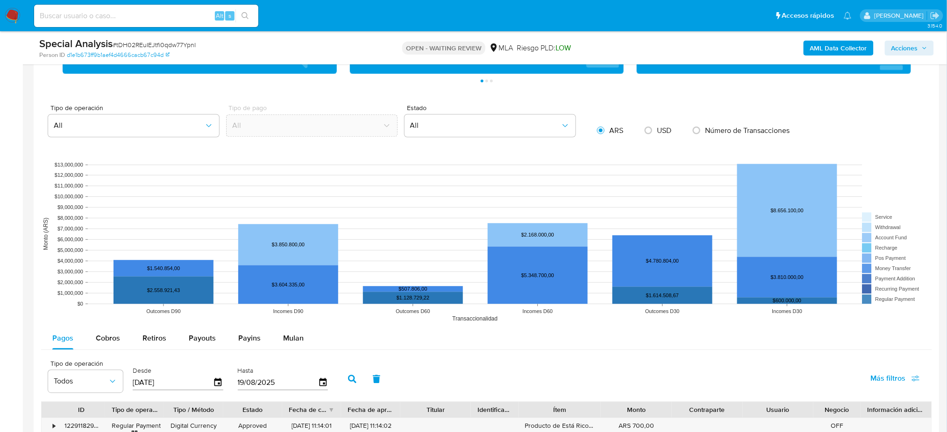
scroll to position [871, 0]
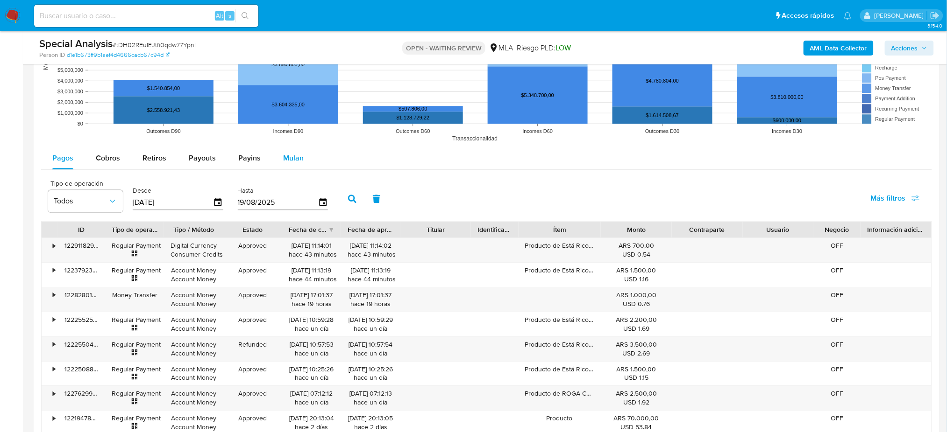
click at [307, 156] on button "Mulan" at bounding box center [293, 158] width 43 height 22
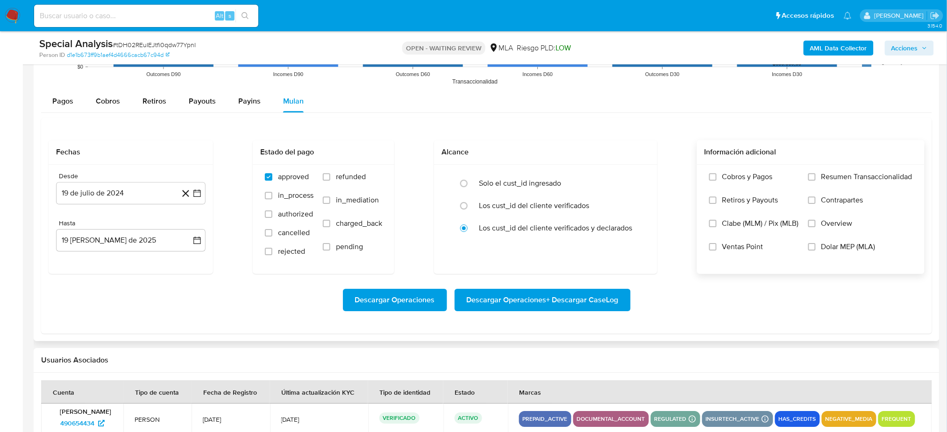
scroll to position [996, 0]
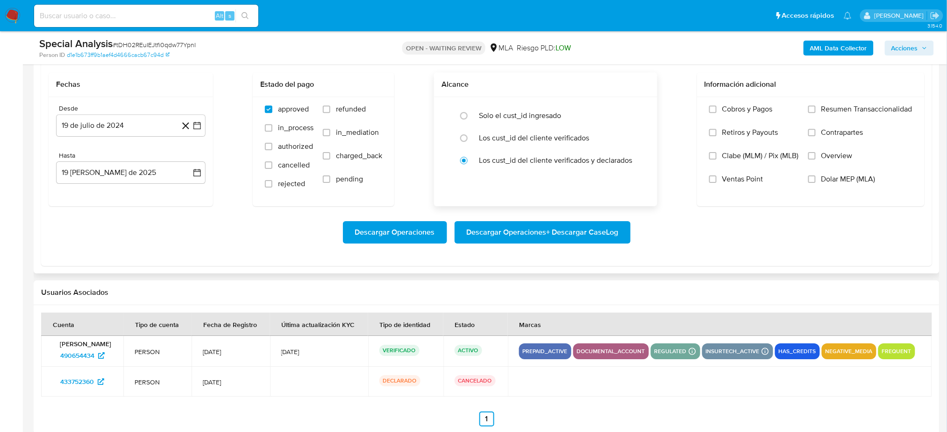
drag, startPoint x: 820, startPoint y: 180, endPoint x: 439, endPoint y: 195, distance: 381.3
click at [821, 180] on span "Dolar MEP (MLA)" at bounding box center [848, 179] width 54 height 9
click at [815, 180] on input "Dolar MEP (MLA)" at bounding box center [811, 179] width 7 height 7
click at [92, 129] on button "19 de julio de 2024" at bounding box center [130, 125] width 149 height 22
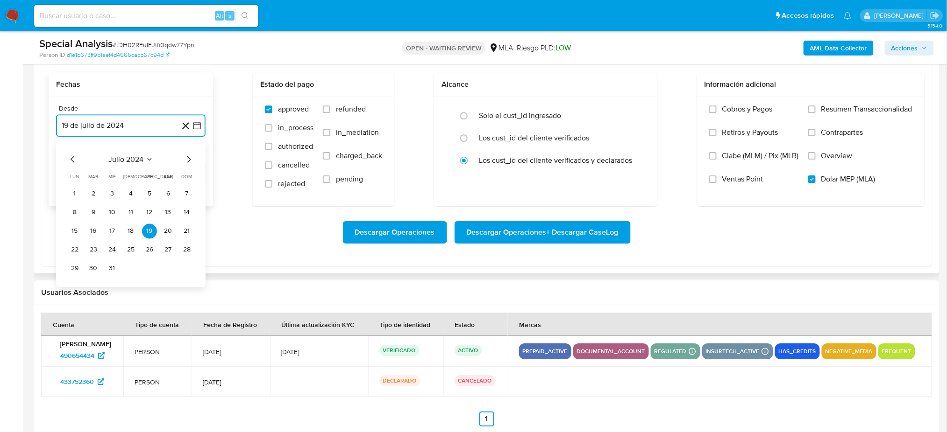
click at [188, 160] on icon "Mes siguiente" at bounding box center [188, 159] width 11 height 11
click at [131, 189] on button "1" at bounding box center [130, 193] width 15 height 15
click at [116, 170] on button "19 [PERSON_NAME] de 2025" at bounding box center [130, 173] width 149 height 22
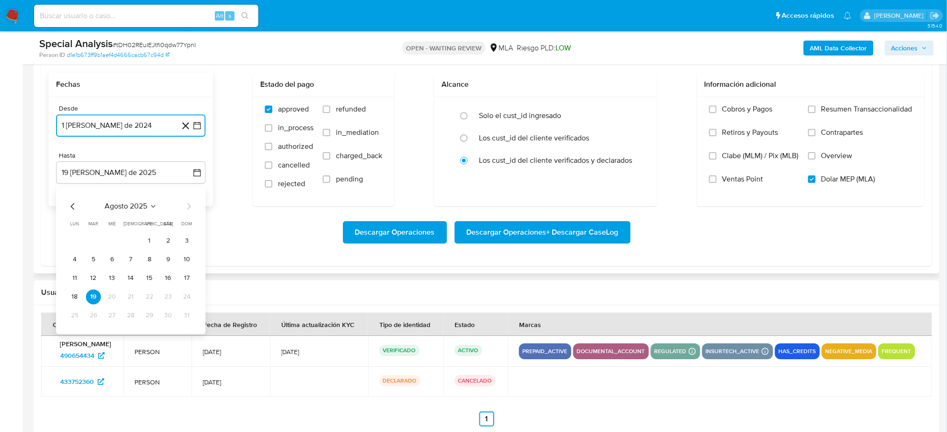
drag, startPoint x: 69, startPoint y: 204, endPoint x: 84, endPoint y: 213, distance: 17.6
click at [69, 204] on icon "Mes anterior" at bounding box center [72, 206] width 11 height 11
click at [133, 315] on button "31" at bounding box center [130, 315] width 15 height 15
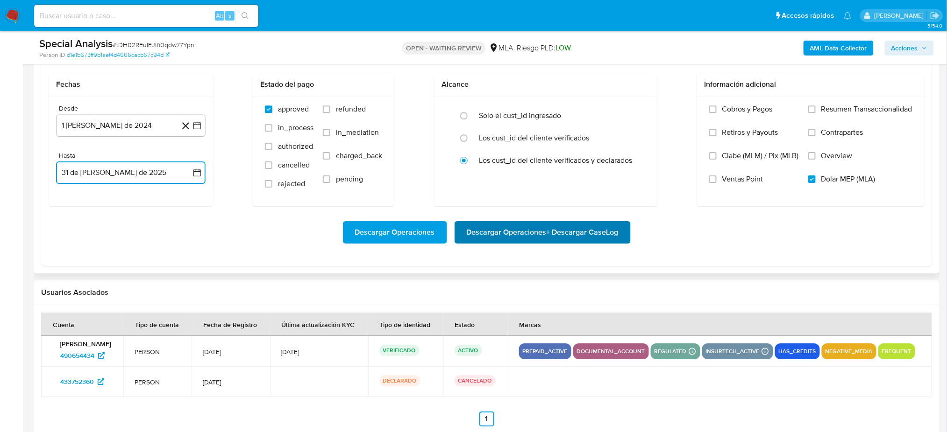
click at [560, 237] on span "Descargar Operaciones + Descargar CaseLog" at bounding box center [542, 232] width 152 height 21
